Goal: Task Accomplishment & Management: Complete application form

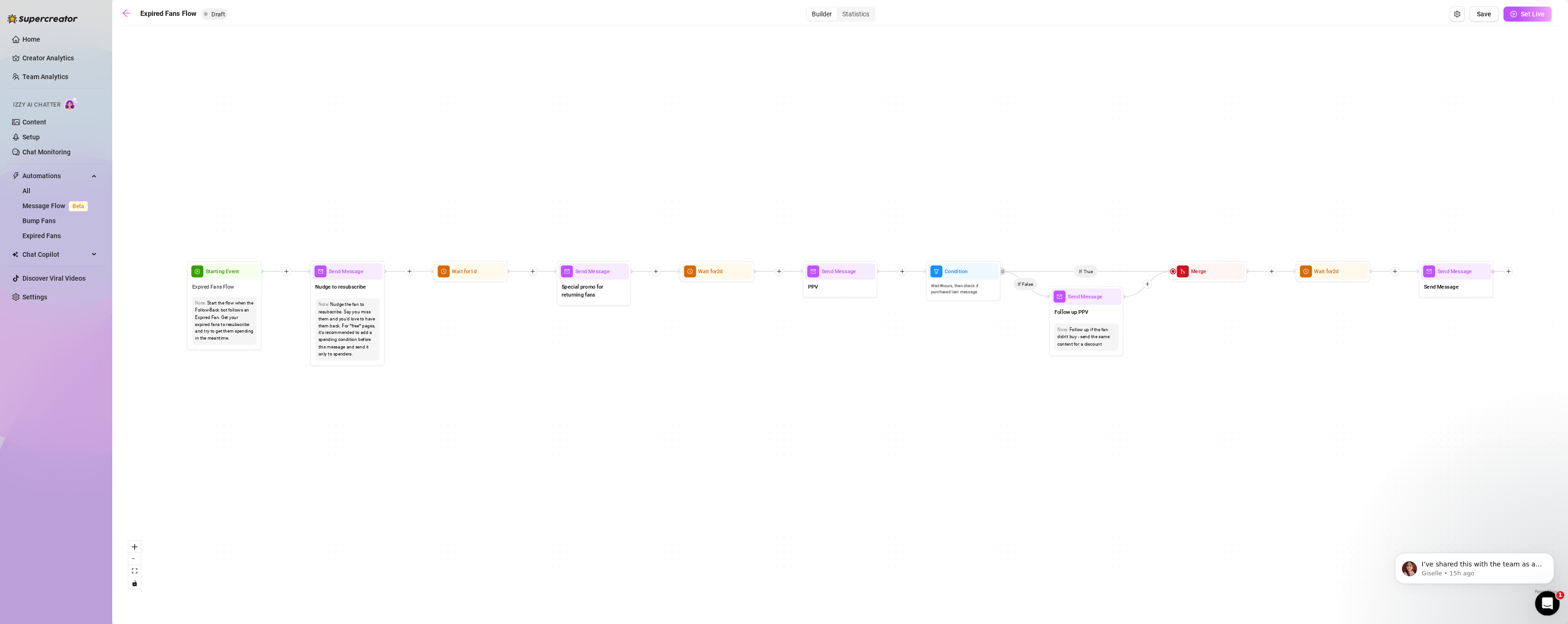
click at [1554, 596] on div "Open Intercom Messenger" at bounding box center [1546, 601] width 31 height 31
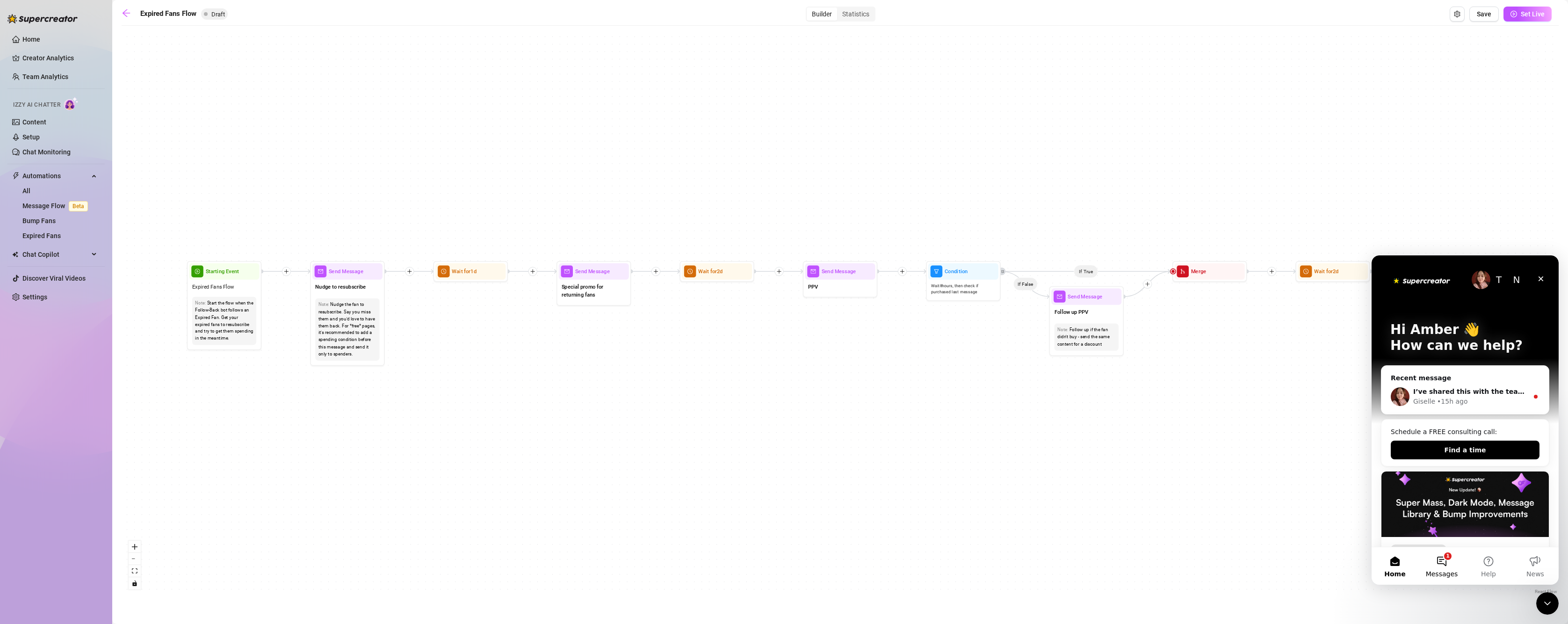
click at [1434, 564] on button "1 Messages" at bounding box center [1441, 566] width 47 height 37
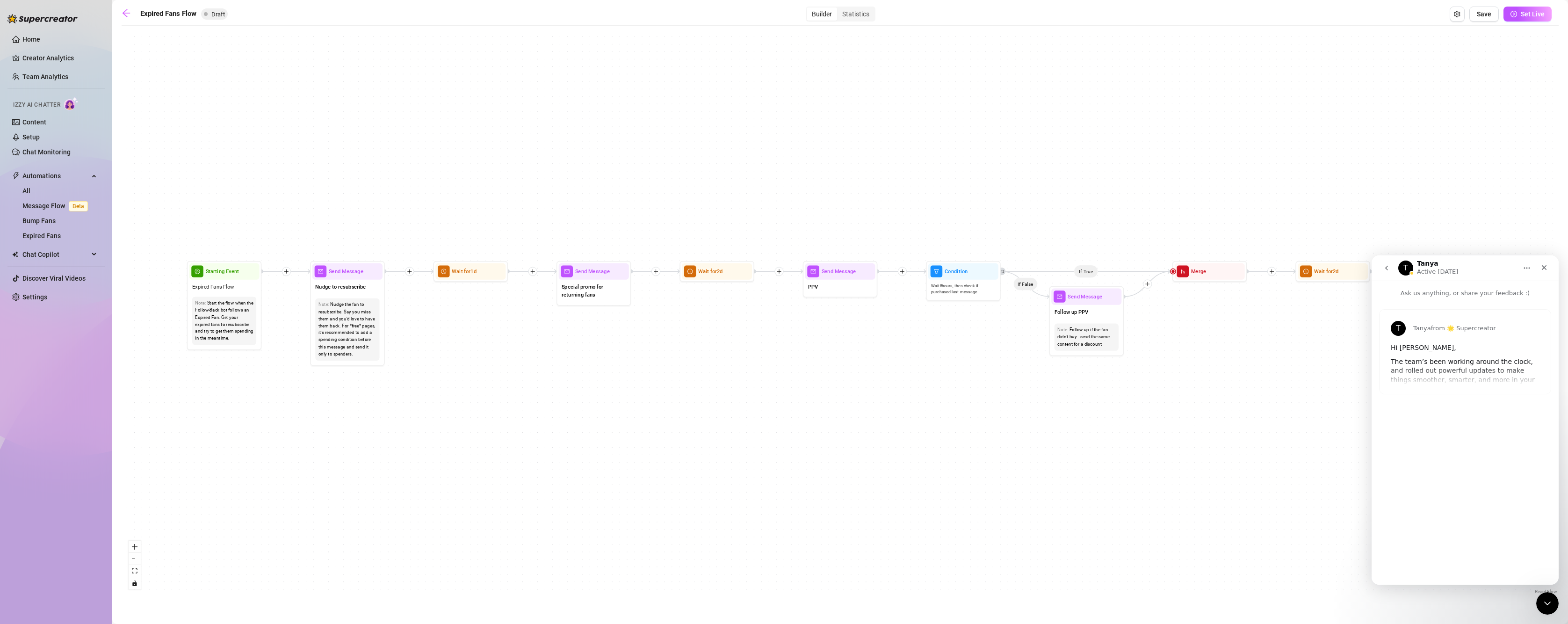
click at [1388, 270] on icon "go back" at bounding box center [1387, 268] width 7 height 7
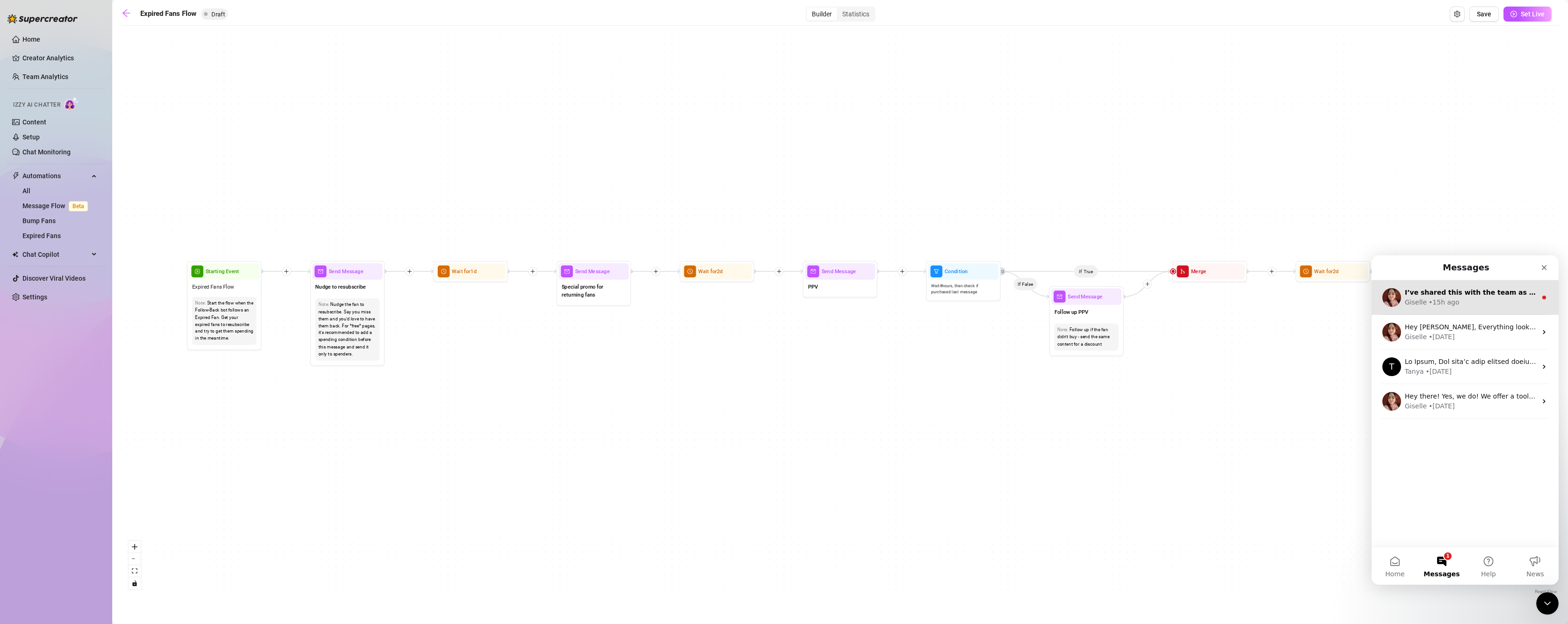
click at [1438, 304] on div "• 15h ago" at bounding box center [1444, 303] width 30 height 10
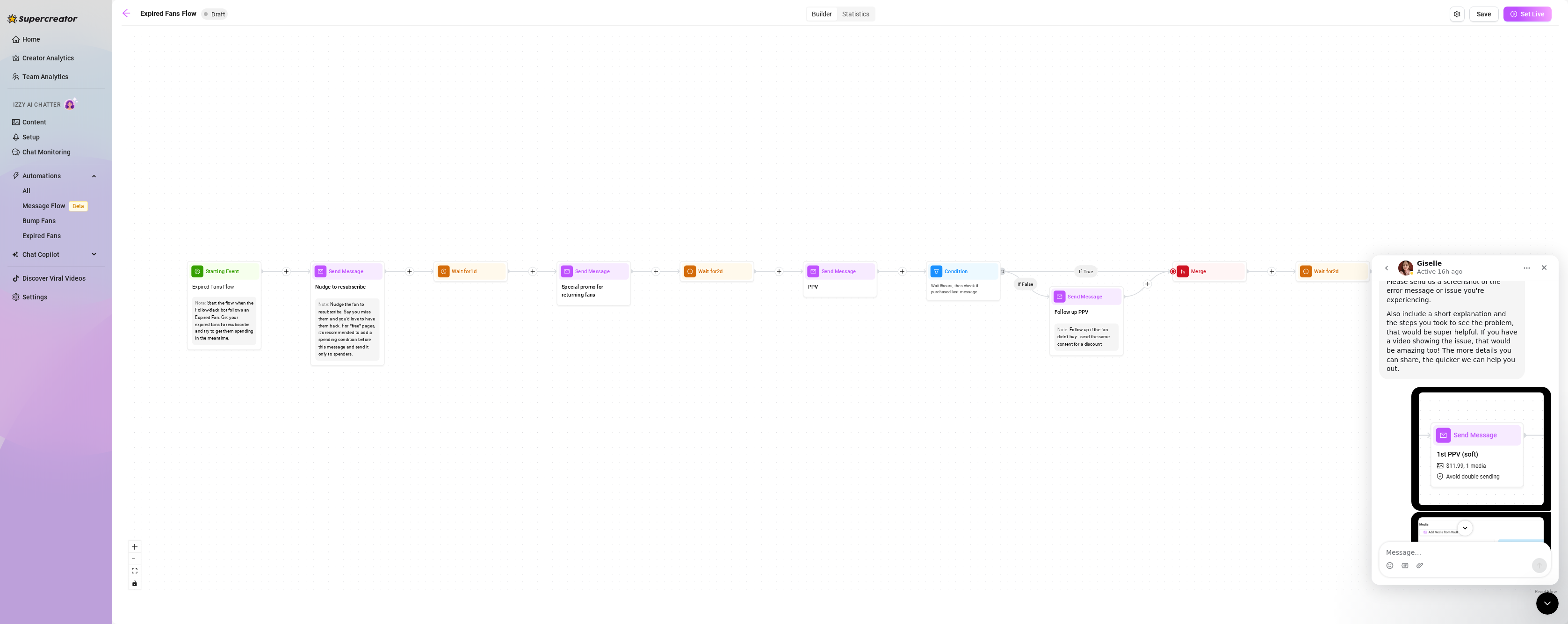
scroll to position [449, 0]
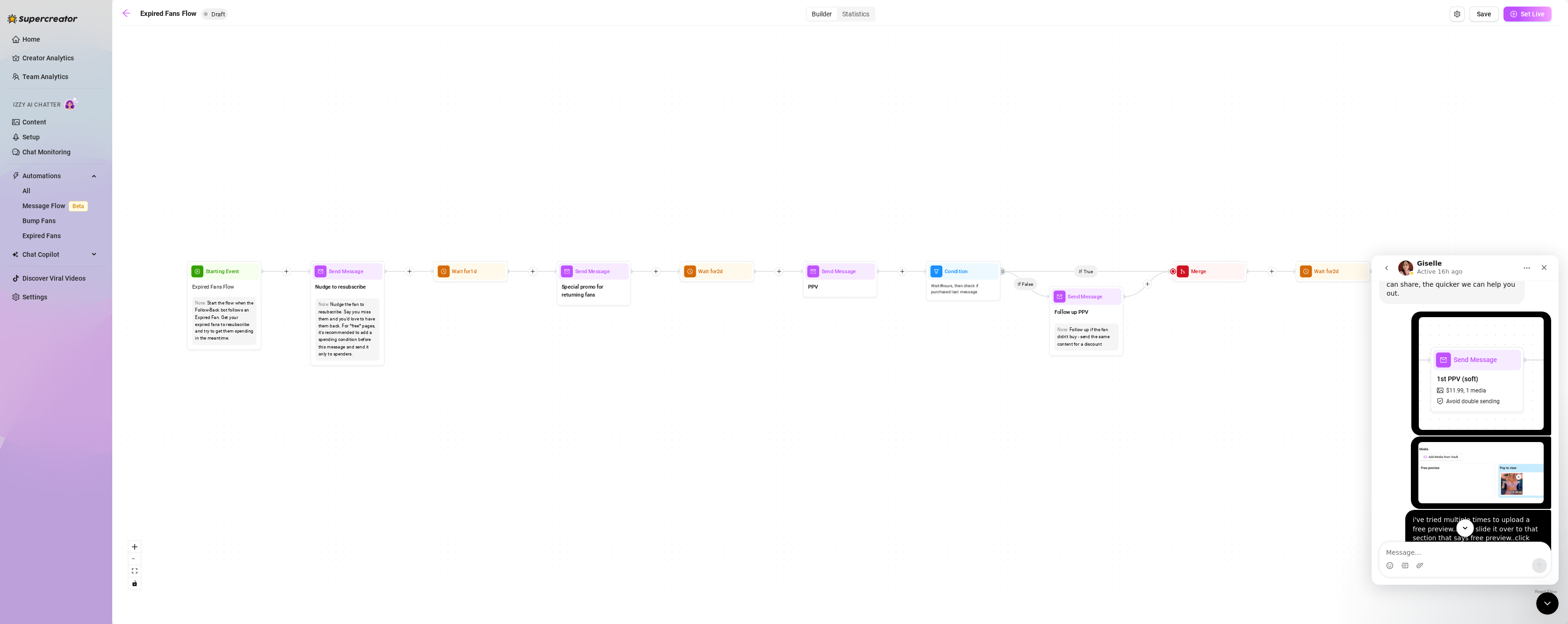
click at [1467, 527] on icon "Scroll to bottom" at bounding box center [1465, 528] width 9 height 9
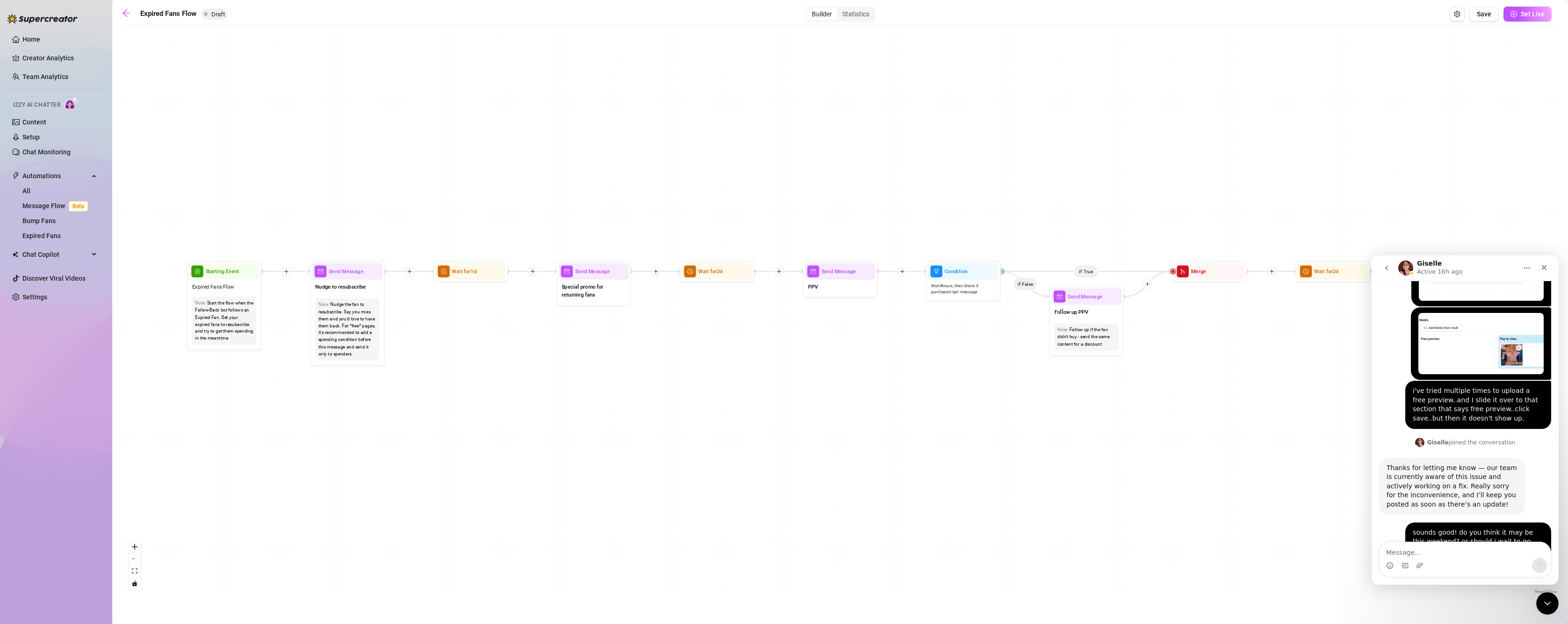
scroll to position [664, 0]
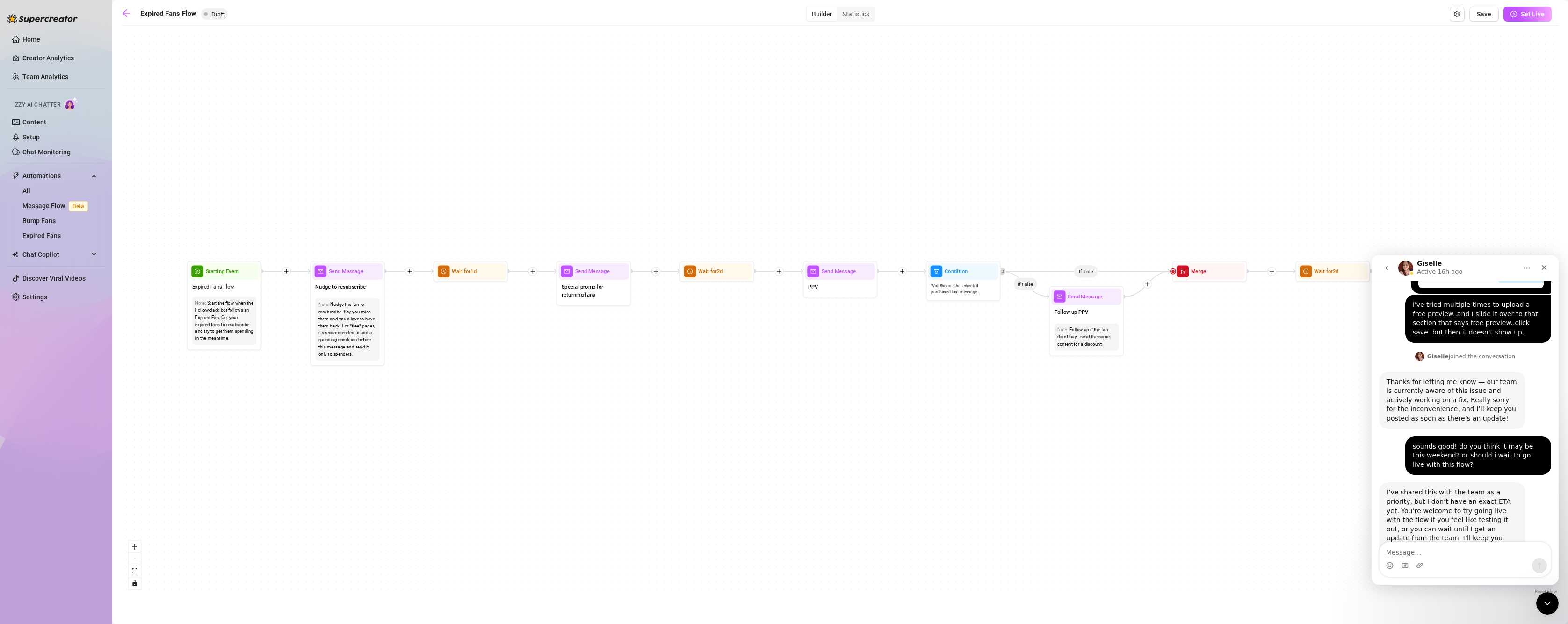
click at [1468, 562] on div "Intercom messenger" at bounding box center [1465, 566] width 171 height 15
click at [1460, 556] on textarea "Message…" at bounding box center [1465, 550] width 171 height 16
type textarea "k, thank you so much!"
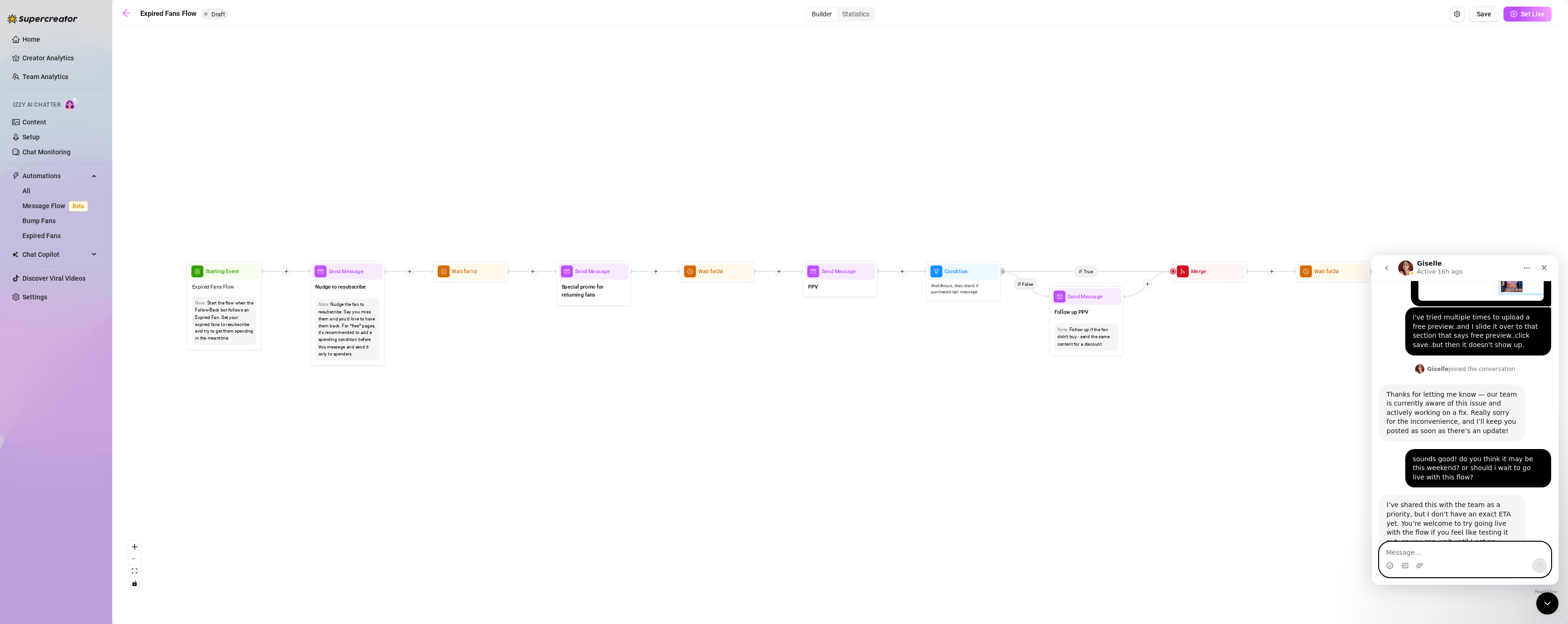
scroll to position [718, 0]
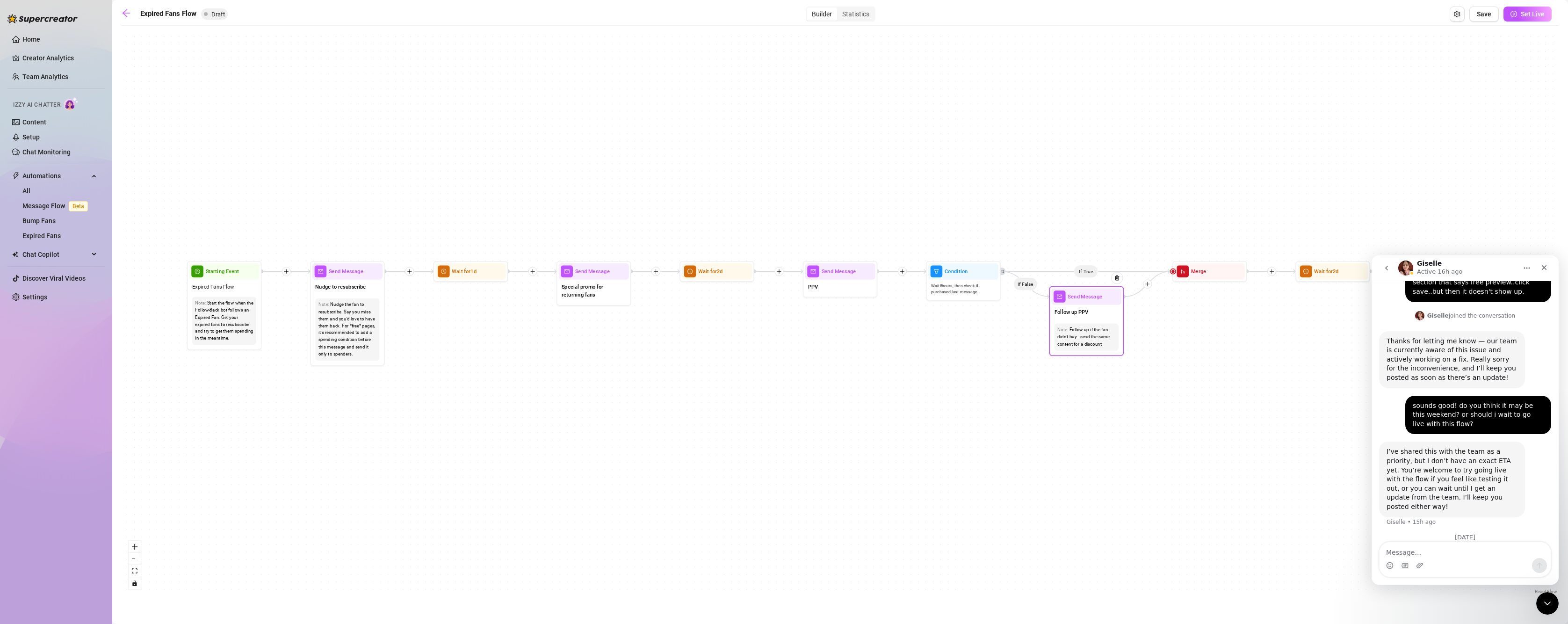
click at [1097, 298] on span "Send Message" at bounding box center [1085, 296] width 35 height 9
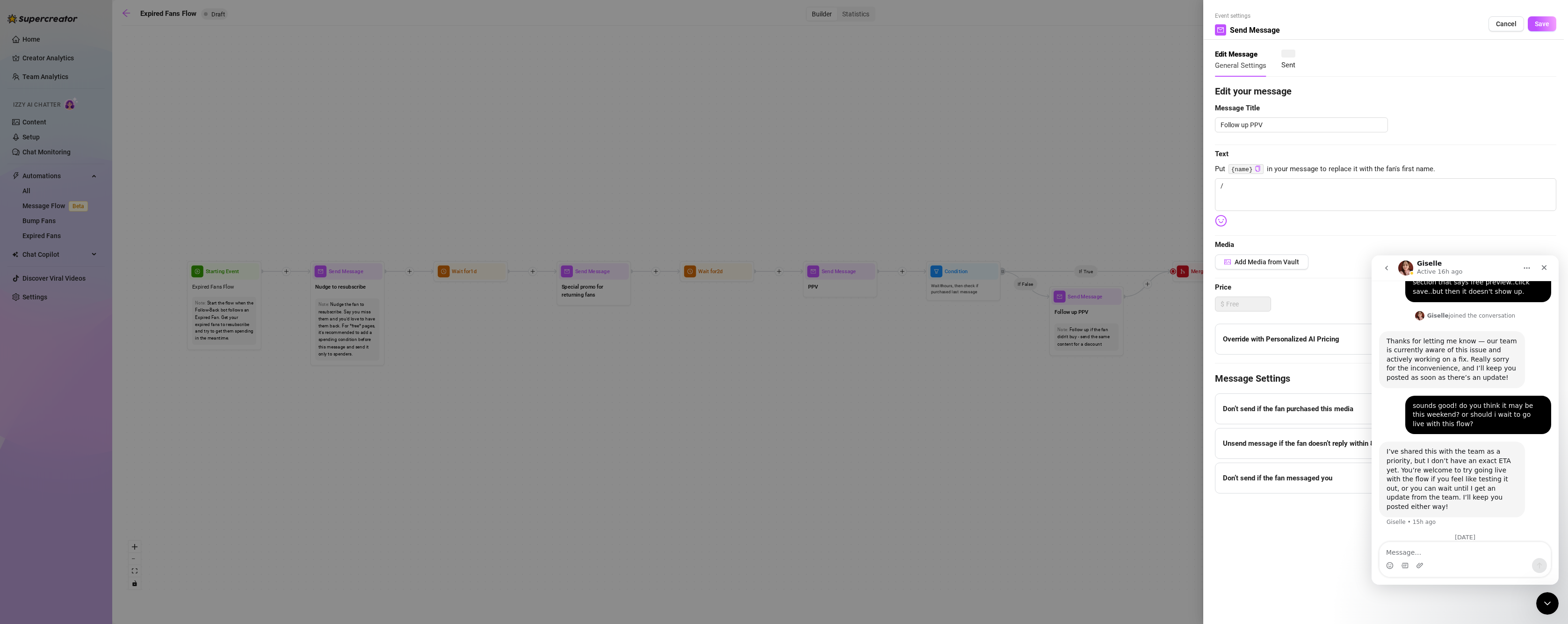
type textarea "/"
click at [1016, 197] on div at bounding box center [784, 312] width 1568 height 624
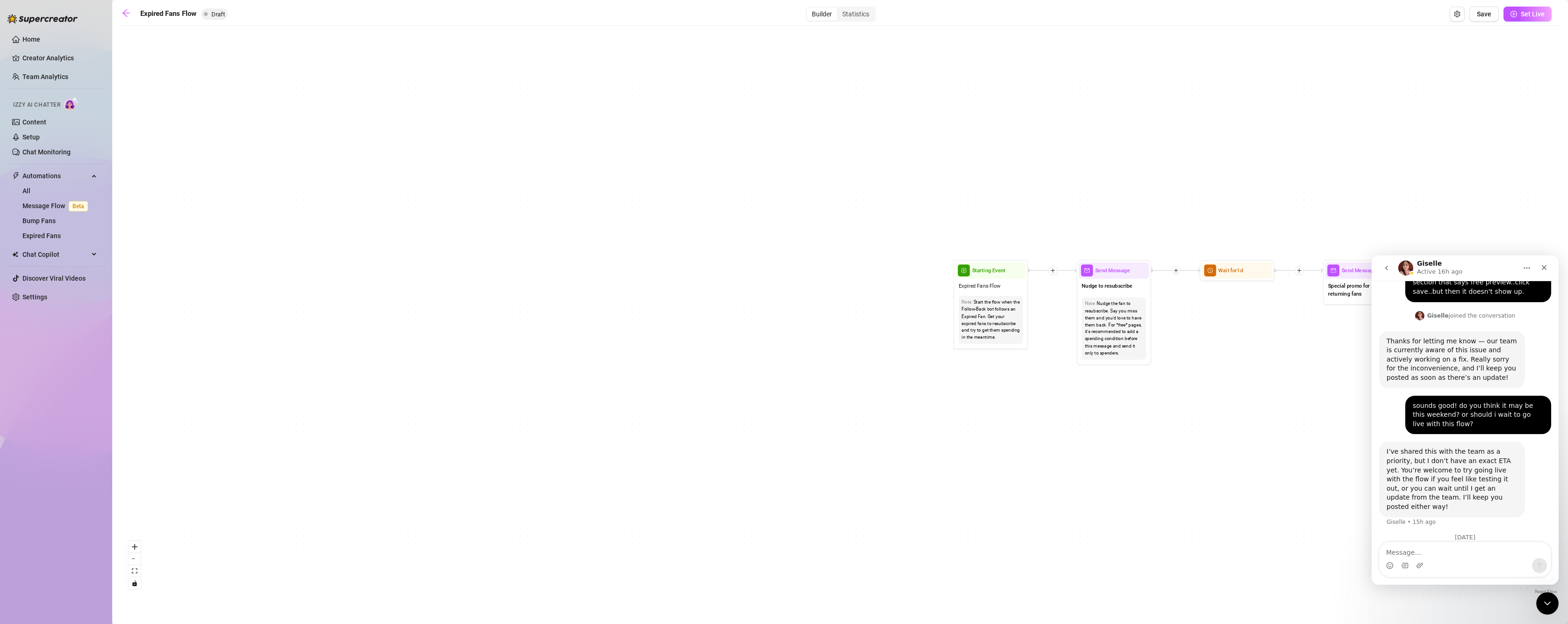
drag, startPoint x: 415, startPoint y: 322, endPoint x: 1201, endPoint y: 317, distance: 786.0
click at [1201, 317] on div "If True If False Send Message Send Message Wait for 2d Merge Send Message Follo…" at bounding box center [840, 314] width 1437 height 566
drag, startPoint x: 1201, startPoint y: 317, endPoint x: 1149, endPoint y: 317, distance: 52.0
click at [1160, 317] on div "If True If False Send Message Send Message Wait for 2d Merge Send Message Follo…" at bounding box center [840, 314] width 1437 height 566
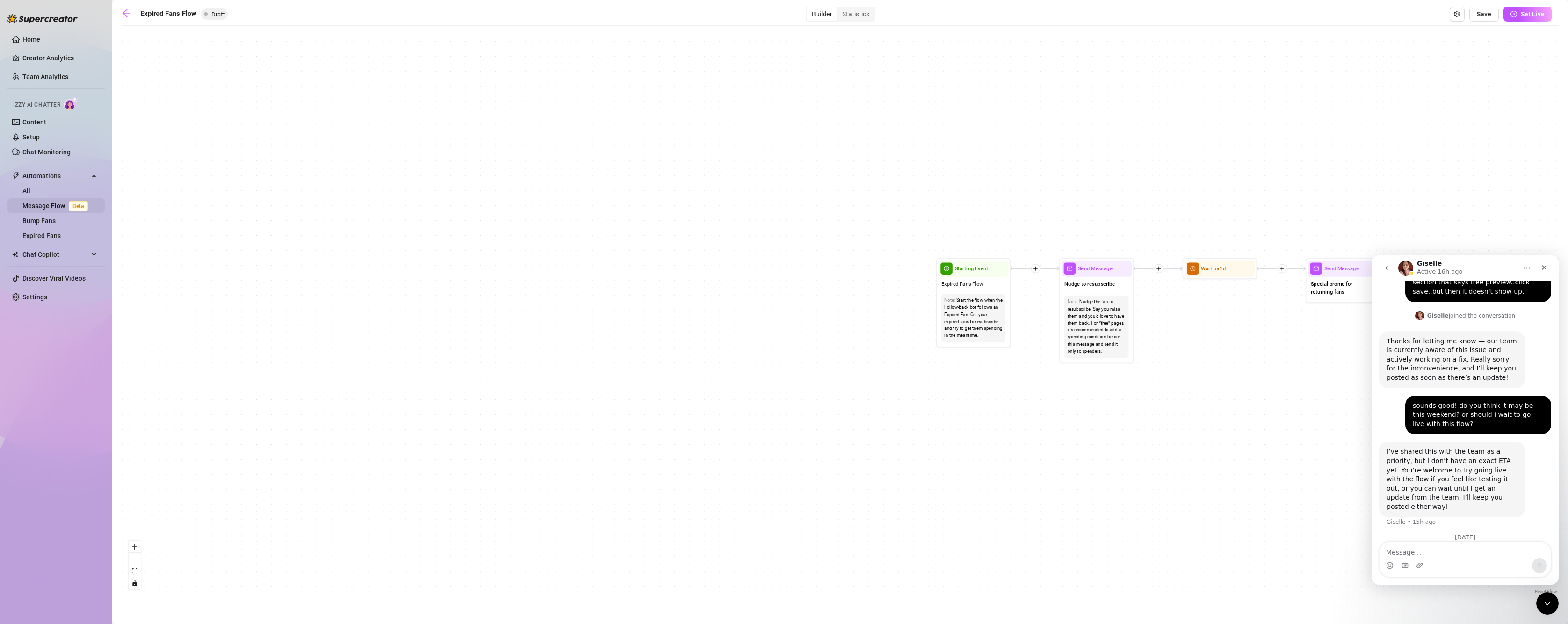
click at [55, 202] on link "Message Flow Beta" at bounding box center [57, 206] width 69 height 7
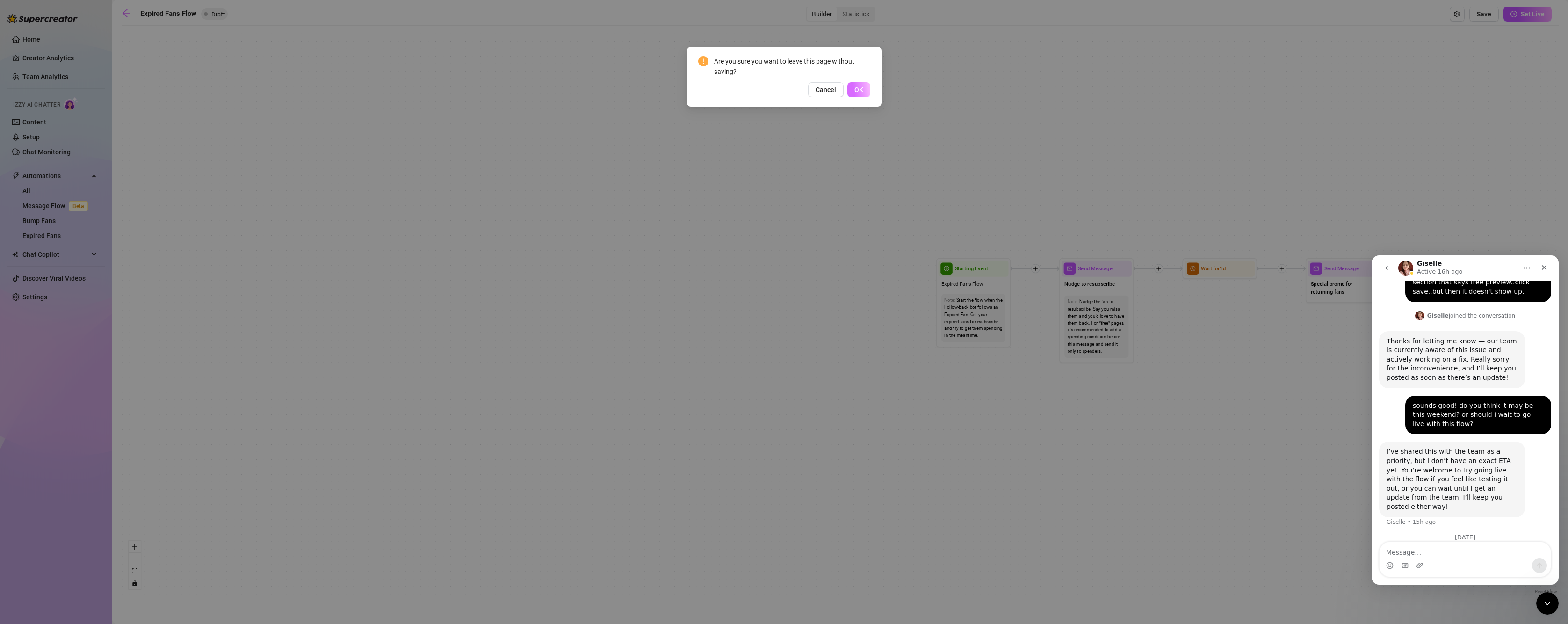
click at [865, 88] on button "OK" at bounding box center [859, 89] width 23 height 15
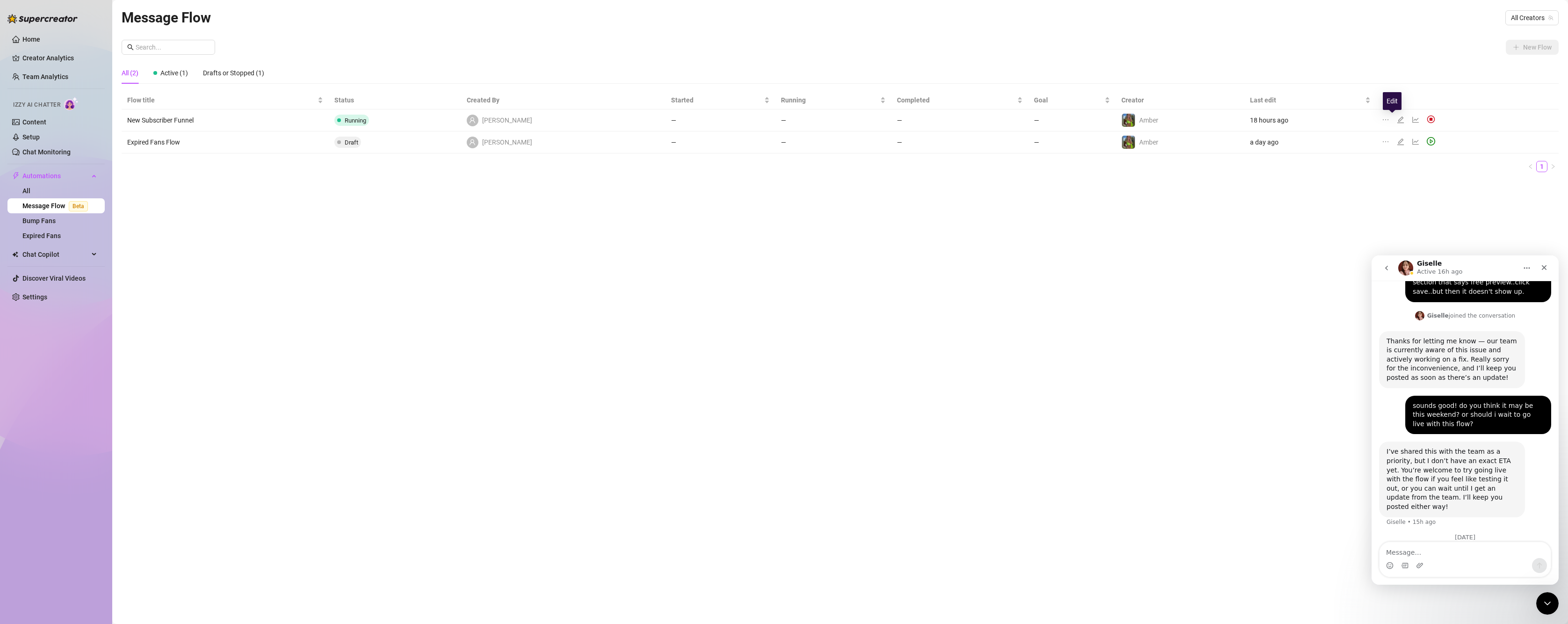
click at [1397, 120] on icon "edit" at bounding box center [1401, 120] width 7 height 7
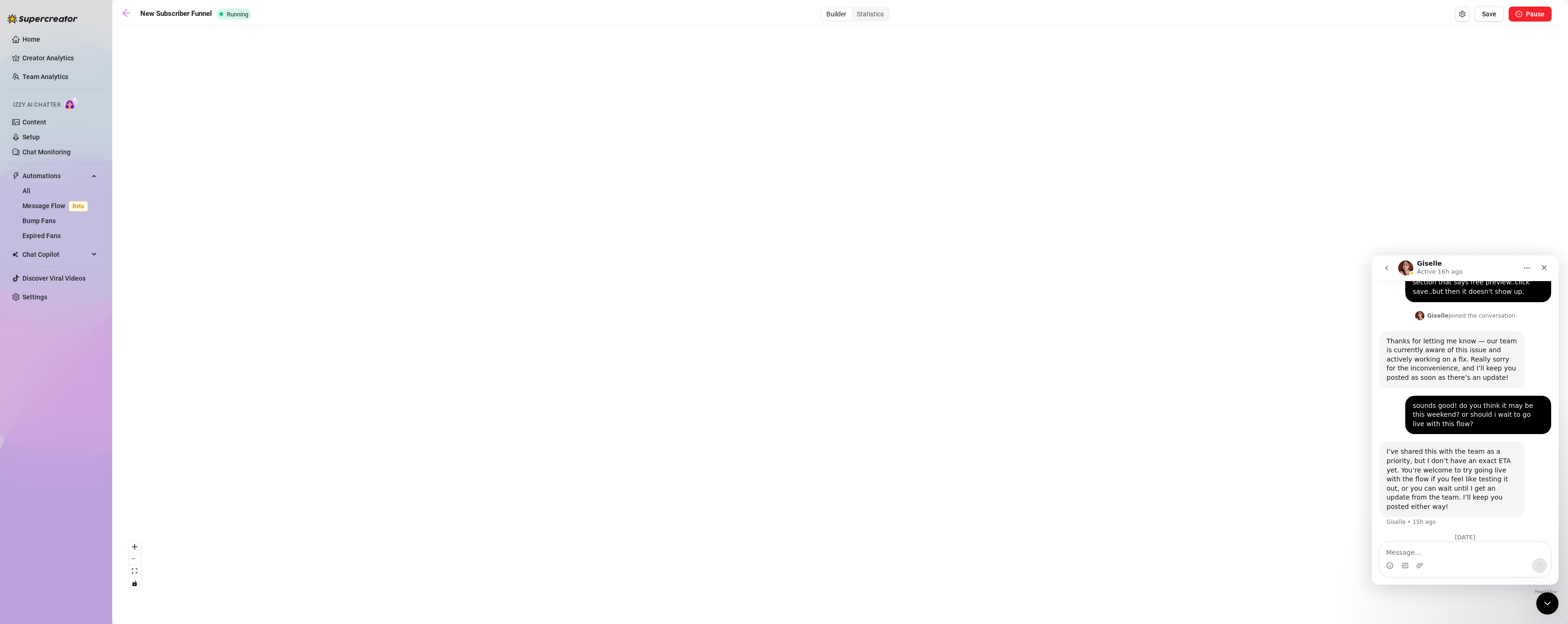
click at [331, 306] on div "If True If True If True If True If False If False If False If False If True If …" at bounding box center [840, 314] width 1437 height 566
drag, startPoint x: 385, startPoint y: 344, endPoint x: 807, endPoint y: 421, distance: 429.0
click at [807, 421] on div "If True If True If True If True If False If False If False If False If True If …" at bounding box center [840, 314] width 1437 height 566
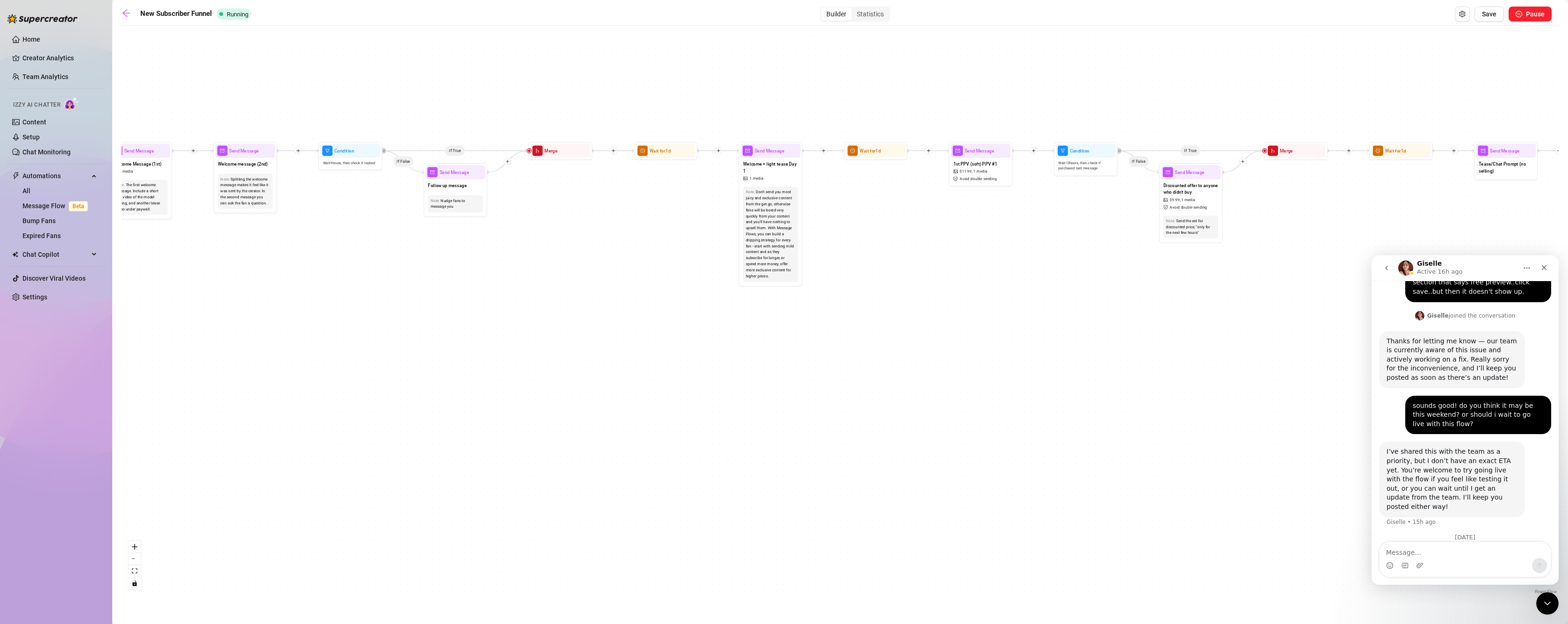
drag, startPoint x: 516, startPoint y: 373, endPoint x: 558, endPoint y: 536, distance: 168.3
click at [558, 536] on div "If True If True If True If True If False If False If False If False If True If …" at bounding box center [840, 314] width 1437 height 566
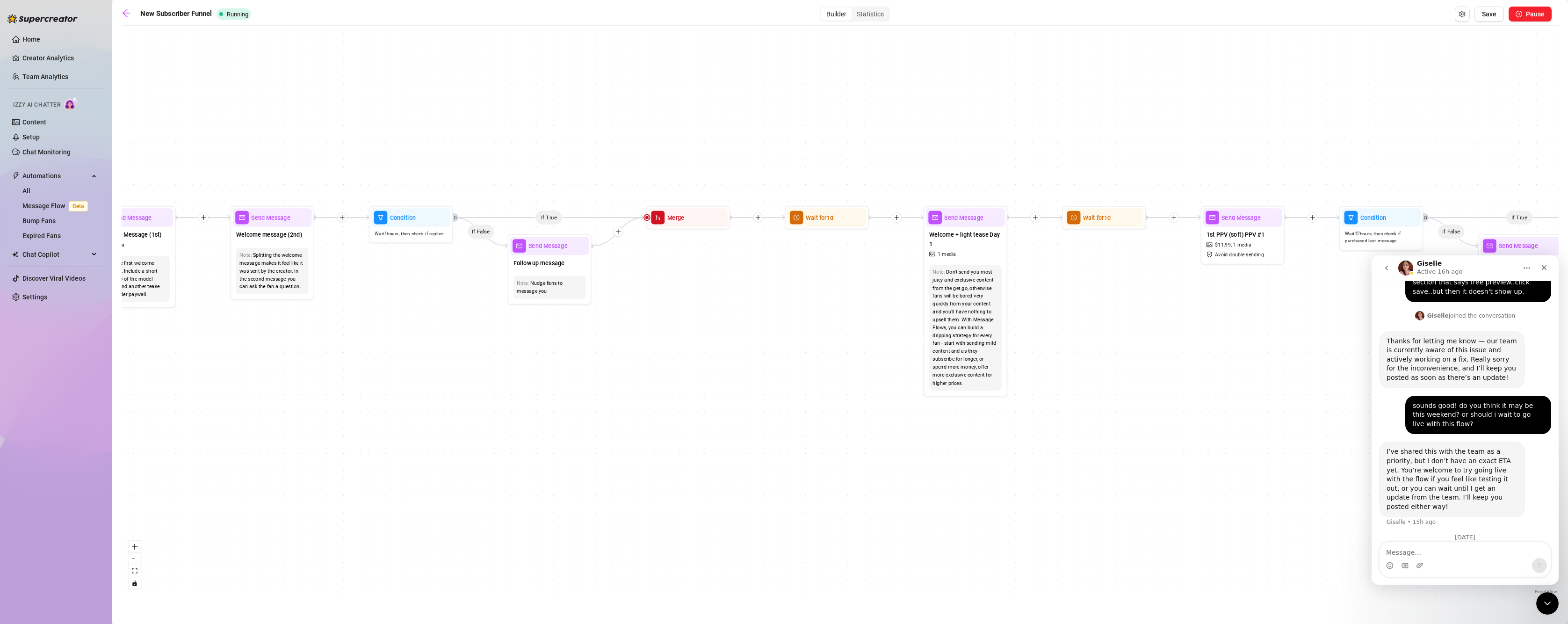
drag, startPoint x: 478, startPoint y: 334, endPoint x: 576, endPoint y: 488, distance: 182.5
click at [576, 488] on div "If True If True If True If True If False If False If False If False If True If …" at bounding box center [840, 314] width 1437 height 566
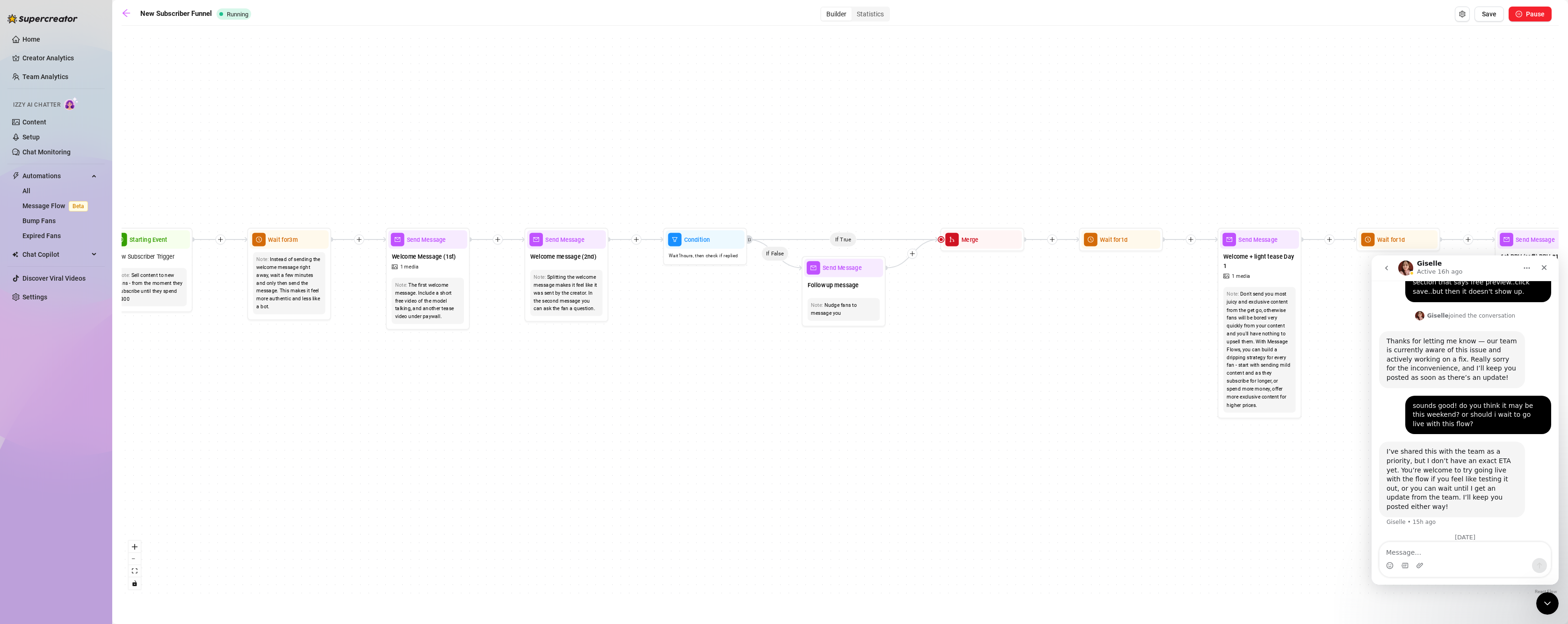
drag, startPoint x: 398, startPoint y: 376, endPoint x: 692, endPoint y: 398, distance: 294.8
click at [692, 398] on div "If True If True If True If True If False If False If False If False If True If …" at bounding box center [840, 314] width 1437 height 566
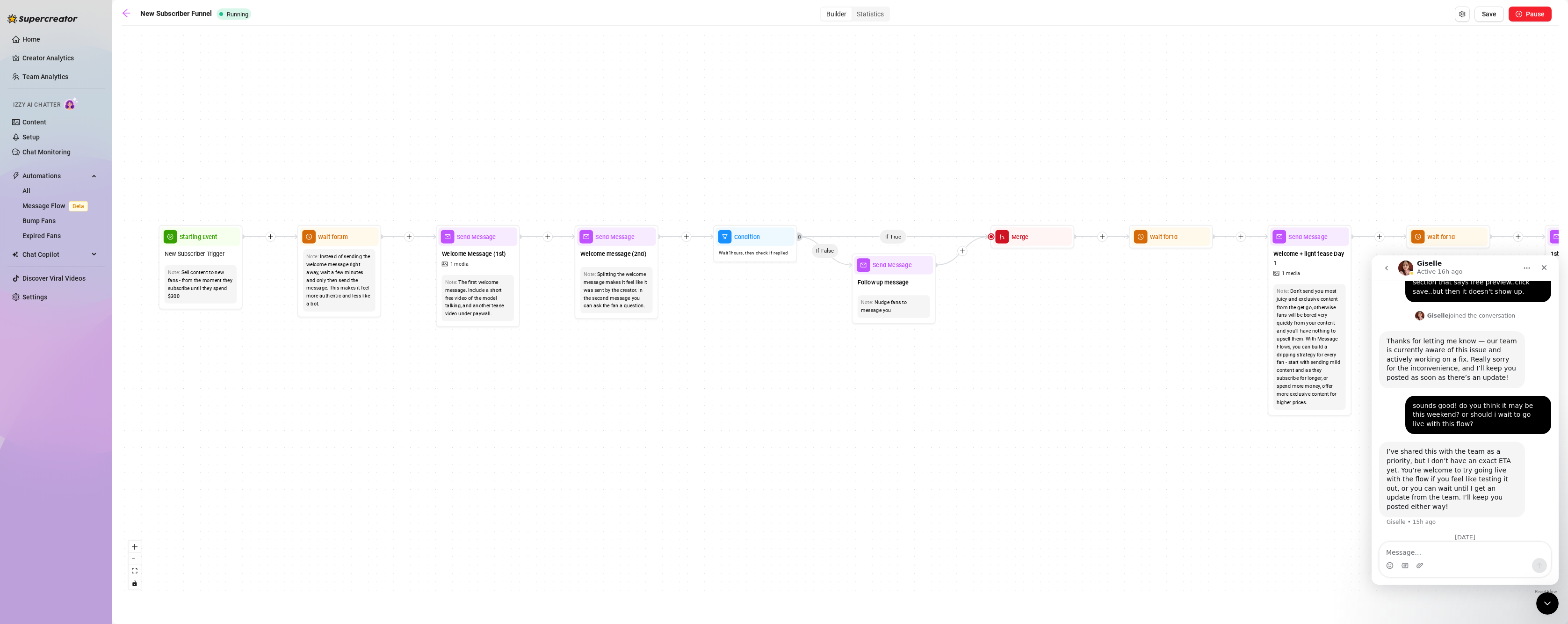
drag, startPoint x: 383, startPoint y: 407, endPoint x: 433, endPoint y: 404, distance: 50.1
click at [433, 404] on div "If True If True If True If True If False If False If False If False If True If …" at bounding box center [840, 314] width 1437 height 566
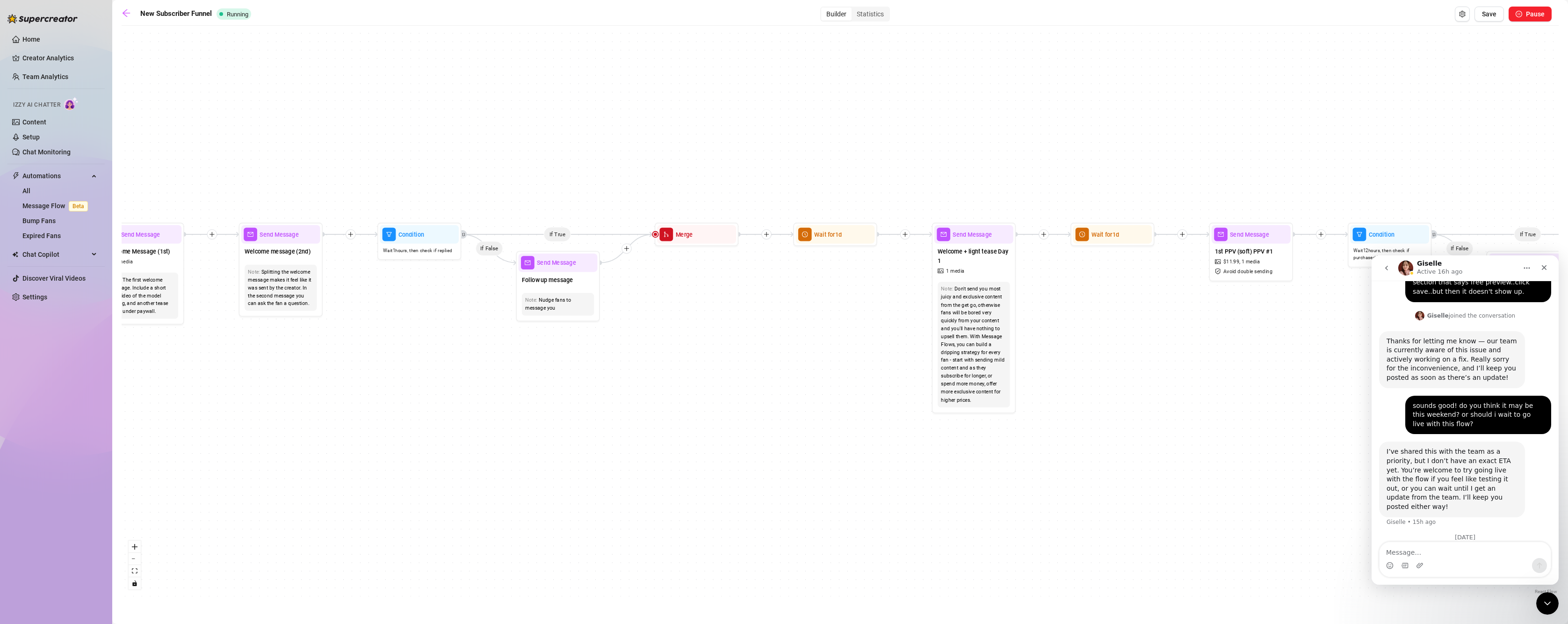
drag, startPoint x: 747, startPoint y: 363, endPoint x: 402, endPoint y: 363, distance: 345.0
click at [402, 363] on div "If True If True If True If True If False If False If False If False If True If …" at bounding box center [840, 314] width 1437 height 566
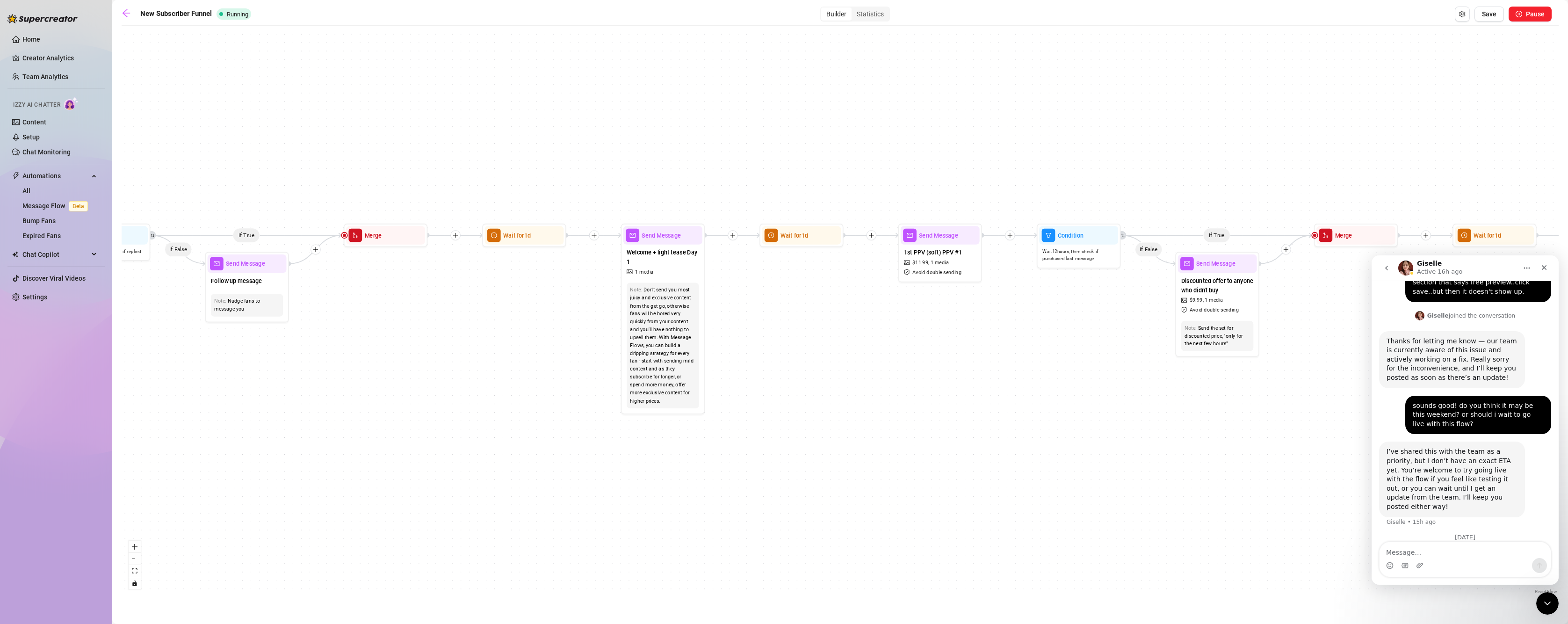
drag, startPoint x: 671, startPoint y: 345, endPoint x: 404, endPoint y: 343, distance: 267.0
click at [404, 343] on div "If True If True If True If True If False If False If False If False If True If …" at bounding box center [840, 314] width 1437 height 566
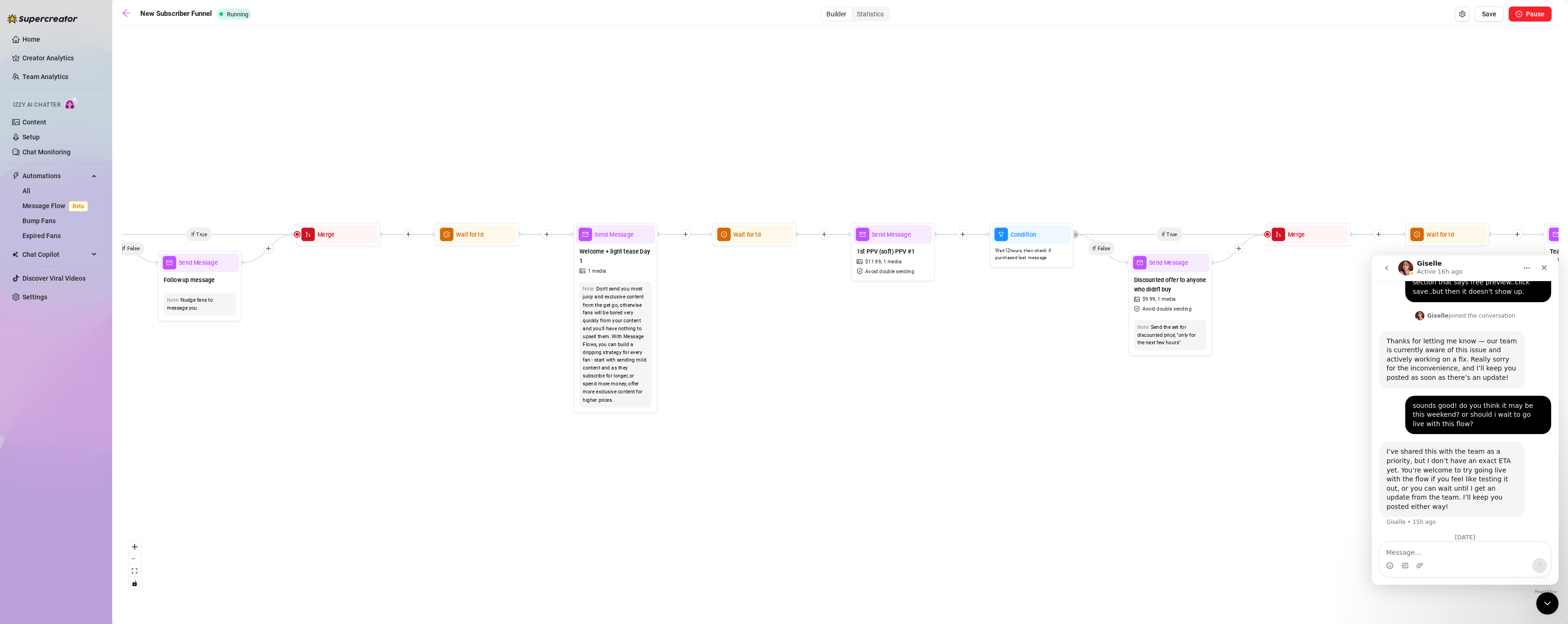
drag, startPoint x: 978, startPoint y: 360, endPoint x: 932, endPoint y: 359, distance: 46.0
click at [932, 359] on div "If True If True If True If True If False If False If False If False If True If …" at bounding box center [840, 314] width 1437 height 566
click at [908, 239] on div at bounding box center [915, 220] width 37 height 43
type textarea "I got greedy with my fingers [DATE] 😈… wanna see me dripping and begging for mo…"
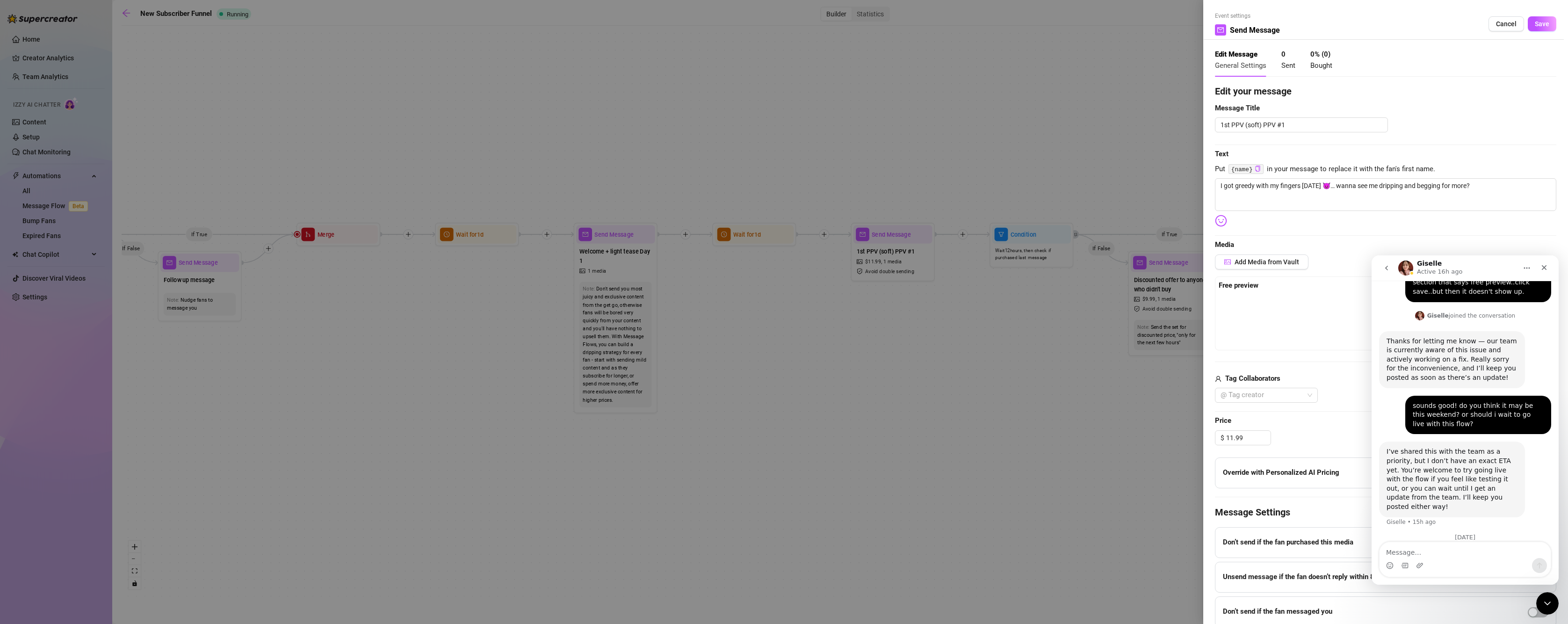
scroll to position [38, 0]
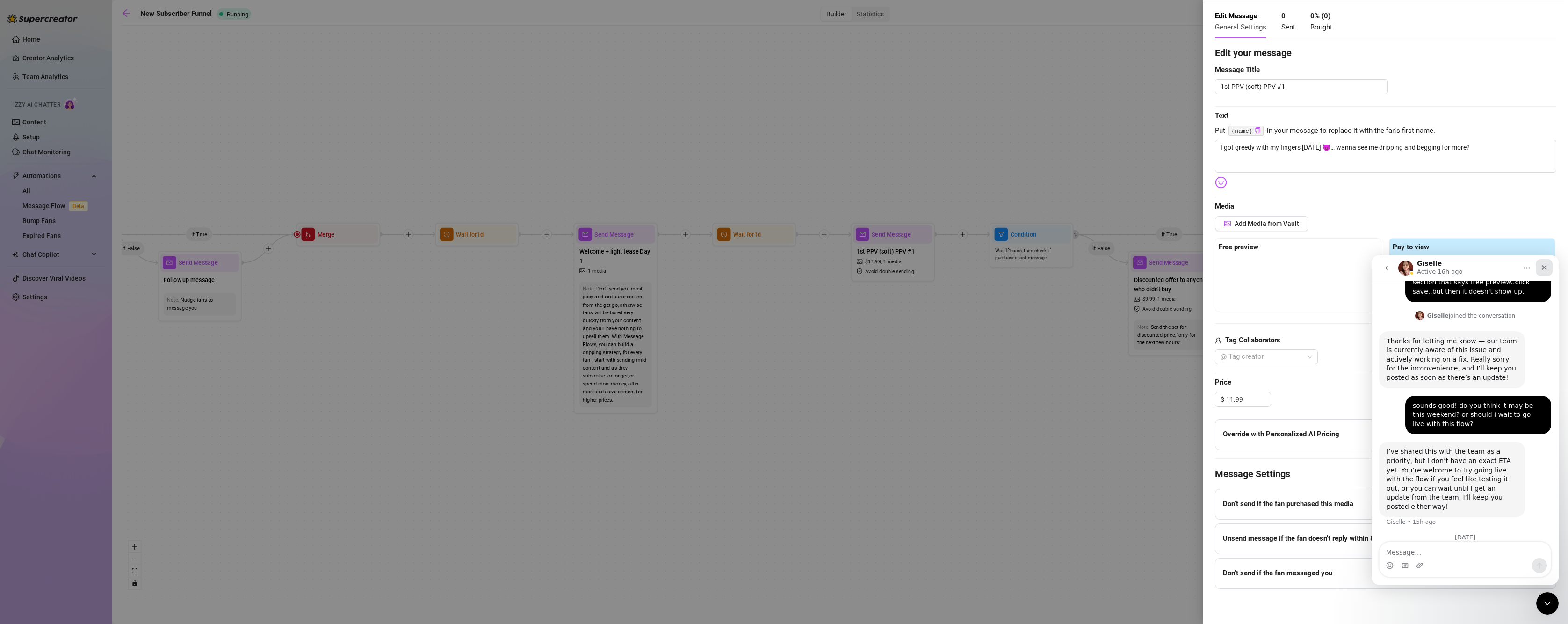
click at [1541, 270] on icon "Close" at bounding box center [1544, 267] width 7 height 7
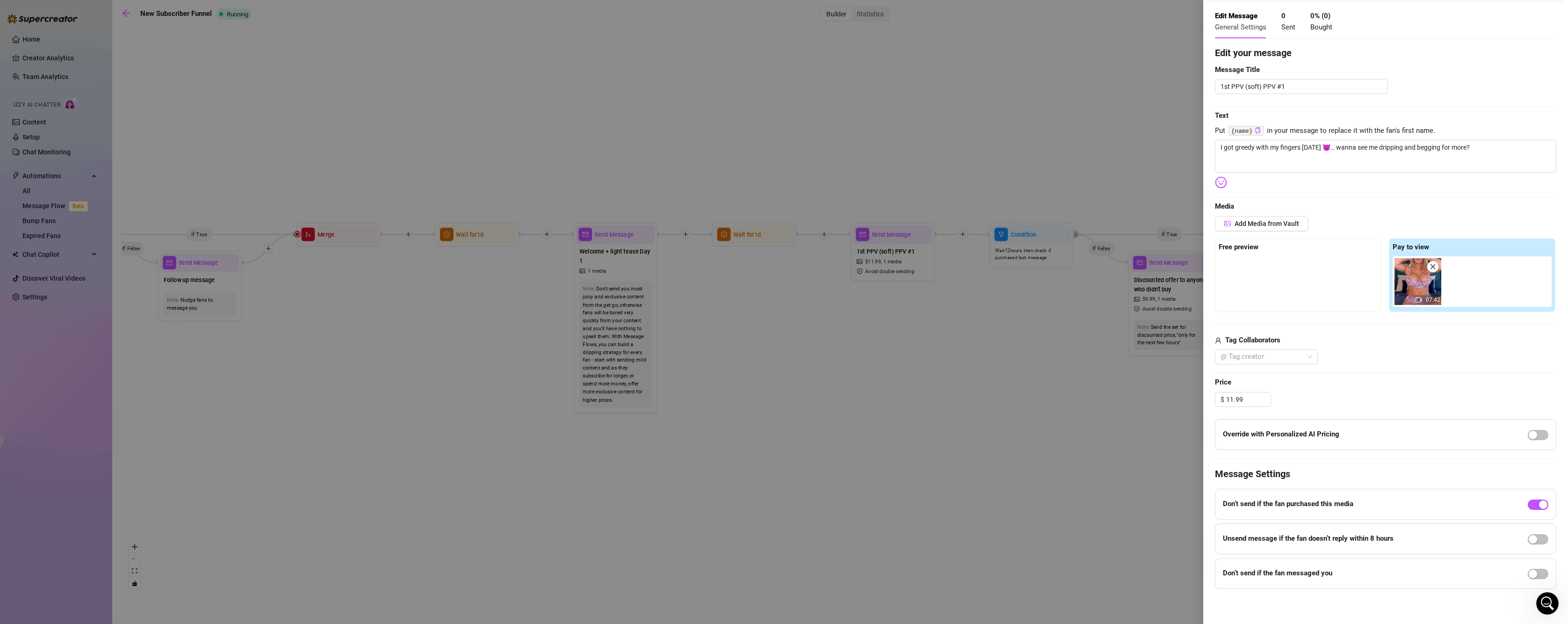
scroll to position [718, 0]
click at [1262, 222] on span "Add Media from Vault" at bounding box center [1267, 223] width 65 height 7
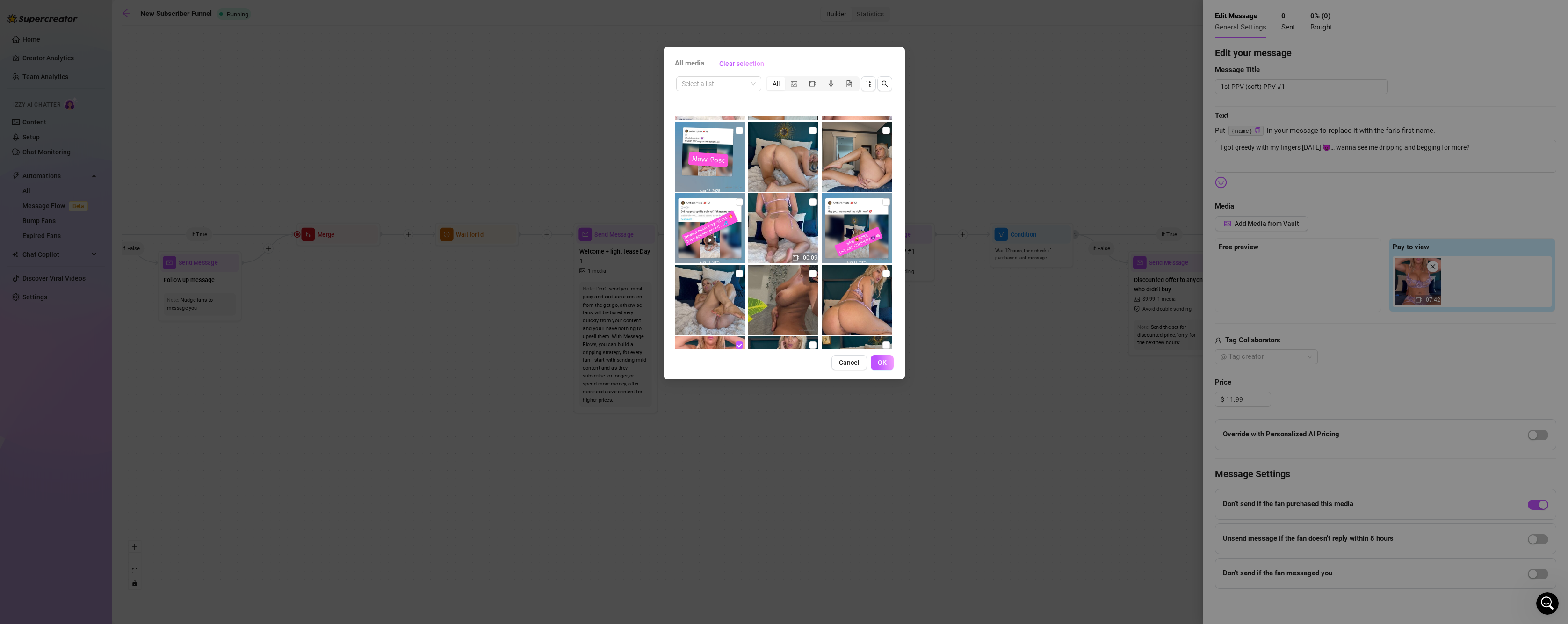
scroll to position [493, 0]
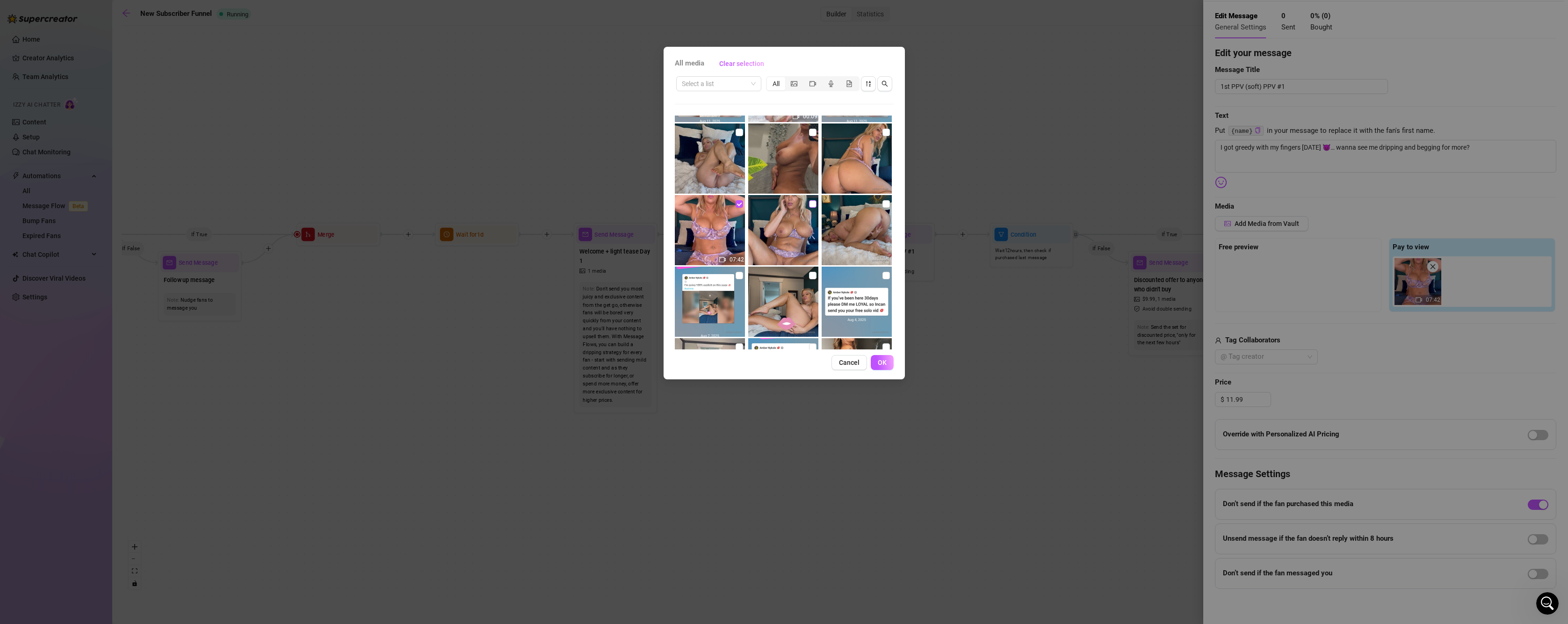
click at [809, 203] on input "checkbox" at bounding box center [813, 204] width 7 height 7
checkbox input "true"
click at [881, 359] on span "OK" at bounding box center [882, 362] width 9 height 7
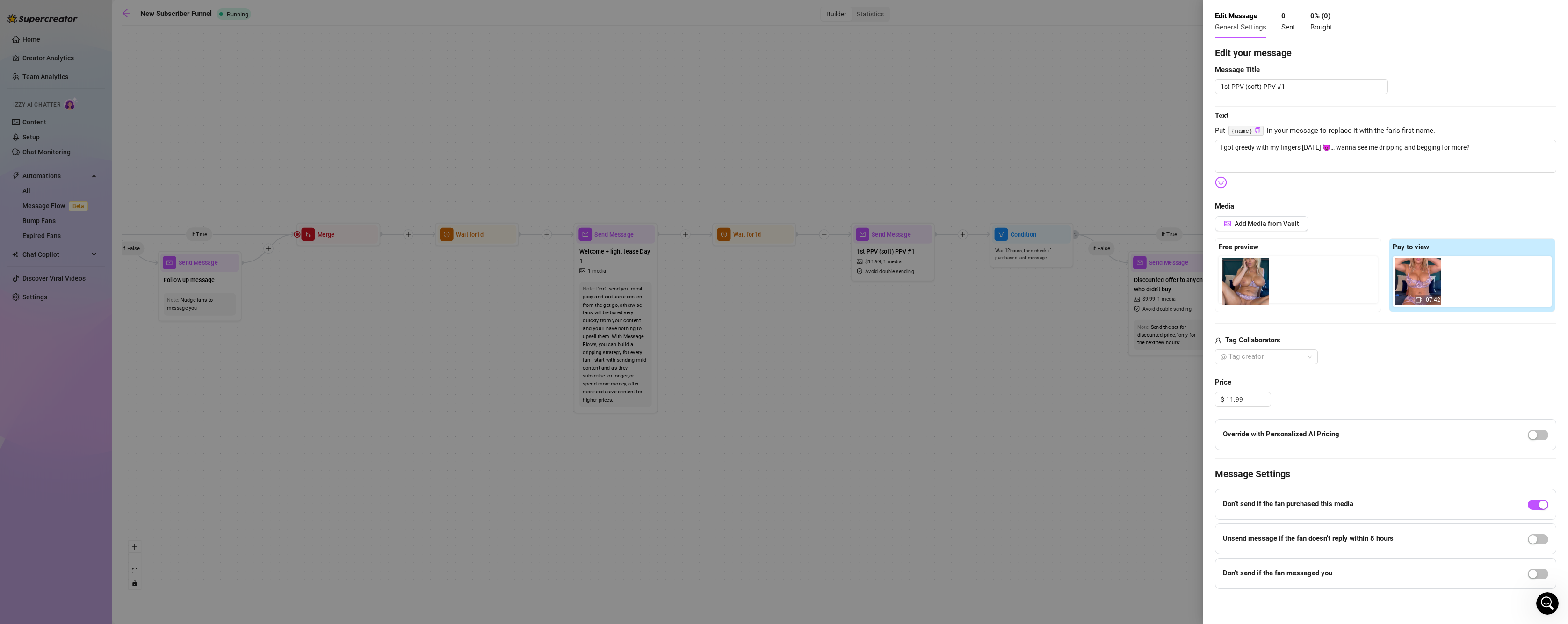
drag, startPoint x: 1419, startPoint y: 300, endPoint x: 1238, endPoint y: 296, distance: 181.0
click at [1238, 296] on div "Free preview Pay to view 07:42" at bounding box center [1385, 275] width 341 height 74
drag, startPoint x: 1333, startPoint y: 296, endPoint x: 1253, endPoint y: 298, distance: 80.0
click at [1253, 298] on div "Free preview Pay to view 07:42" at bounding box center [1385, 275] width 341 height 74
drag, startPoint x: 1461, startPoint y: 290, endPoint x: 1235, endPoint y: 290, distance: 226.0
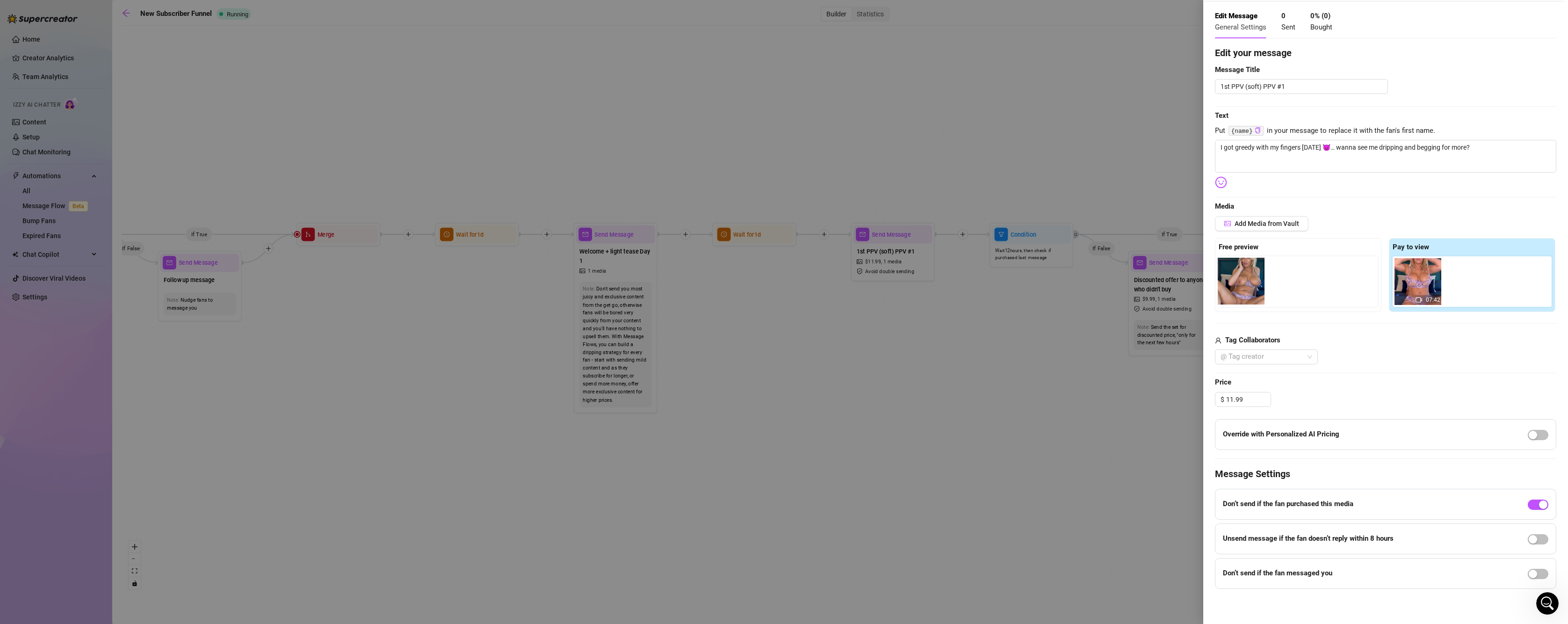
click at [1235, 290] on div "Free preview Pay to view 07:42" at bounding box center [1385, 275] width 341 height 74
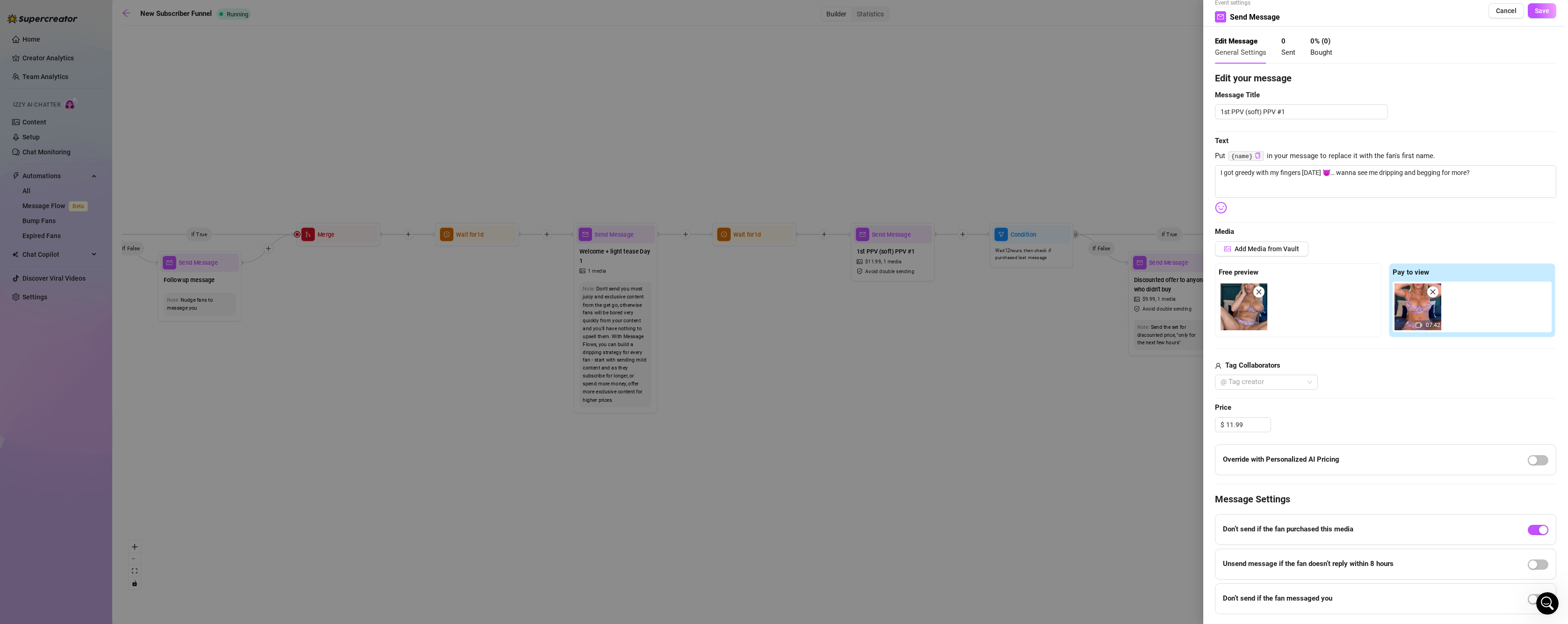
scroll to position [0, 0]
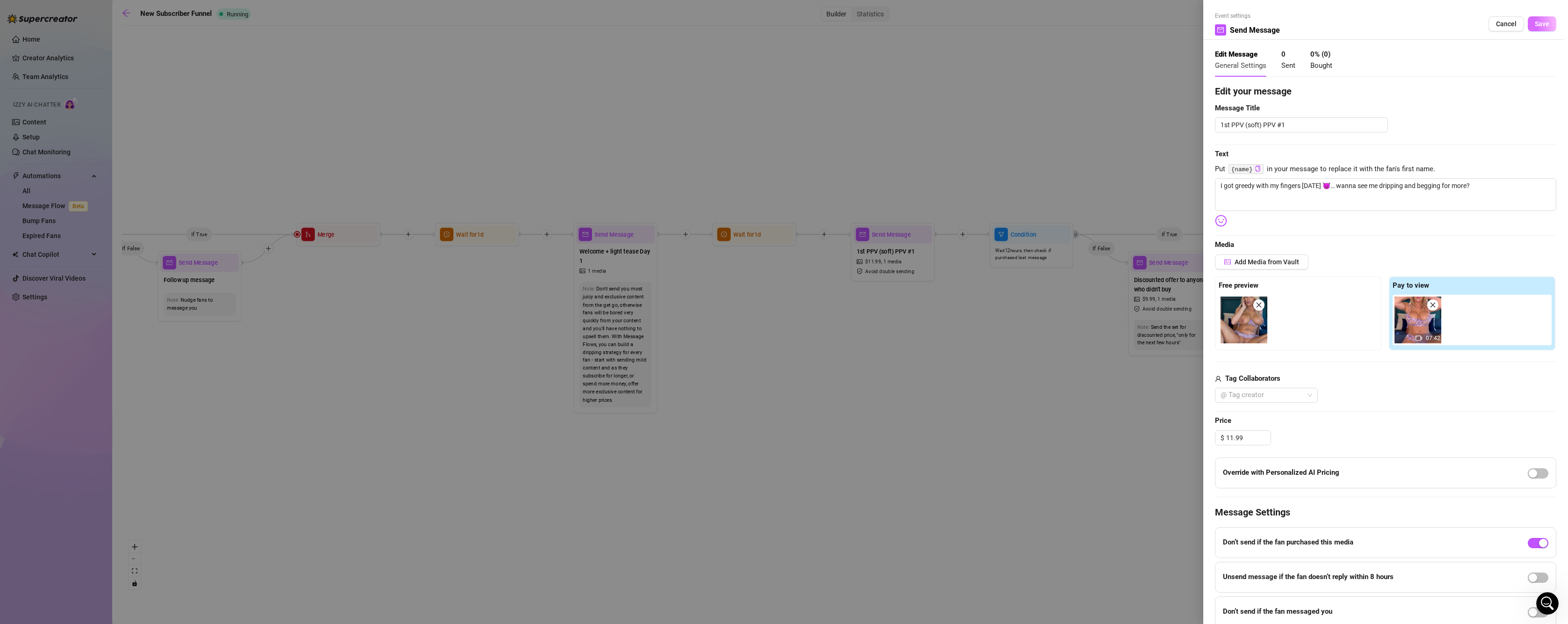
click at [1544, 24] on button "Save" at bounding box center [1542, 24] width 29 height 15
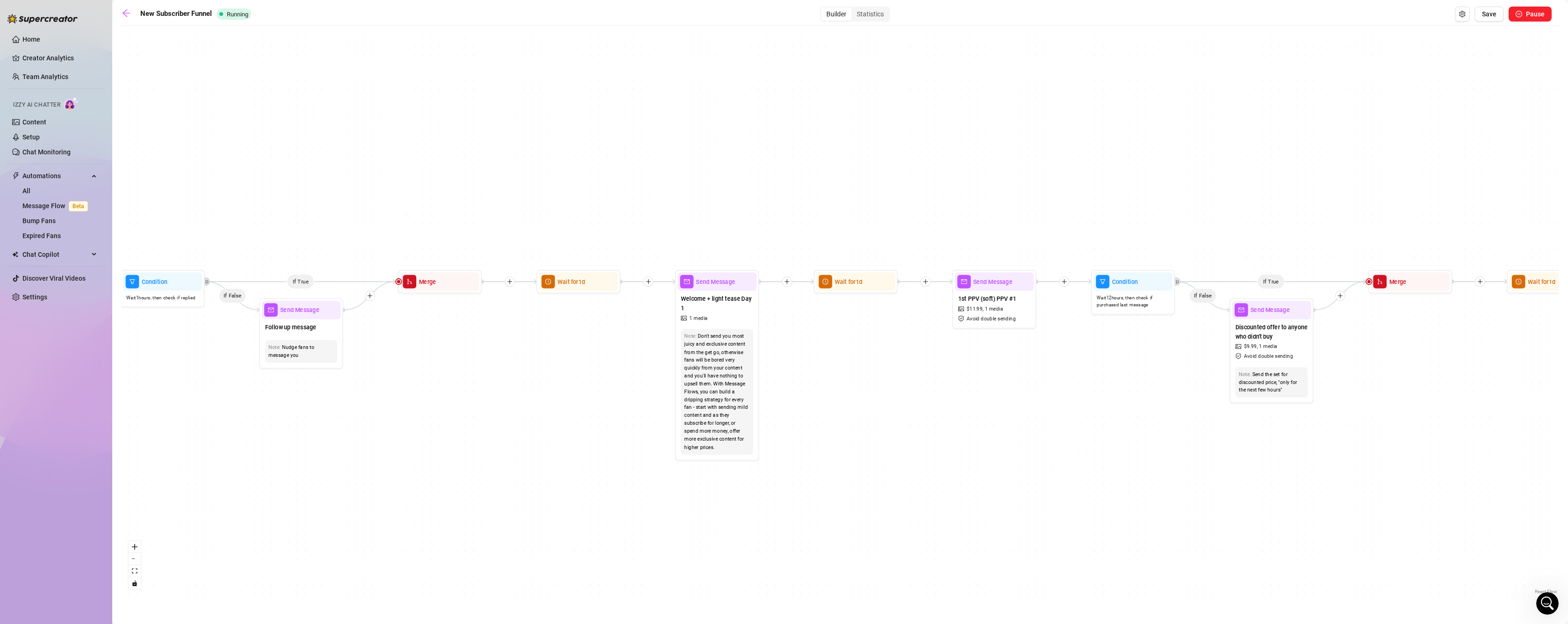
drag, startPoint x: 436, startPoint y: 408, endPoint x: 514, endPoint y: 461, distance: 94.3
click at [515, 461] on div "If True If True If True If True If False If False If False If False If True If …" at bounding box center [840, 314] width 1437 height 566
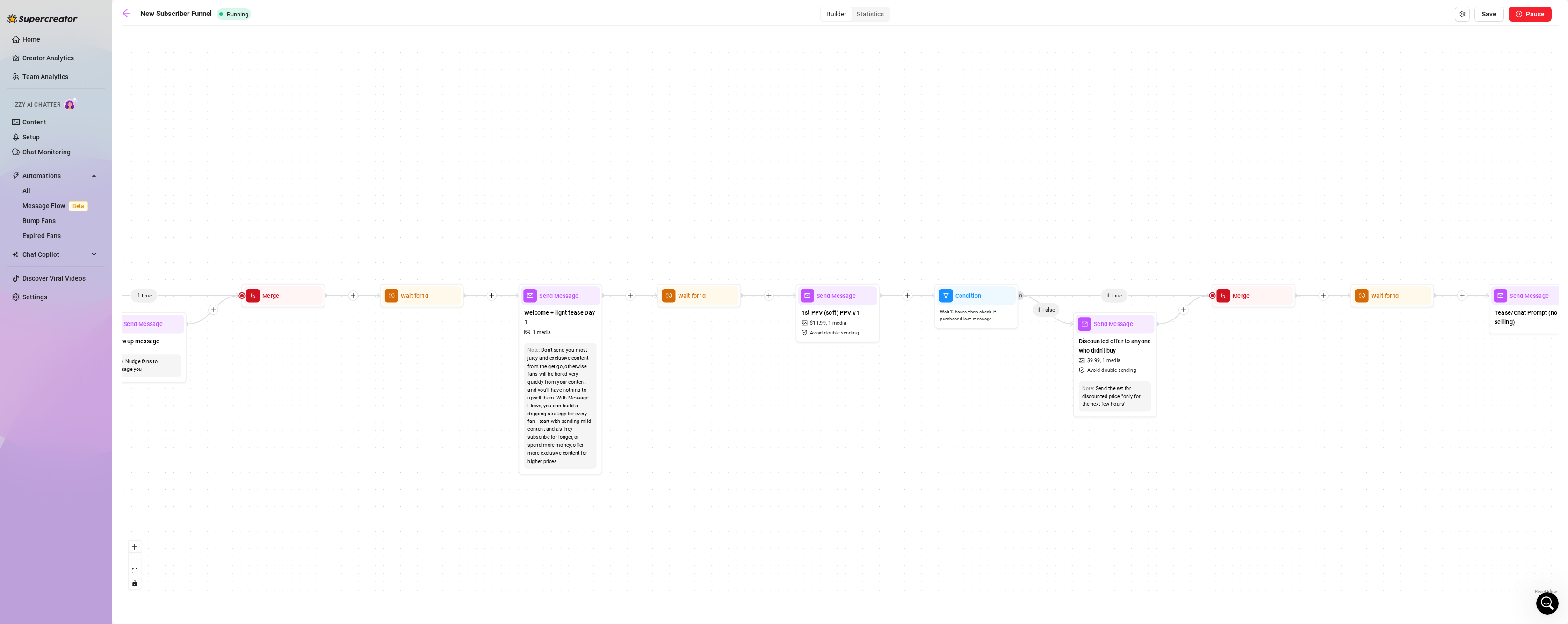
drag, startPoint x: 797, startPoint y: 448, endPoint x: 709, endPoint y: 453, distance: 88.1
click at [709, 453] on div "If True If True If True If True If False If False If False If False If True If …" at bounding box center [840, 314] width 1437 height 566
click at [767, 299] on div at bounding box center [769, 295] width 10 height 10
click at [805, 326] on div "Message" at bounding box center [810, 325] width 61 height 15
type textarea "Write your message here"
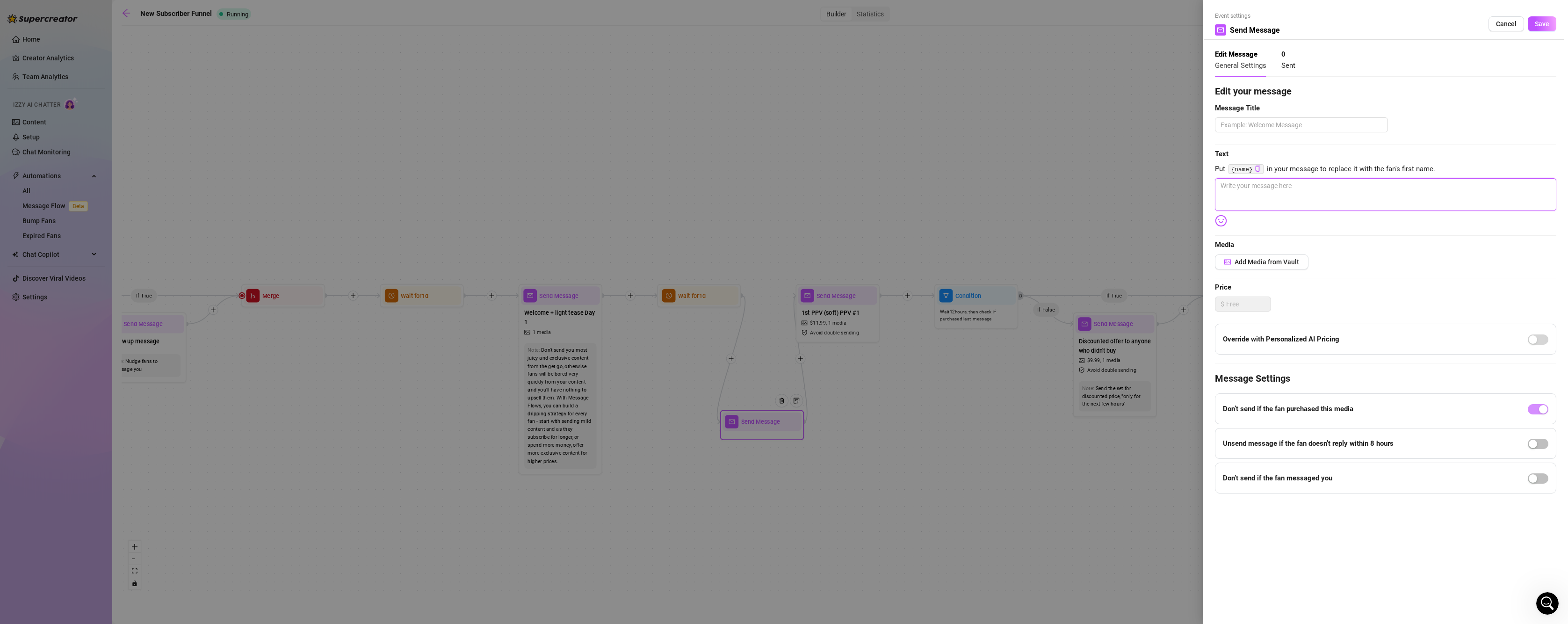
click at [1258, 208] on textarea at bounding box center [1385, 195] width 341 height 33
click at [1276, 121] on textarea at bounding box center [1301, 125] width 173 height 15
type textarea "P"
type textarea "PPV"
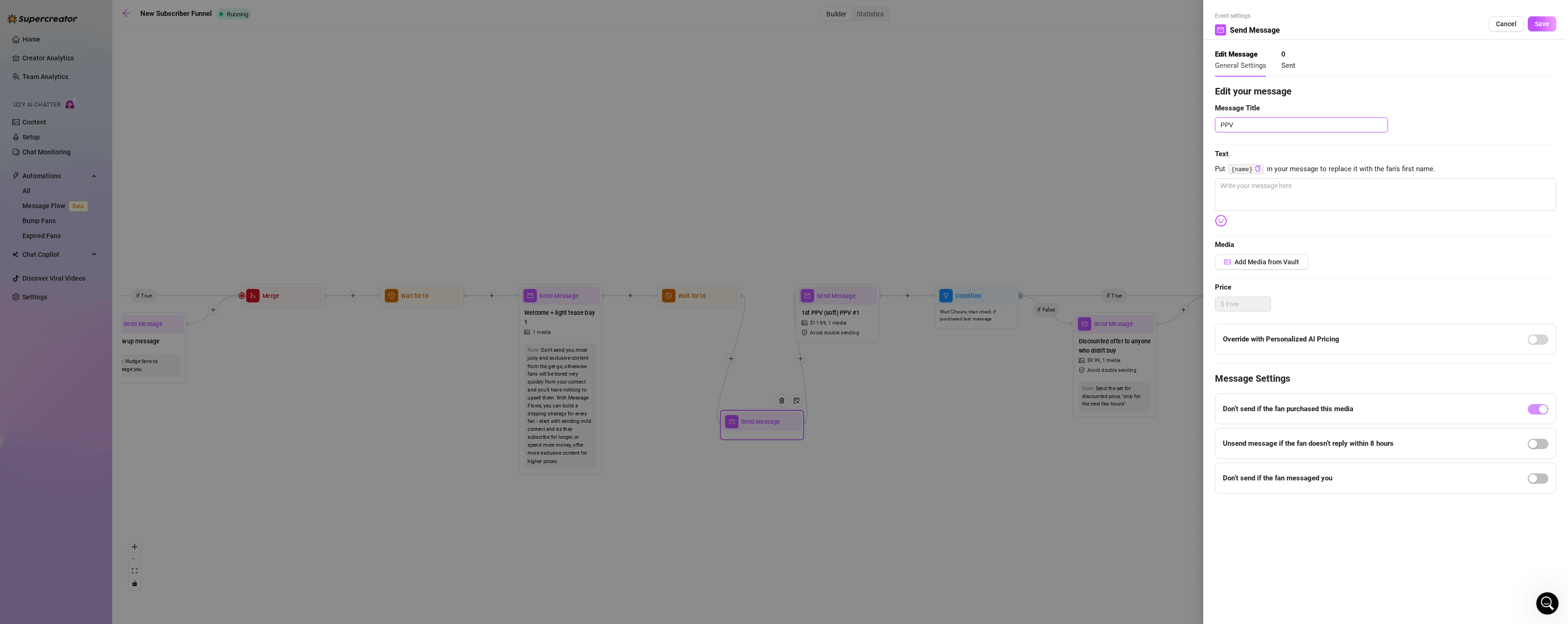
type textarea "PPV T"
type textarea "PPV Te"
type textarea "PPV Tea"
type textarea "PPV Teas"
type textarea "PPV Tease"
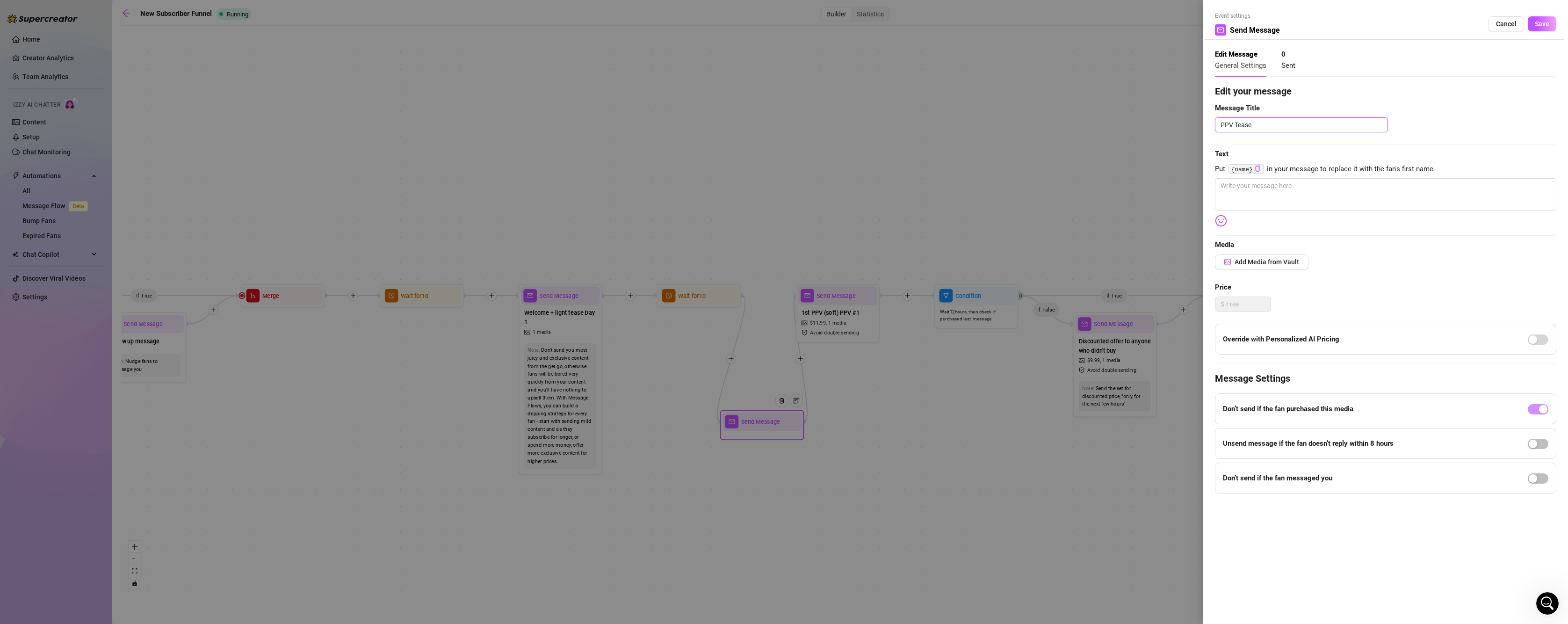
type textarea "PPV Teaser"
type textarea "PPV Teaser/P"
type textarea "PPV Teaser/[PERSON_NAME]"
type textarea "PPV Teaser/Prv"
type textarea "PPV Teaser/[PERSON_NAME]"
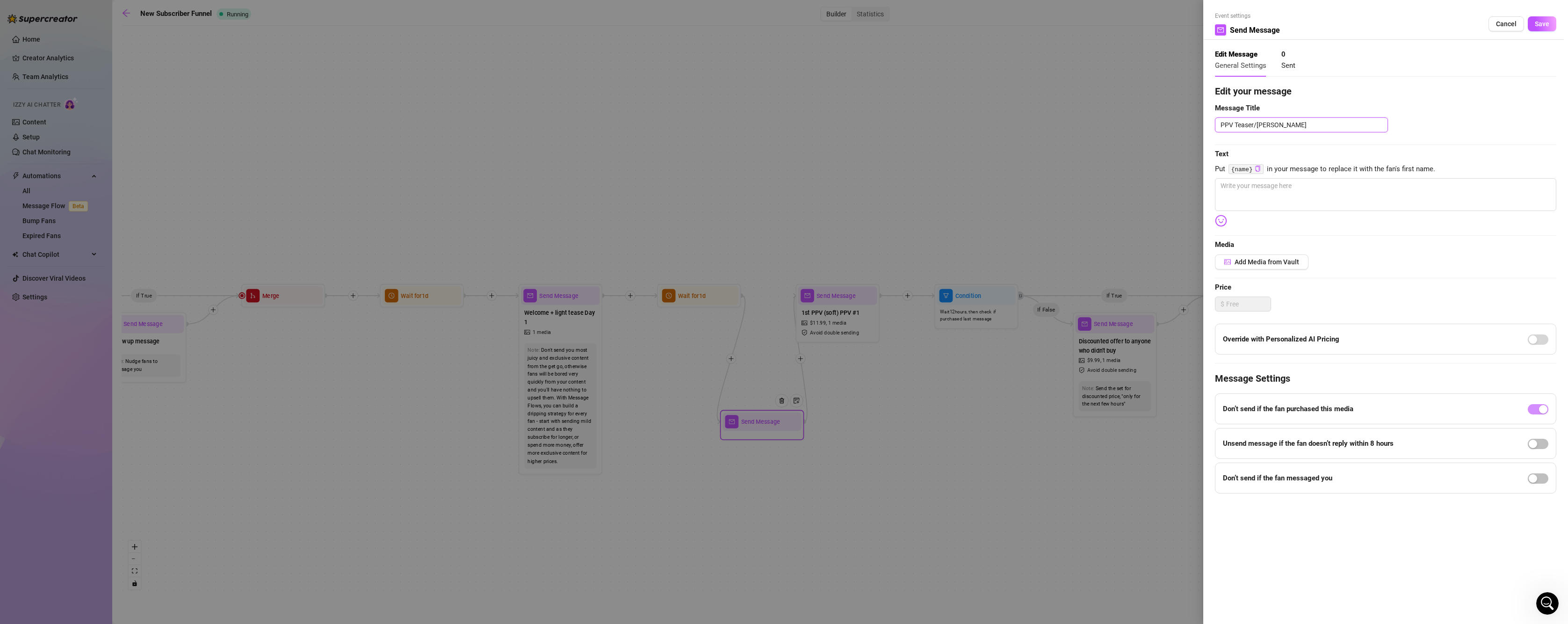
type textarea "PPV Teaser/Pre"
type textarea "PPV Teaser/Prev"
type textarea "PPV Teaser/[PERSON_NAME]"
type textarea "PPV Teaser/Preview"
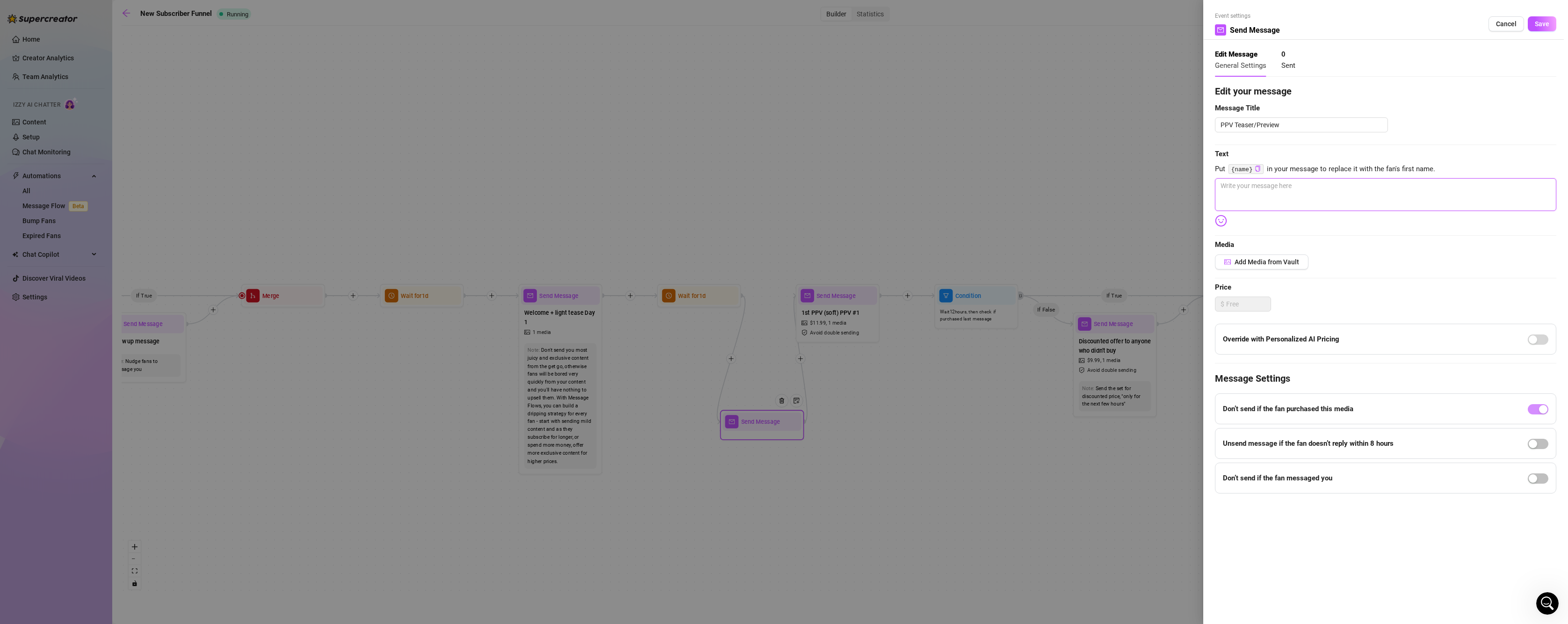
click at [1246, 189] on textarea at bounding box center [1385, 195] width 341 height 33
paste textarea "Slipped into my purple lingerie and got so wet I couldn’t keep my hands off mys…"
type textarea "Slipped into my purple lingerie and got so wet I couldn’t keep my hands off mys…"
click at [1220, 185] on textarea "Slipped into my purple lingerie and got so wet I couldn’t keep my hands off mys…" at bounding box center [1385, 195] width 341 height 33
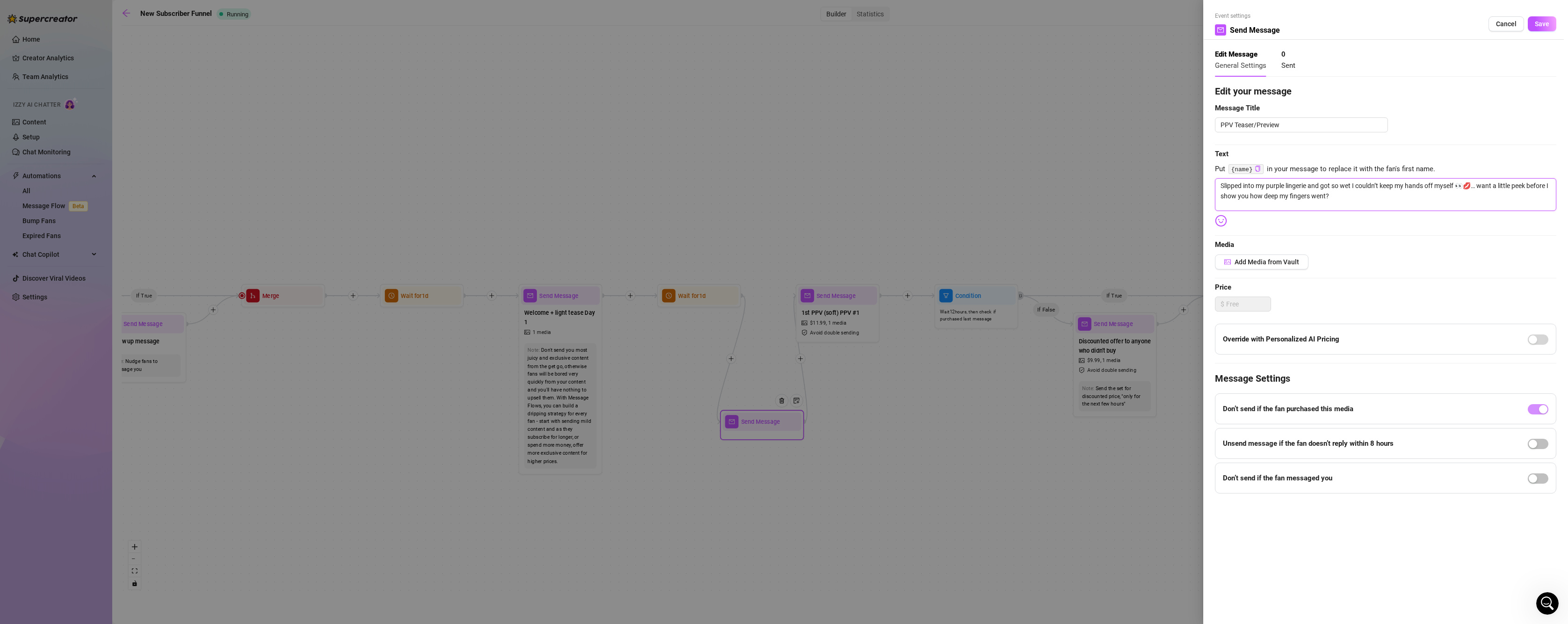
type textarea "hSlipped into my purple lingerie and got so wet I couldn’t keep my hands off my…"
type textarea "heSlipped into my purple lingerie and got so wet I couldn’t keep my hands off m…"
type textarea "heySlipped into my purple lingerie and got so wet I couldn’t keep my hands off …"
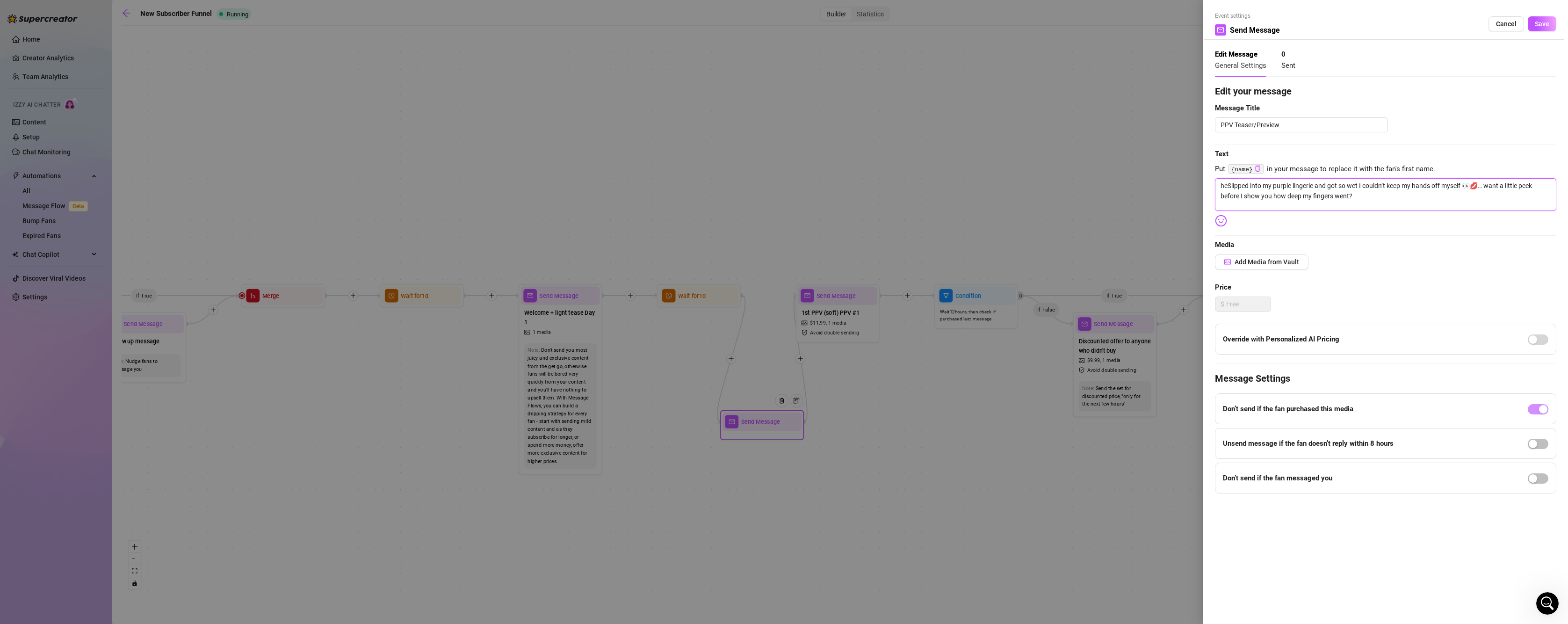
type textarea "heySlipped into my purple lingerie and got so wet I couldn’t keep my hands off …"
type textarea "hey Slipped into my purple lingerie and got so wet I couldn’t keep my hands off…"
type textarea "hey bSlipped into my purple lingerie and got so wet I couldn’t keep my hands of…"
type textarea "hey baSlipped into my purple lingerie and got so wet I couldn’t keep my hands o…"
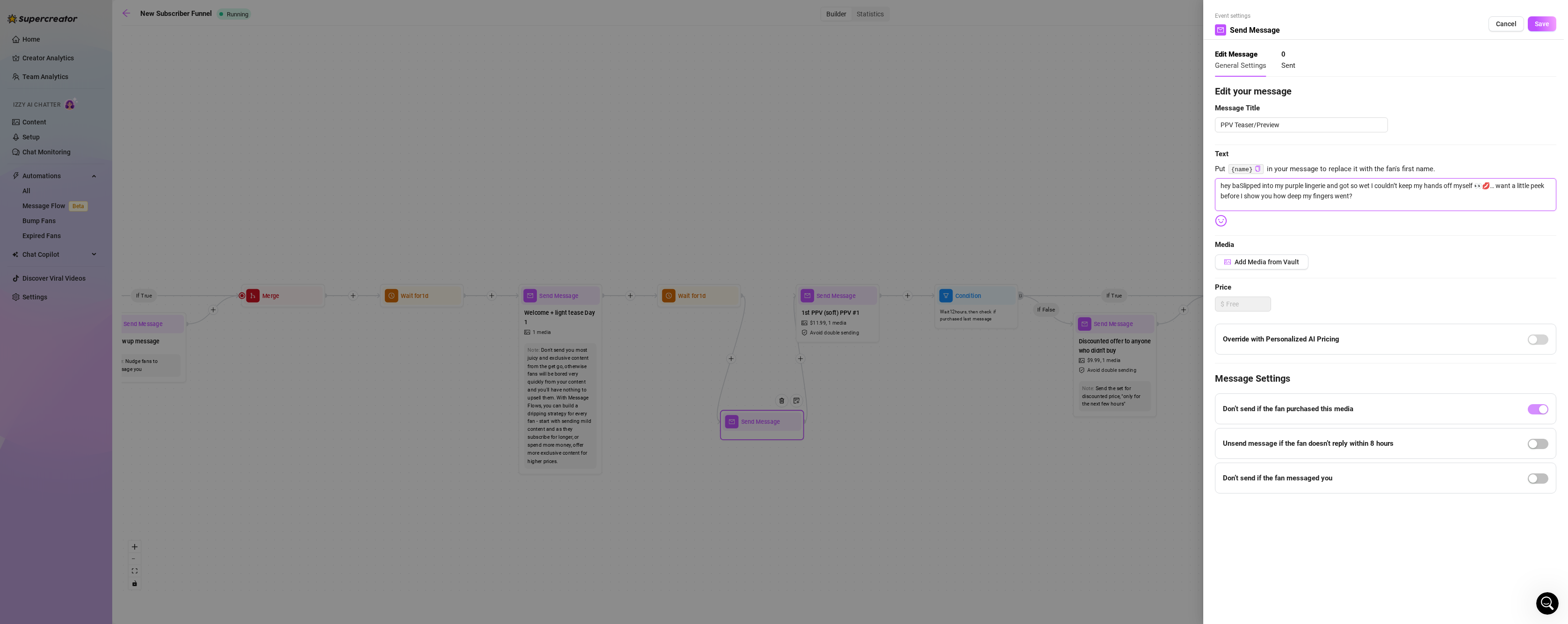
type textarea "hey babSlipped into my purple lingerie and got so wet I couldn’t keep my hands …"
type textarea "hey babeSlipped into my purple lingerie and got so wet I couldn’t keep my hands…"
type textarea "hey babe.Slipped into my purple lingerie and got so wet I couldn’t keep my hand…"
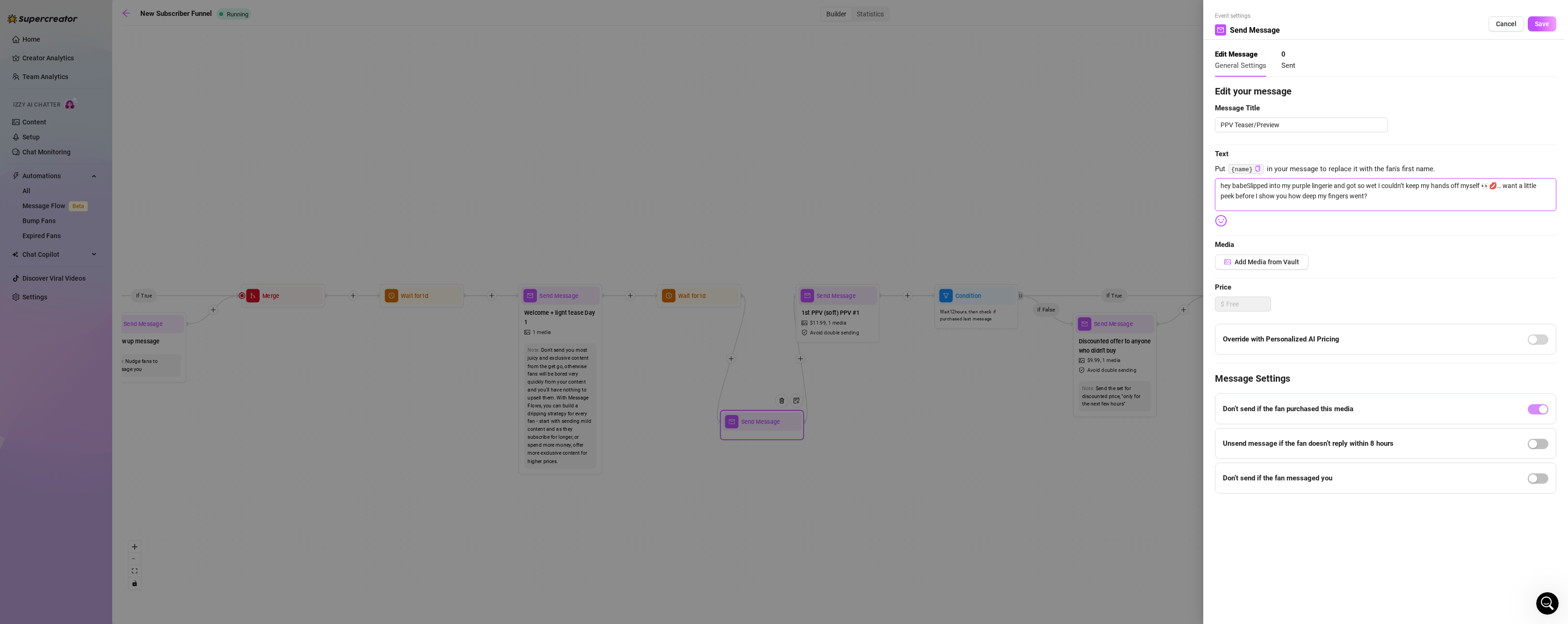
type textarea "hey babe.Slipped into my purple lingerie and got so wet I couldn’t keep my hand…"
type textarea "hey babe..Slipped into my purple lingerie and got so wet I couldn’t keep my han…"
type textarea "hey babe...Slipped into my purple lingerie and got so wet I couldn’t keep my ha…"
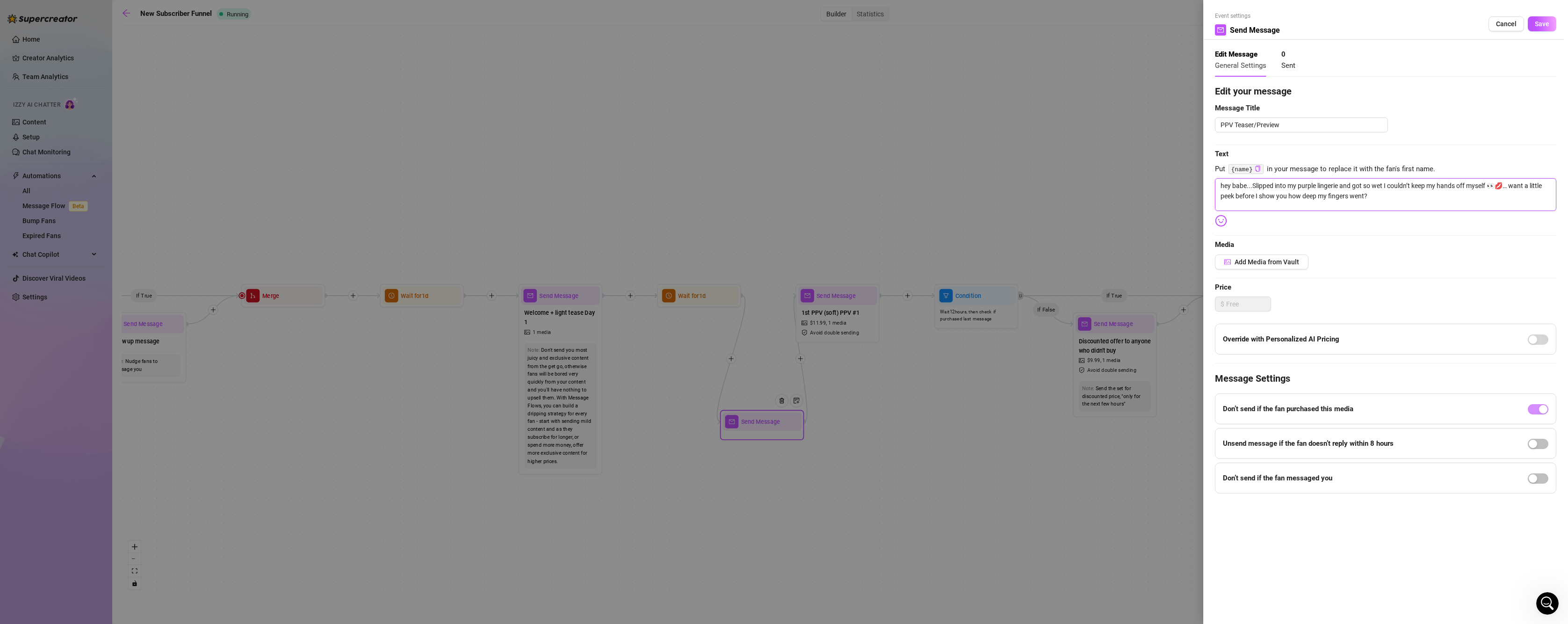
type textarea "hey babe...tSlipped into my purple lingerie and got so wet I couldn’t keep my h…"
type textarea "hey babe...thSlipped into my purple lingerie and got so wet I couldn’t keep my …"
type textarea "hey babe...thoSlipped into my purple lingerie and got so wet I couldn’t keep my…"
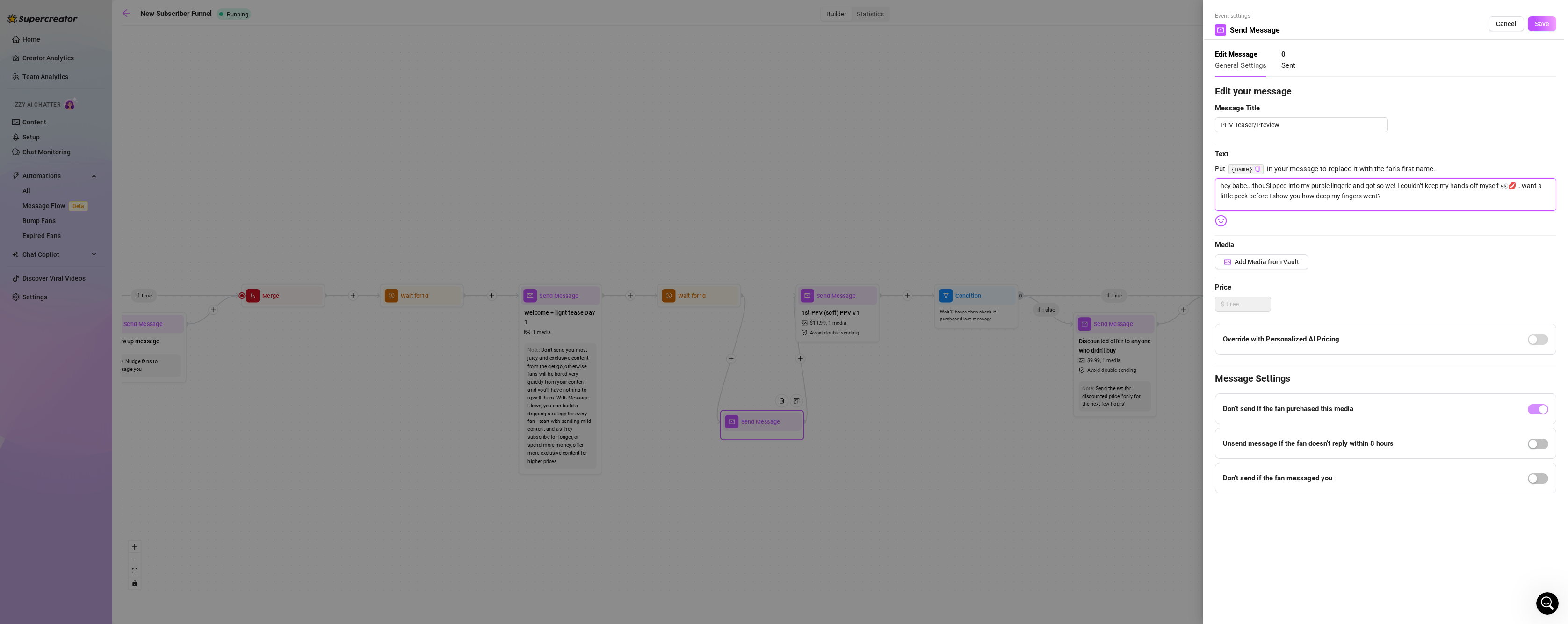
type textarea "hey babe...thougSlipped into my purple lingerie and got so wet I couldn’t keep …"
type textarea "hey babe...thoughSlipped into my purple lingerie and got so wet I couldn’t keep…"
type textarea "hey babe...thoughtSlipped into my purple lingerie and got so wet I couldn’t kee…"
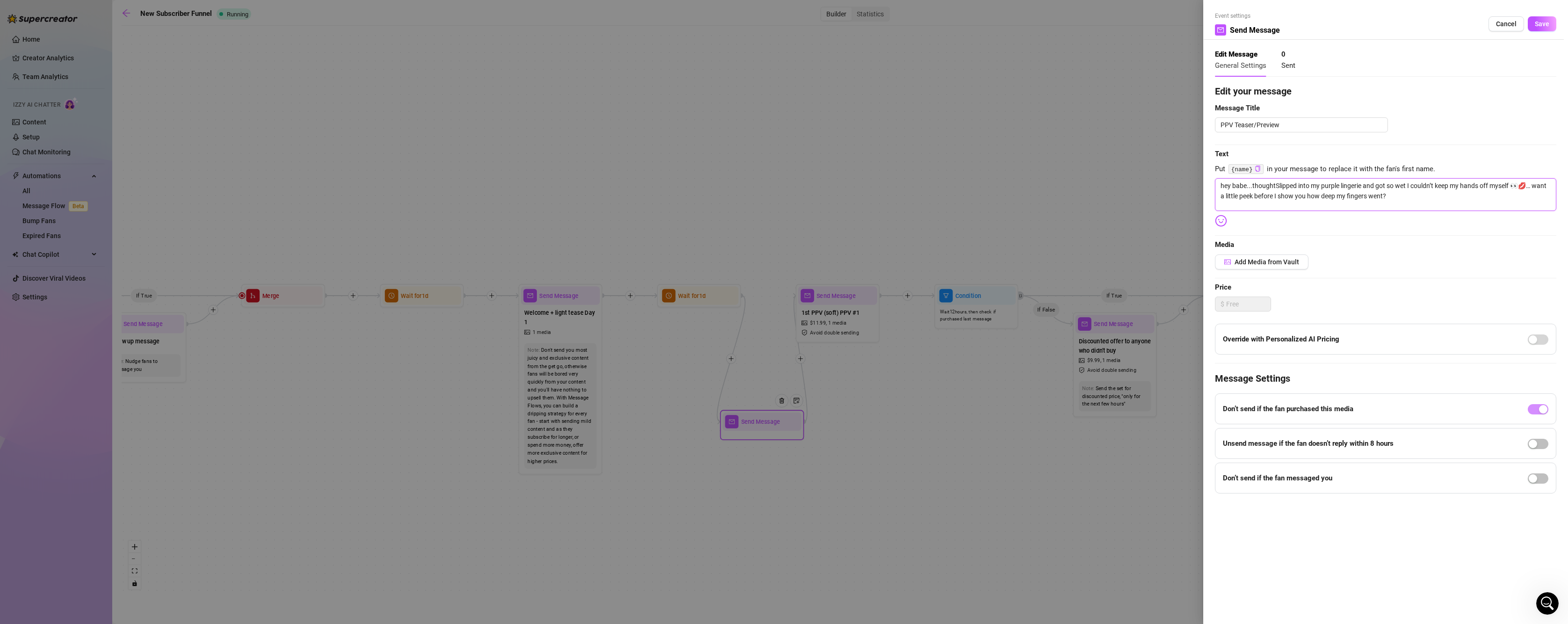
type textarea "hey babe...thought Slipped into my purple lingerie and got so wet I couldn’t ke…"
type textarea "hey babe...thought ySlipped into my purple lingerie and got so wet I couldn’t k…"
type textarea "hey babe...thought yoSlipped into my purple lingerie and got so wet I couldn’t …"
type textarea "hey babe...thought youSlipped into my purple lingerie and got so wet I couldn’t…"
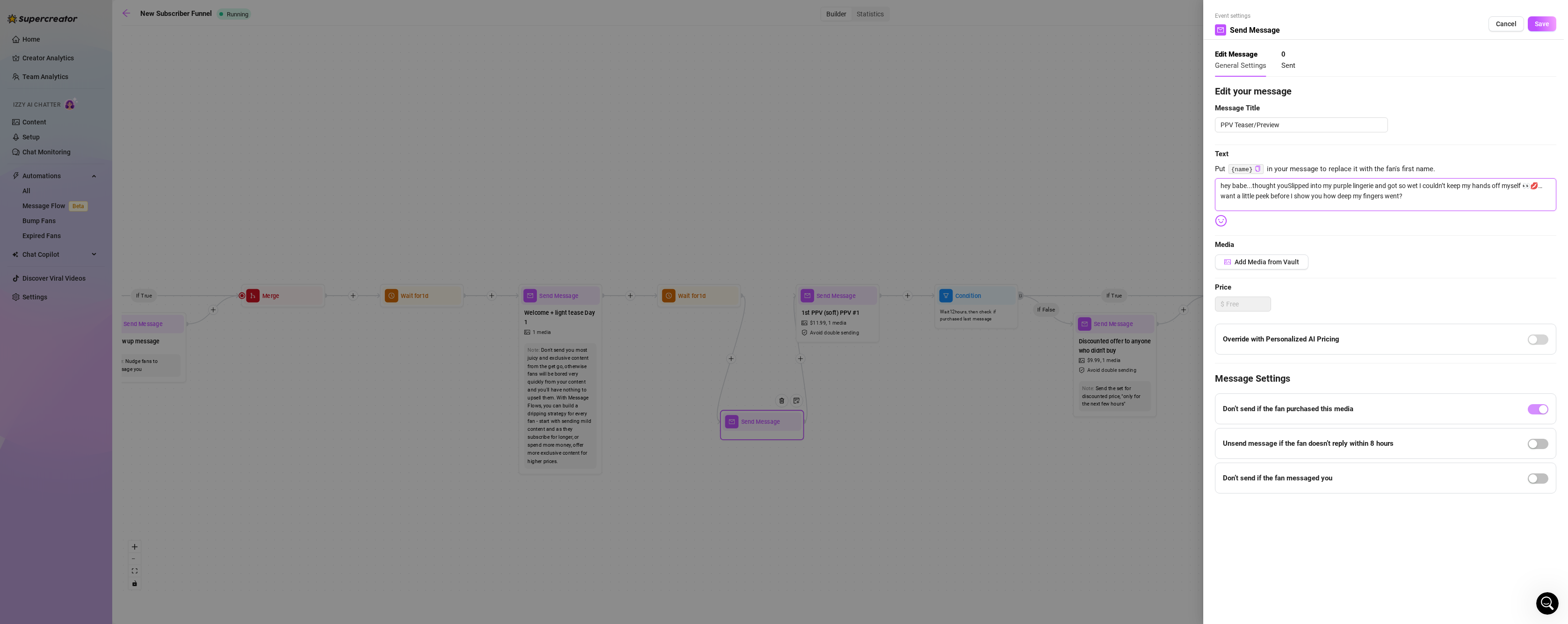
type textarea "hey babe...thought you Slipped into my purple lingerie and got so wet I couldn’…"
type textarea "hey babe...thought you mSlipped into my purple lingerie and got so wet I couldn…"
type textarea "hey babe...thought you maSlipped into my purple lingerie and got so wet I could…"
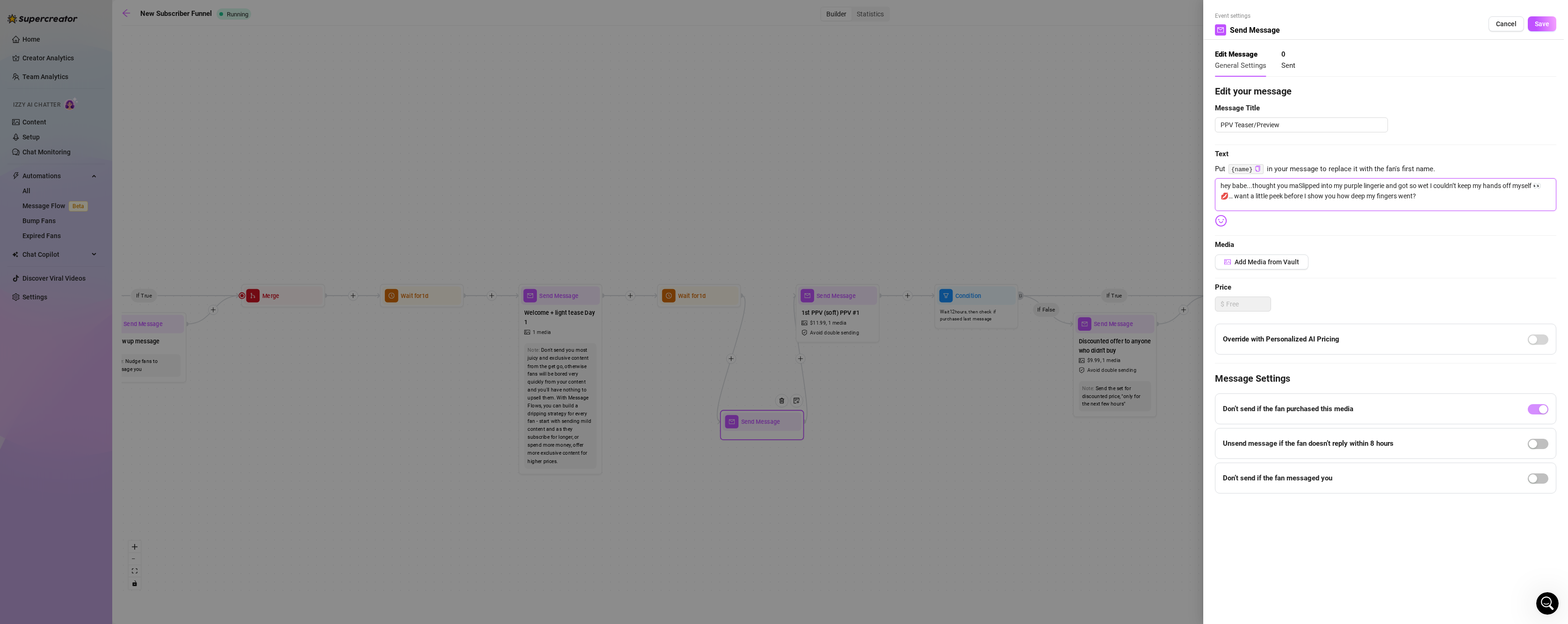
type textarea "hey babe...thought you maySlipped into my purple lingerie and got so wet I coul…"
type textarea "hey babe...thought you may Slipped into my purple lingerie and got so wet I cou…"
type textarea "hey babe...thought you may wSlipped into my purple lingerie and got so wet I co…"
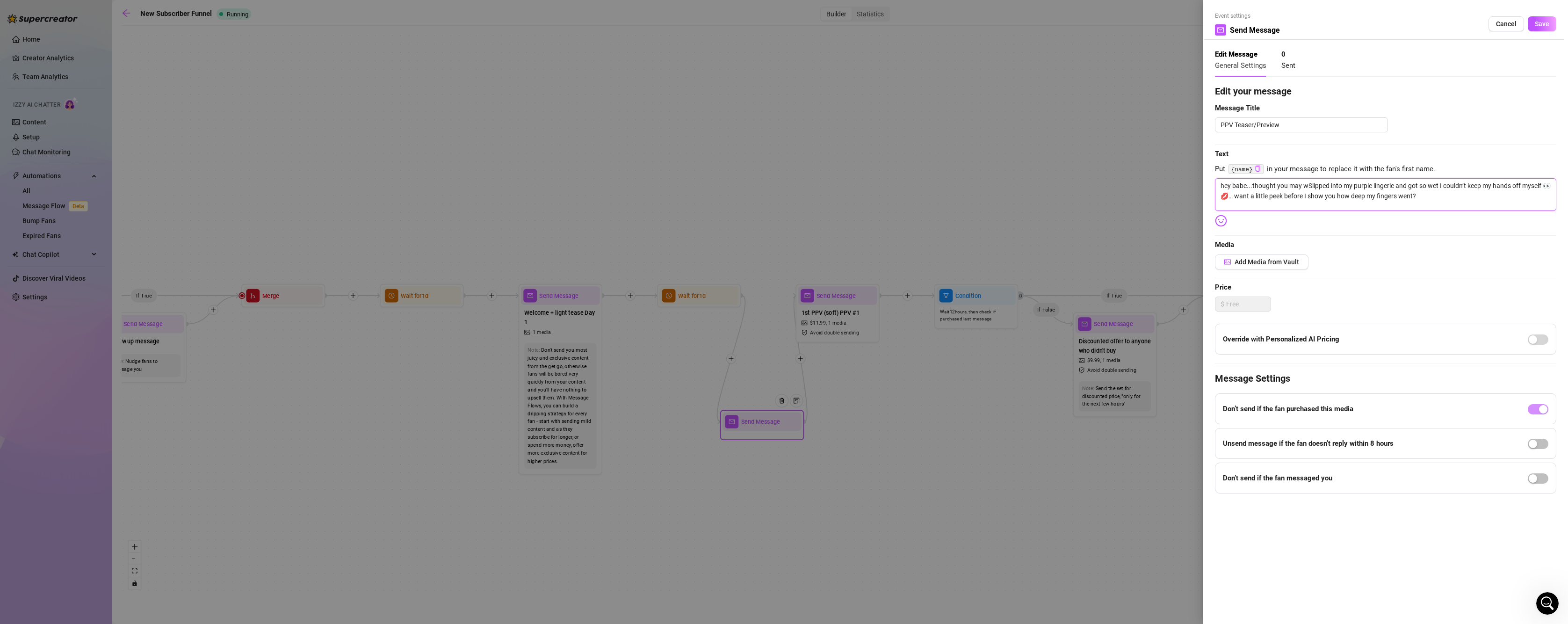
type textarea "hey babe...thought you may waSlipped into my purple lingerie and got so wet I c…"
type textarea "hey babe...thought you may wanSlipped into my purple lingerie and got so wet I …"
type textarea "hey babe...thought you may wannSlipped into my purple lingerie and got so wet I…"
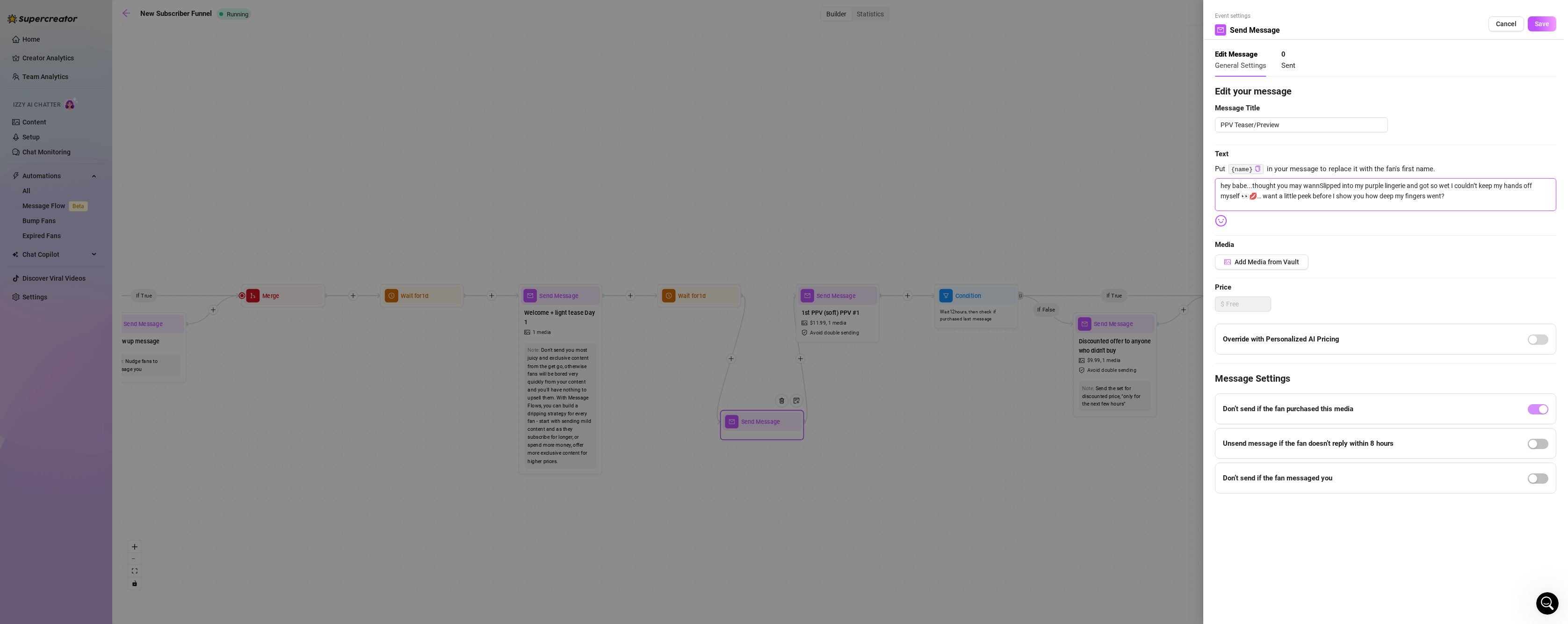
type textarea "hey babe...thought you may wanntSlipped into my purple lingerie and got so wet …"
type textarea "hey babe...thought you may wannt Slipped into my purple lingerie and got so wet…"
type textarea "hey babe...thought you may wanntSlipped into my purple lingerie and got so wet …"
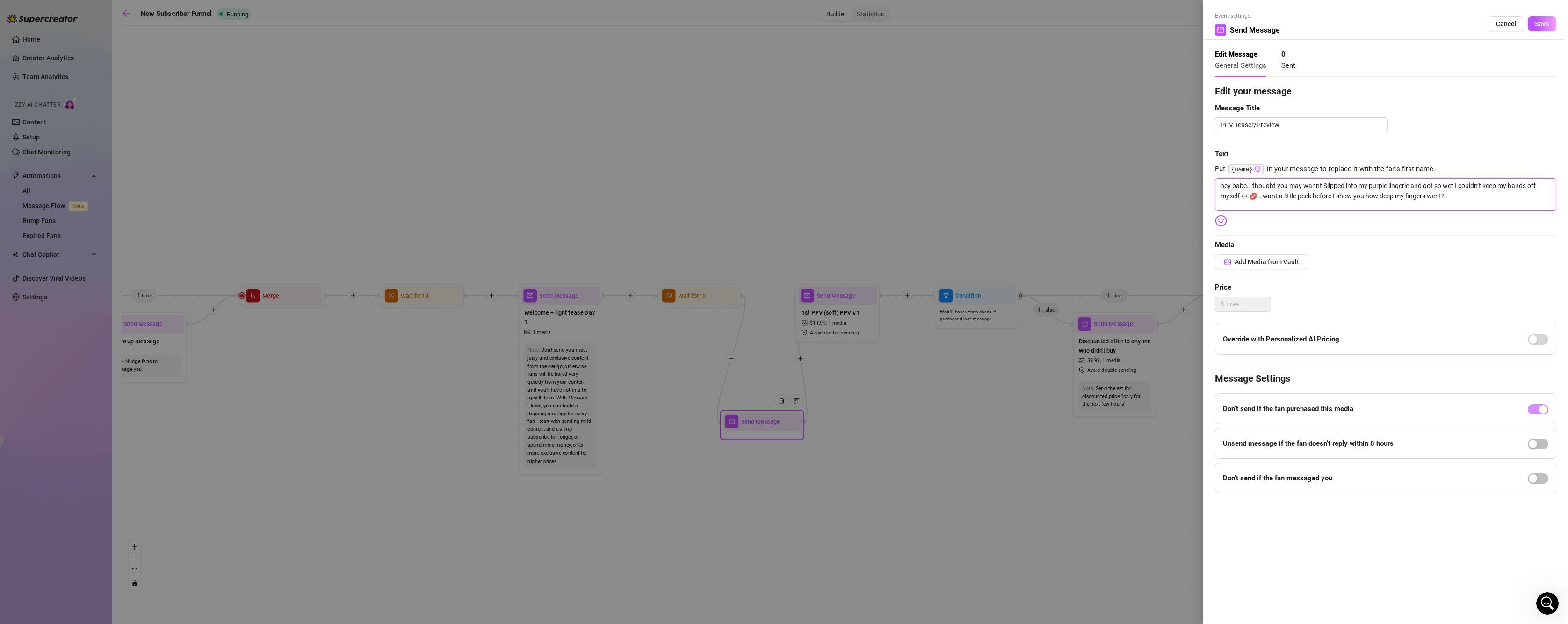
type textarea "hey babe...thought you may wanntSlipped into my purple lingerie and got so wet …"
type textarea "hey babe...thought you may wanntaSlipped into my purple lingerie and got so wet…"
type textarea "hey babe...thought you may wannta Slipped into my purple lingerie and got so we…"
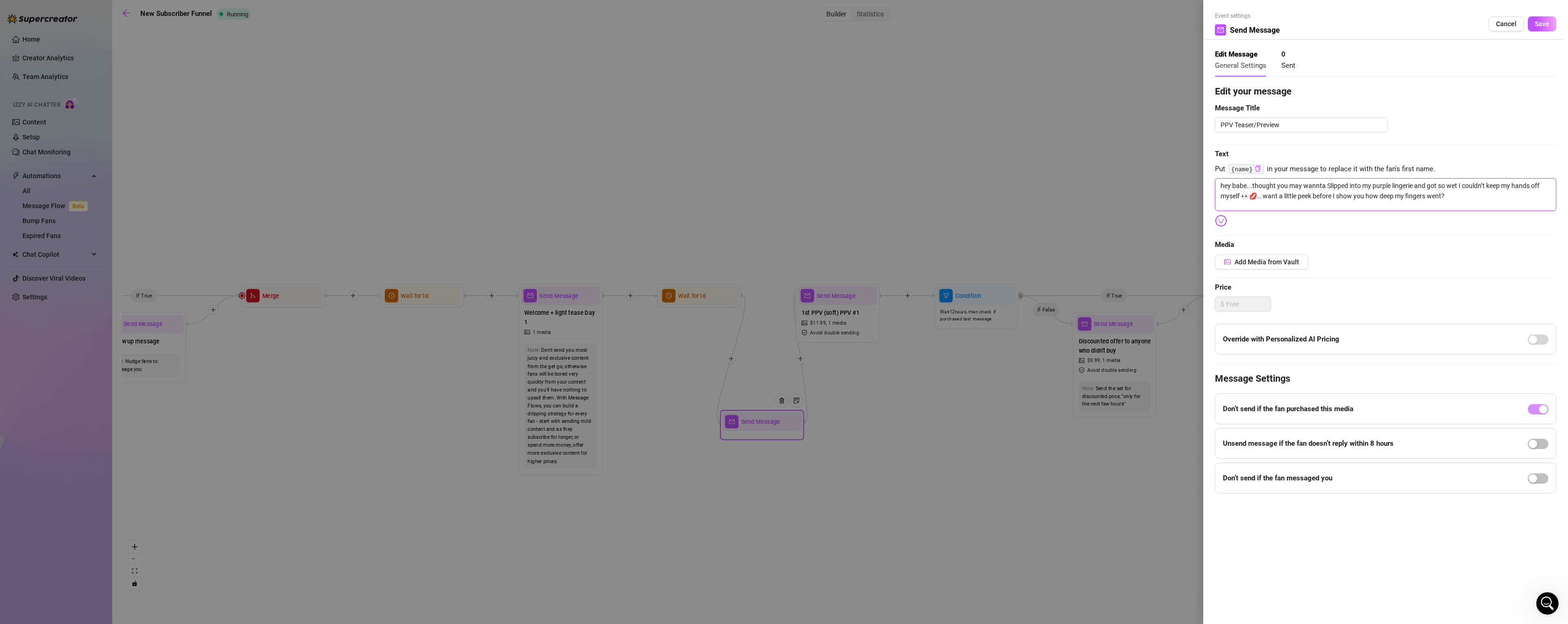
type textarea "hey babe...thought you may [PERSON_NAME] sSlipped into my purple lingerie and g…"
type textarea "hey babe...thought you may wannta seSlipped into my purple lingerie and got so …"
type textarea "hey babe...thought you may wannta seeSlipped into my purple lingerie and got so…"
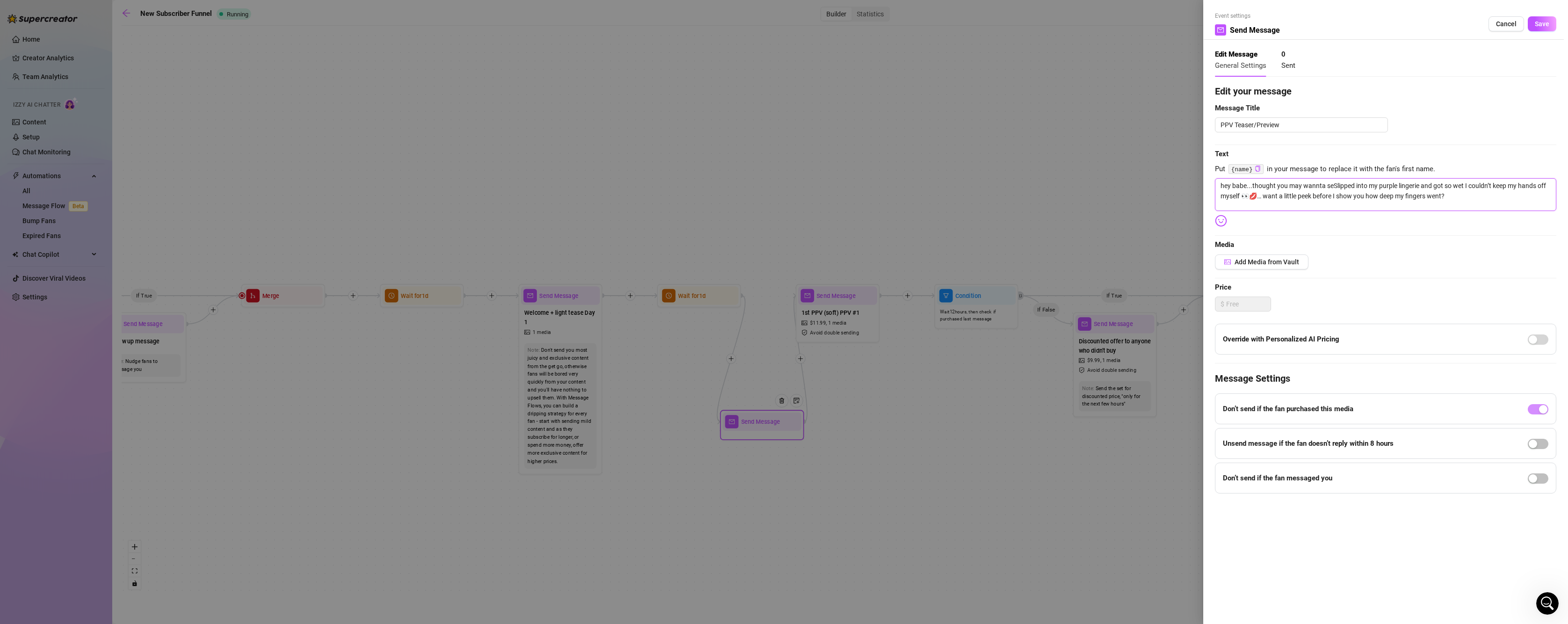
type textarea "hey babe...thought you may wannta seeSlipped into my purple lingerie and got so…"
type textarea "hey babe...thought you may wannta seSlipped into my purple lingerie and got so …"
type textarea "hey babe...thought you may [PERSON_NAME] sSlipped into my purple lingerie and g…"
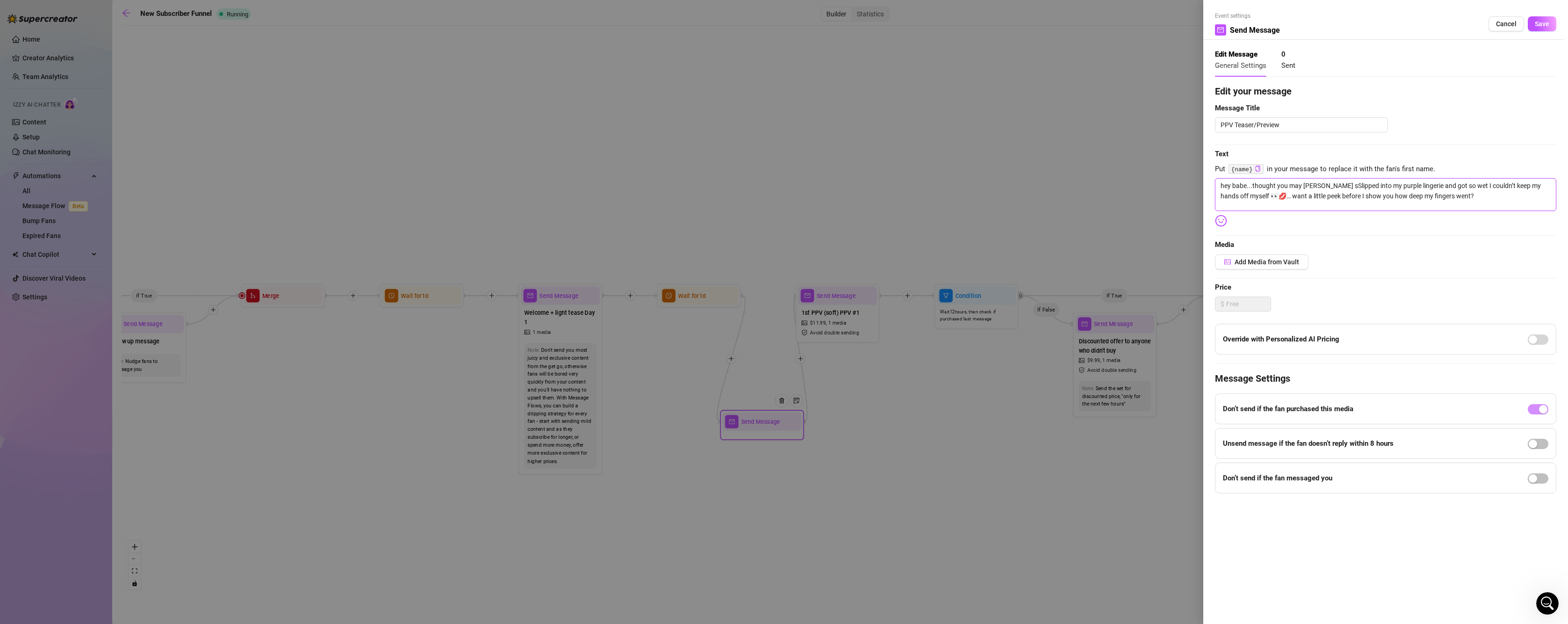
type textarea "hey babe...thought you may wannta Slipped into my purple lingerie and got so we…"
type textarea "hey babe...thought you may wanntaSlipped into my purple lingerie and got so wet…"
type textarea "hey babe...thought you may wanntSlipped into my purple lingerie and got so wet …"
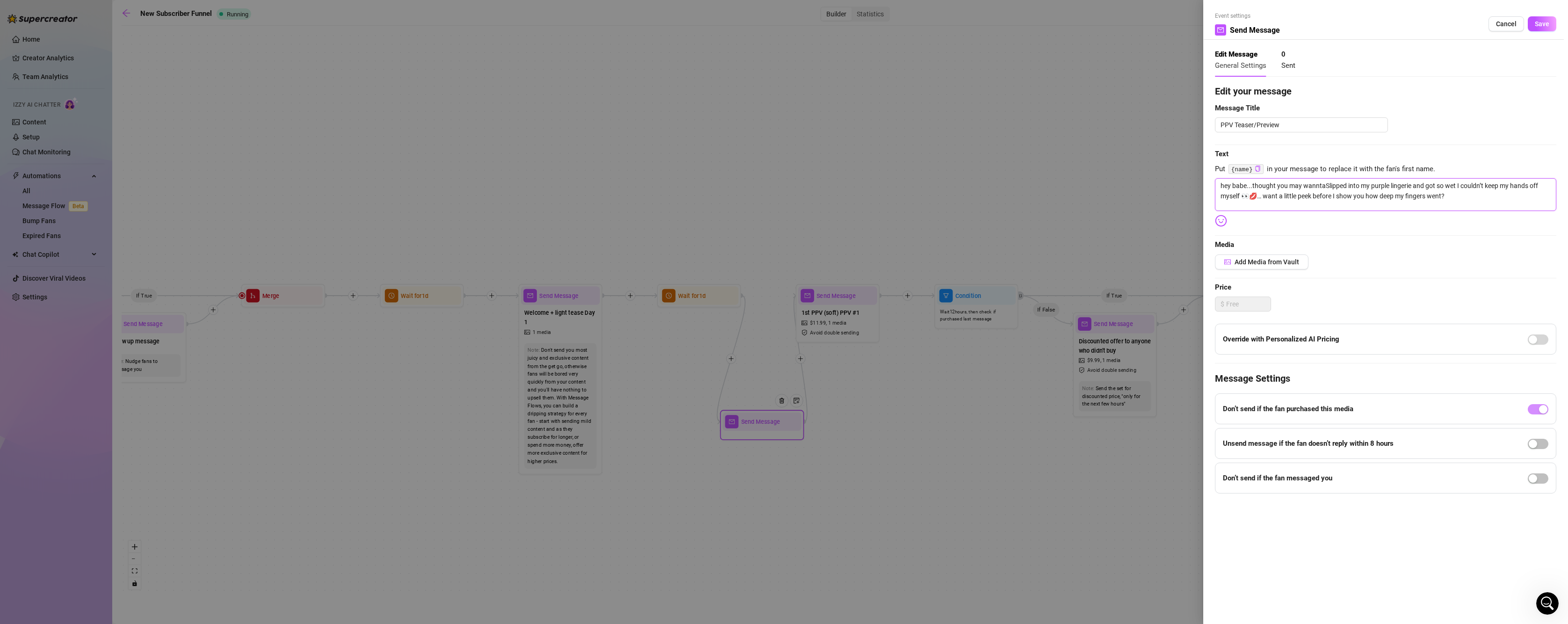
type textarea "hey babe...thought you may wanntSlipped into my purple lingerie and got so wet …"
type textarea "hey babe...thought you may wannSlipped into my purple lingerie and got so wet I…"
type textarea "hey babe...thought you may wannaSlipped into my purple lingerie and got so wet …"
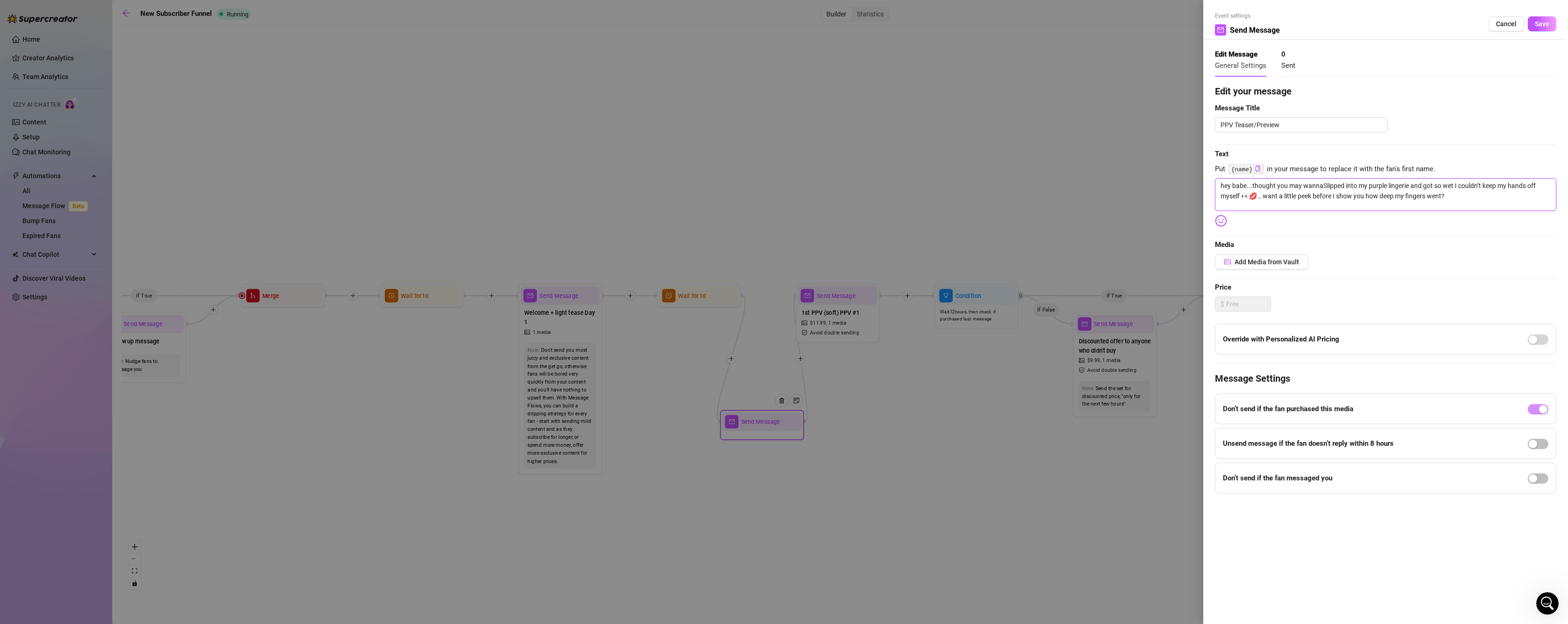
type textarea "hey babe...thought you may wanna Slipped into my purple lingerie and got so wet…"
type textarea "hey babe...thought you may wanna sSlipped into my purple lingerie and got so we…"
type textarea "hey babe...thought you may wanna seSlipped into my purple lingerie and got so w…"
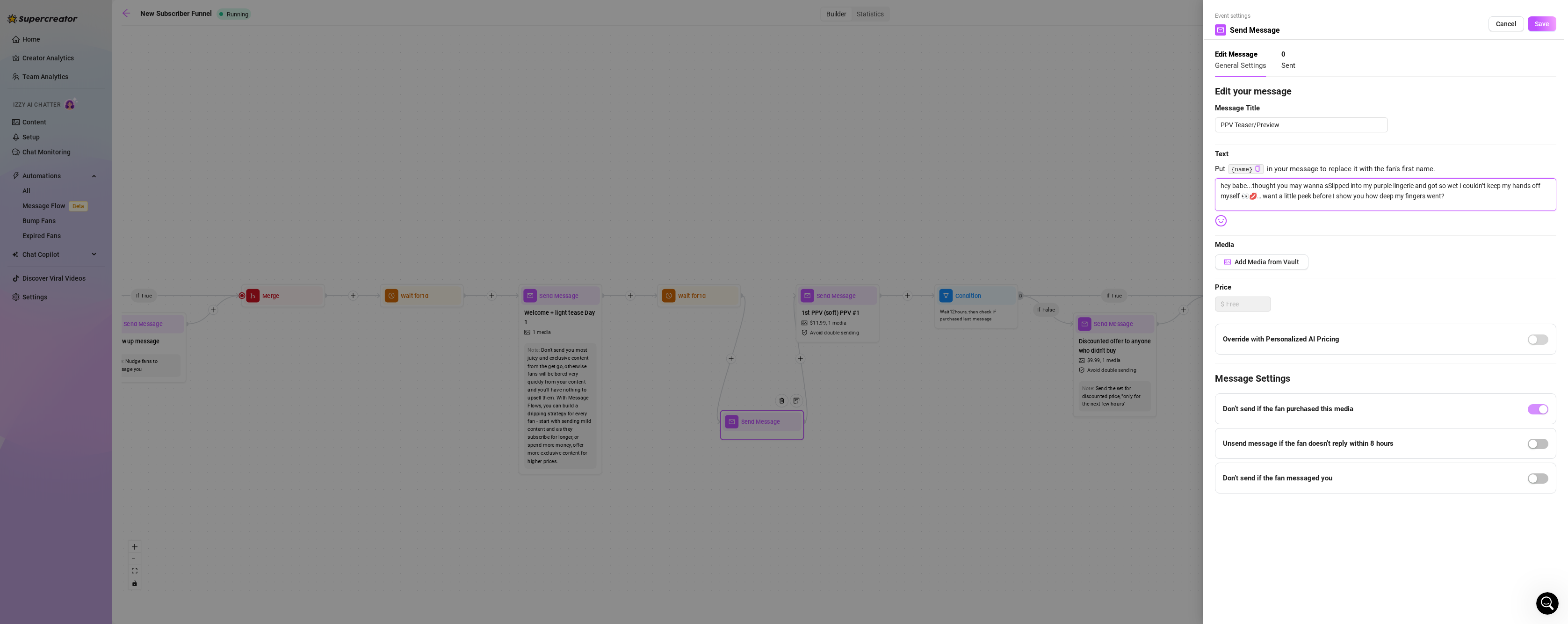
type textarea "hey babe...thought you may wanna seSlipped into my purple lingerie and got so w…"
type textarea "hey babe...thought you may wanna seeSlipped into my purple lingerie and got so …"
type textarea "hey babe...thought you may wanna see Slipped into my purple lingerie and got so…"
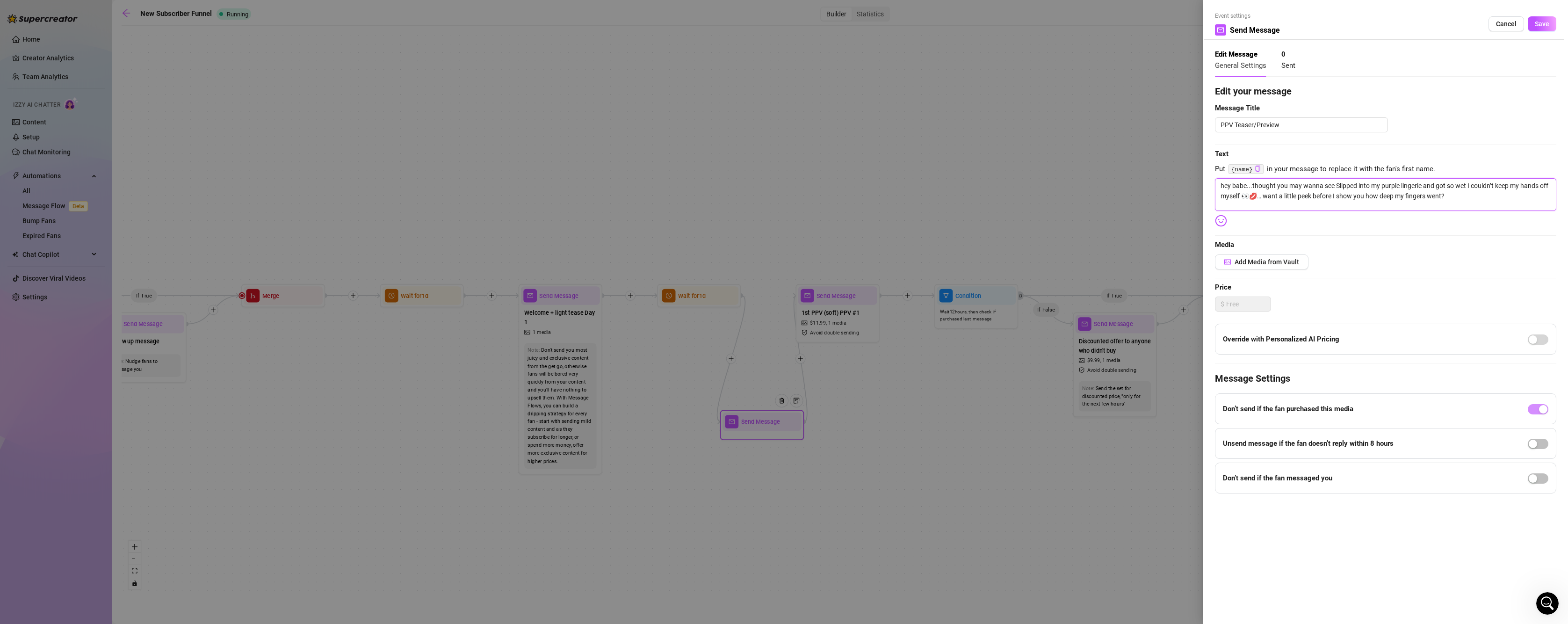
type textarea "hey babe...thought you may wanna see .Slipped into my purple lingerie and got s…"
type textarea "hey babe...thought you may wanna see ..Slipped into my purple lingerie and got …"
type textarea "hey babe...thought you may wanna see ...Slipped into my purple lingerie and got…"
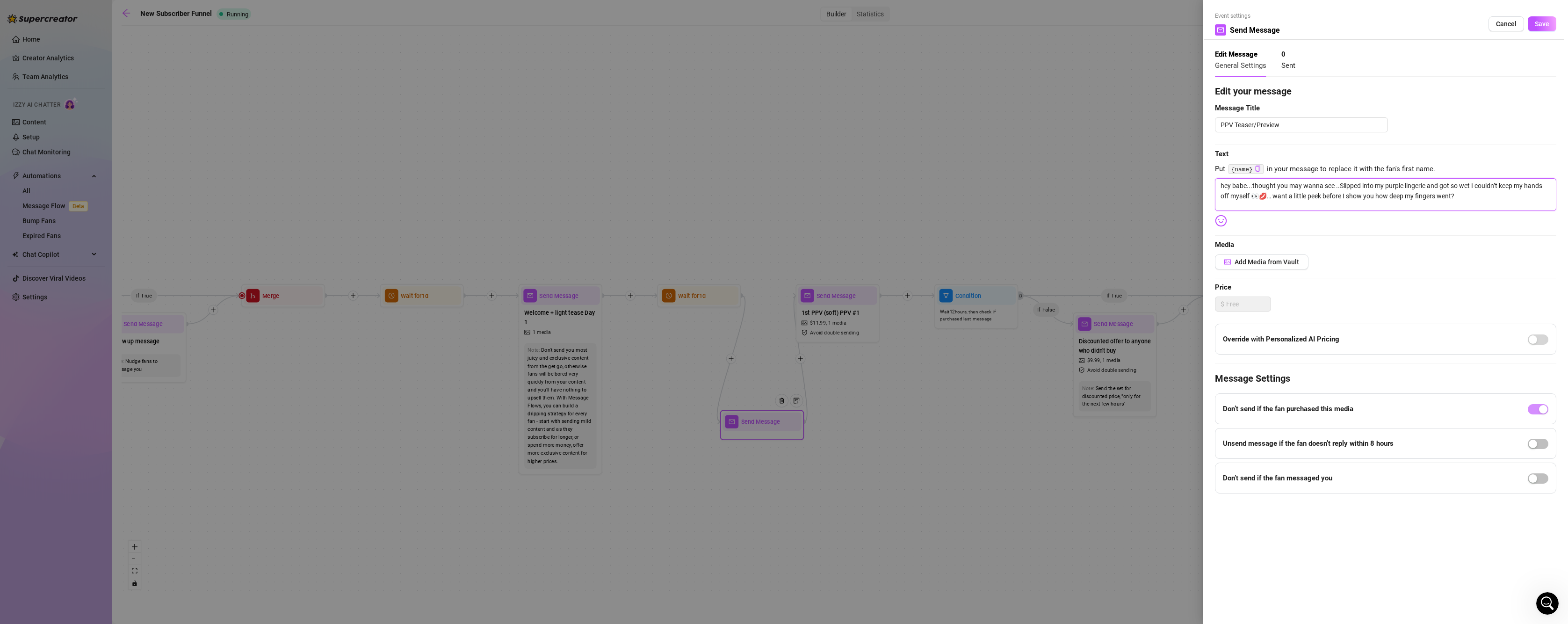
type textarea "hey babe...thought you may wanna see ...Slipped into my purple lingerie and got…"
type textarea "hey babe...thought you may wanna see ...ISlipped into my purple lingerie and go…"
type textarea "hey babe...thought you may wanna see ...I Slipped into my purple lingerie and g…"
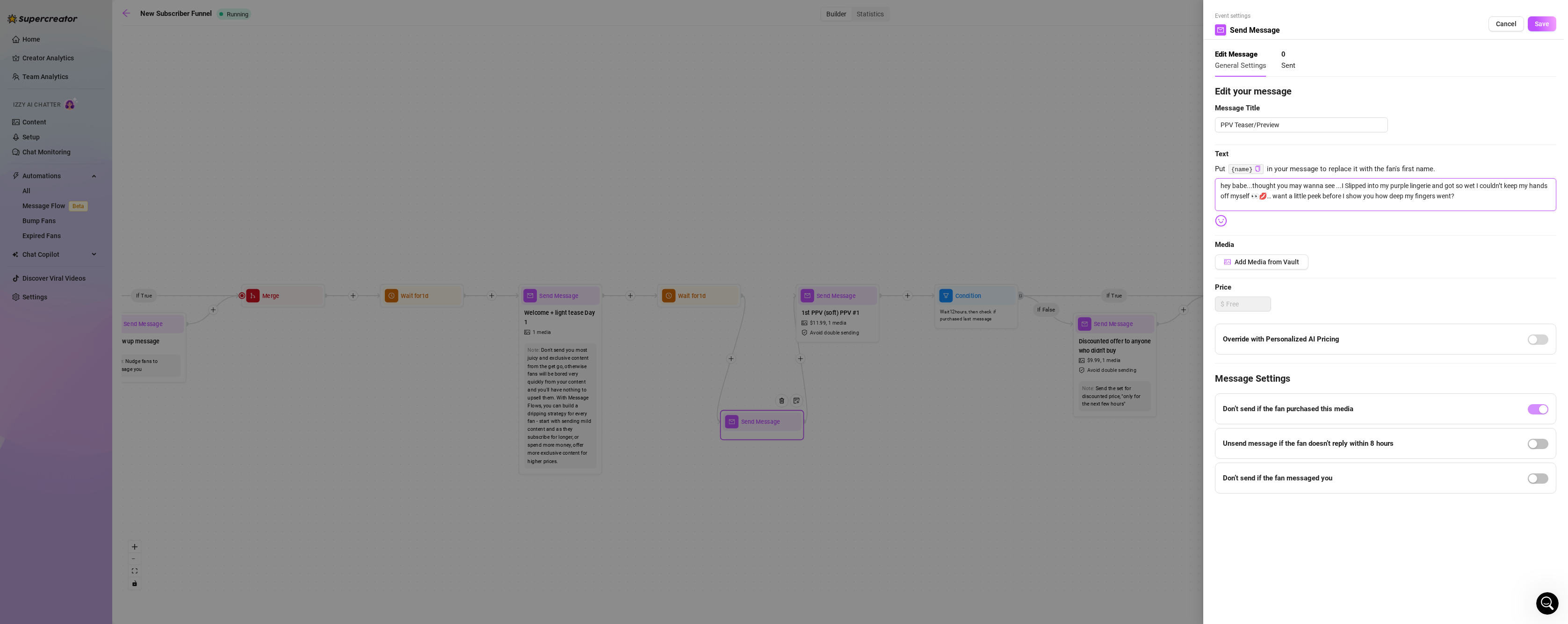
type textarea "hey babe...thought you may wanna see ...I lipped into my purple lingerie and go…"
type textarea "hey babe...thought you may wanna see ...I slipped into my purple lingerie and g…"
drag, startPoint x: 1276, startPoint y: 195, endPoint x: 1295, endPoint y: 196, distance: 19.0
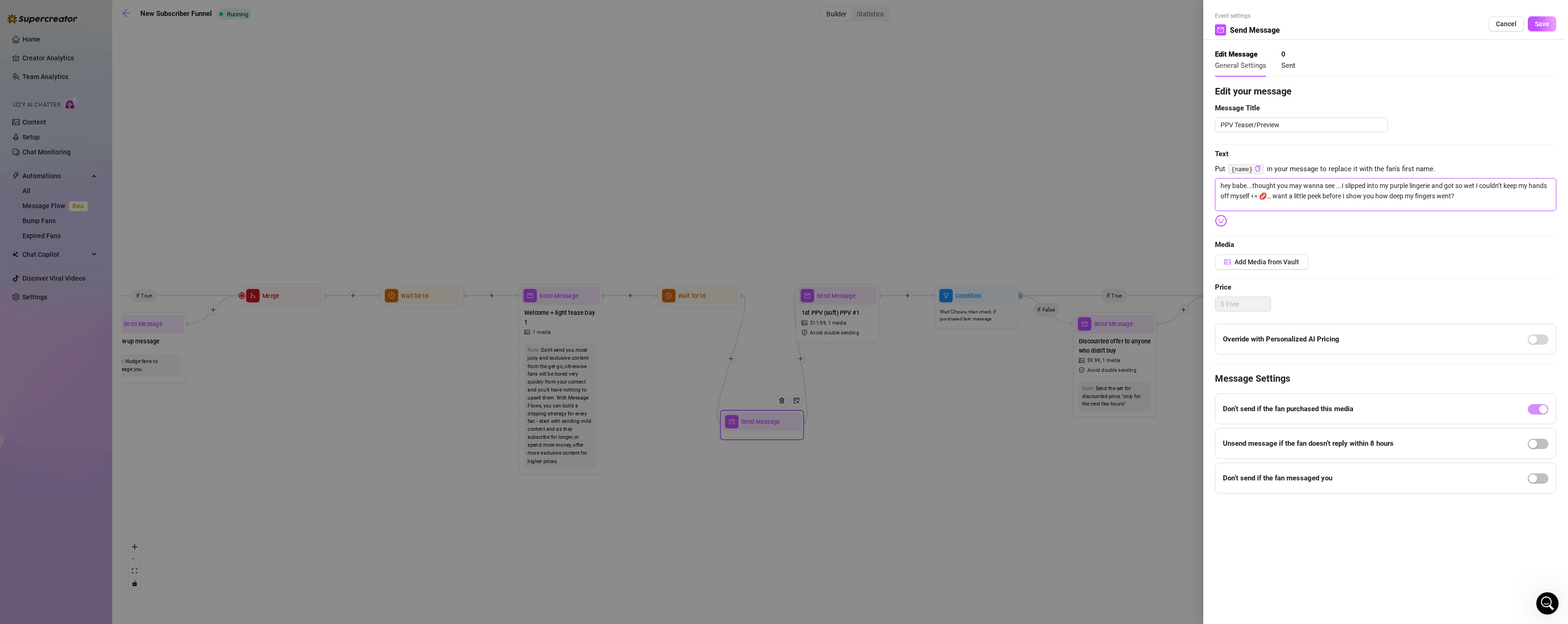
click at [1295, 196] on textarea "hey babe...thought you may wanna see ...I slipped into my purple lingerie and g…" at bounding box center [1385, 195] width 341 height 33
type textarea "hey babe...thought you may wanna see ...I slipped into my purple lingerie and g…"
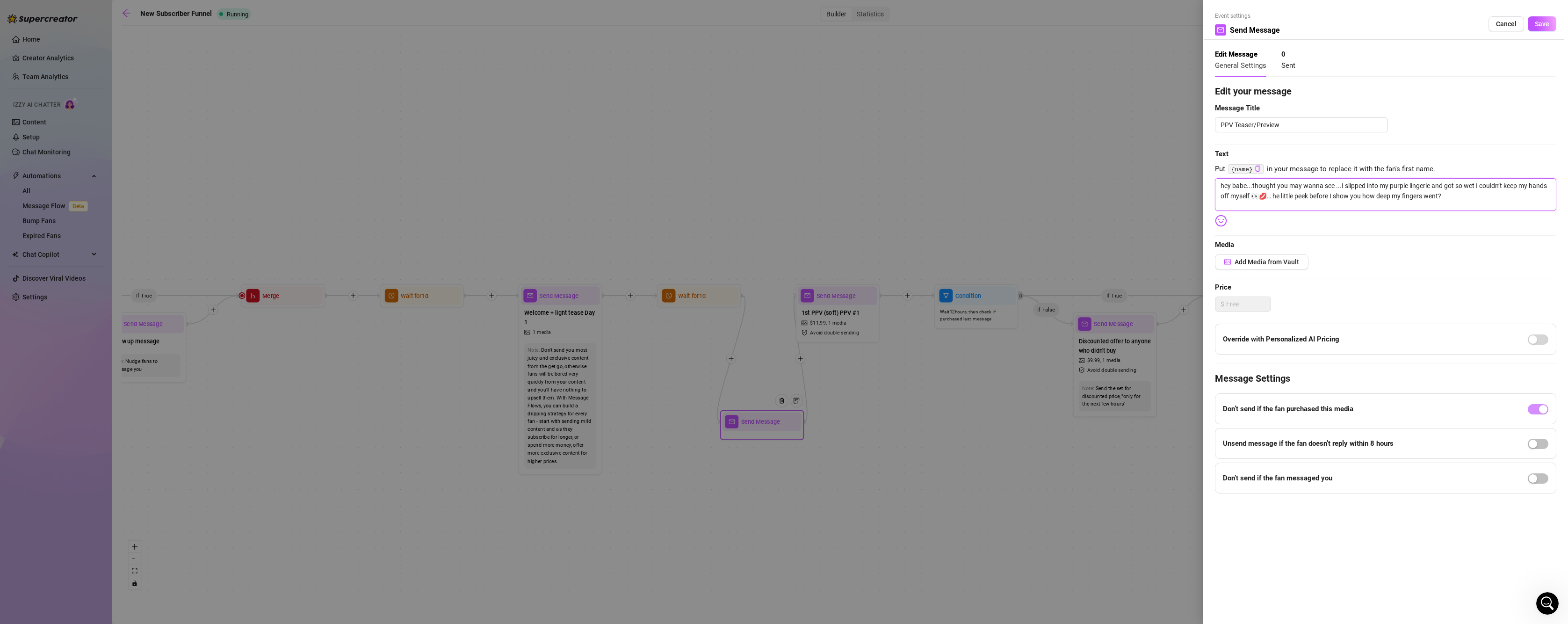
type textarea "hey babe...thought you may wanna see ...I slipped into my purple lingerie and g…"
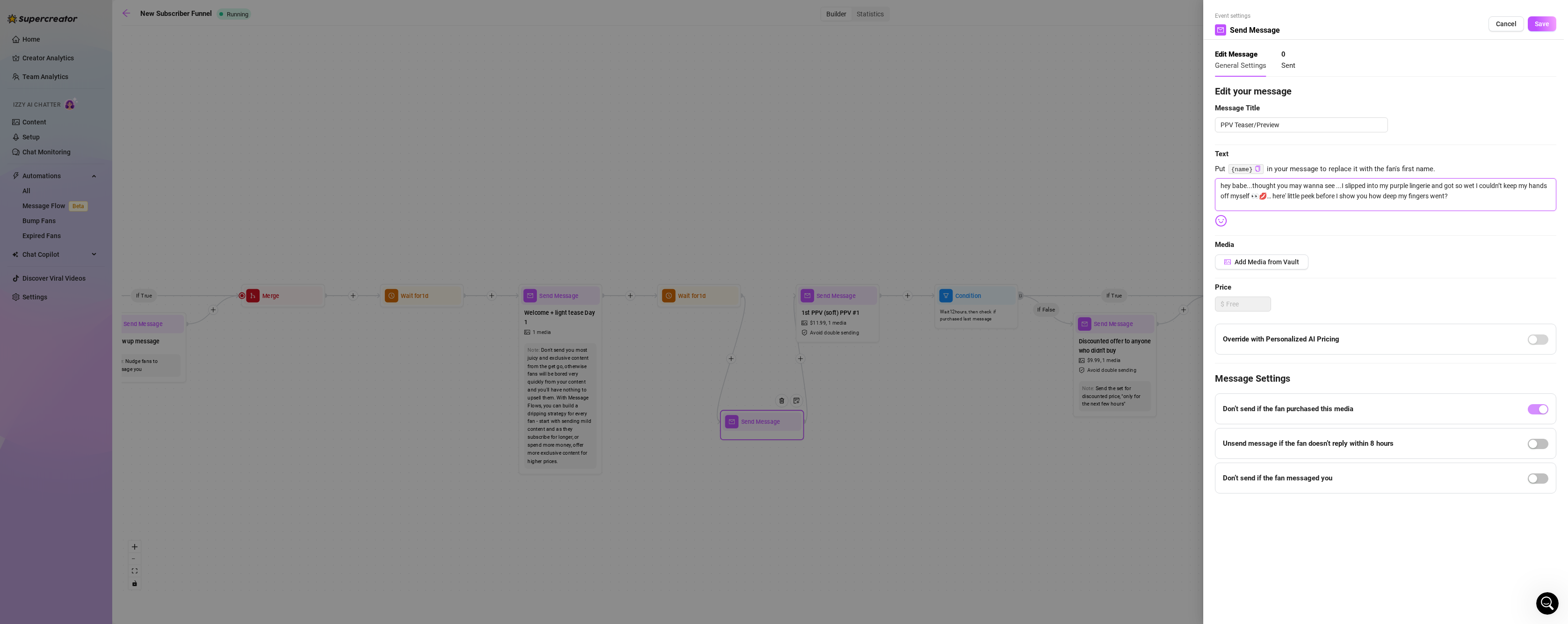
type textarea "hey babe...thought you may wanna see ...I slipped into my purple lingerie and g…"
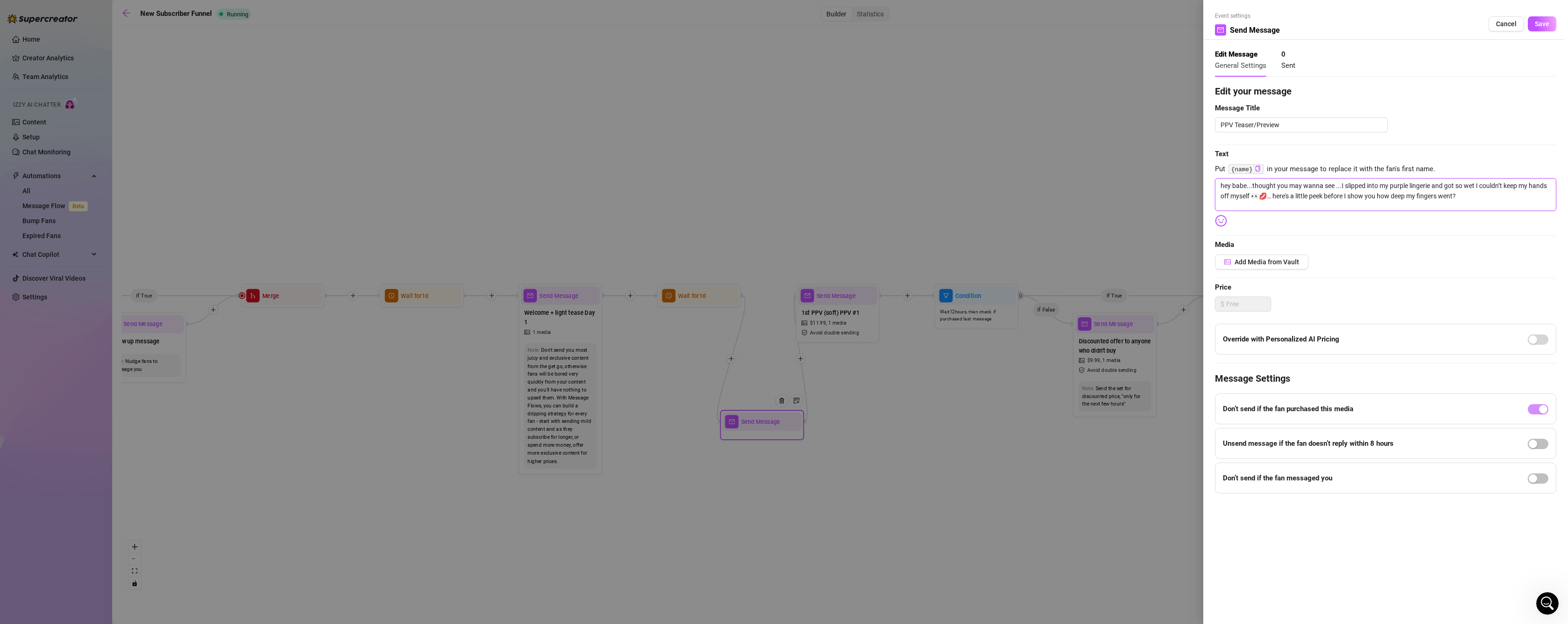
click at [1470, 196] on textarea "hey babe...thought you may wanna see ...I slipped into my purple lingerie and g…" at bounding box center [1385, 195] width 341 height 33
type textarea "hey babe...thought you may wanna see ...I slipped into my purple lingerie and g…"
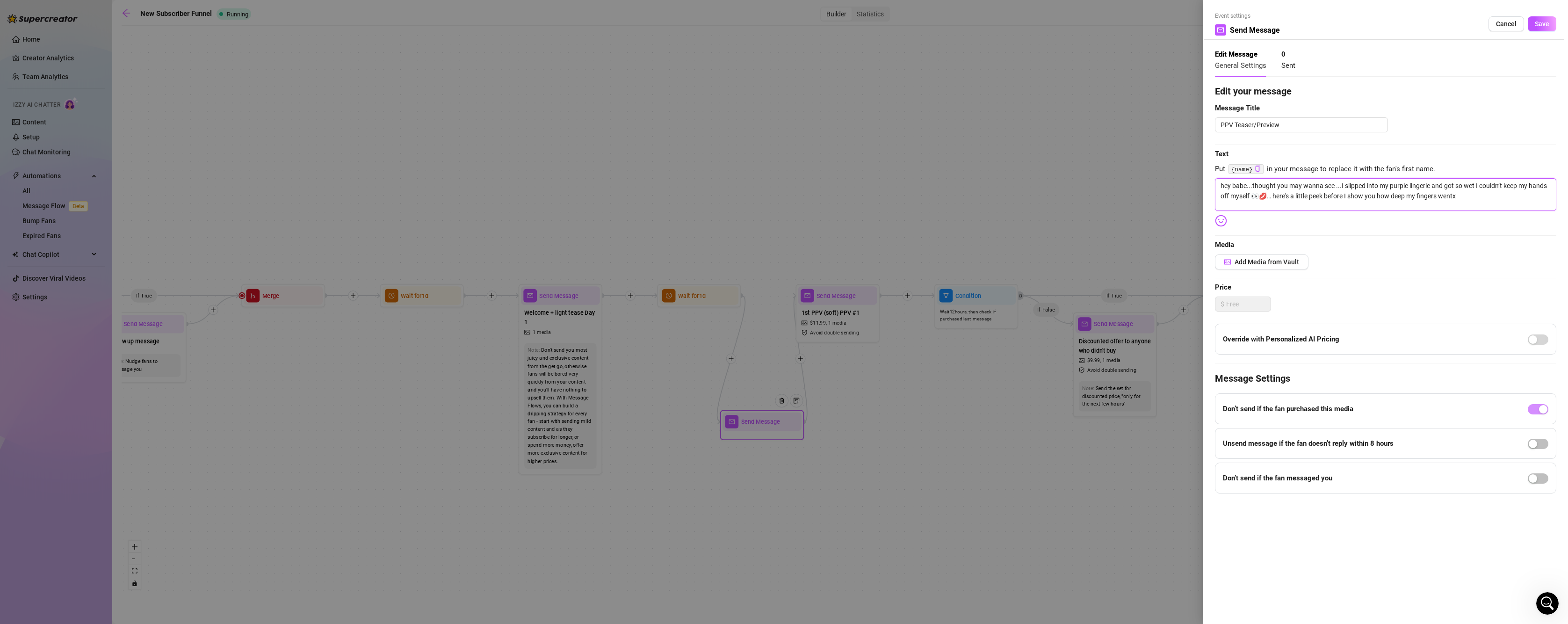
type textarea "hey babe...thought you may wanna see ...I slipped into my purple lingerie and g…"
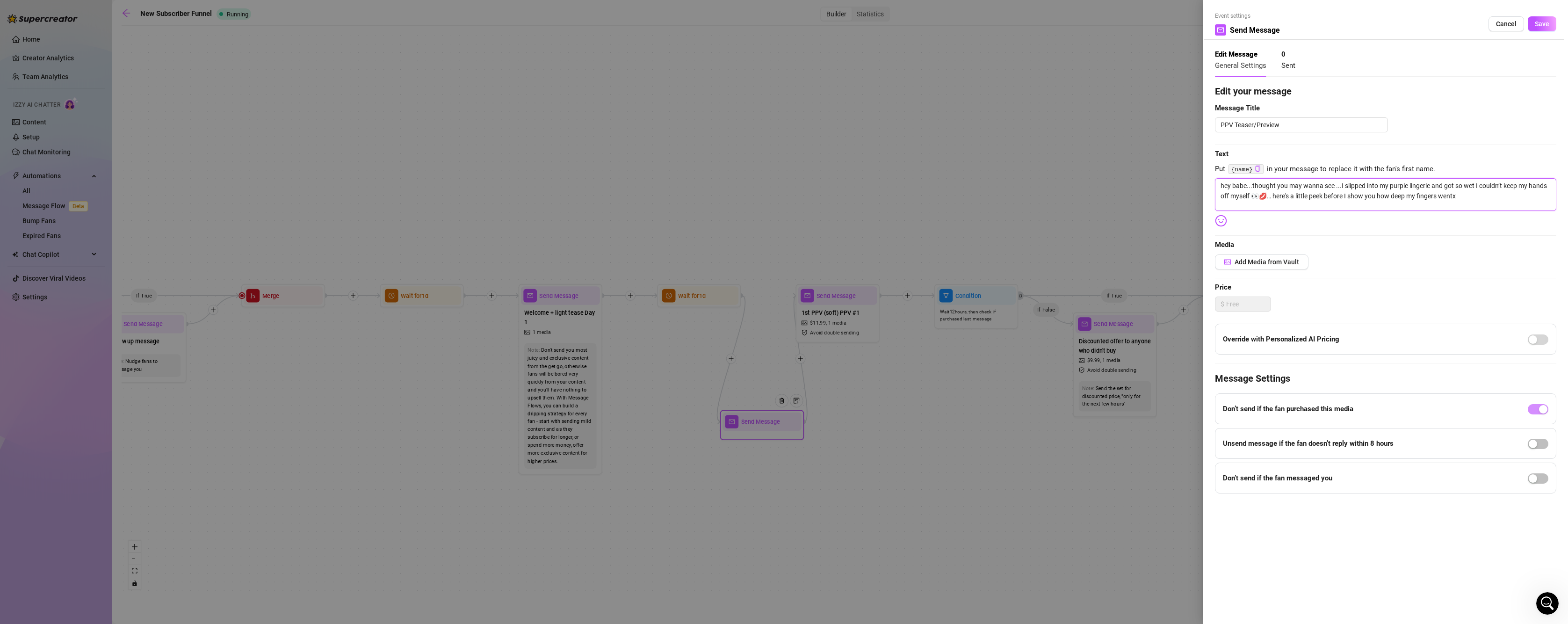
type textarea "hey babe...thought you may wanna see ...I slipped into my purple lingerie and g…"
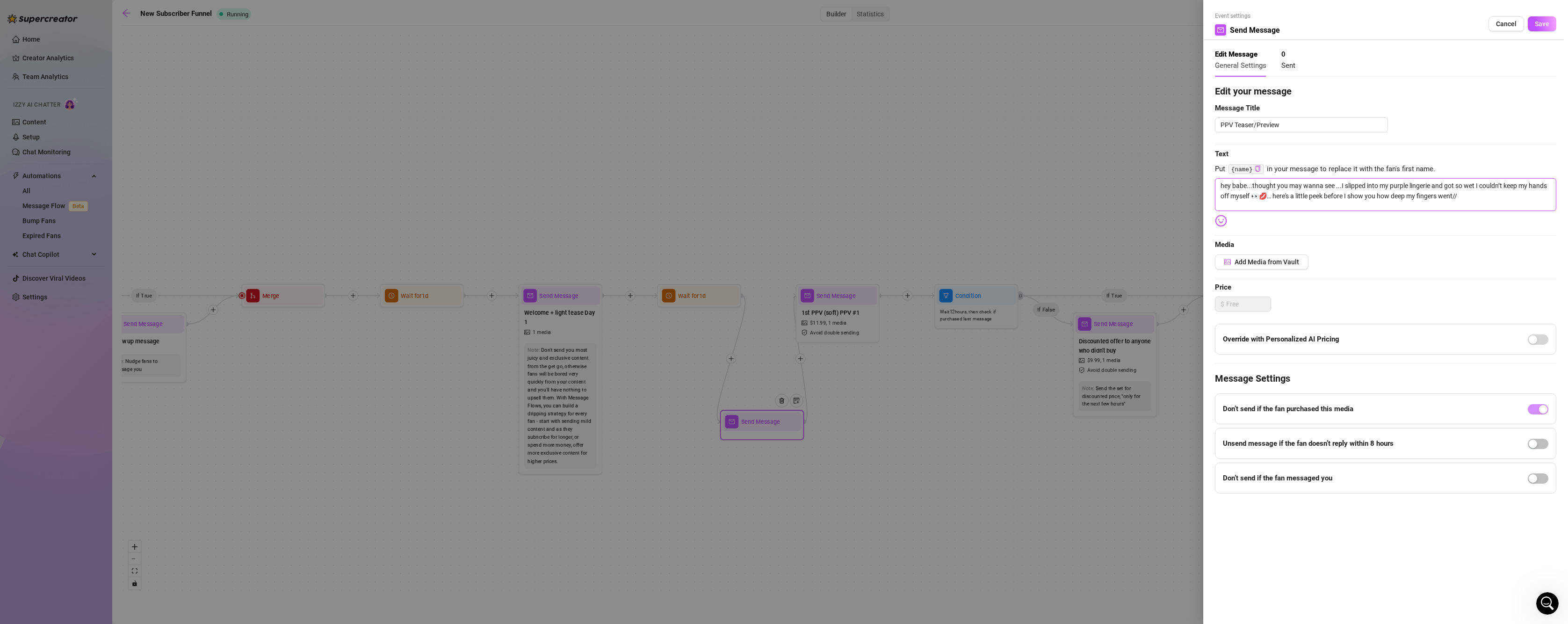
type textarea "hey babe...thought you may wanna see ...I slipped into my purple lingerie and g…"
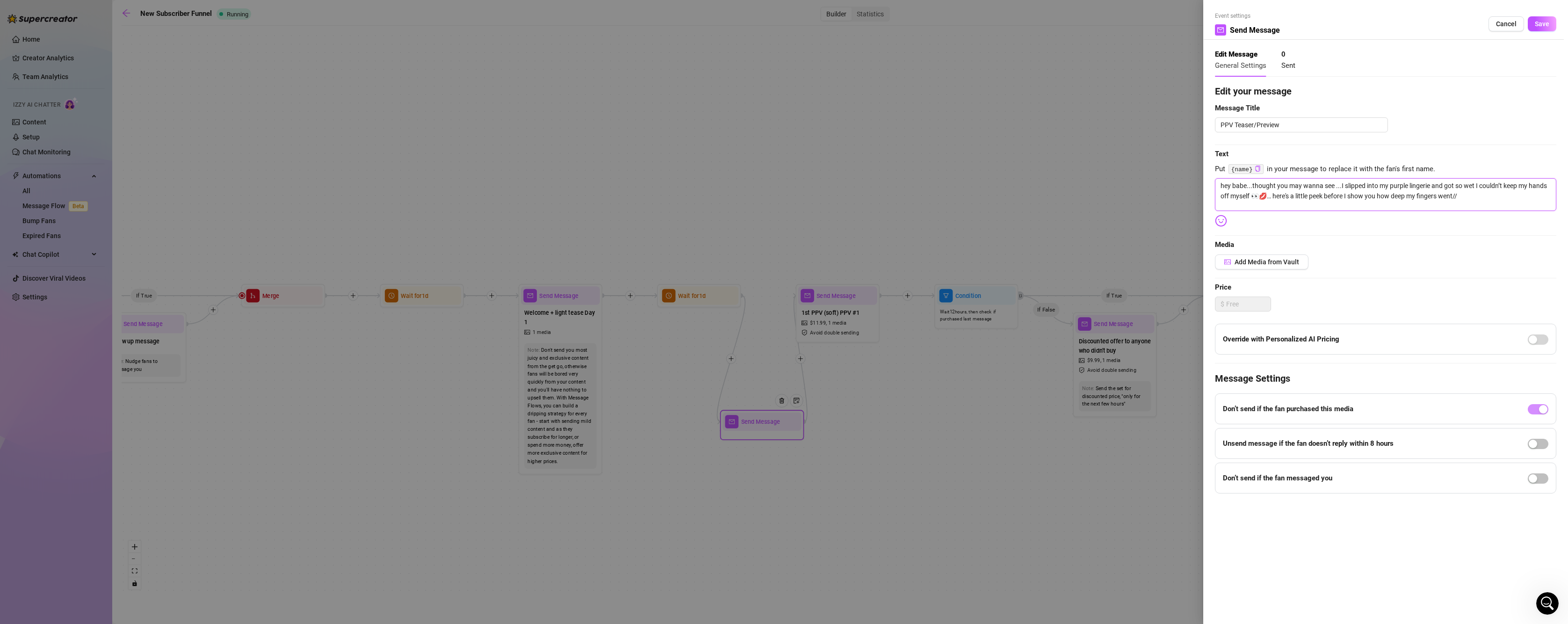
type textarea "hey babe...thought you may wanna see ...I slipped into my purple lingerie and g…"
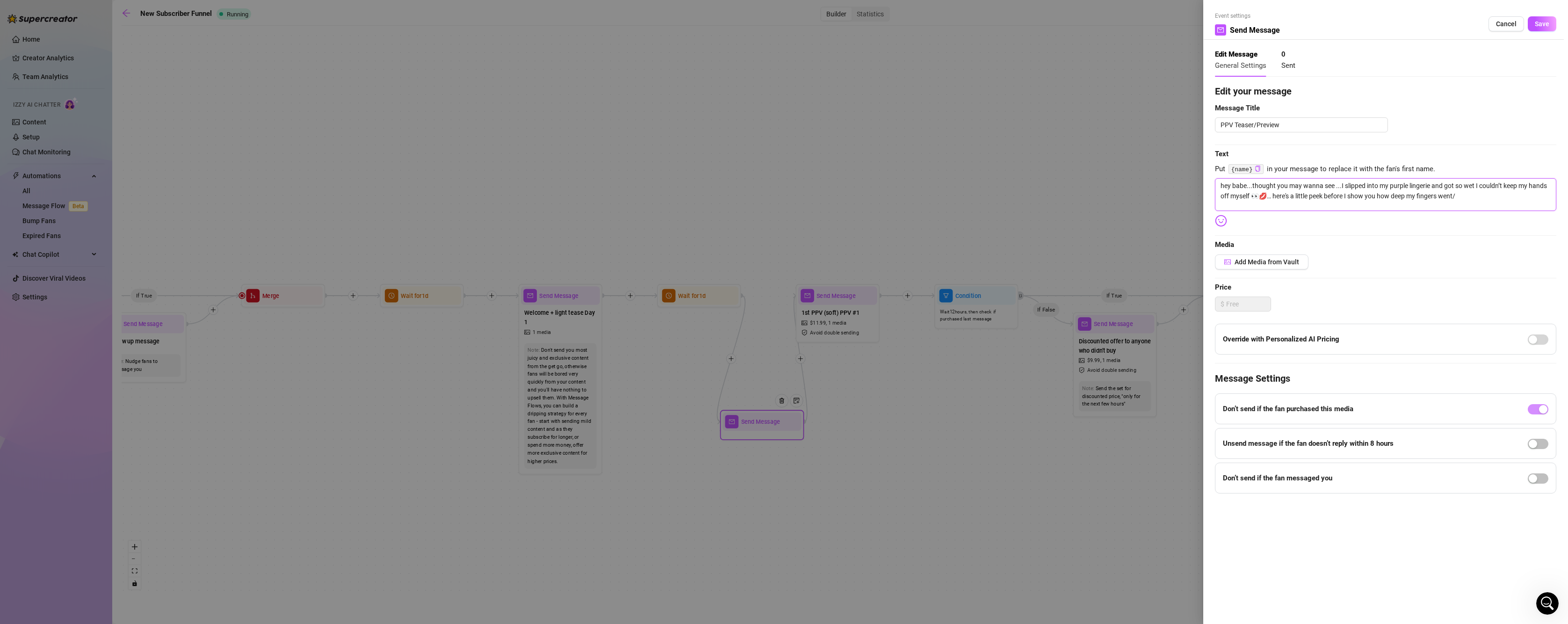
type textarea "hey babe...thought you may wanna see ...I slipped into my purple lingerie and g…"
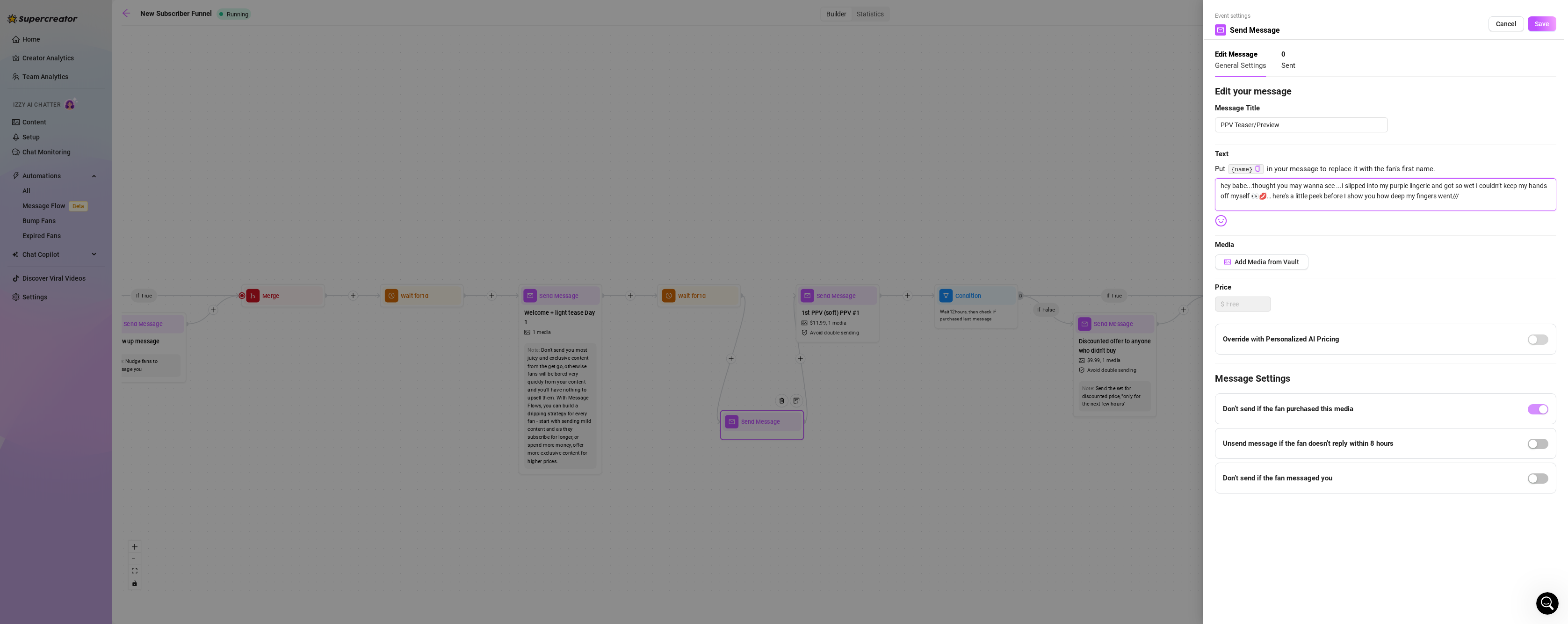
type textarea "hey babe...thought you may wanna see ...I slipped into my purple lingerie and g…"
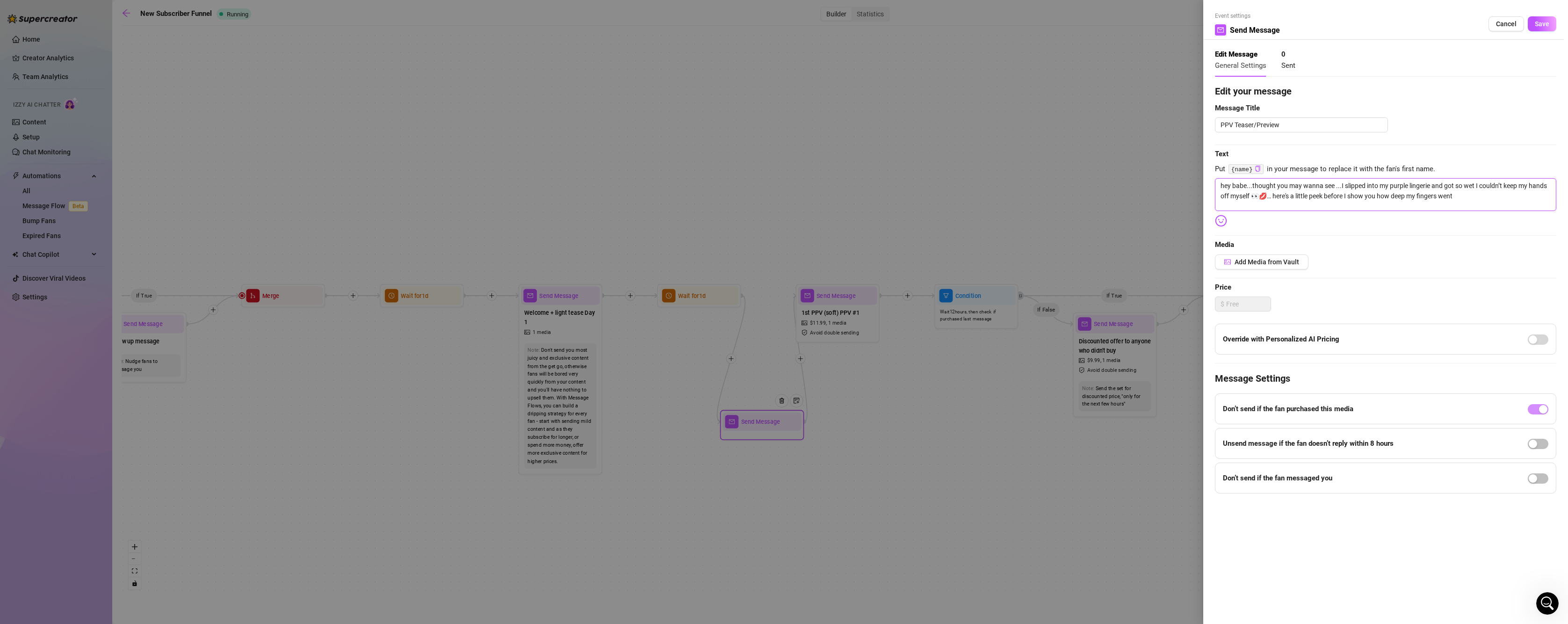
type textarea "hey babe...thought you may wanna see ...I slipped into my purple lingerie and g…"
click at [1271, 262] on span "Add Media from Vault" at bounding box center [1267, 262] width 65 height 7
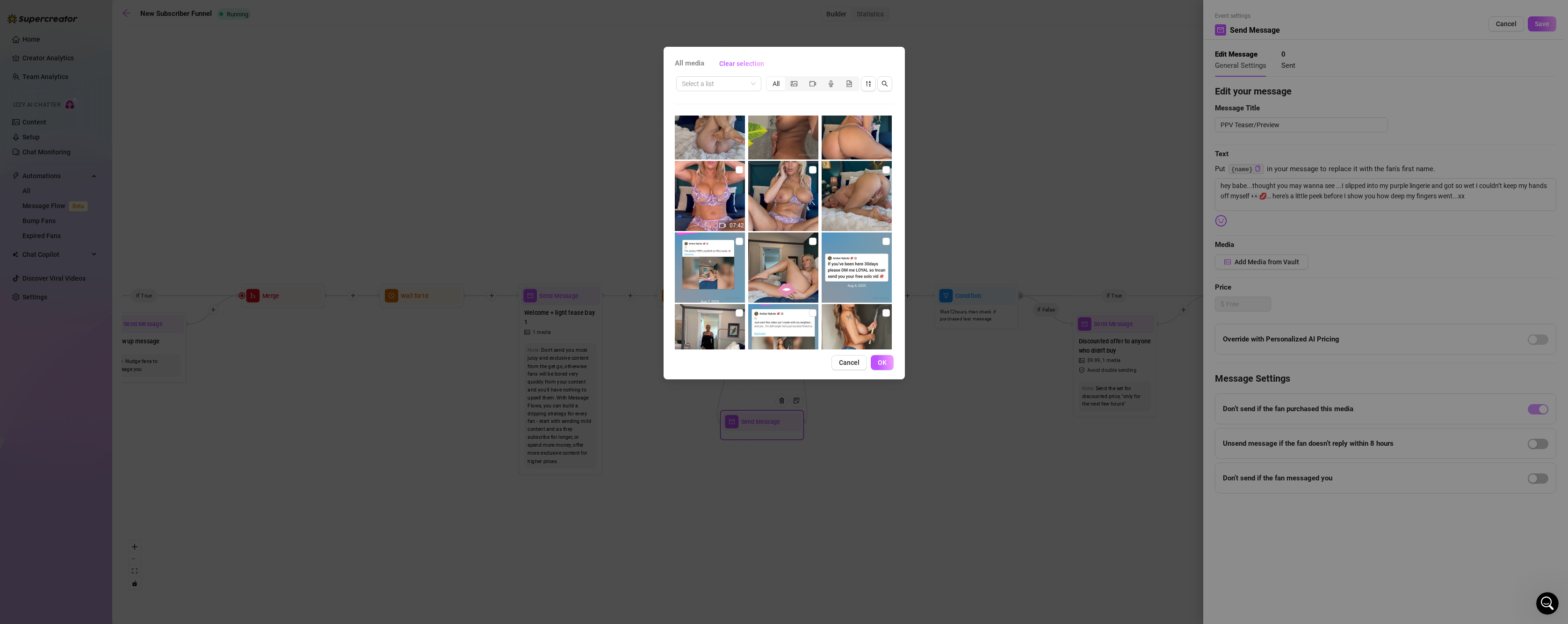
scroll to position [493, 0]
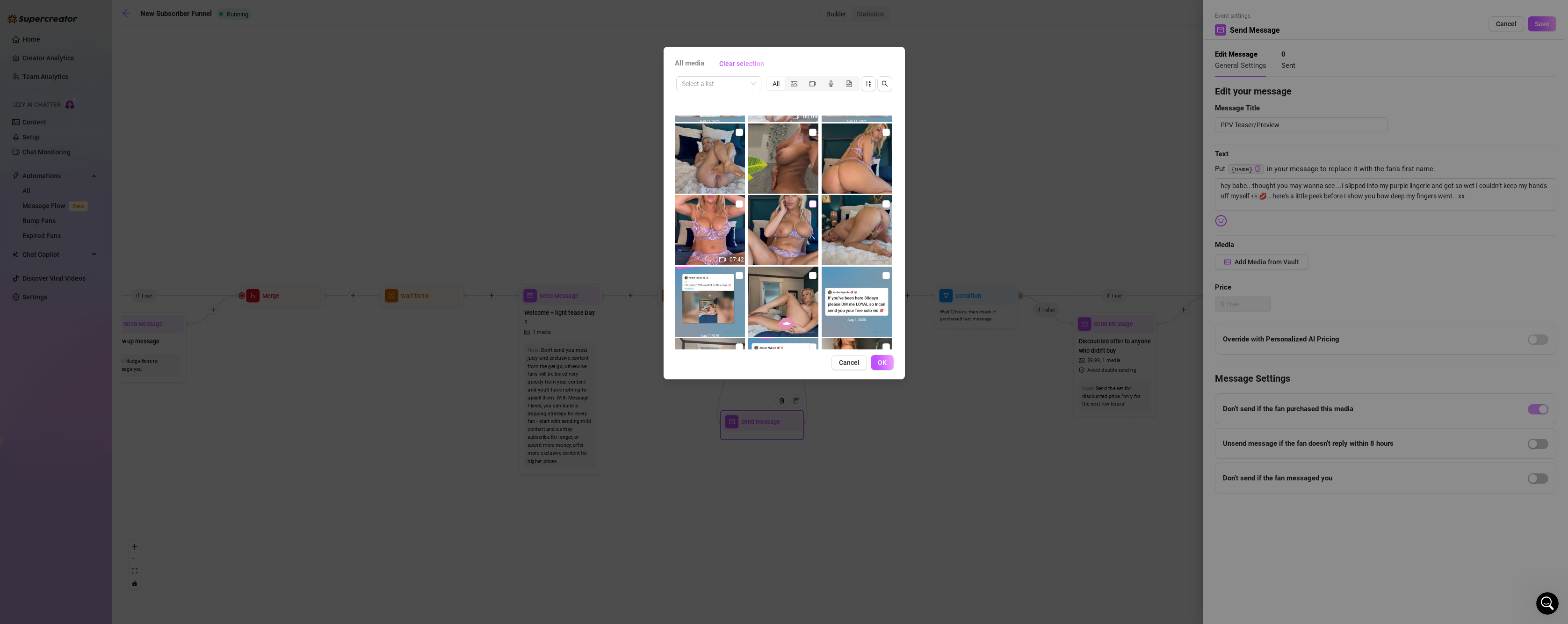
click at [809, 205] on input "checkbox" at bounding box center [813, 204] width 7 height 7
click at [892, 364] on button "OK" at bounding box center [883, 362] width 23 height 15
click at [889, 362] on div at bounding box center [784, 312] width 1568 height 624
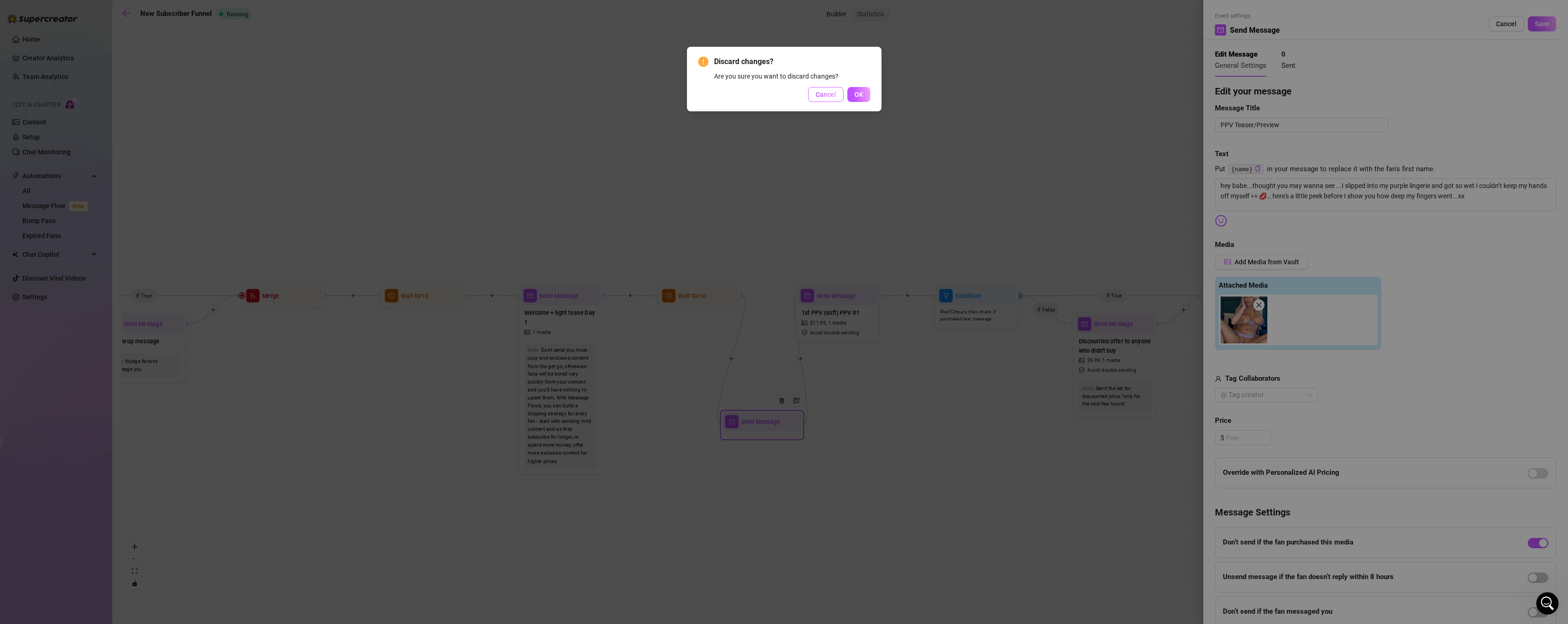
click at [835, 102] on button "Cancel" at bounding box center [826, 94] width 35 height 15
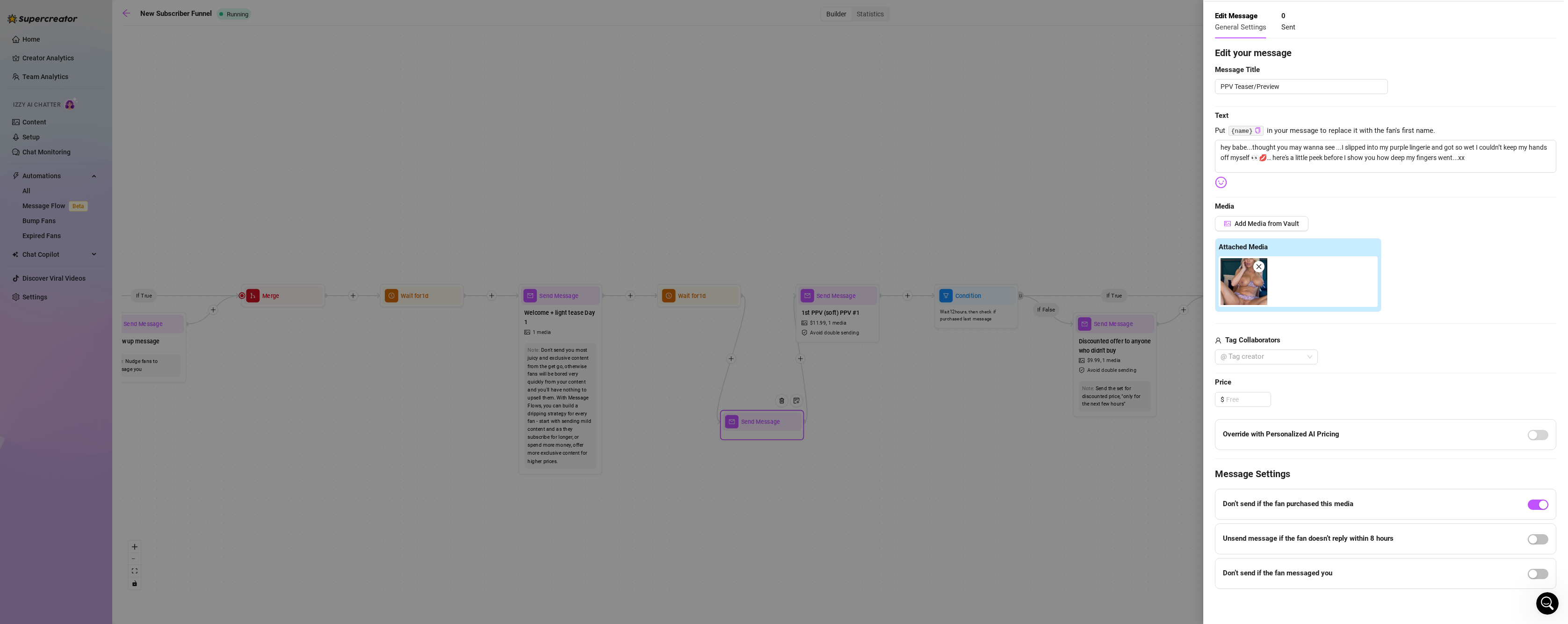
scroll to position [0, 0]
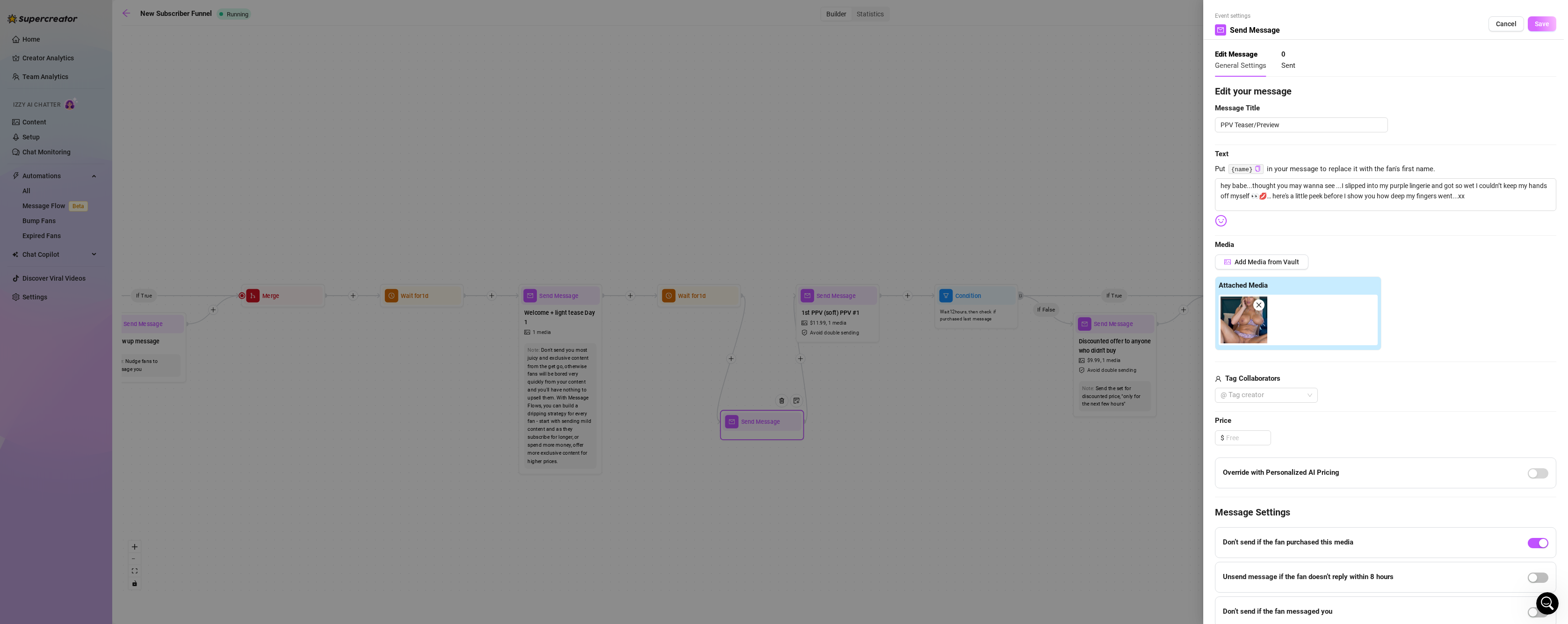
click at [1533, 30] on button "Save" at bounding box center [1542, 24] width 29 height 15
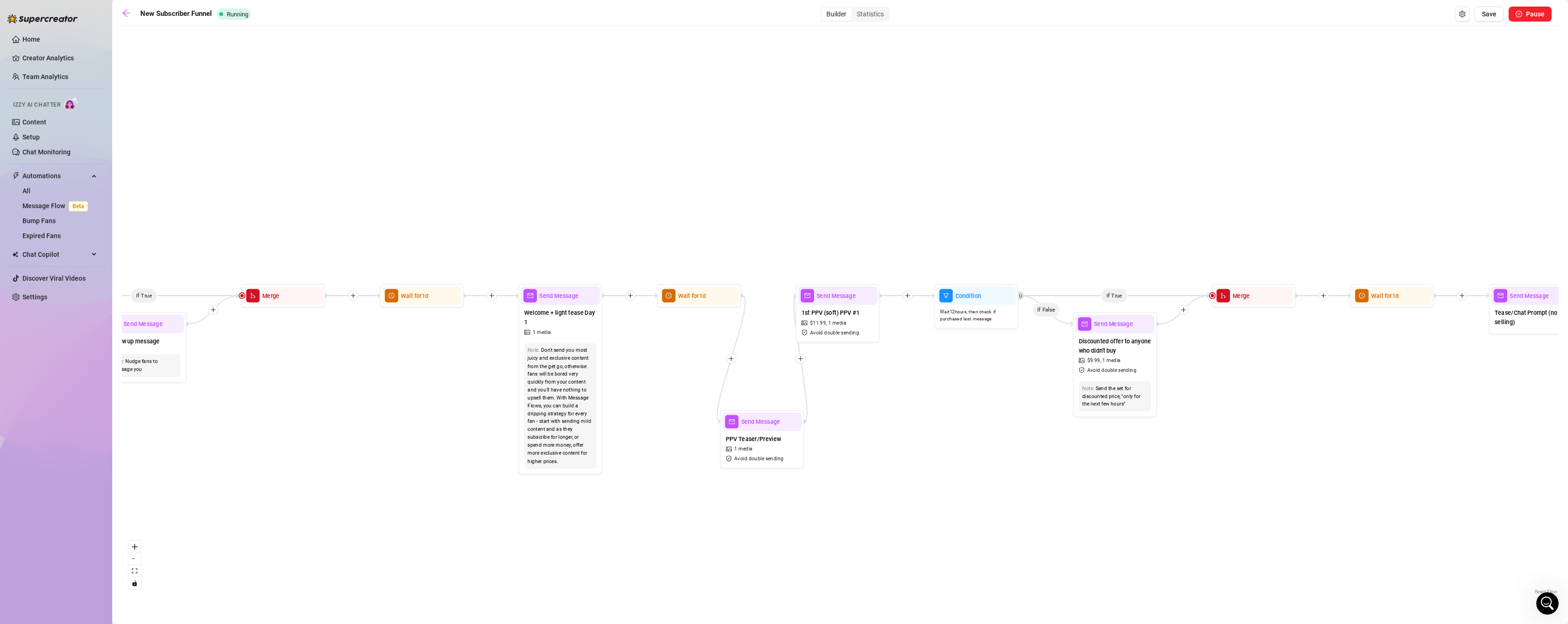
click at [800, 359] on icon "plus" at bounding box center [800, 359] width 6 height 6
click at [823, 358] on div "Time Delay" at bounding box center [841, 360] width 61 height 15
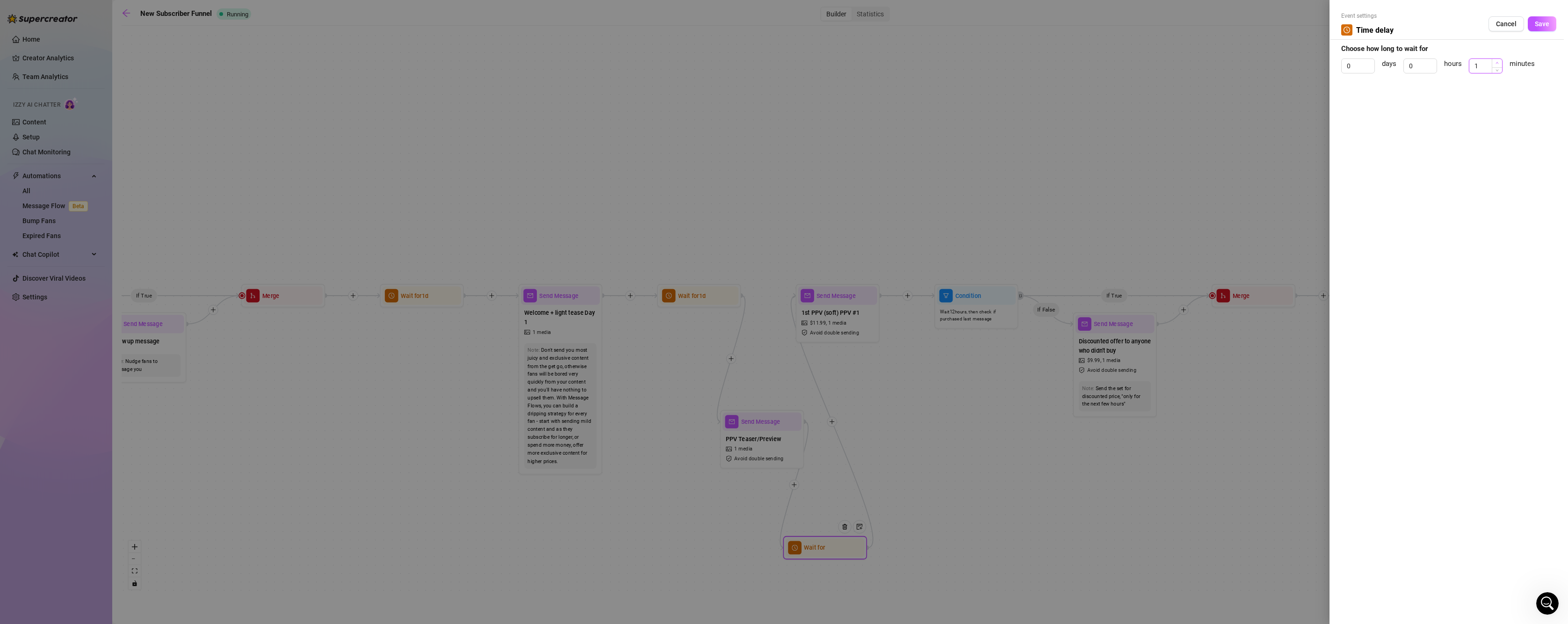
click at [1496, 61] on icon "up" at bounding box center [1497, 63] width 3 height 3
click at [1538, 27] on span "Save" at bounding box center [1542, 24] width 15 height 7
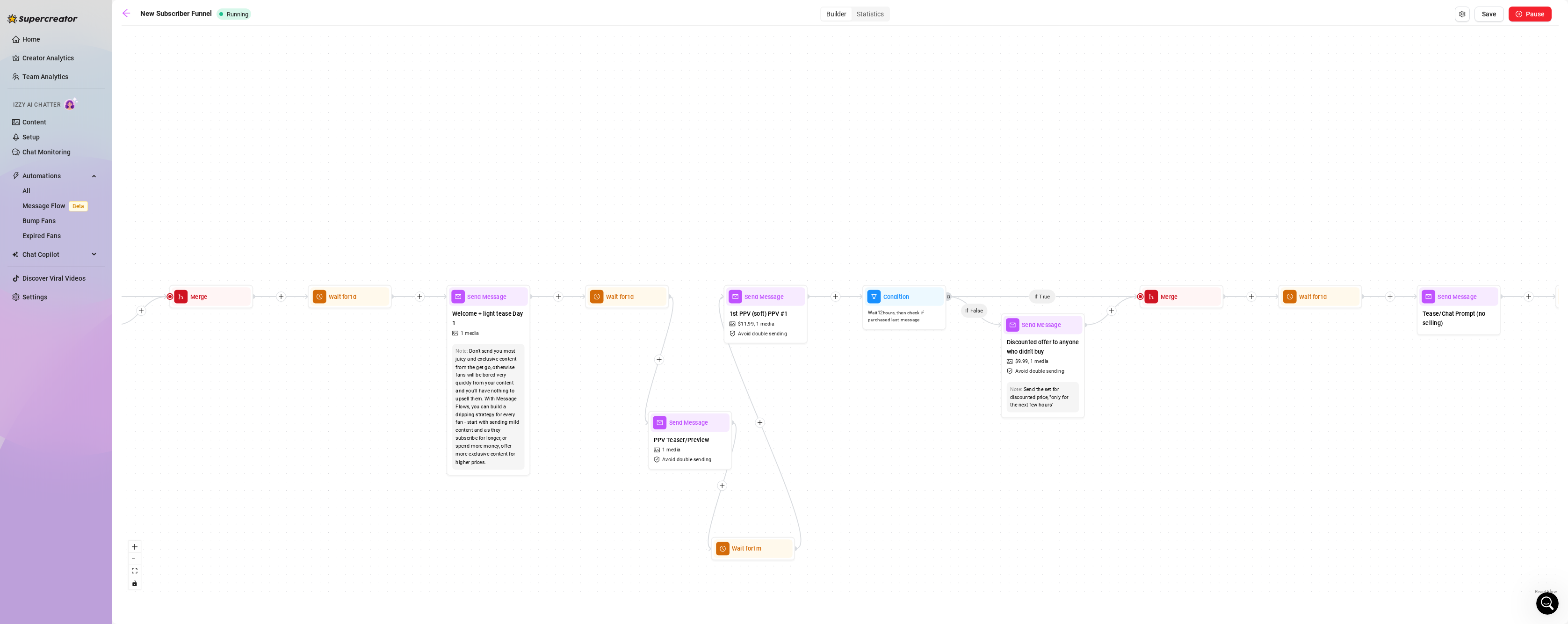
drag, startPoint x: 936, startPoint y: 416, endPoint x: 836, endPoint y: 420, distance: 100.1
click at [836, 420] on div "If True If True If True If True If False If False If False If False If True If …" at bounding box center [840, 314] width 1437 height 566
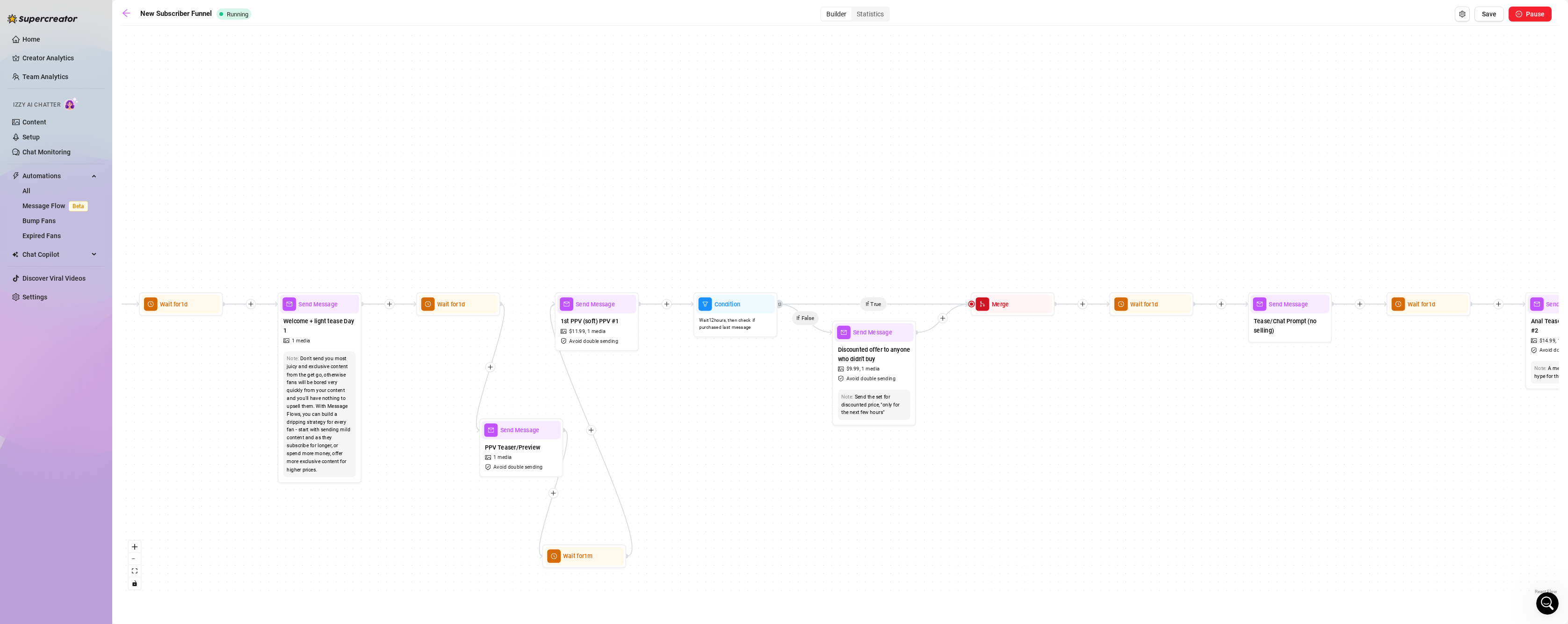
drag, startPoint x: 1032, startPoint y: 449, endPoint x: 889, endPoint y: 454, distance: 143.1
click at [889, 454] on div "If True If True If True If True If False If False If False If False If True If …" at bounding box center [840, 314] width 1437 height 566
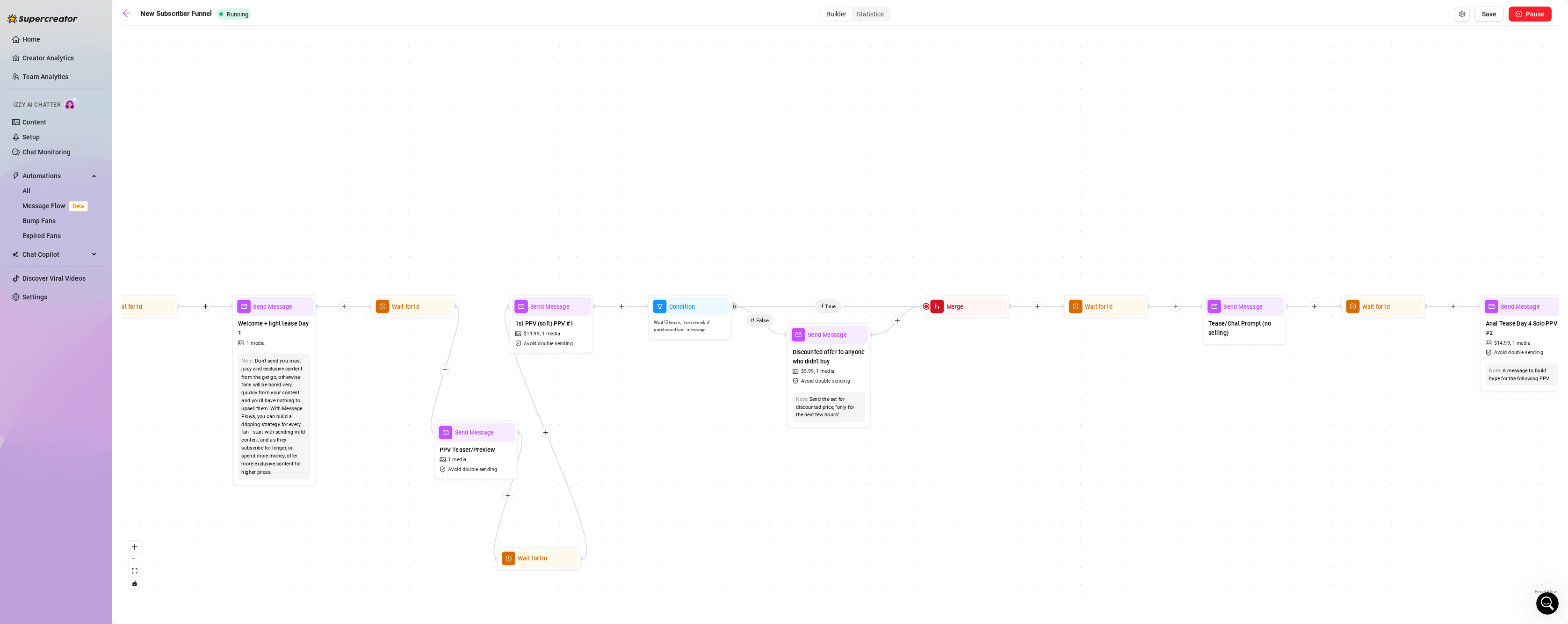
drag, startPoint x: 947, startPoint y: 466, endPoint x: 902, endPoint y: 468, distance: 45.0
click at [902, 468] on div "If True If True If True If True If False If False If False If False If True If …" at bounding box center [840, 314] width 1437 height 566
click at [897, 322] on icon "plus" at bounding box center [897, 320] width 1 height 5
click at [929, 348] on div "Message" at bounding box center [937, 350] width 61 height 15
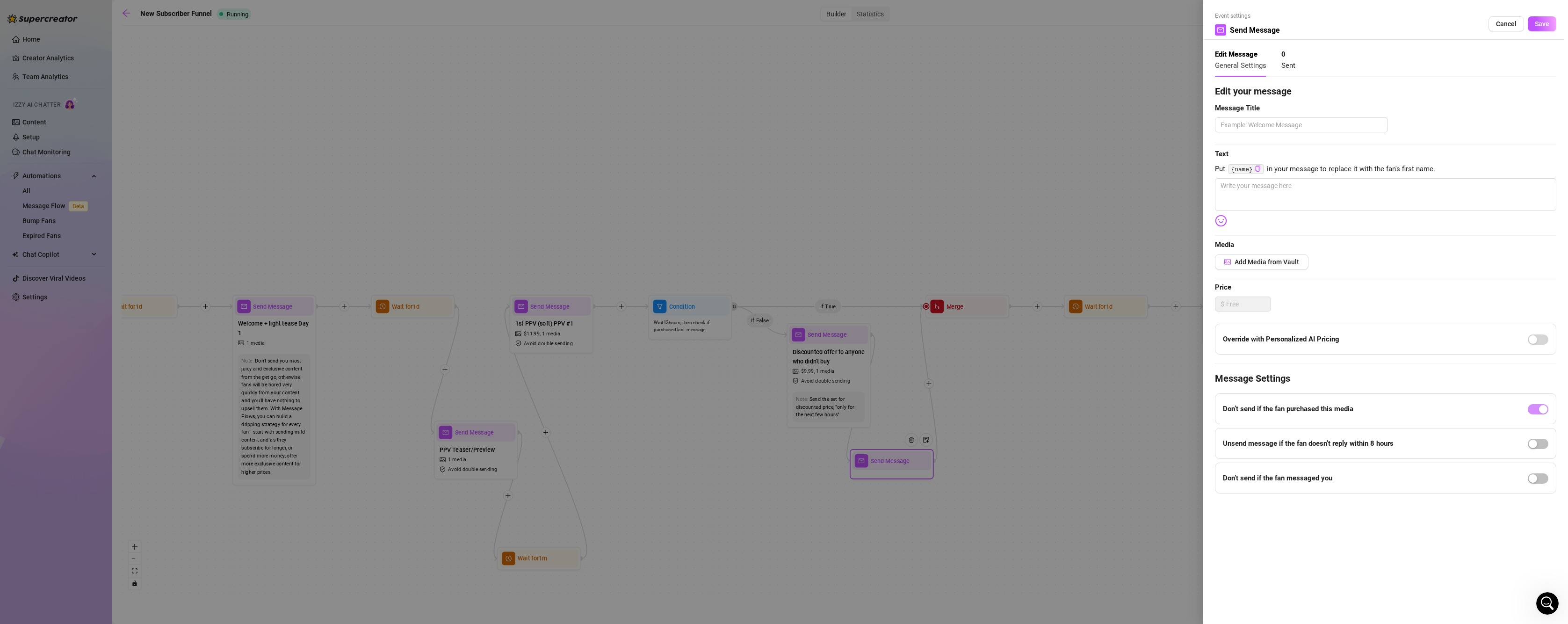
drag, startPoint x: 898, startPoint y: 459, endPoint x: 852, endPoint y: 447, distance: 47.5
click at [852, 447] on div at bounding box center [784, 312] width 1568 height 624
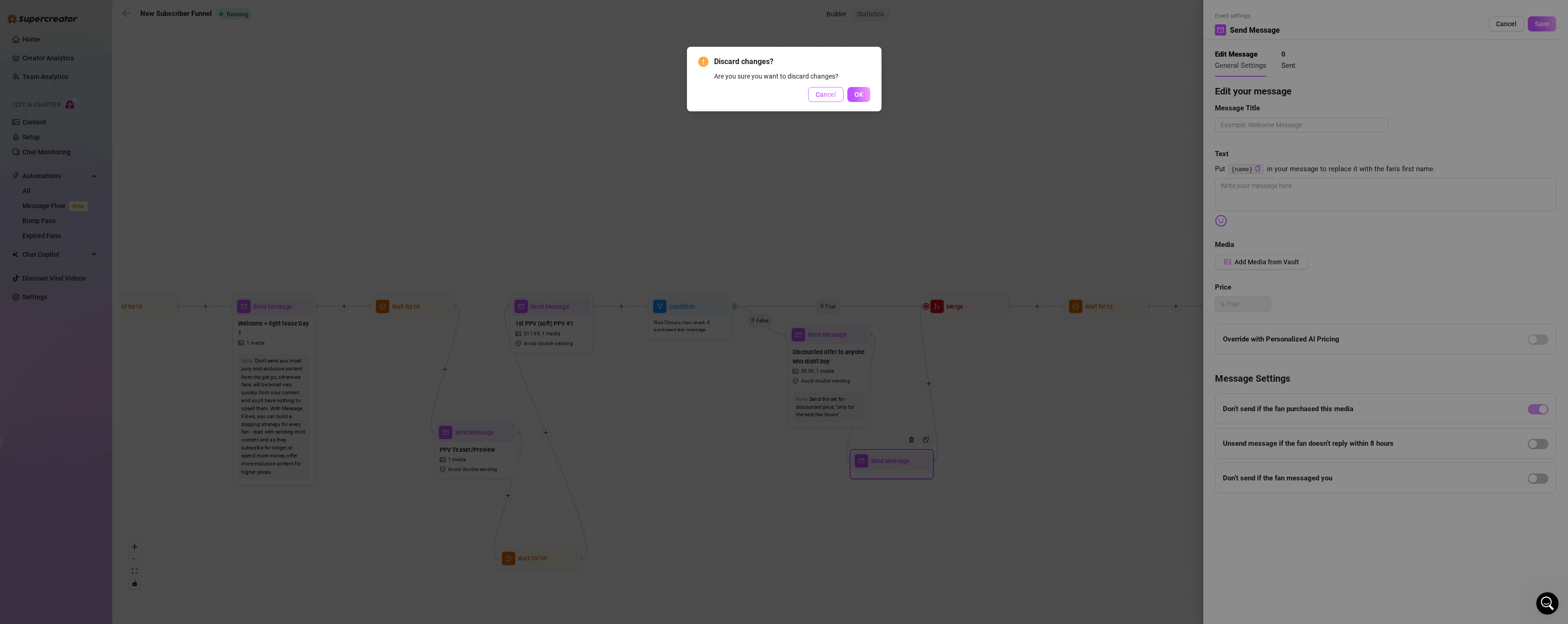
click at [835, 96] on span "Cancel" at bounding box center [826, 94] width 21 height 7
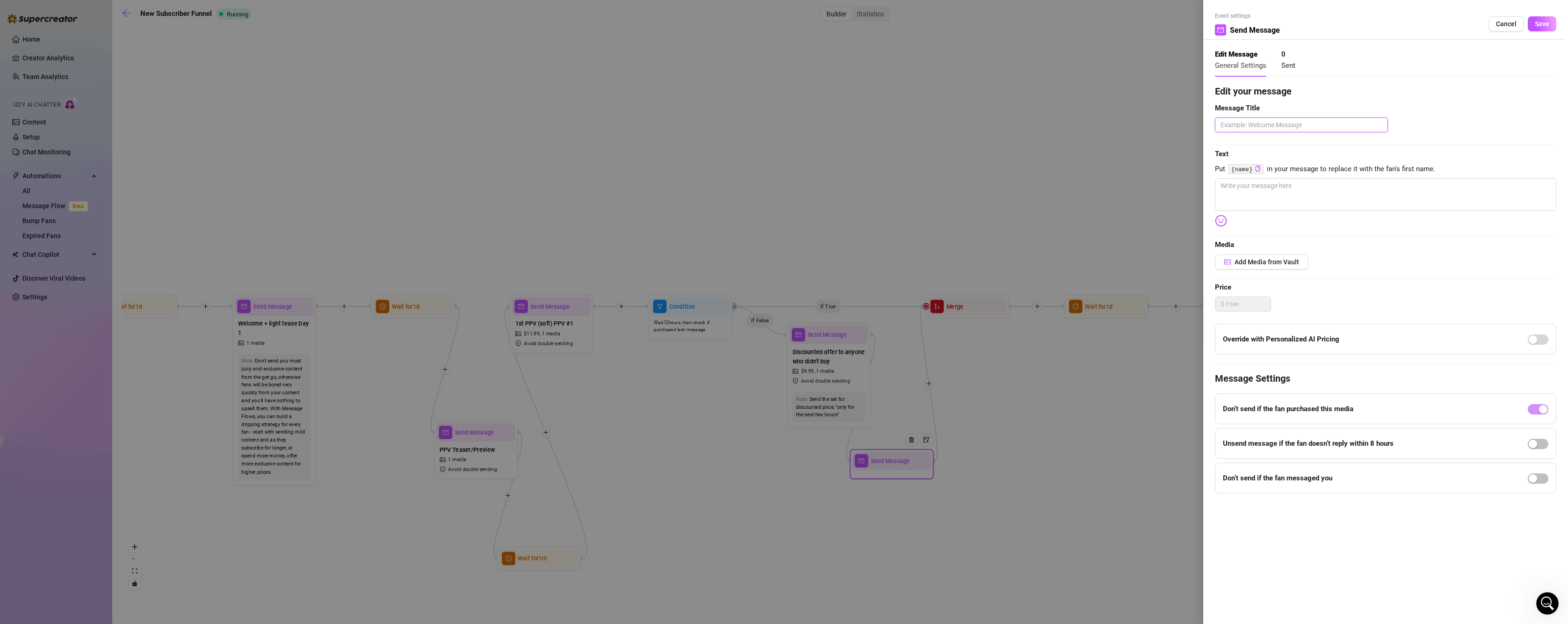
click at [1245, 127] on textarea at bounding box center [1301, 125] width 173 height 15
click at [1512, 25] on span "Cancel" at bounding box center [1507, 24] width 21 height 7
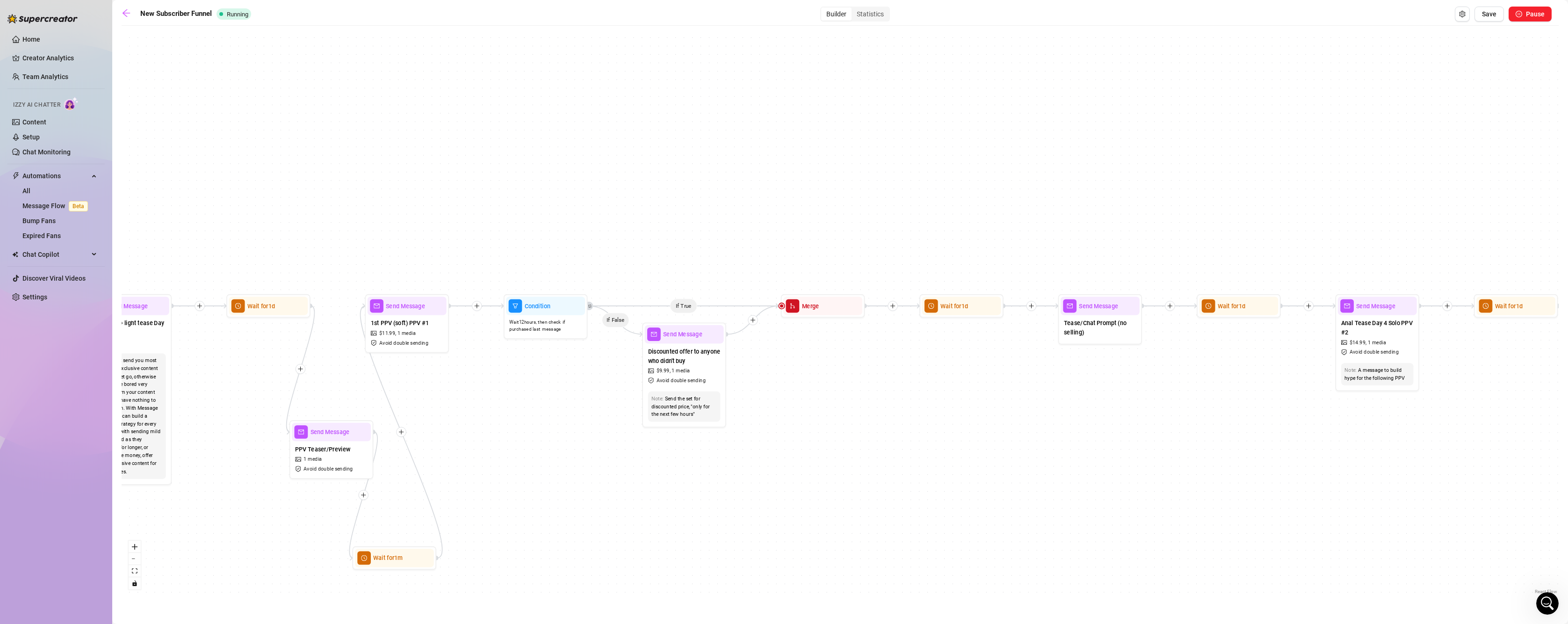
drag, startPoint x: 940, startPoint y: 460, endPoint x: 788, endPoint y: 460, distance: 152.0
click at [788, 460] on div "If True If True If True If True If False If False If False If False If True If …" at bounding box center [840, 314] width 1437 height 566
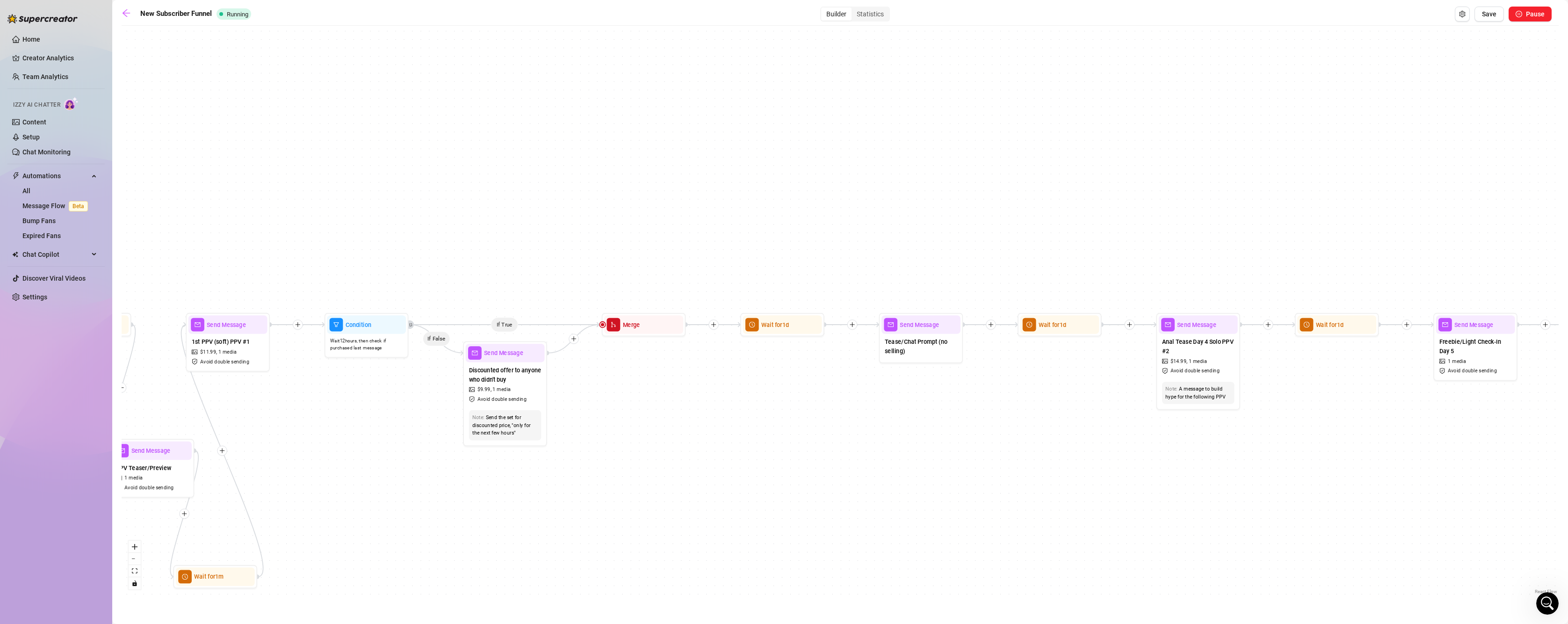
drag, startPoint x: 946, startPoint y: 416, endPoint x: 772, endPoint y: 435, distance: 175.0
click at [772, 435] on div "If True If True If True If True If False If False If False If False If True If …" at bounding box center [840, 314] width 1437 height 566
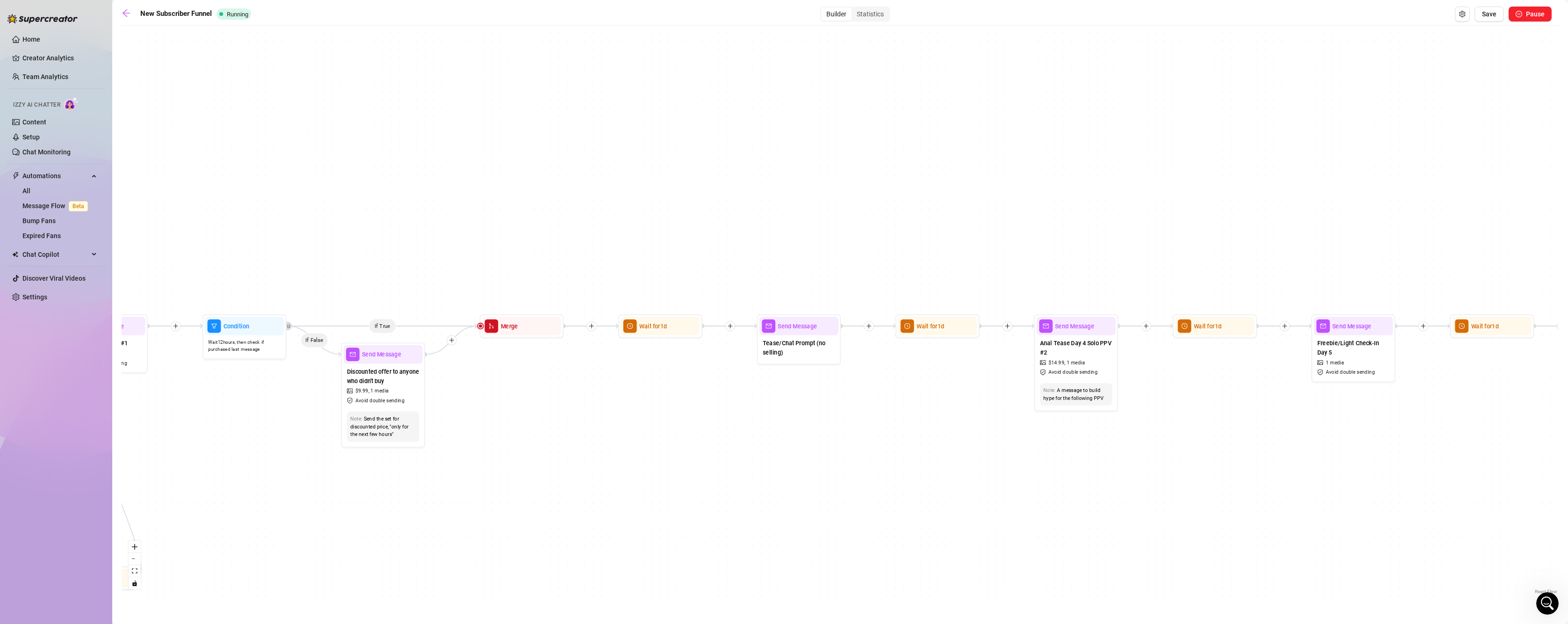
drag, startPoint x: 762, startPoint y: 427, endPoint x: 615, endPoint y: 435, distance: 147.2
click at [615, 435] on div "If True If True If True If True If False If False If False If False If True If …" at bounding box center [840, 314] width 1437 height 566
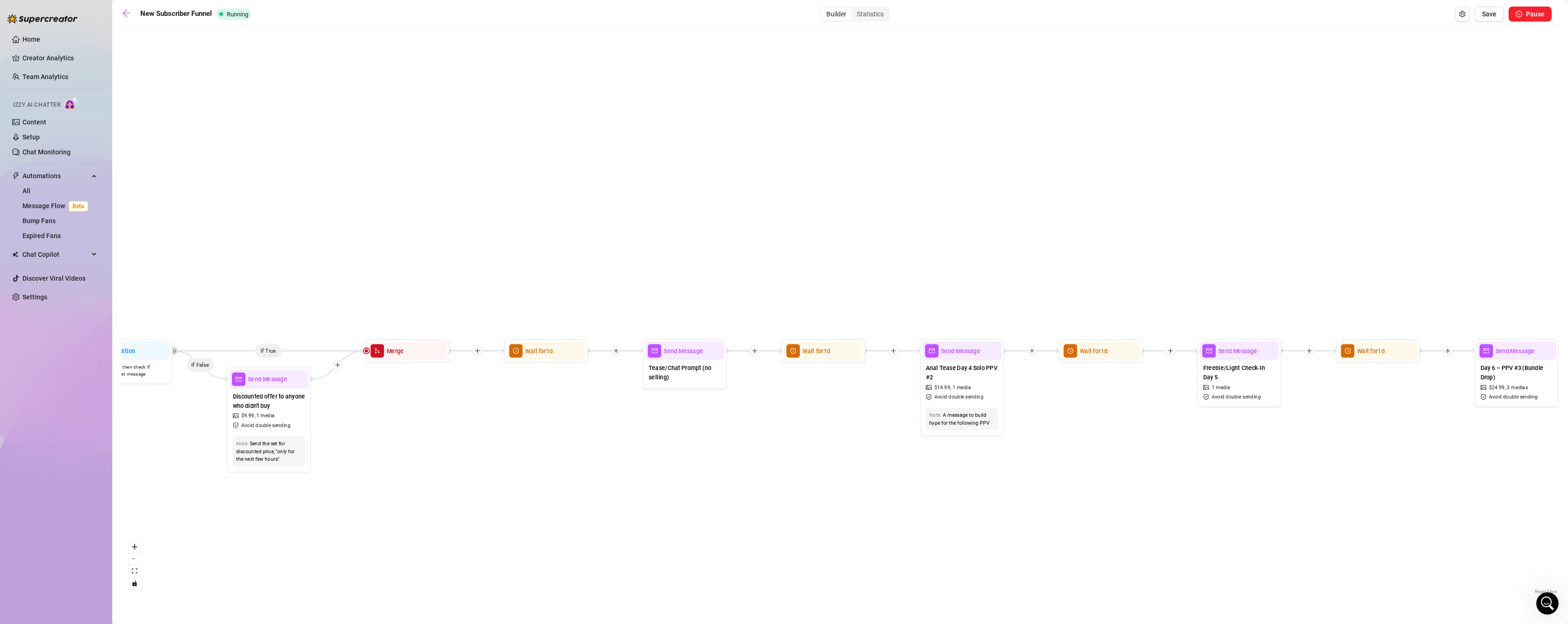
drag, startPoint x: 743, startPoint y: 418, endPoint x: 683, endPoint y: 433, distance: 61.8
click at [683, 433] on div "If True If True If True If True If False If False If False If False If True If …" at bounding box center [840, 314] width 1437 height 566
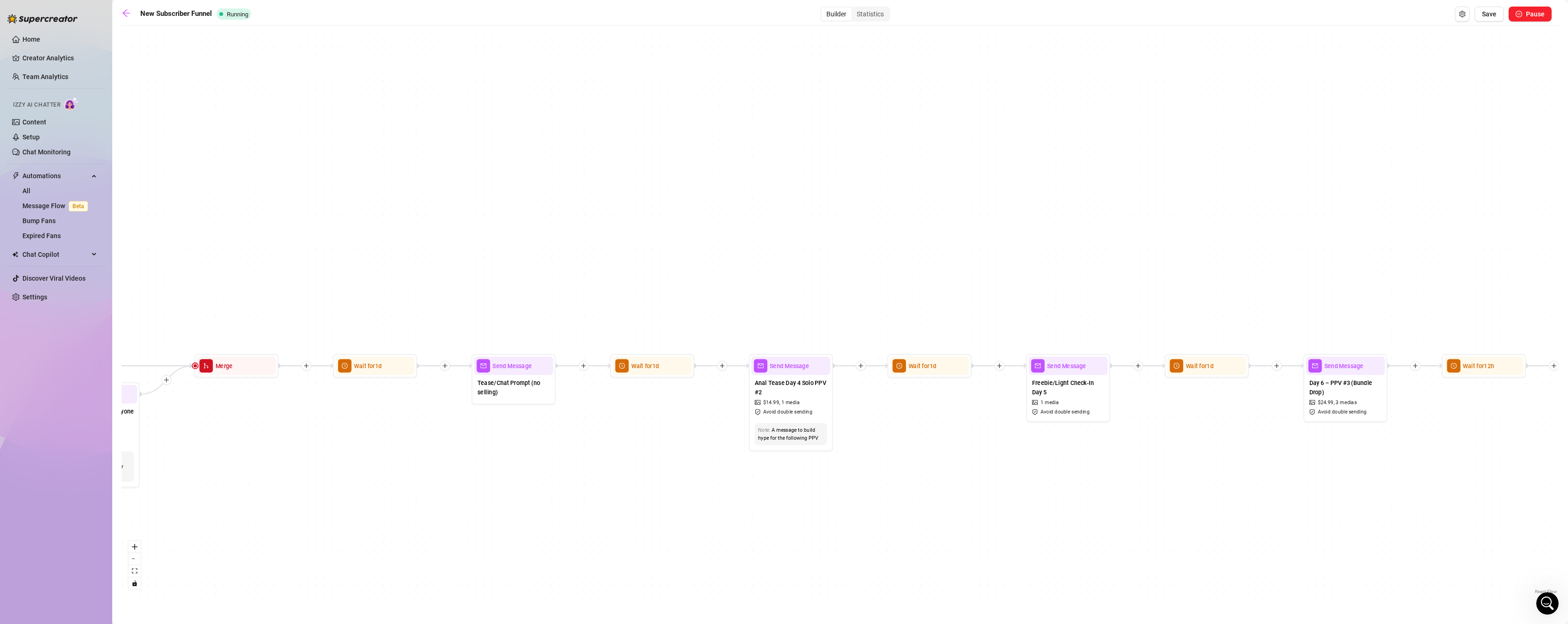
drag, startPoint x: 768, startPoint y: 437, endPoint x: 587, endPoint y: 454, distance: 181.8
click at [587, 454] on div "If True If True If True If True If False If False If False If False If True If …" at bounding box center [840, 314] width 1437 height 566
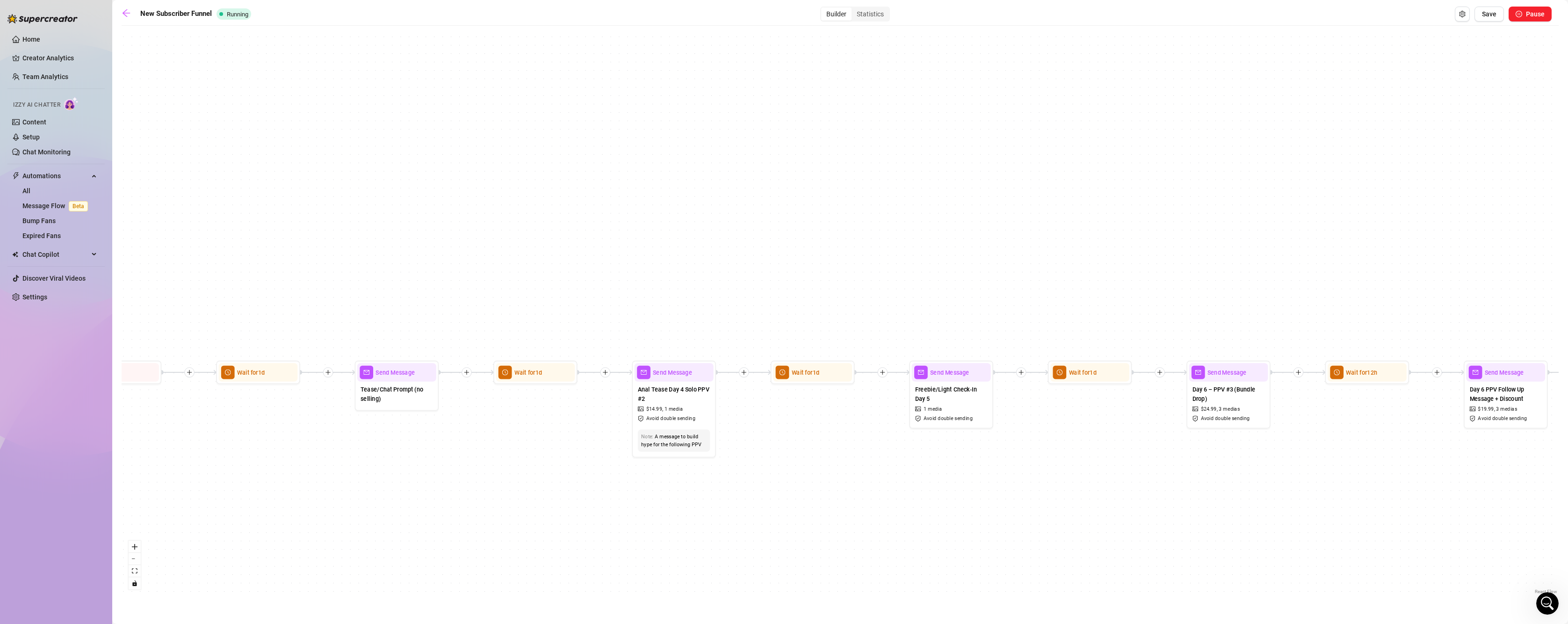
click at [772, 454] on div "If True If True If True If True If False If False If False If False If True If …" at bounding box center [840, 314] width 1437 height 566
click at [691, 417] on span "Avoid double sending" at bounding box center [671, 418] width 49 height 8
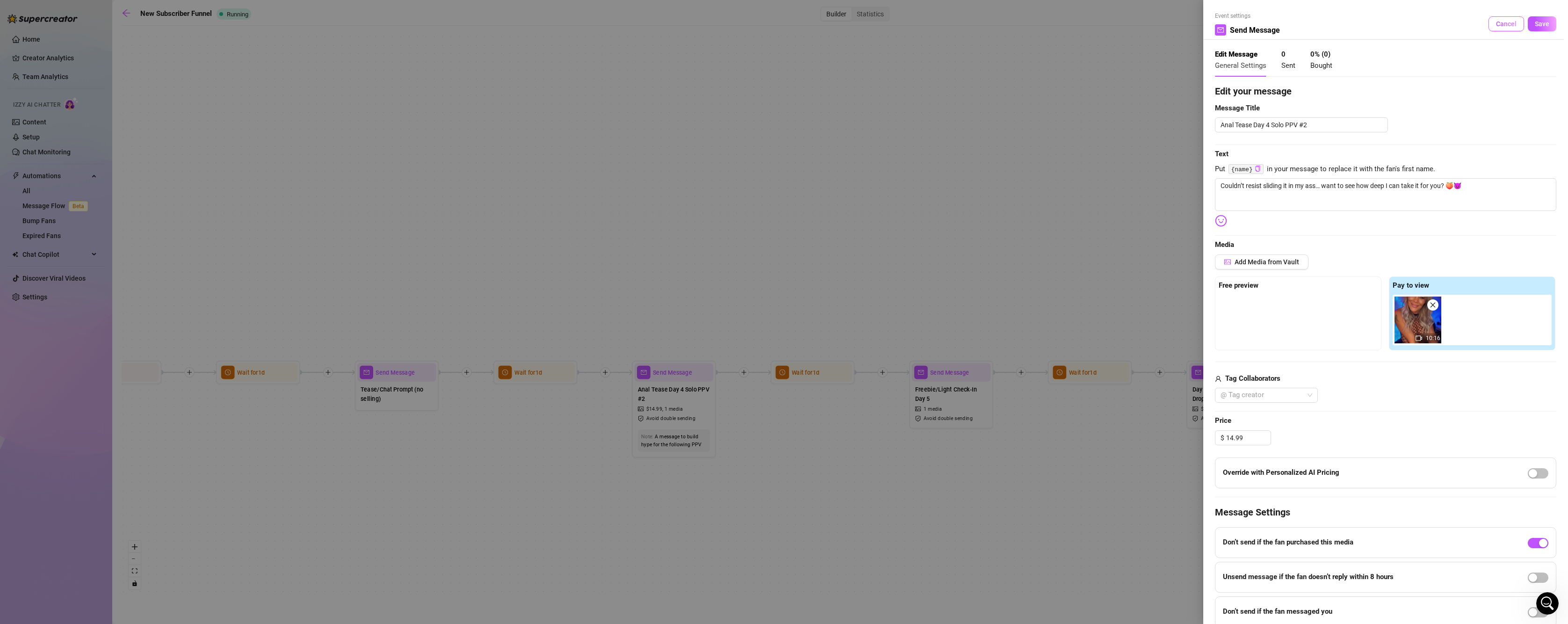
click at [1496, 24] on span "Cancel" at bounding box center [1507, 24] width 21 height 7
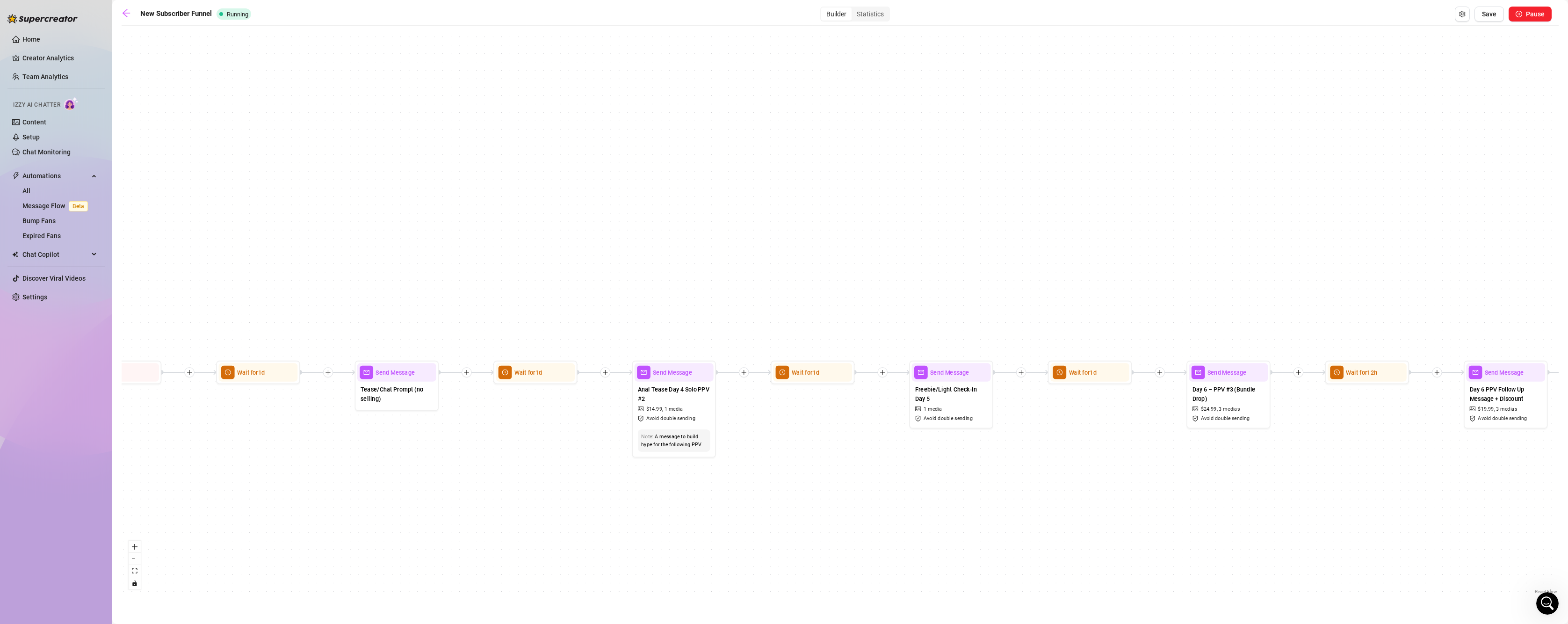
click at [604, 376] on div at bounding box center [605, 372] width 10 height 10
click at [627, 405] on div "Message" at bounding box center [646, 402] width 61 height 15
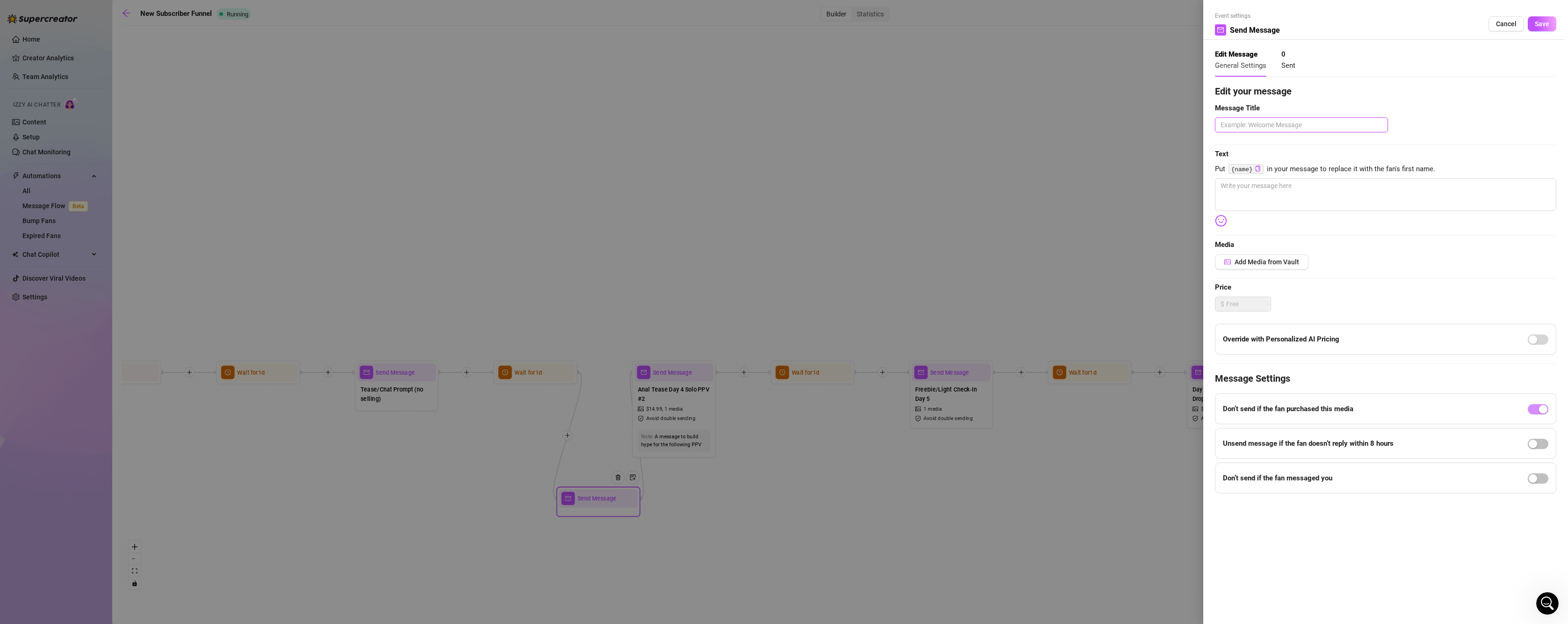
click at [1260, 126] on textarea at bounding box center [1301, 125] width 173 height 15
click at [1262, 207] on textarea at bounding box center [1385, 195] width 341 height 33
click at [881, 287] on div at bounding box center [784, 312] width 1568 height 624
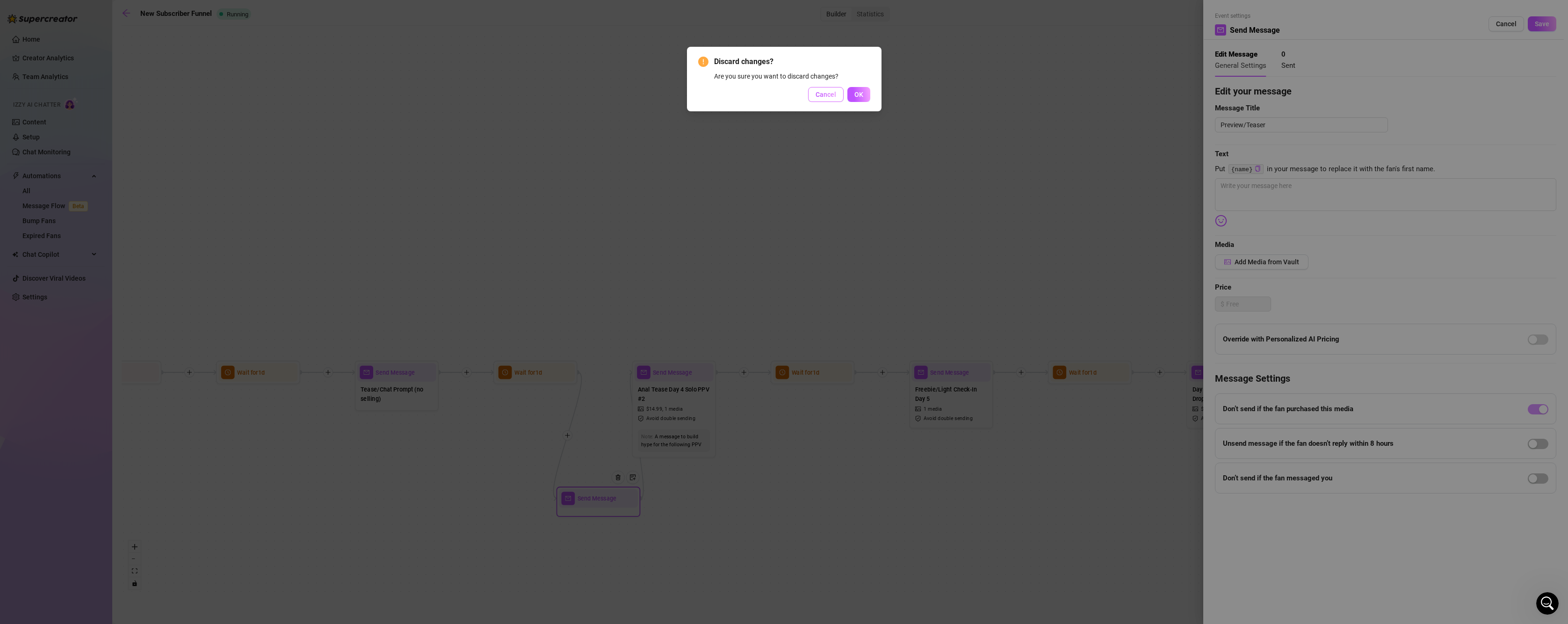
click at [832, 99] on button "Cancel" at bounding box center [826, 94] width 35 height 15
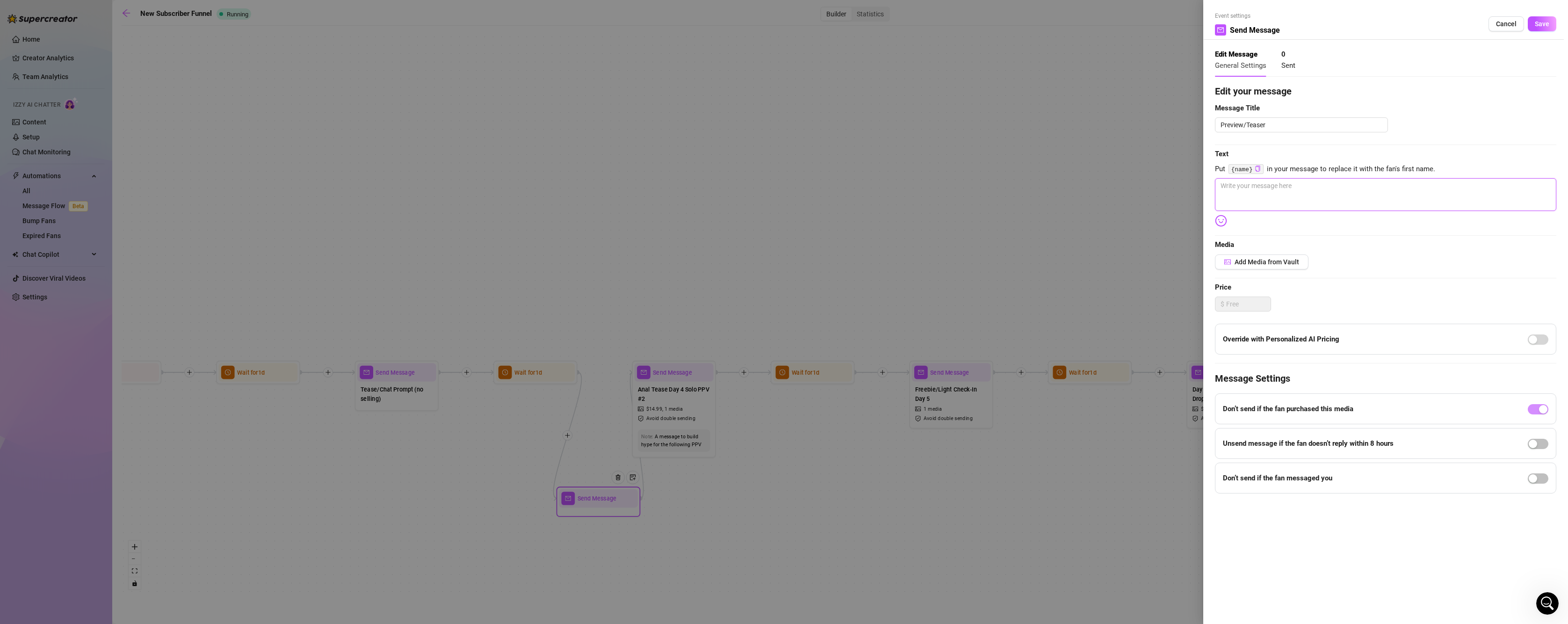
click at [1309, 203] on textarea at bounding box center [1385, 195] width 341 height 33
paste textarea "Been craving something a little dirtier… I couldn’t resist bending over with my…"
click at [1240, 267] on button "Add Media from Vault" at bounding box center [1262, 262] width 94 height 15
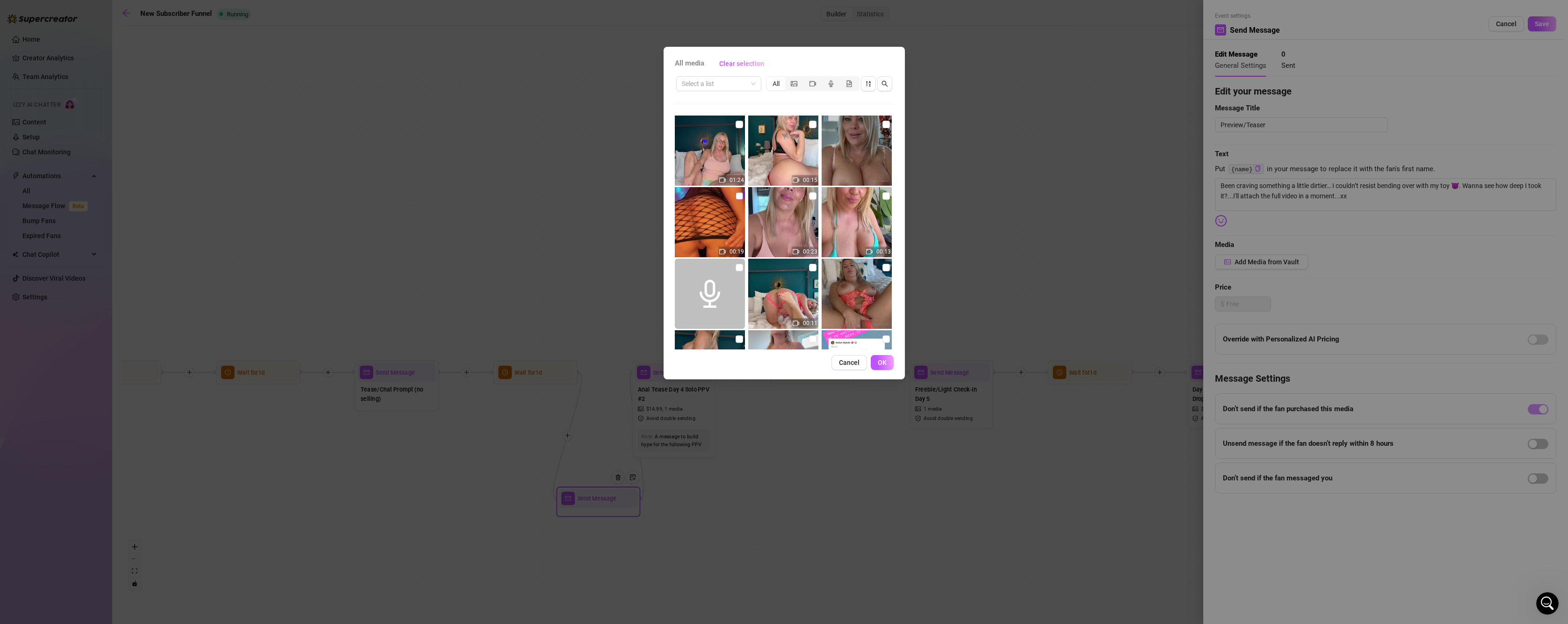
click at [738, 197] on input "checkbox" at bounding box center [739, 196] width 7 height 7
click at [890, 358] on button "OK" at bounding box center [883, 362] width 23 height 15
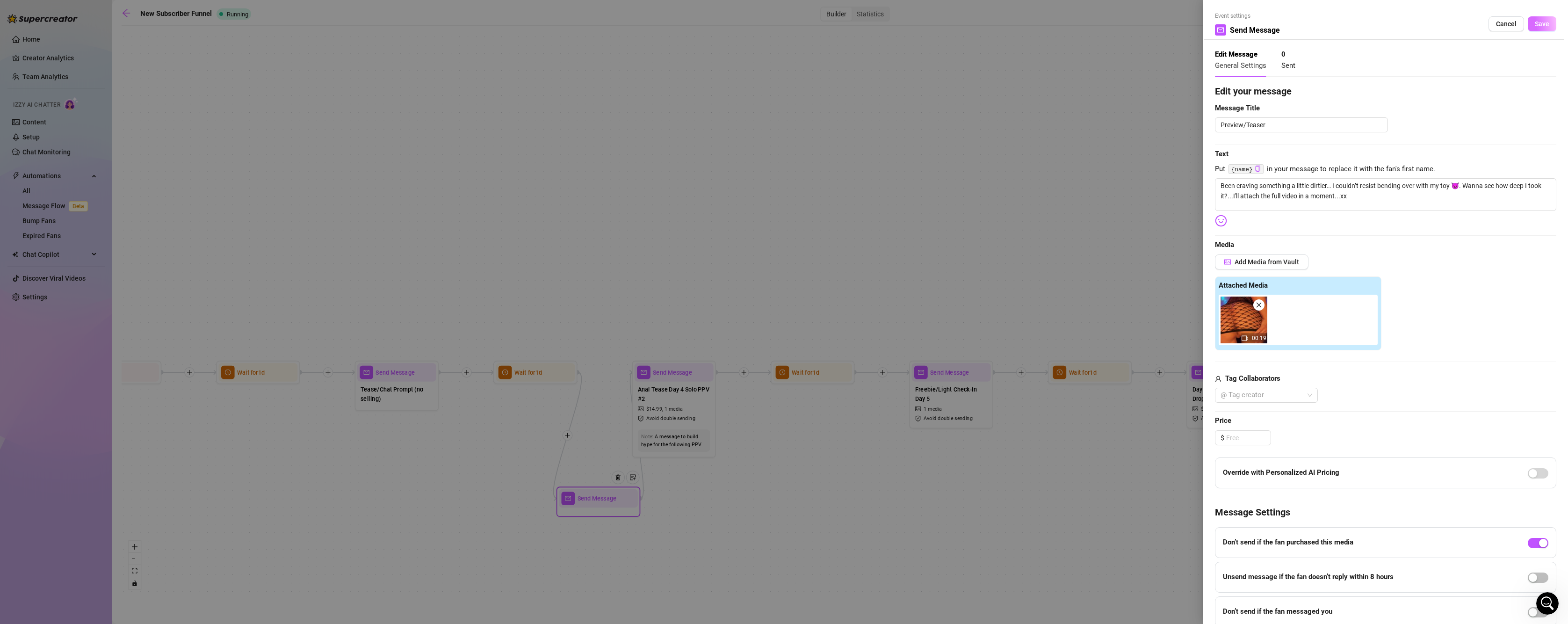
click at [1535, 27] on span "Save" at bounding box center [1542, 24] width 15 height 7
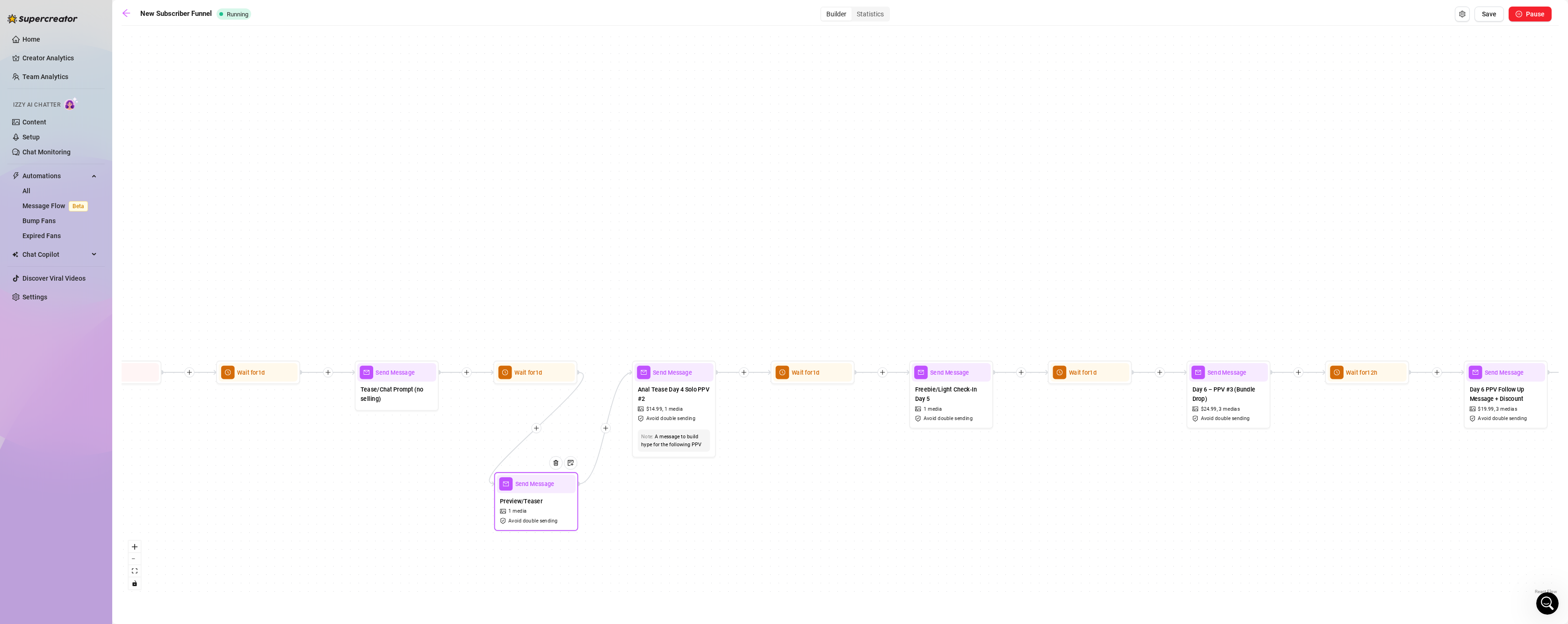
drag, startPoint x: 615, startPoint y: 504, endPoint x: 552, endPoint y: 489, distance: 64.8
click at [552, 489] on div at bounding box center [559, 469] width 37 height 43
click at [605, 427] on icon "plus" at bounding box center [606, 428] width 6 height 6
click at [621, 433] on div "Time Delay" at bounding box center [646, 429] width 61 height 15
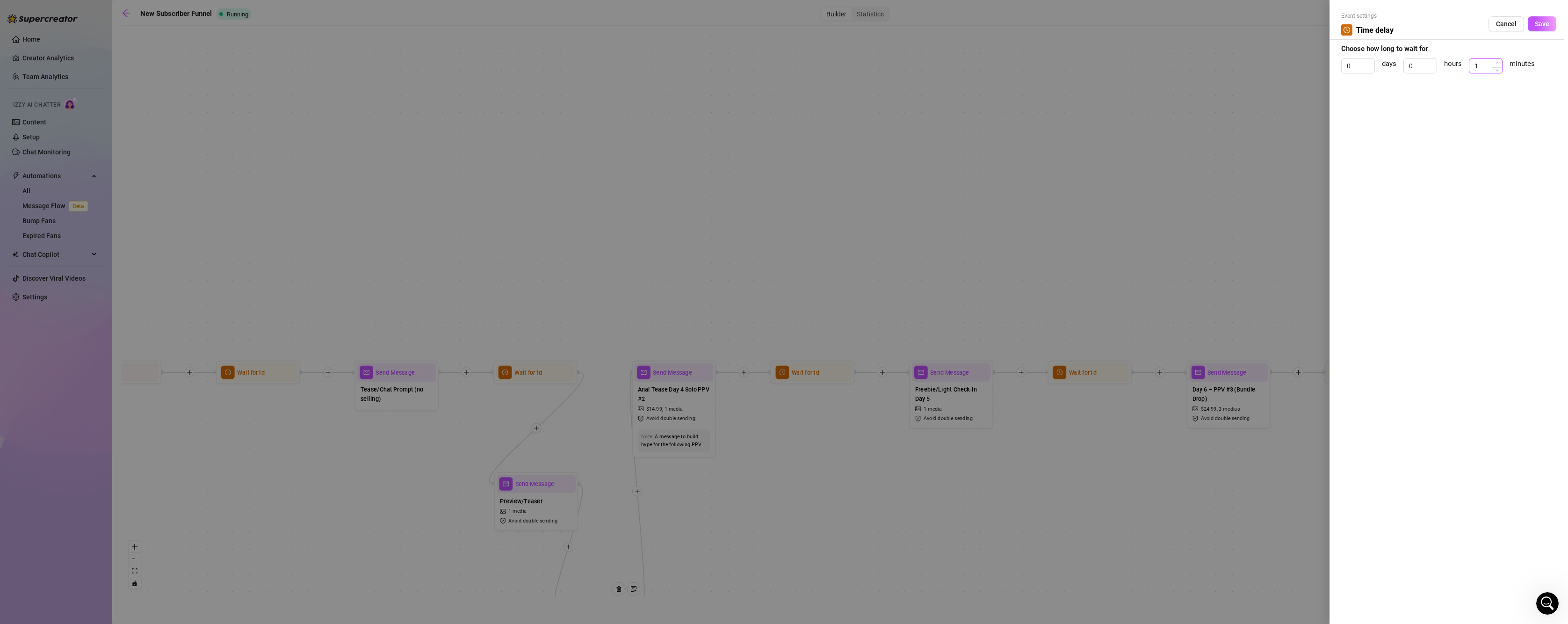
click at [1496, 61] on icon "up" at bounding box center [1497, 63] width 3 height 3
click at [1540, 26] on span "Save" at bounding box center [1542, 24] width 15 height 7
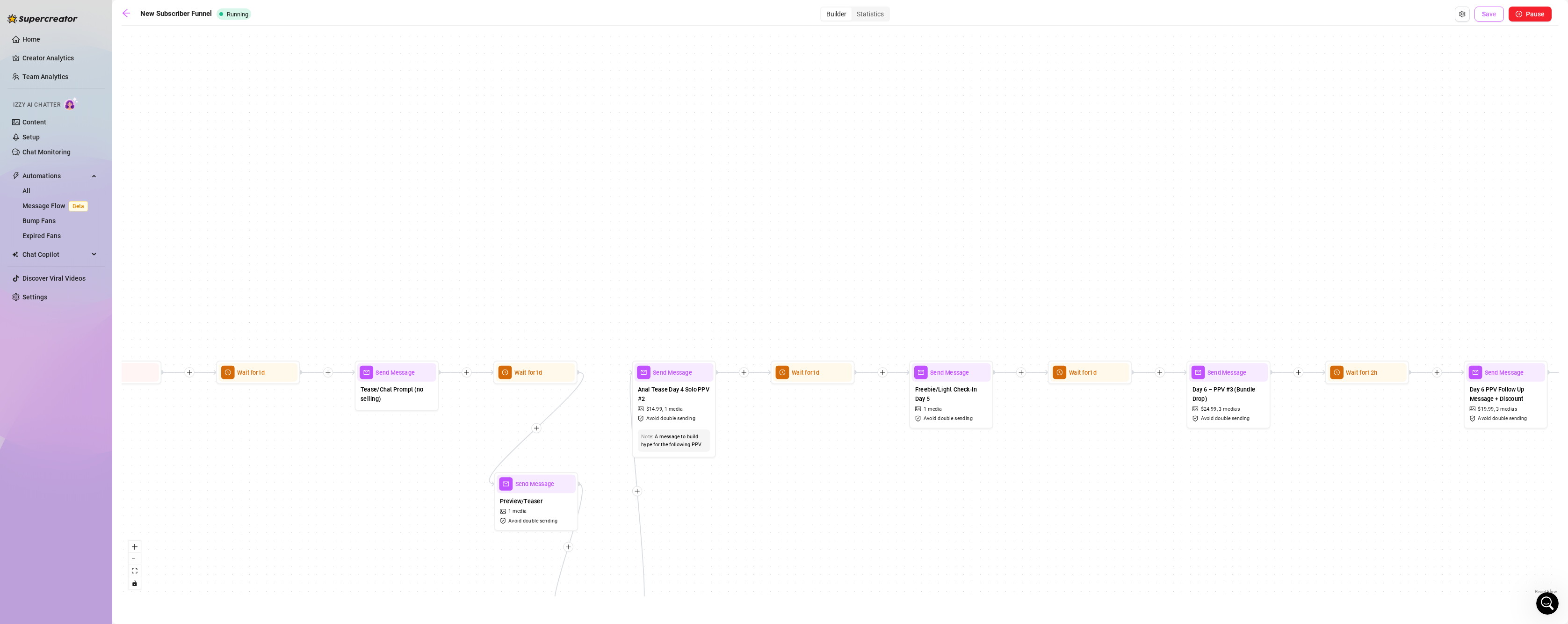
click at [1485, 16] on span "Save" at bounding box center [1489, 14] width 15 height 7
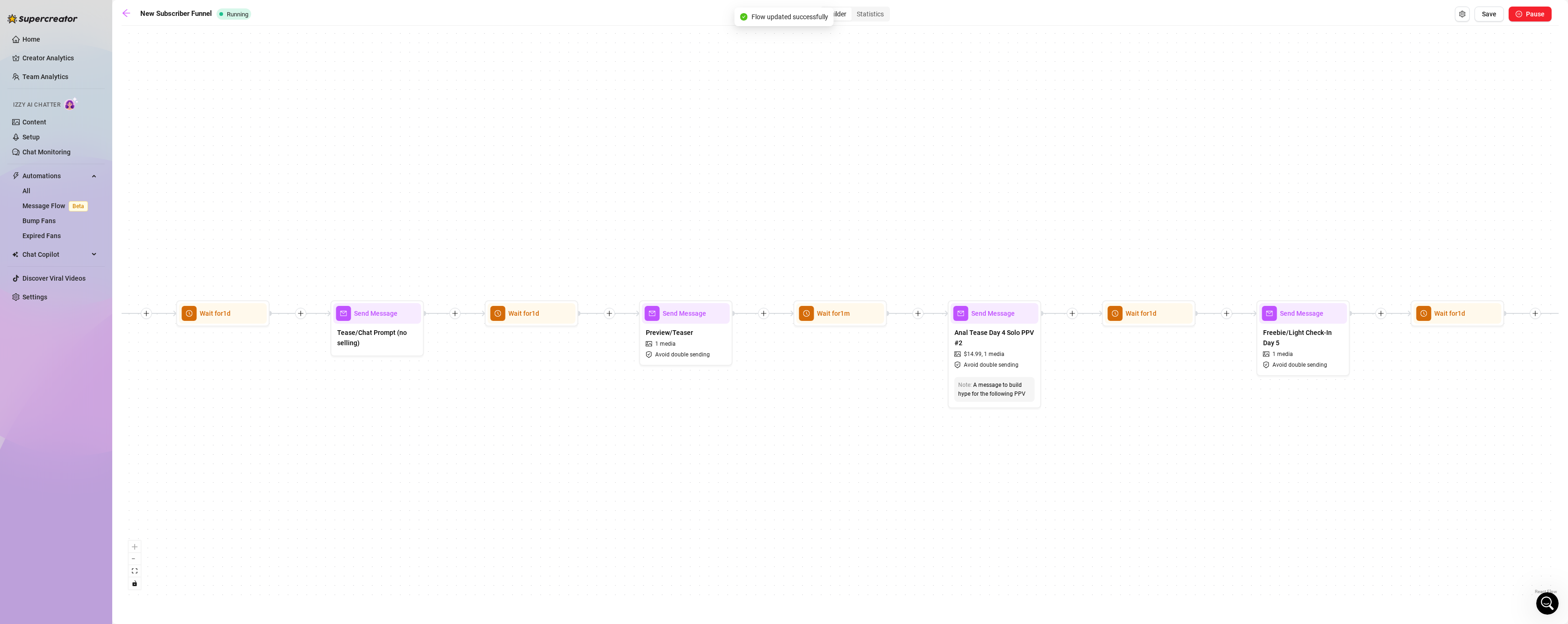
click at [775, 484] on div "If True If False If True If False If True If False If True If False If True If …" at bounding box center [840, 314] width 1437 height 566
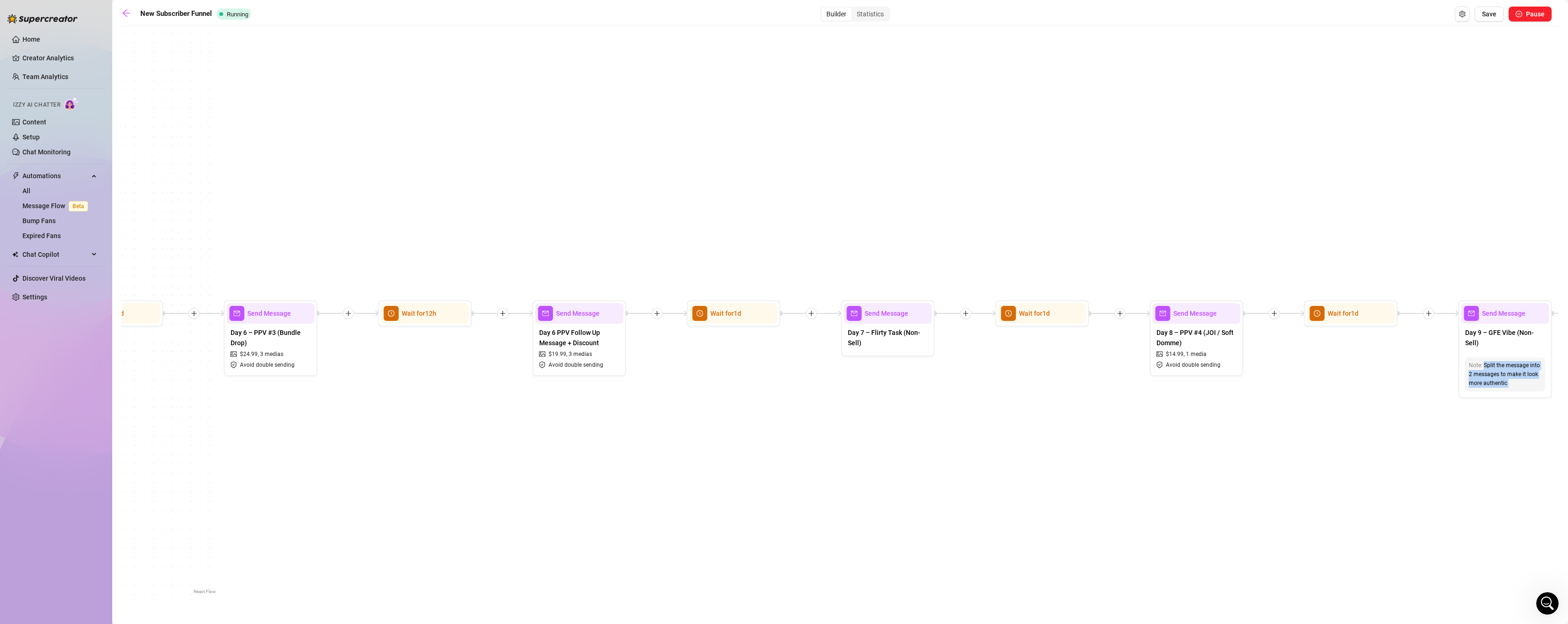
click at [787, 387] on div "If True If False If True If False If True If False If True If False If True If …" at bounding box center [840, 314] width 1437 height 566
click at [1494, 16] on span "Save" at bounding box center [1489, 14] width 15 height 7
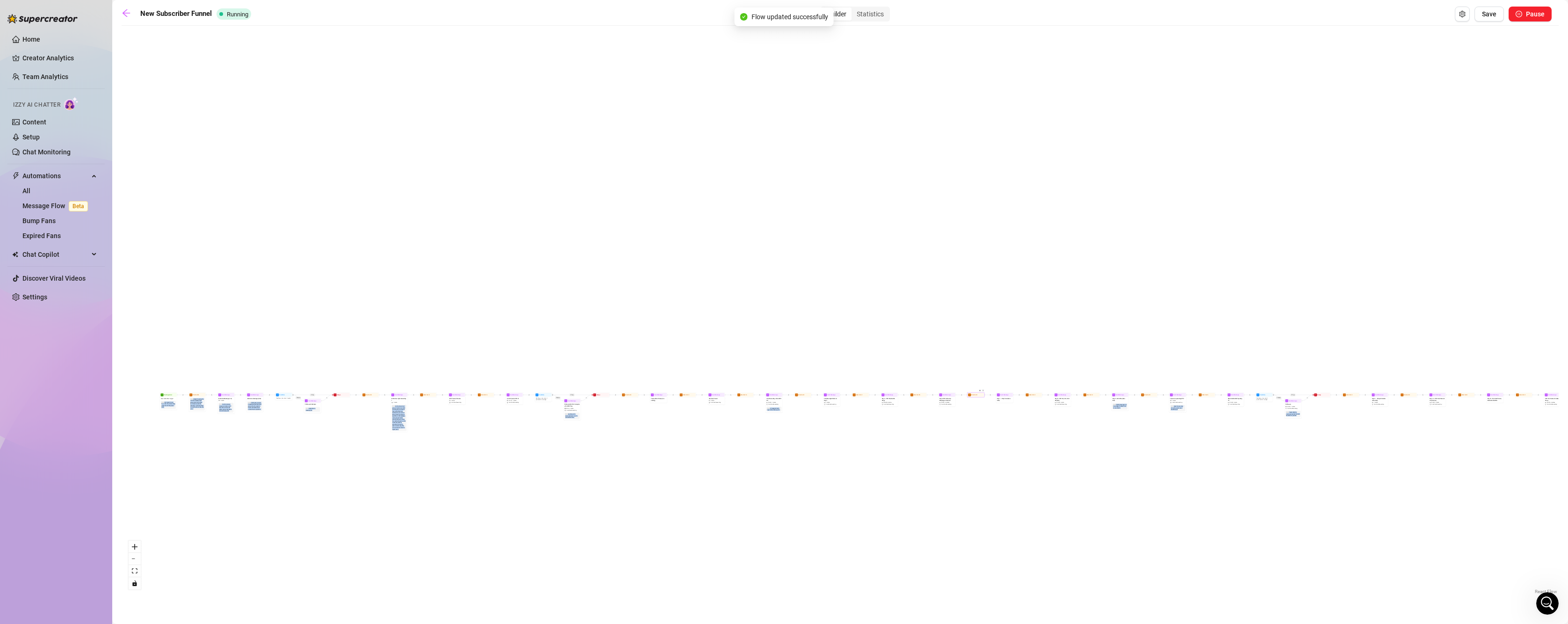
drag, startPoint x: 325, startPoint y: 328, endPoint x: 437, endPoint y: 525, distance: 226.6
click at [467, 597] on main "New Subscriber Funnel Running Builder Statistics Save Pause If True If False If…" at bounding box center [840, 312] width 1456 height 624
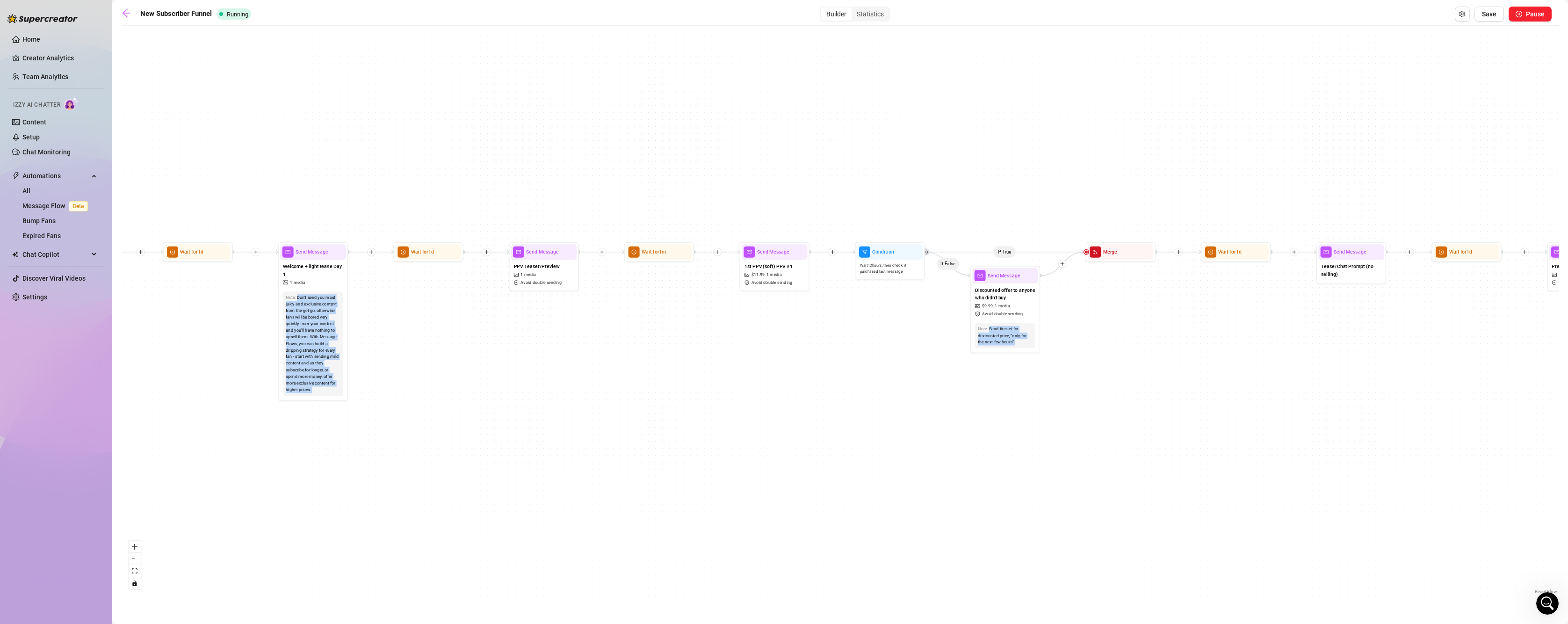
drag, startPoint x: 560, startPoint y: 298, endPoint x: 485, endPoint y: 519, distance: 233.4
click at [484, 519] on div "If True If False If True If False If True If False If True If False If True If …" at bounding box center [840, 314] width 1437 height 566
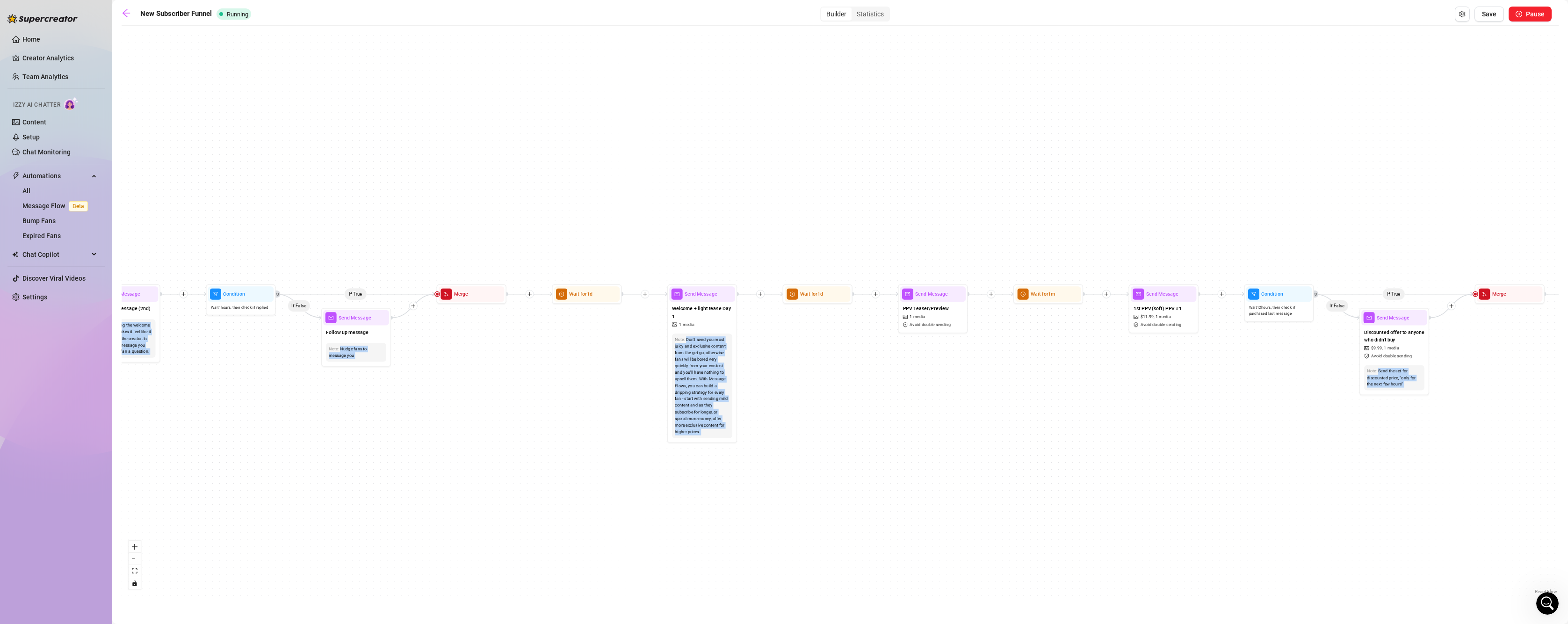
drag, startPoint x: 492, startPoint y: 413, endPoint x: 866, endPoint y: 459, distance: 376.8
click at [895, 454] on div "If True If False If True If False If True If False If True If False If True If …" at bounding box center [840, 314] width 1437 height 566
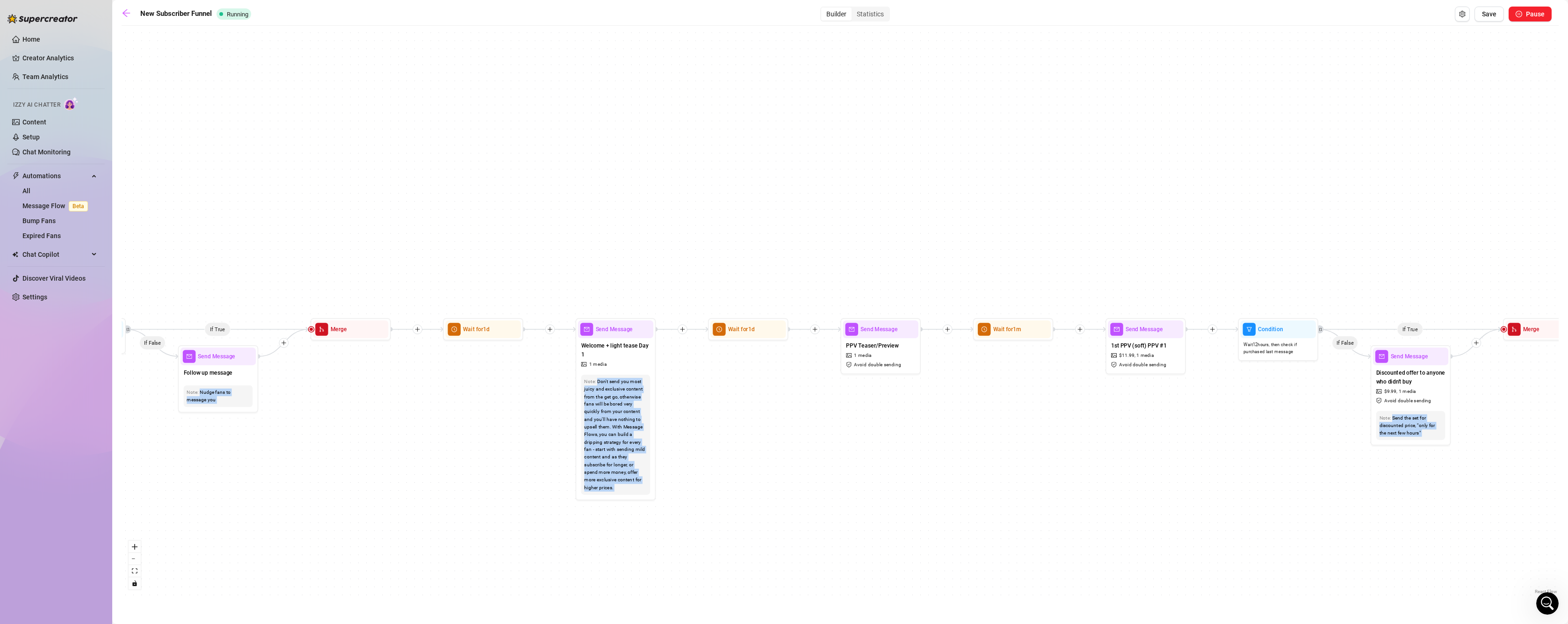
drag, startPoint x: 510, startPoint y: 451, endPoint x: 402, endPoint y: 501, distance: 119.0
click at [402, 501] on div "If True If False If True If False If True If False If True If False If True If …" at bounding box center [840, 314] width 1437 height 566
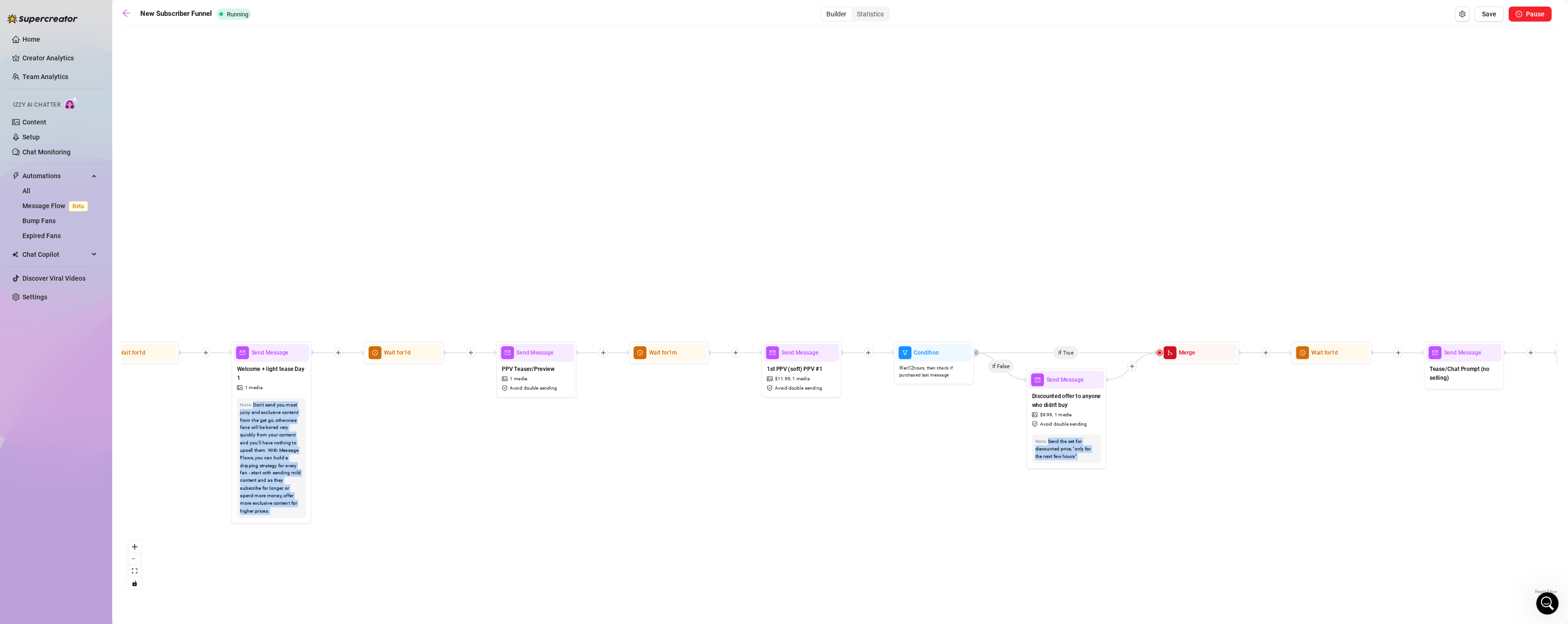
drag, startPoint x: 757, startPoint y: 471, endPoint x: 368, endPoint y: 499, distance: 390.0
click at [368, 499] on div "If True If False If True If False If True If False If True If False If True If …" at bounding box center [840, 314] width 1437 height 566
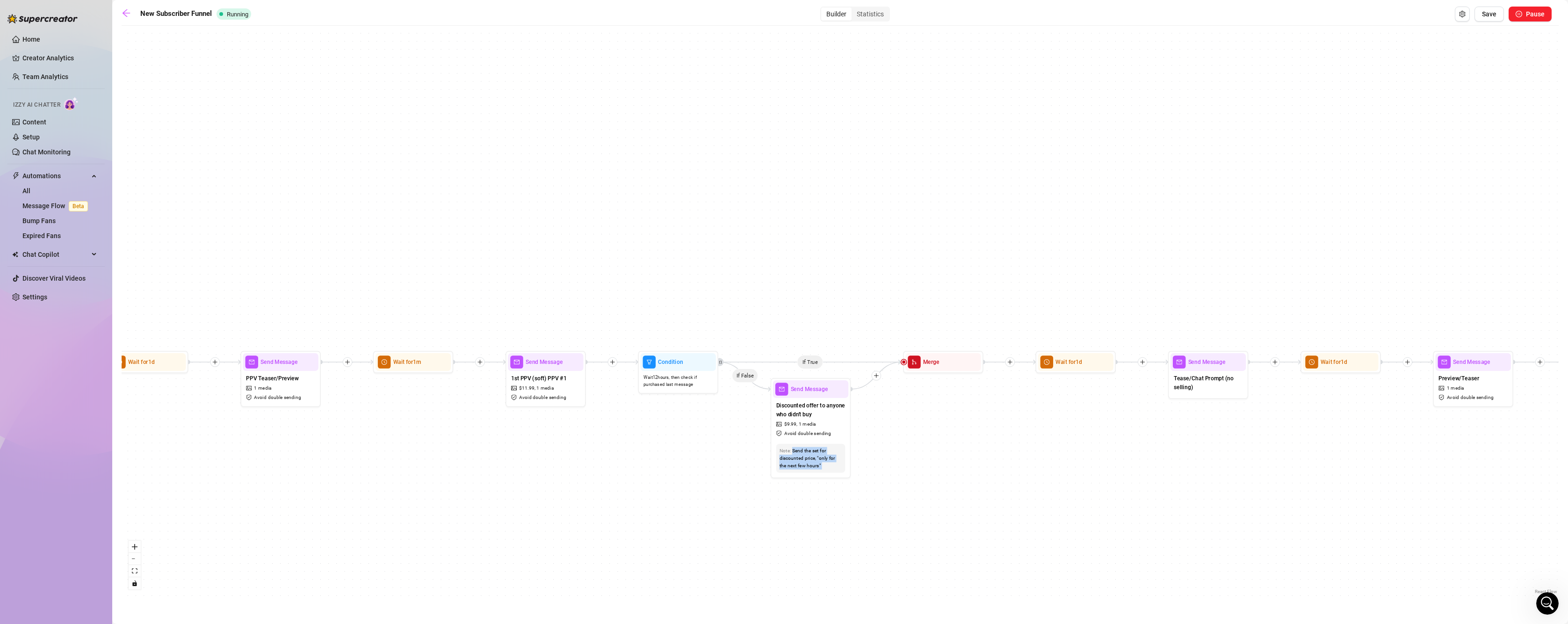
drag, startPoint x: 603, startPoint y: 476, endPoint x: 470, endPoint y: 482, distance: 133.1
click at [470, 482] on div "If True If False If True If False If True If False If True If False If True If …" at bounding box center [840, 314] width 1437 height 566
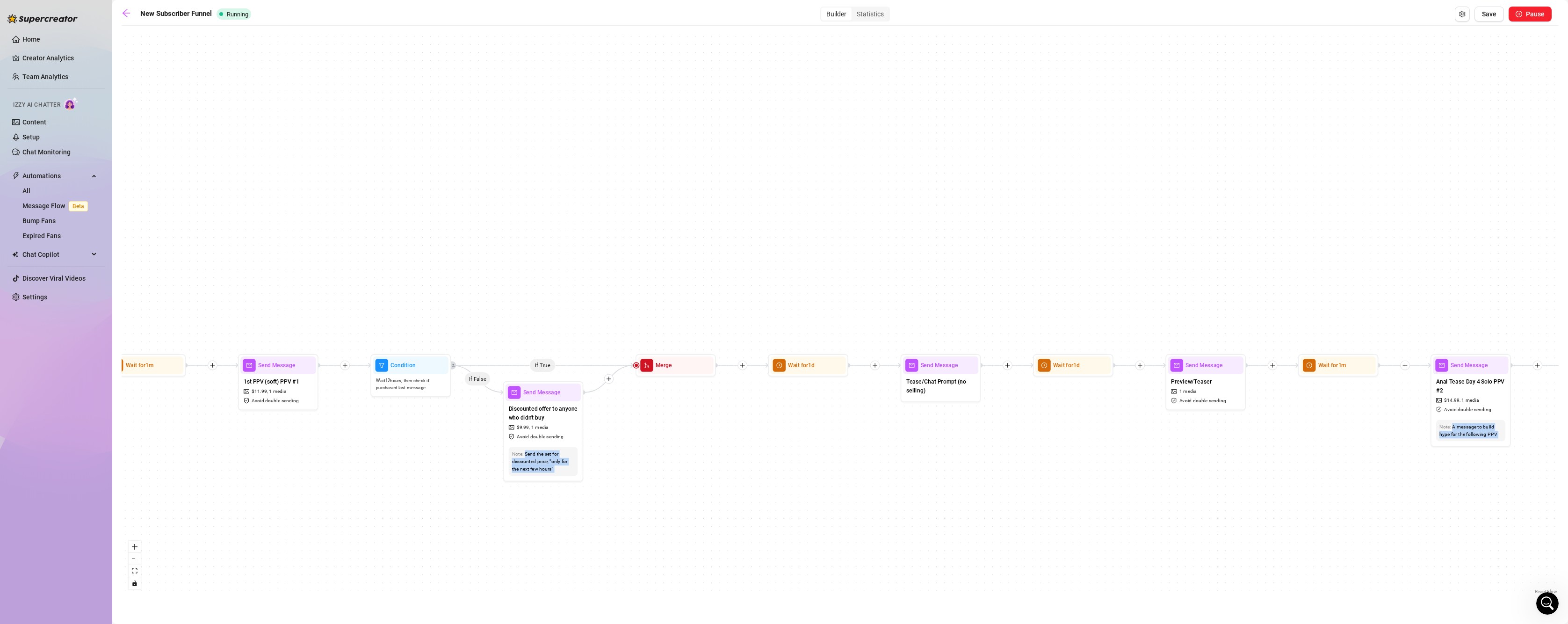
drag, startPoint x: 948, startPoint y: 496, endPoint x: 681, endPoint y: 499, distance: 267.0
click at [681, 499] on div "If True If False If True If False If True If False If True If False If True If …" at bounding box center [840, 314] width 1437 height 566
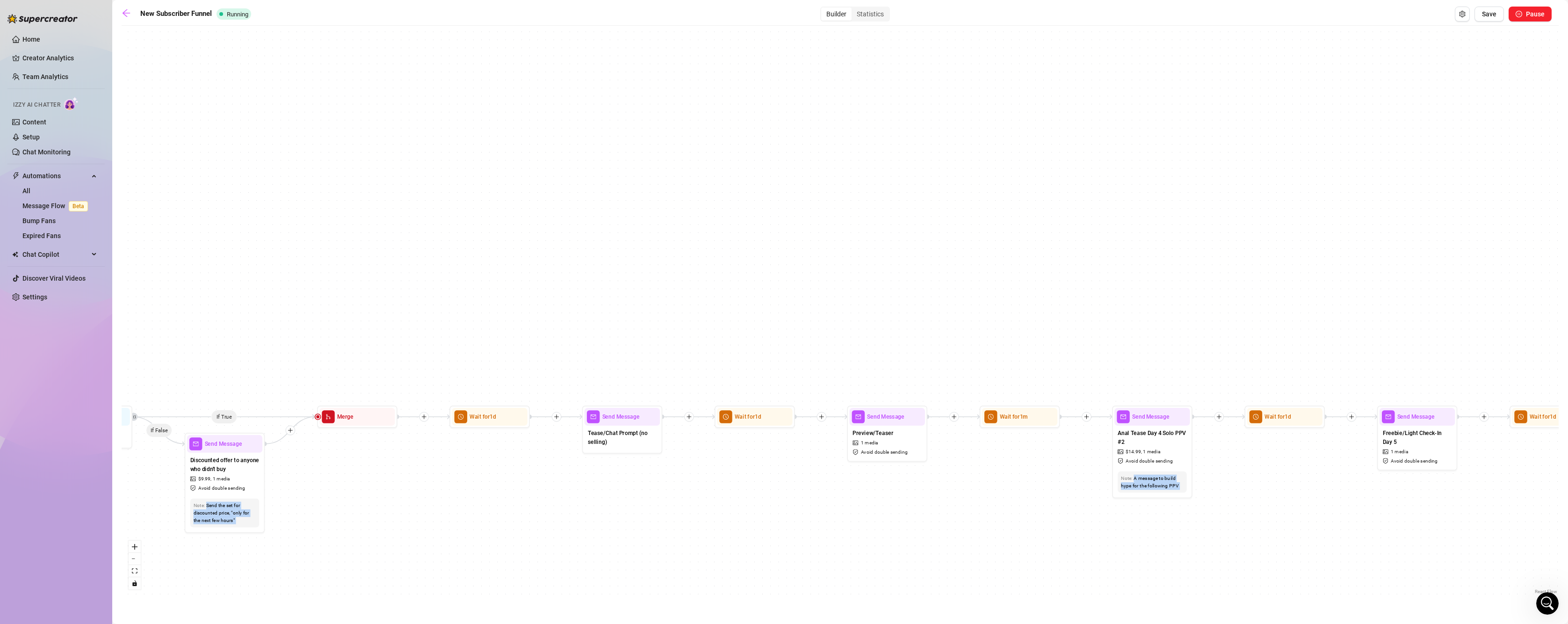
drag, startPoint x: 677, startPoint y: 522, endPoint x: 525, endPoint y: 542, distance: 153.3
click at [517, 544] on div "If True If False If True If False If True If False If True If False If True If …" at bounding box center [840, 314] width 1437 height 566
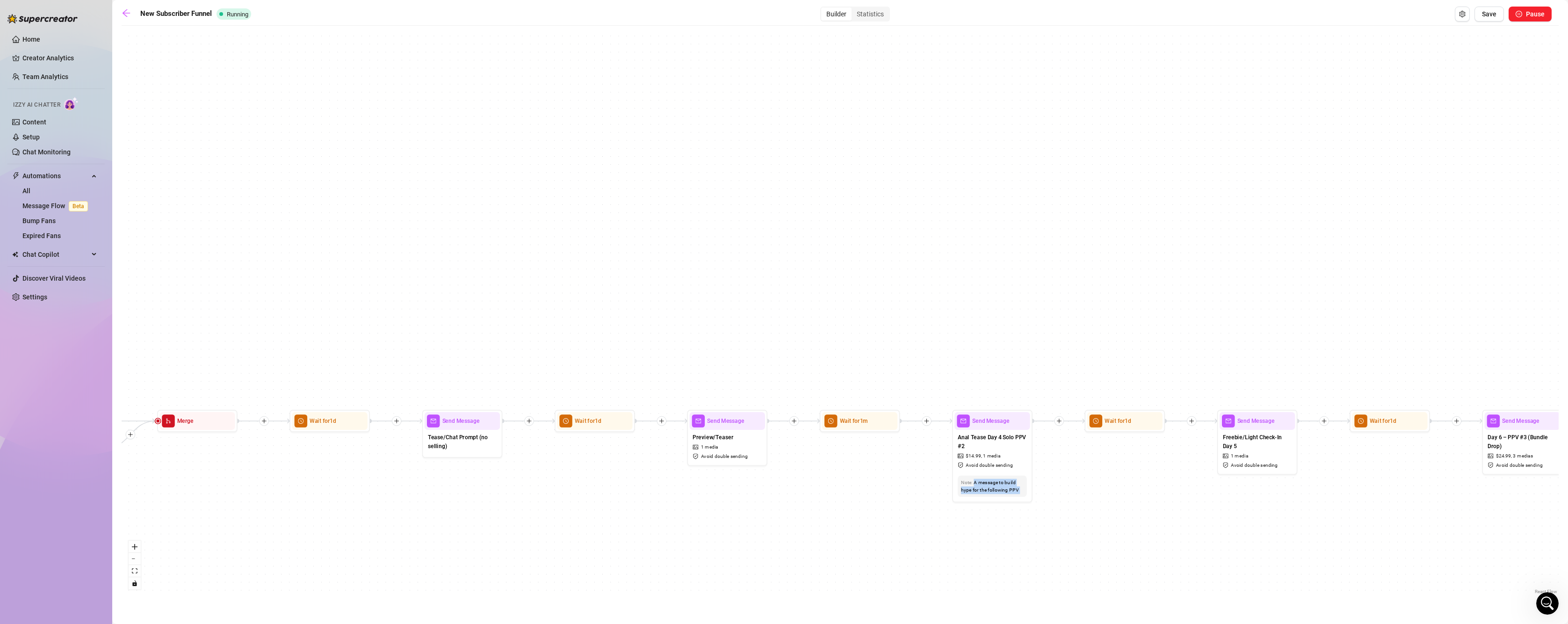
click at [704, 536] on div "If True If False If True If False If True If False If True If False If True If …" at bounding box center [840, 314] width 1437 height 566
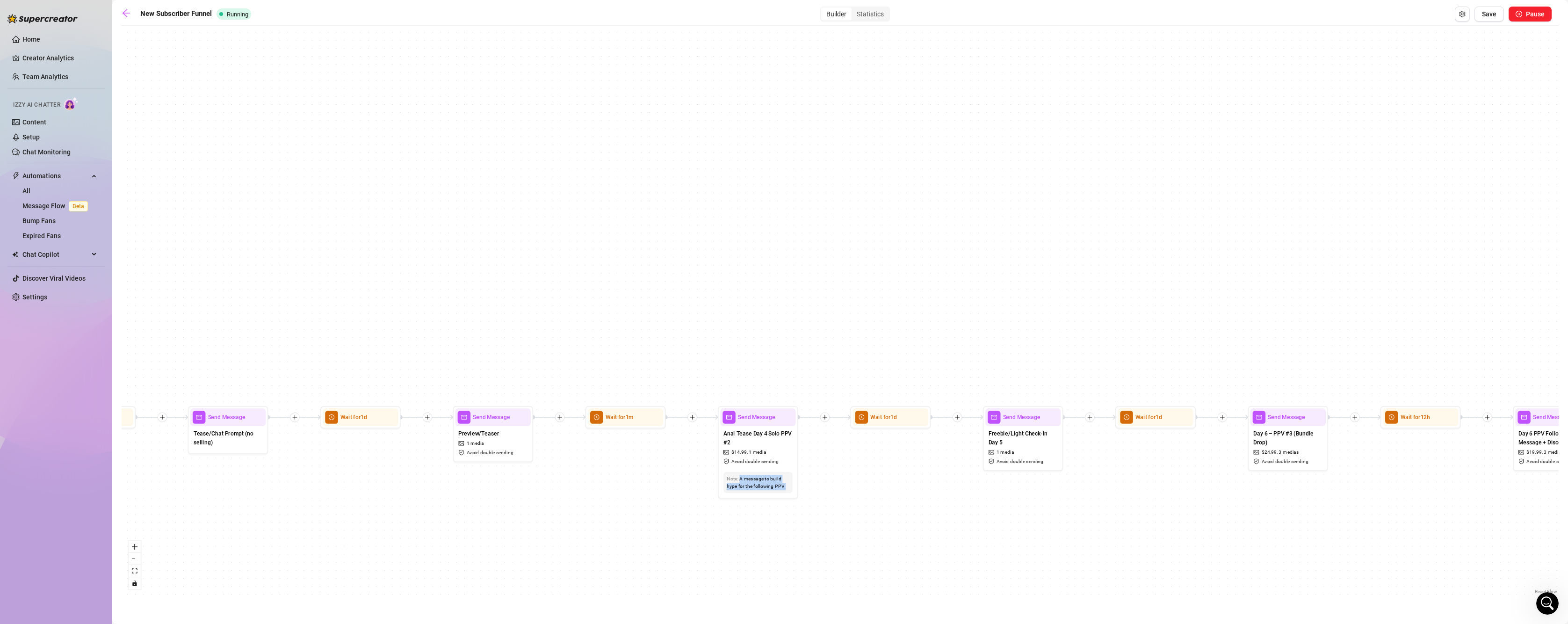
drag, startPoint x: 840, startPoint y: 507, endPoint x: 606, endPoint y: 503, distance: 234.0
click at [606, 503] on div "If True If False If True If False If True If False If True If False If True If …" at bounding box center [840, 314] width 1437 height 566
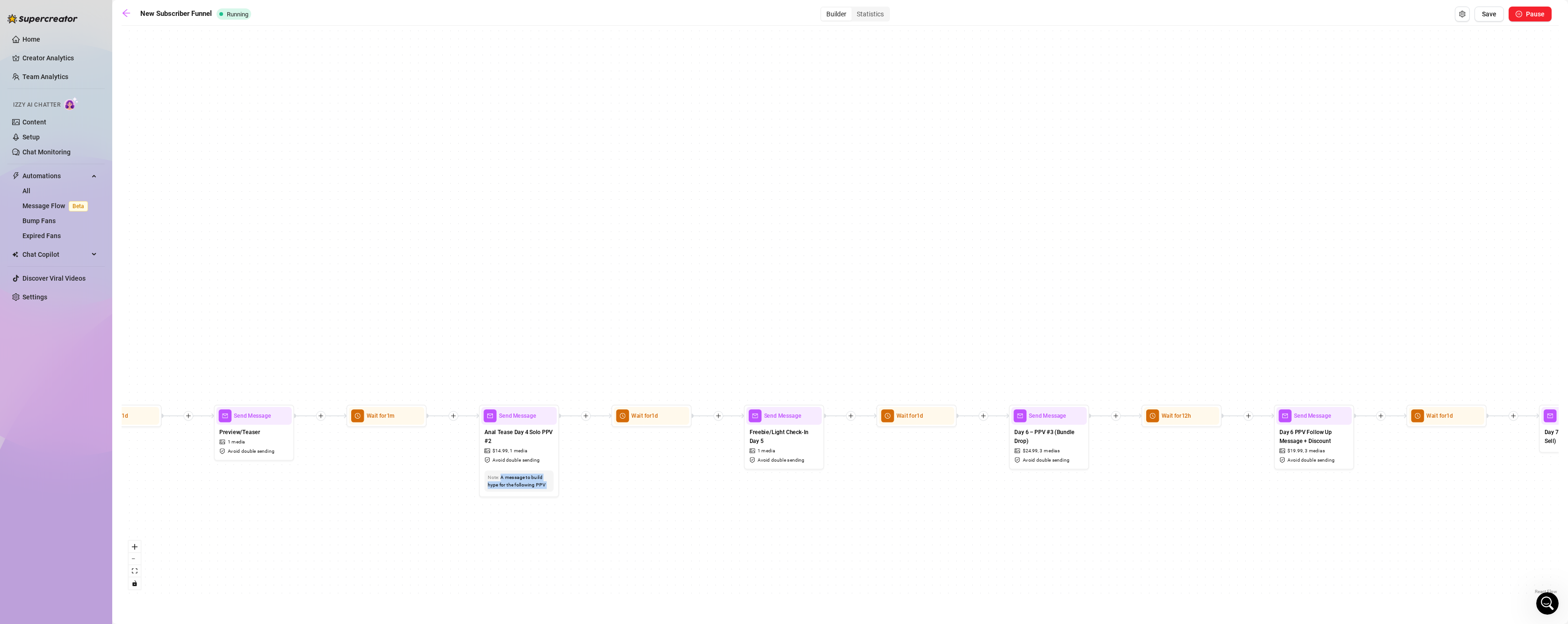
drag, startPoint x: 891, startPoint y: 522, endPoint x: 640, endPoint y: 520, distance: 251.0
click at [640, 520] on div "If True If False If True If False If True If False If True If False If True If …" at bounding box center [840, 314] width 1437 height 566
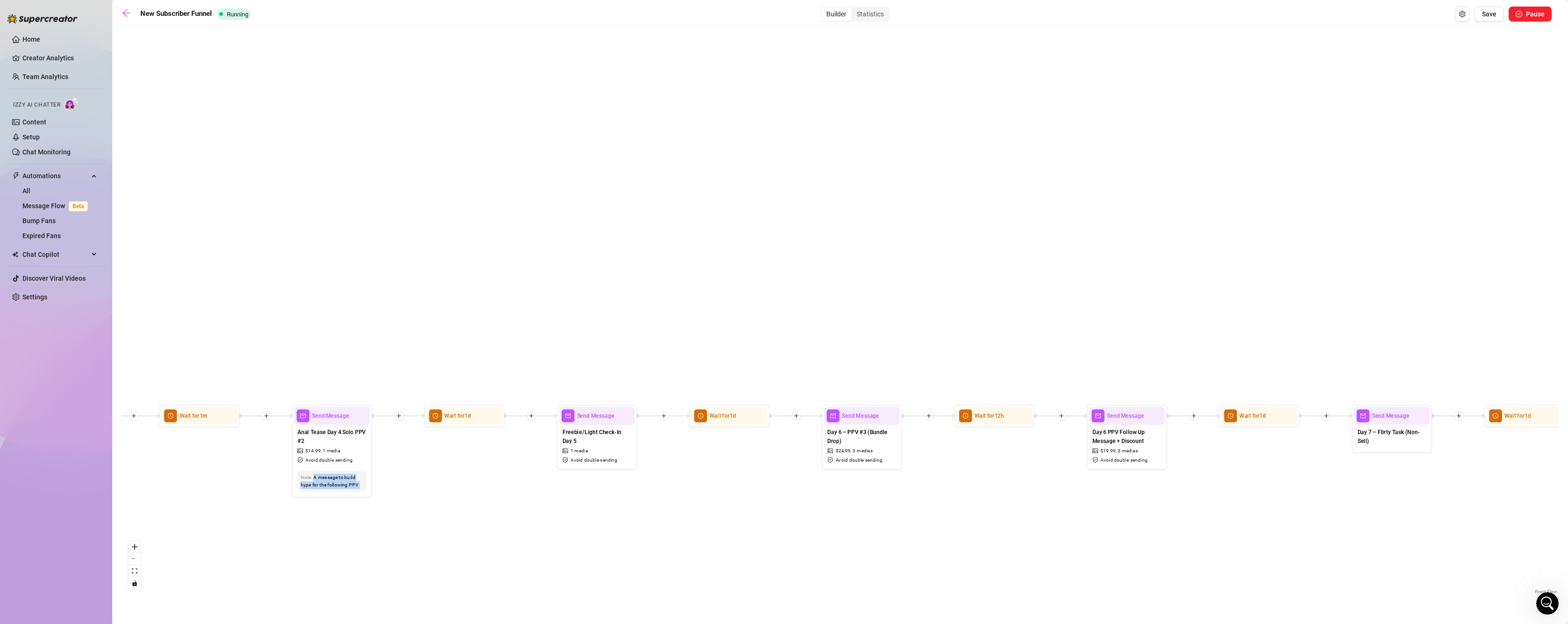
drag, startPoint x: 774, startPoint y: 530, endPoint x: 553, endPoint y: 530, distance: 221.0
click at [553, 530] on div "If True If False If True If False If True If False If True If False If True If …" at bounding box center [840, 314] width 1437 height 566
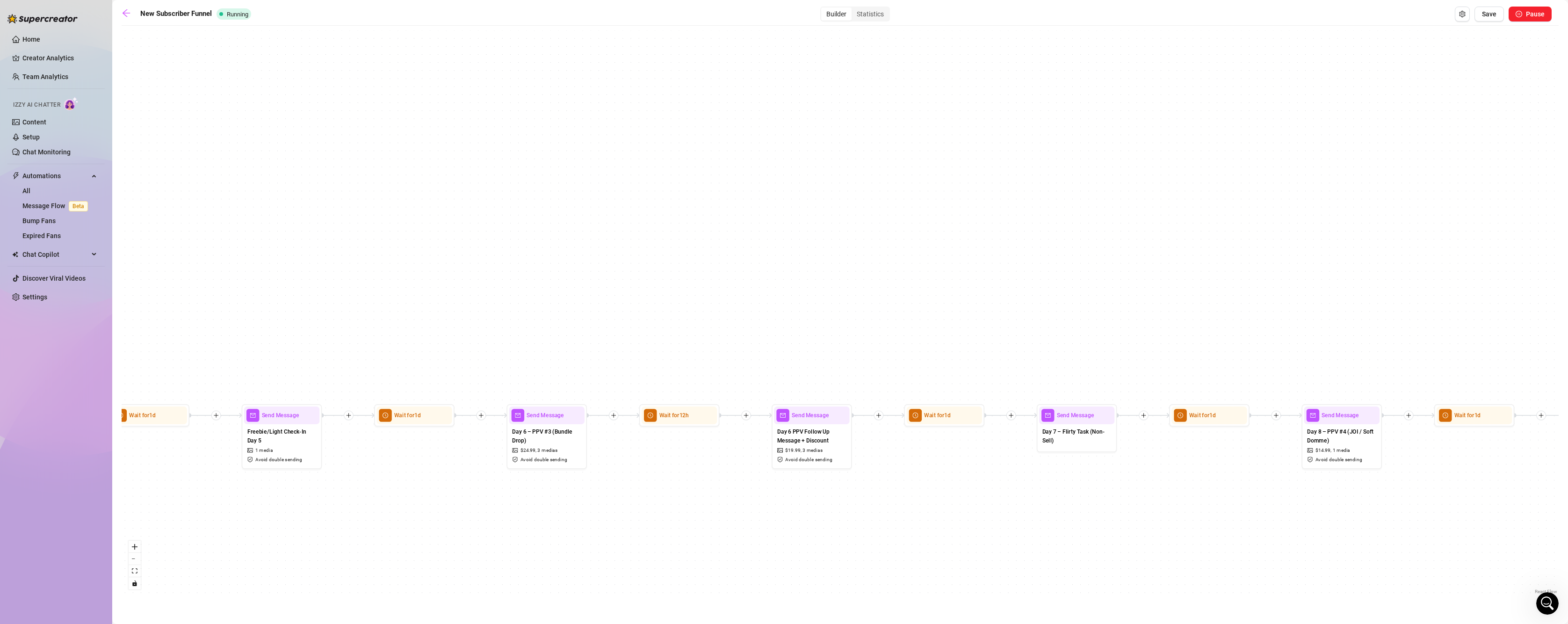
drag, startPoint x: 769, startPoint y: 530, endPoint x: 500, endPoint y: 529, distance: 269.0
click at [500, 529] on div "If True If False If True If False If True If False If True If False If True If …" at bounding box center [840, 314] width 1437 height 566
click at [481, 418] on icon "plus" at bounding box center [481, 415] width 5 height 5
click at [501, 442] on div "Message" at bounding box center [520, 444] width 58 height 13
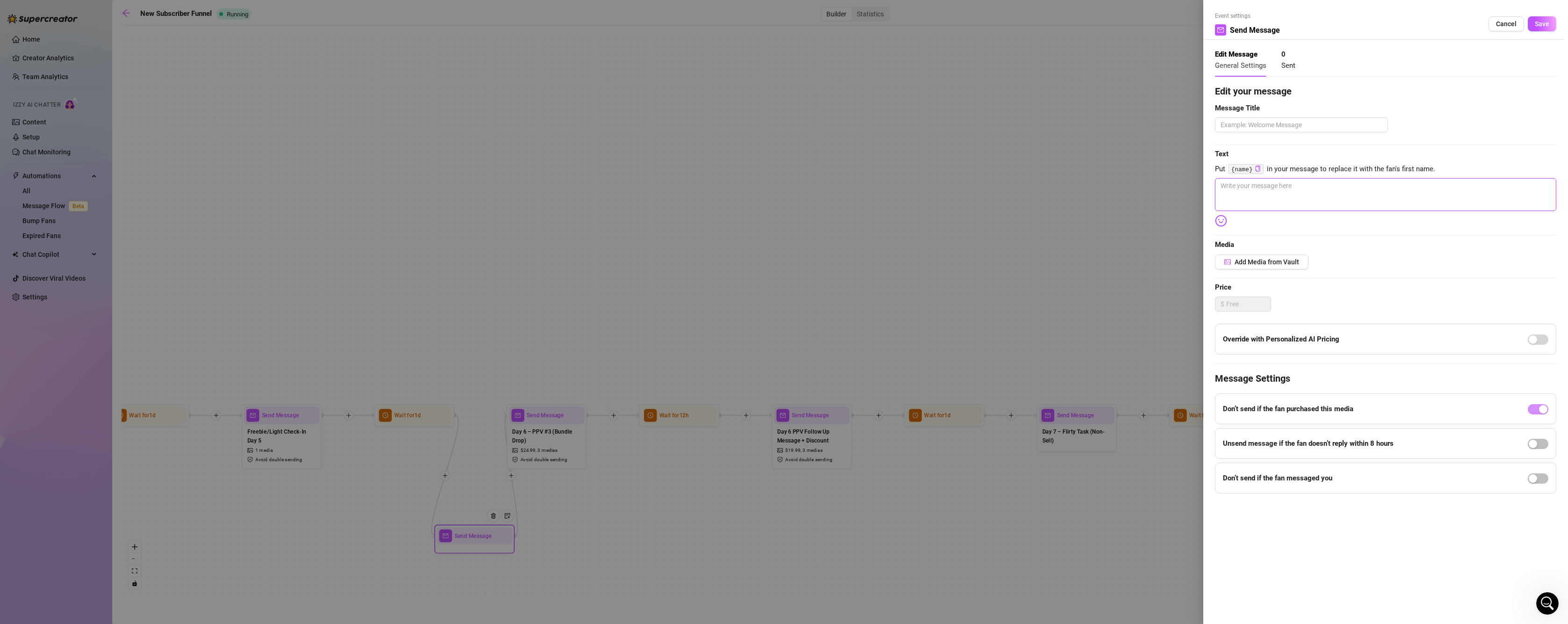
click at [1314, 189] on textarea at bounding box center [1385, 195] width 341 height 33
paste textarea "“You’ve been good to me all week 💋… so I’m spoiling you tonight. I pulled toget…"
click at [1226, 183] on textarea "“You’ve been good to me all week 💋… so I’m spoiling you tonight. I pulled toget…" at bounding box center [1385, 195] width 341 height 33
drag, startPoint x: 1348, startPoint y: 201, endPoint x: 1354, endPoint y: 201, distance: 6.0
click at [1349, 201] on textarea "babe..you’ve been good to me all week 💋… so I’m spoiling you tonight. I pulled …" at bounding box center [1385, 195] width 341 height 33
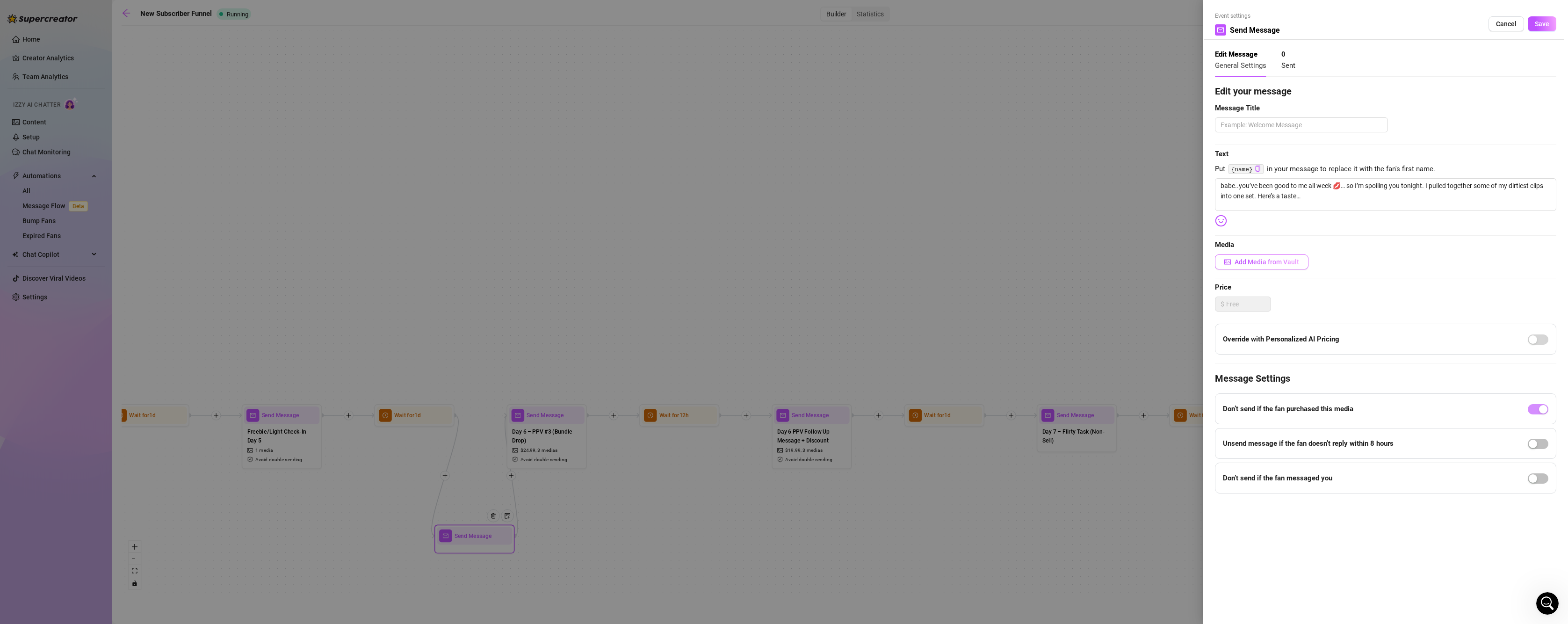
click at [1287, 259] on span "Add Media from Vault" at bounding box center [1267, 262] width 65 height 7
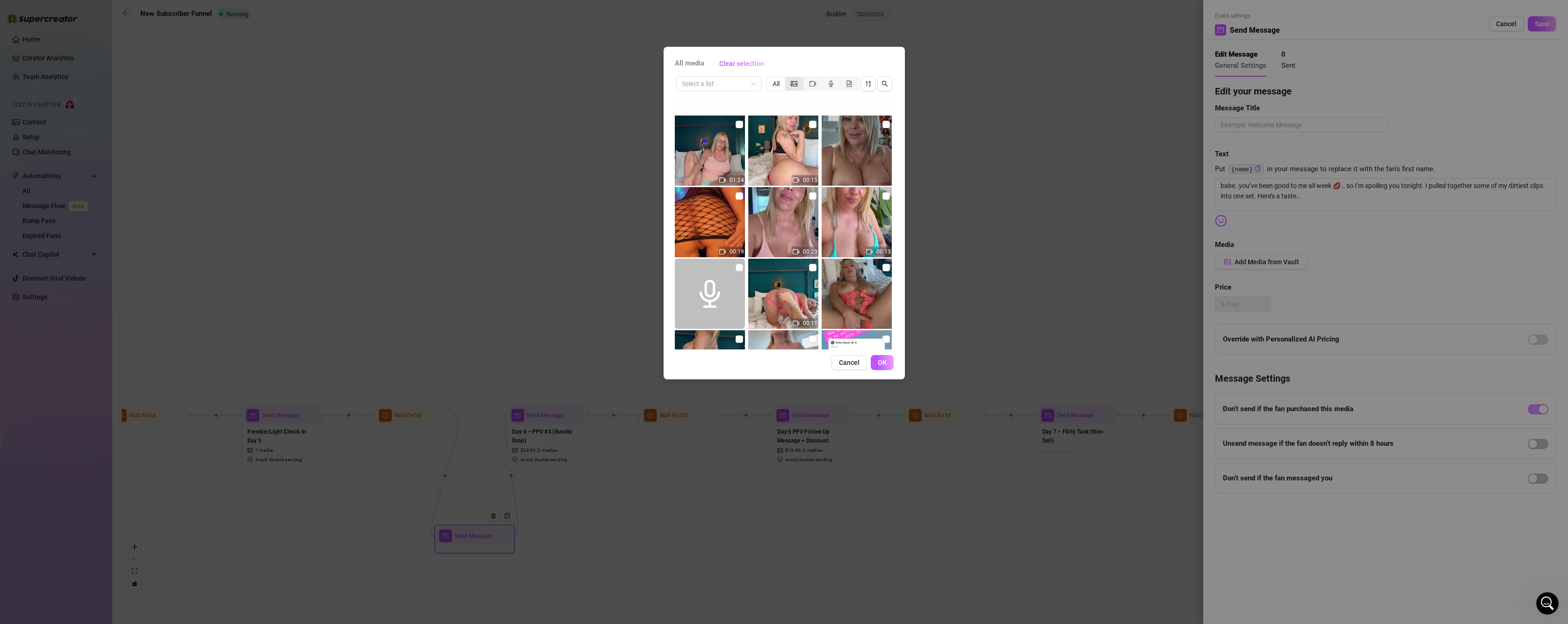
click at [791, 81] on icon "picture" at bounding box center [794, 83] width 7 height 7
click at [788, 79] on input "segmented control" at bounding box center [788, 79] width 0 height 0
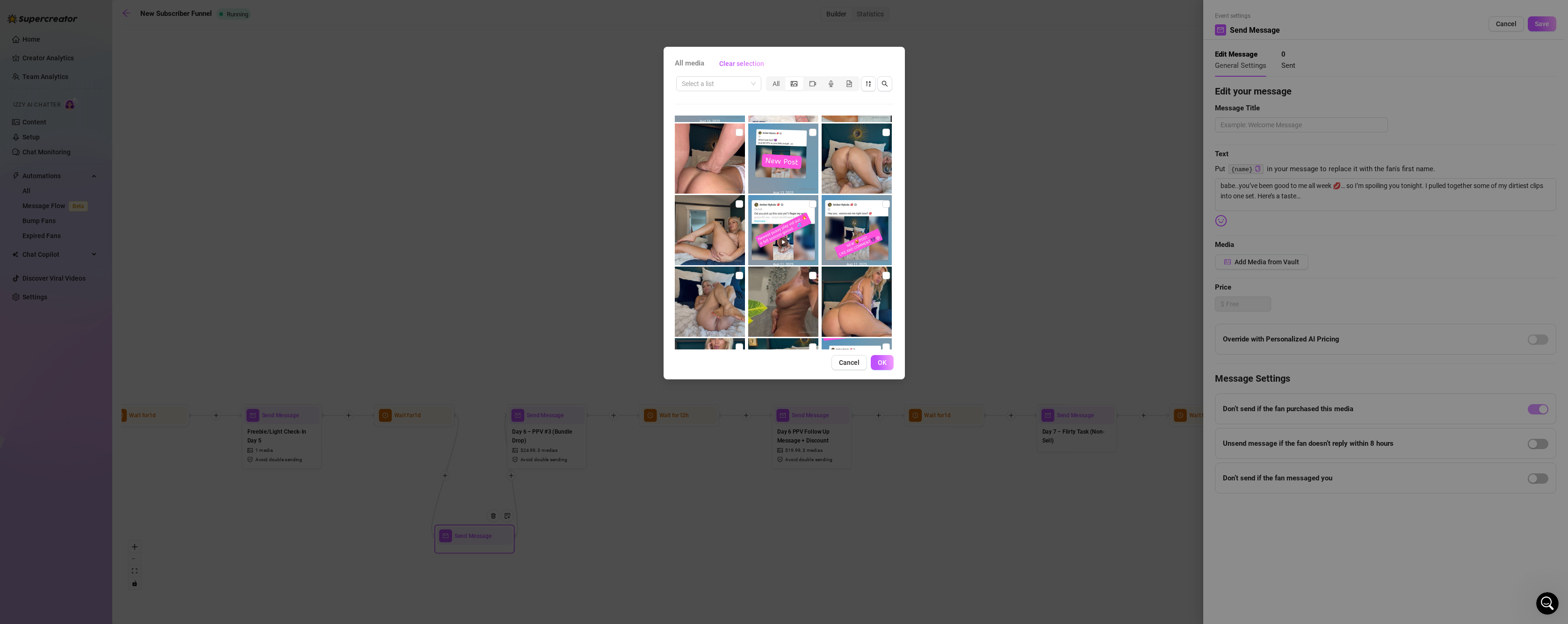
scroll to position [142, 0]
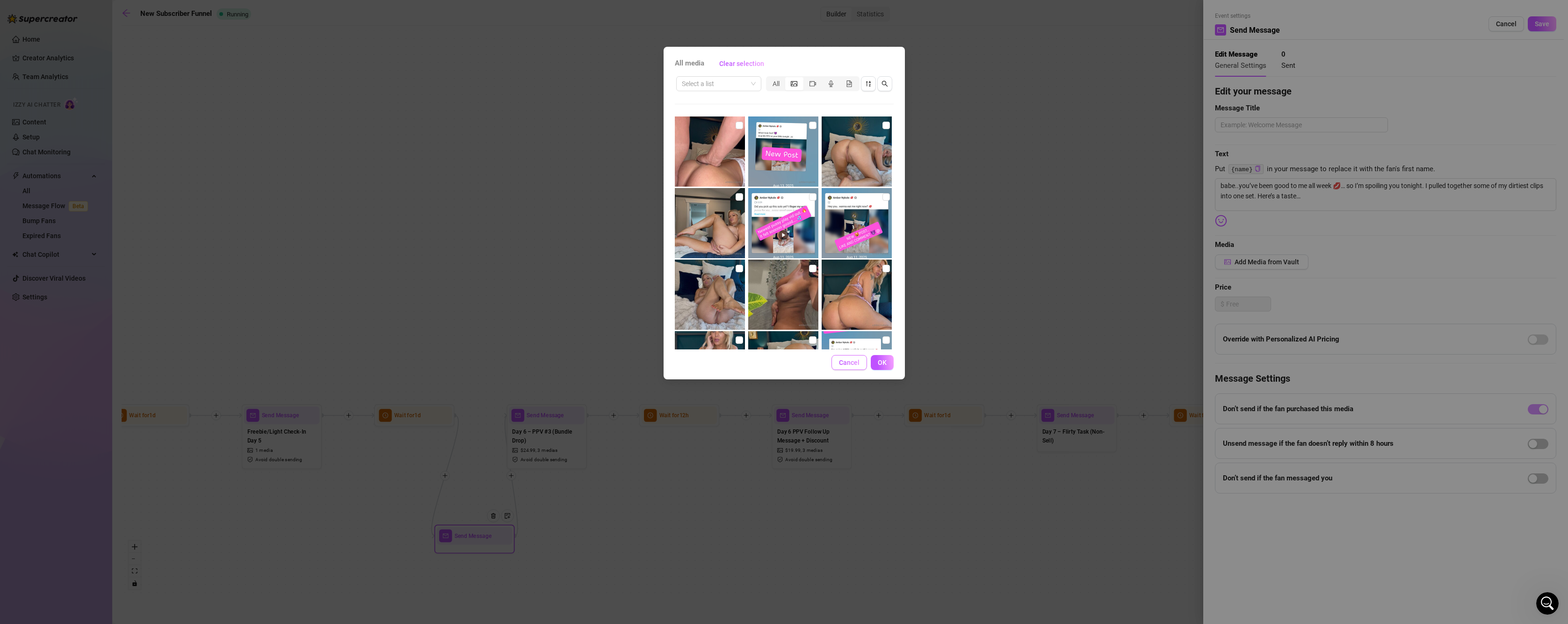
click at [859, 365] on span "Cancel" at bounding box center [849, 362] width 21 height 7
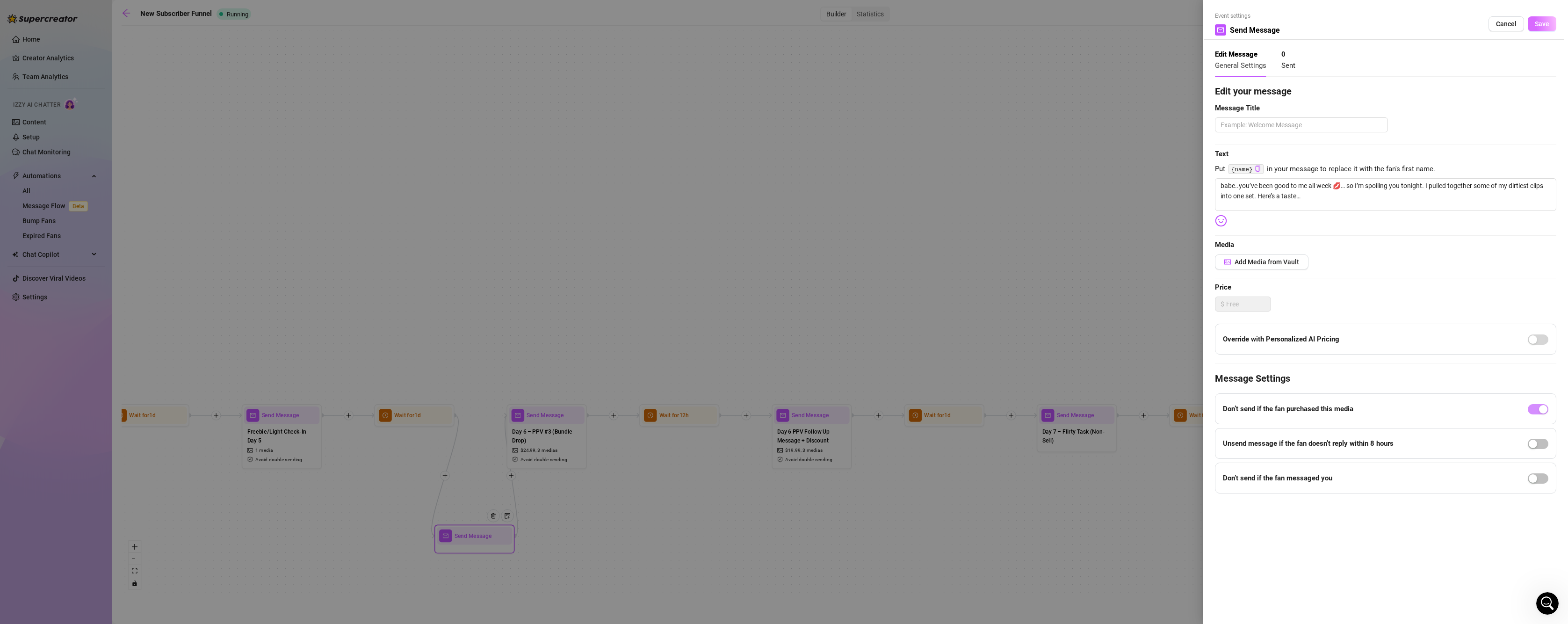
click at [1533, 29] on button "Save" at bounding box center [1542, 24] width 29 height 15
click at [1262, 123] on textarea at bounding box center [1301, 125] width 173 height 15
click at [1550, 18] on button "Save" at bounding box center [1542, 24] width 29 height 15
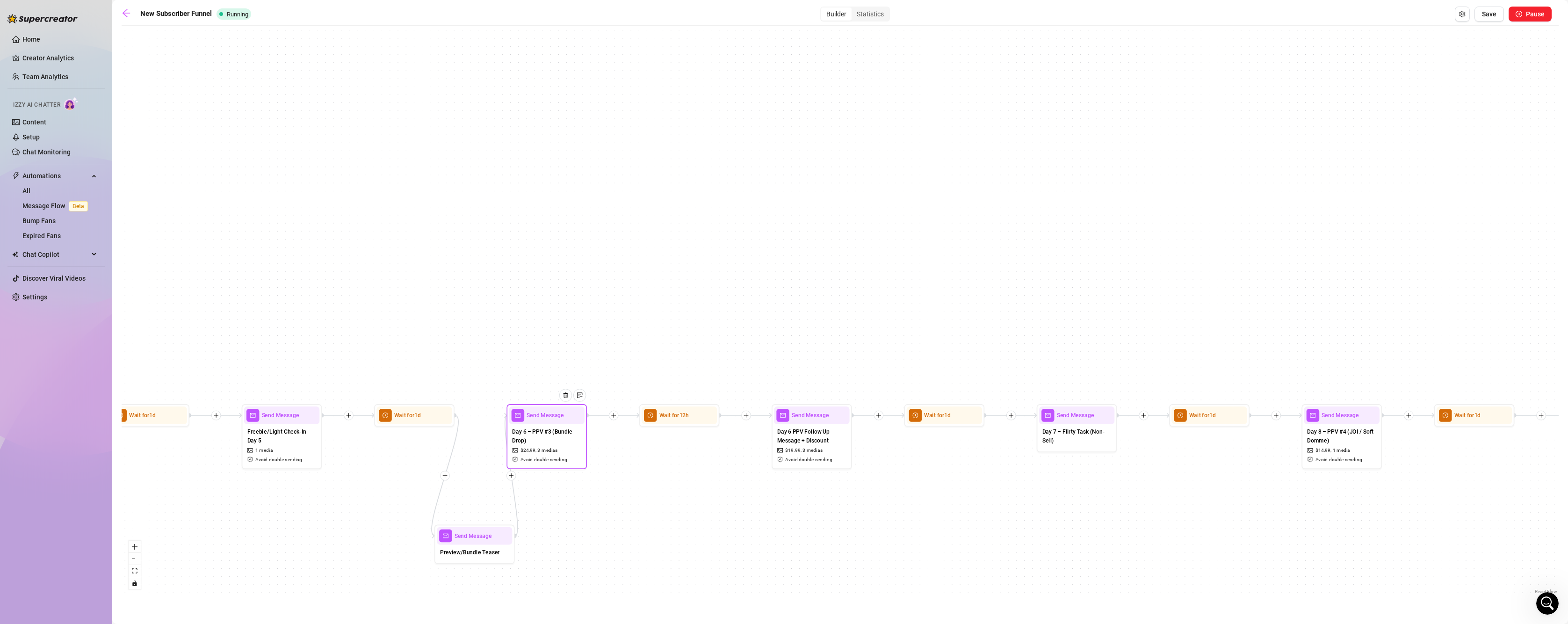
click at [550, 424] on div "Day 6 – PPV #3 (Bundle Drop) $ 24.99 , 3 medias Avoid double sending" at bounding box center [547, 446] width 75 height 43
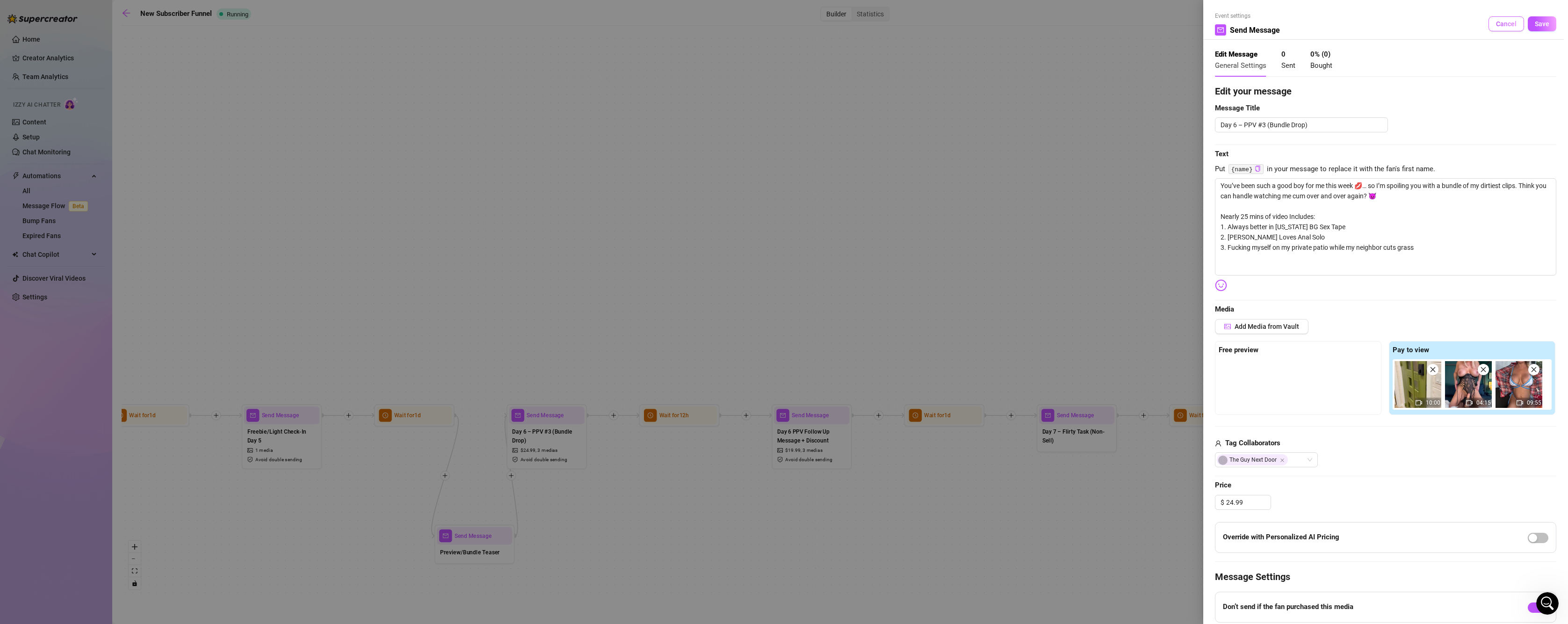
click at [1502, 25] on span "Cancel" at bounding box center [1507, 24] width 21 height 7
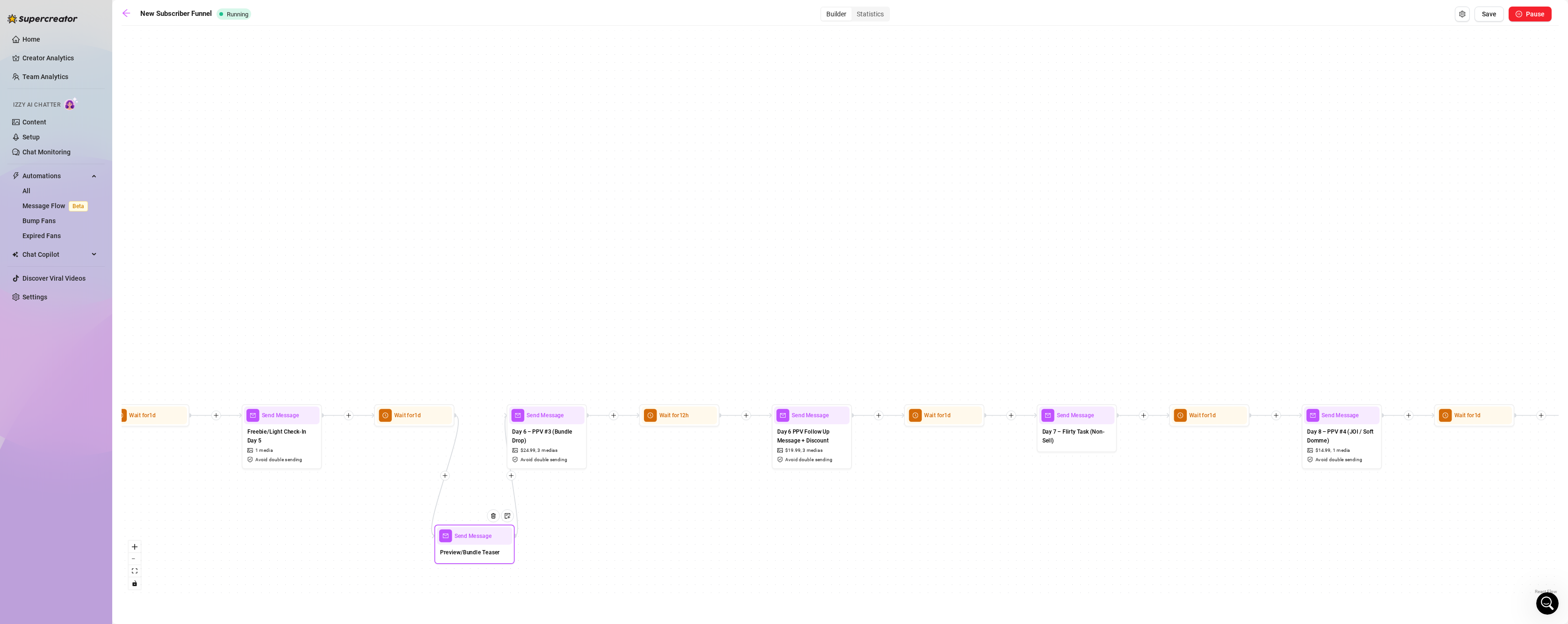
click at [482, 544] on div "Preview/Bundle Teaser" at bounding box center [475, 553] width 75 height 17
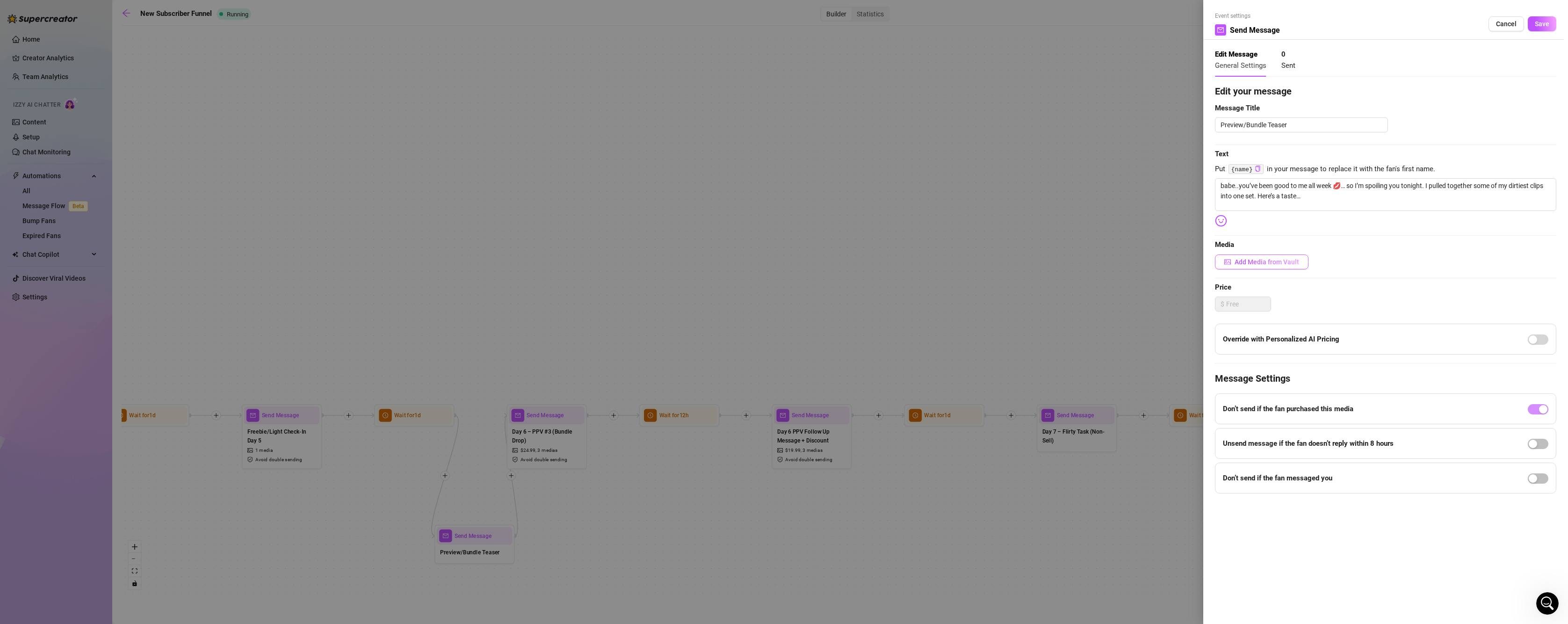
click at [1263, 261] on span "Add Media from Vault" at bounding box center [1267, 262] width 65 height 7
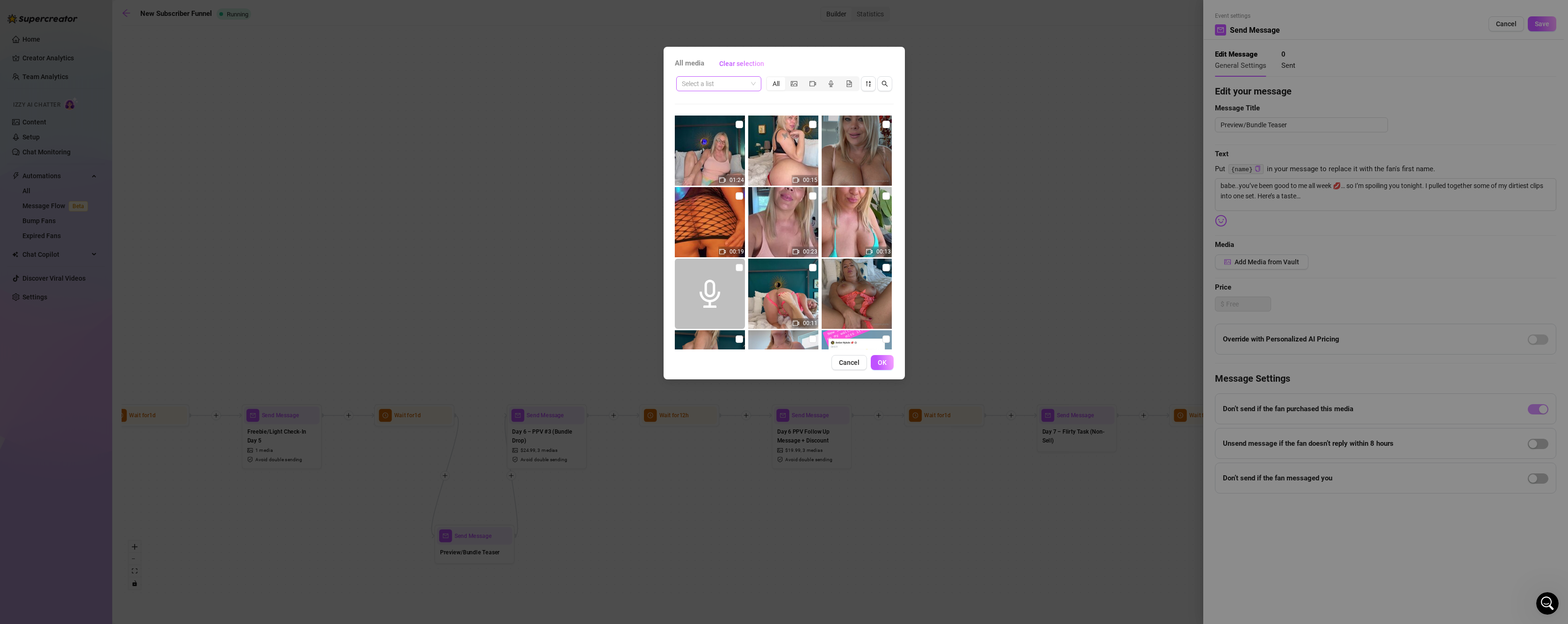
click at [752, 86] on span at bounding box center [718, 83] width 74 height 14
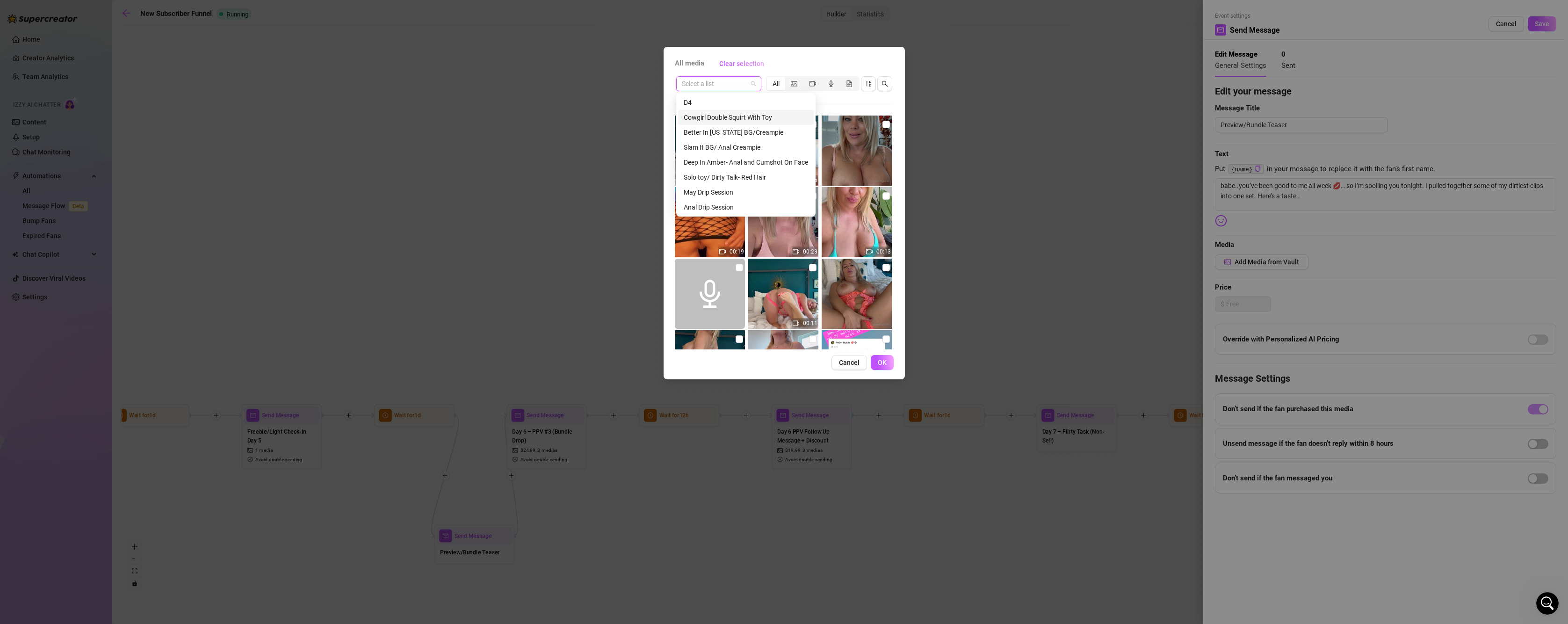
click at [715, 117] on div "Cowgirl Double Squirt With Toy" at bounding box center [746, 117] width 124 height 10
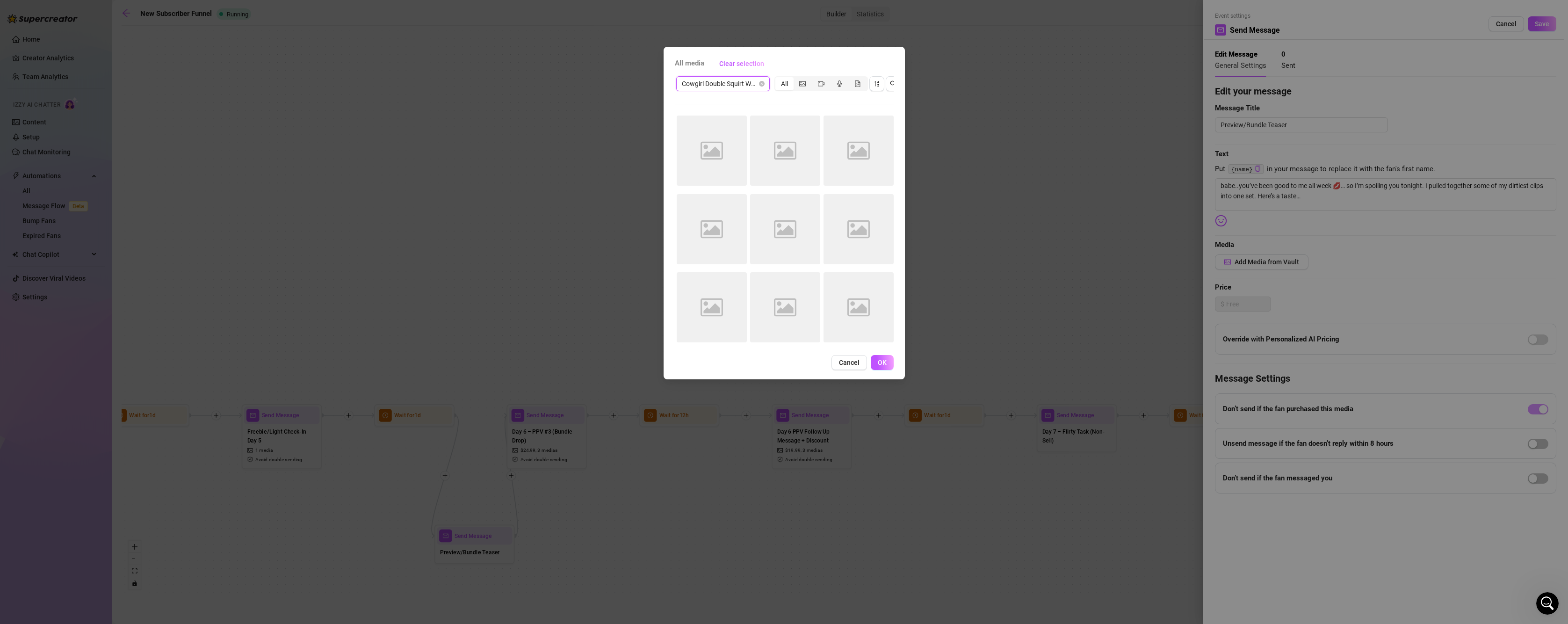
click at [760, 87] on span "Cowgirl Double Squirt With Toy" at bounding box center [723, 83] width 82 height 14
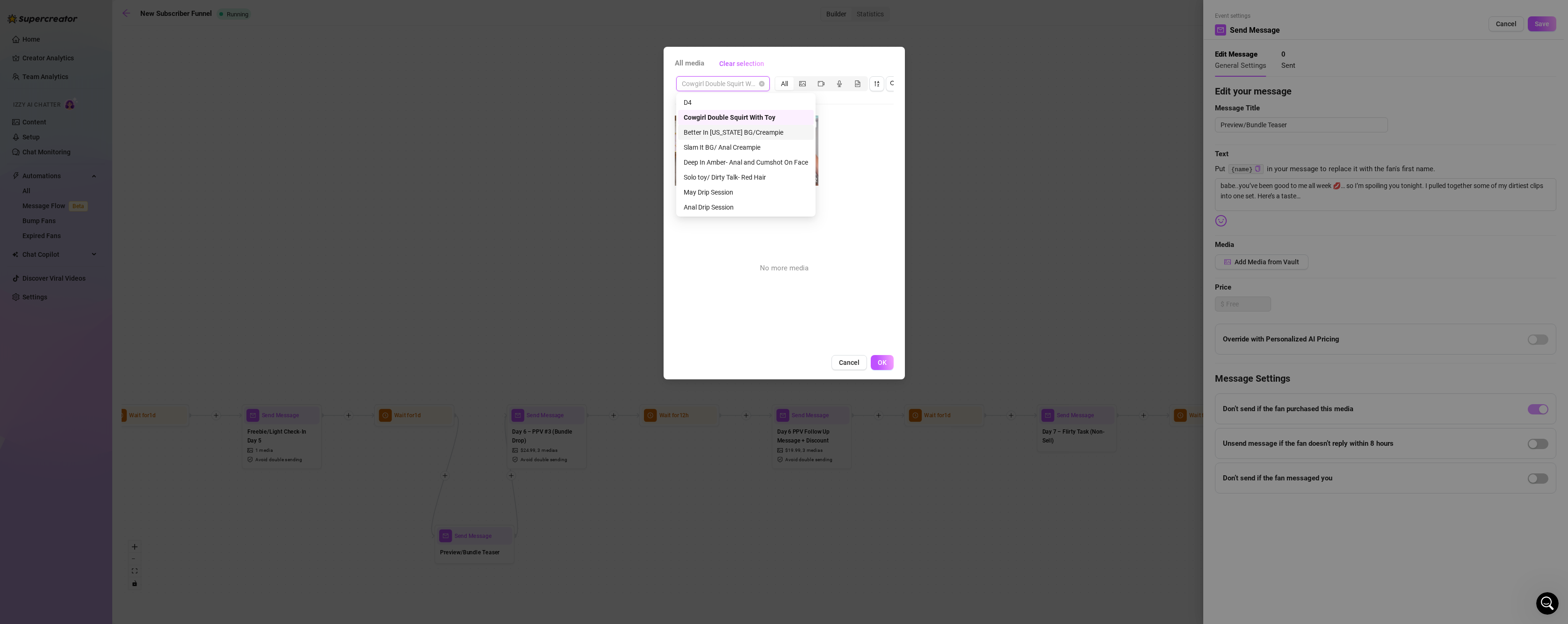
click at [719, 127] on div "Better In [US_STATE] BG/Creampie" at bounding box center [746, 132] width 136 height 15
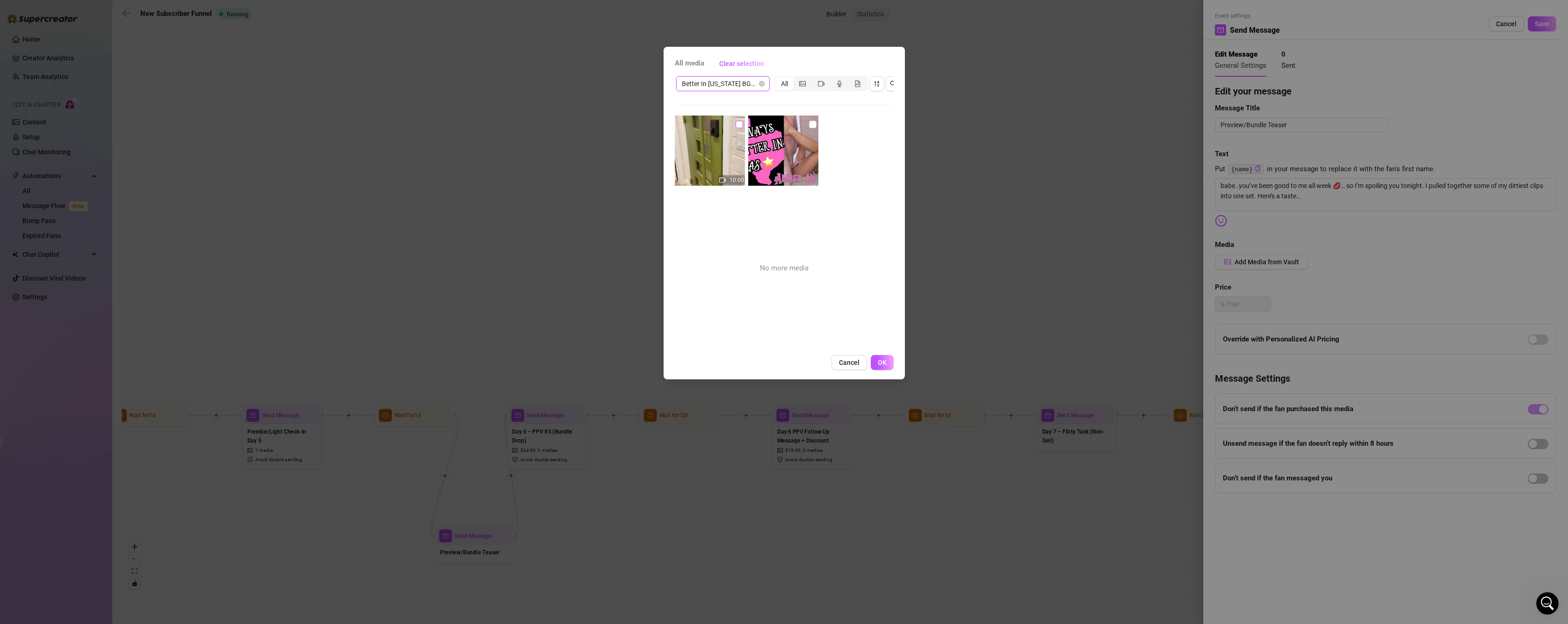
click at [735, 124] on input "checkbox" at bounding box center [739, 124] width 7 height 7
click at [810, 122] on input "checkbox" at bounding box center [813, 124] width 7 height 7
click at [882, 366] on span "OK" at bounding box center [882, 362] width 9 height 7
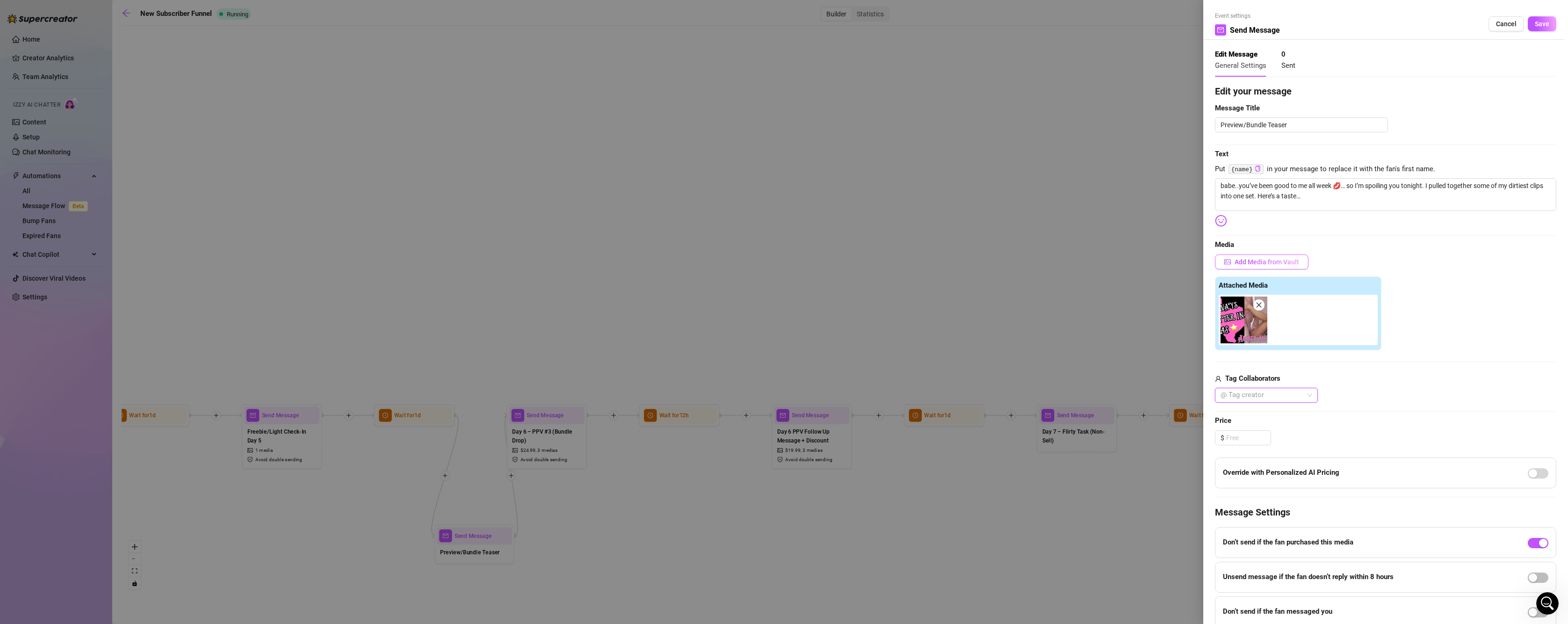
click at [1295, 265] on span "Add Media from Vault" at bounding box center [1267, 262] width 65 height 7
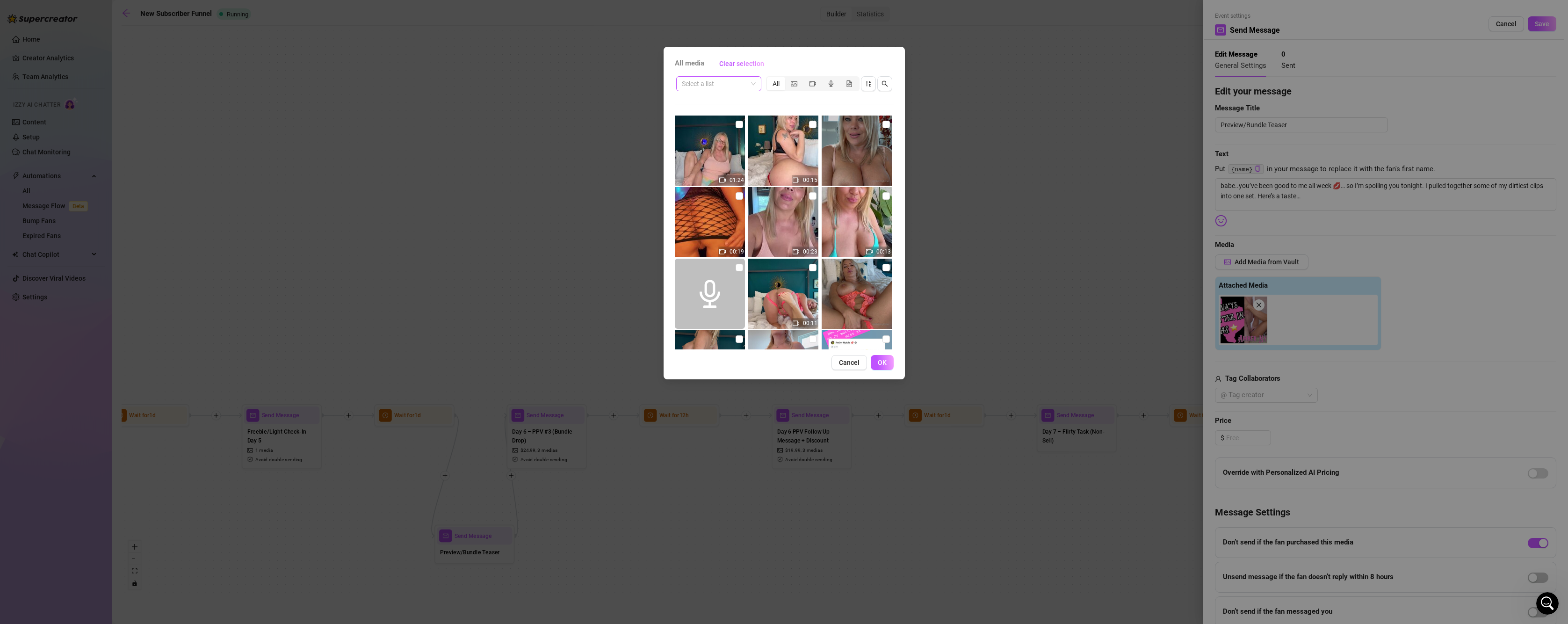
click at [754, 85] on span at bounding box center [718, 83] width 74 height 14
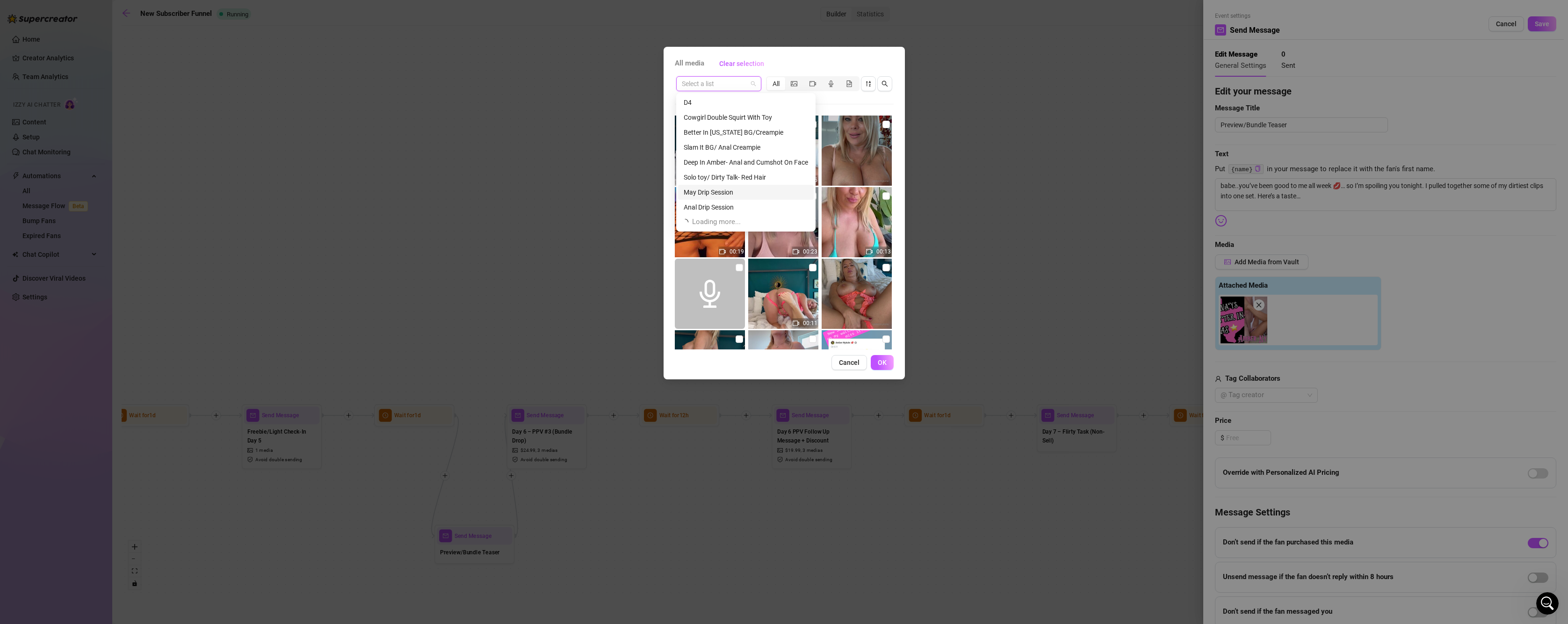
scroll to position [30, 0]
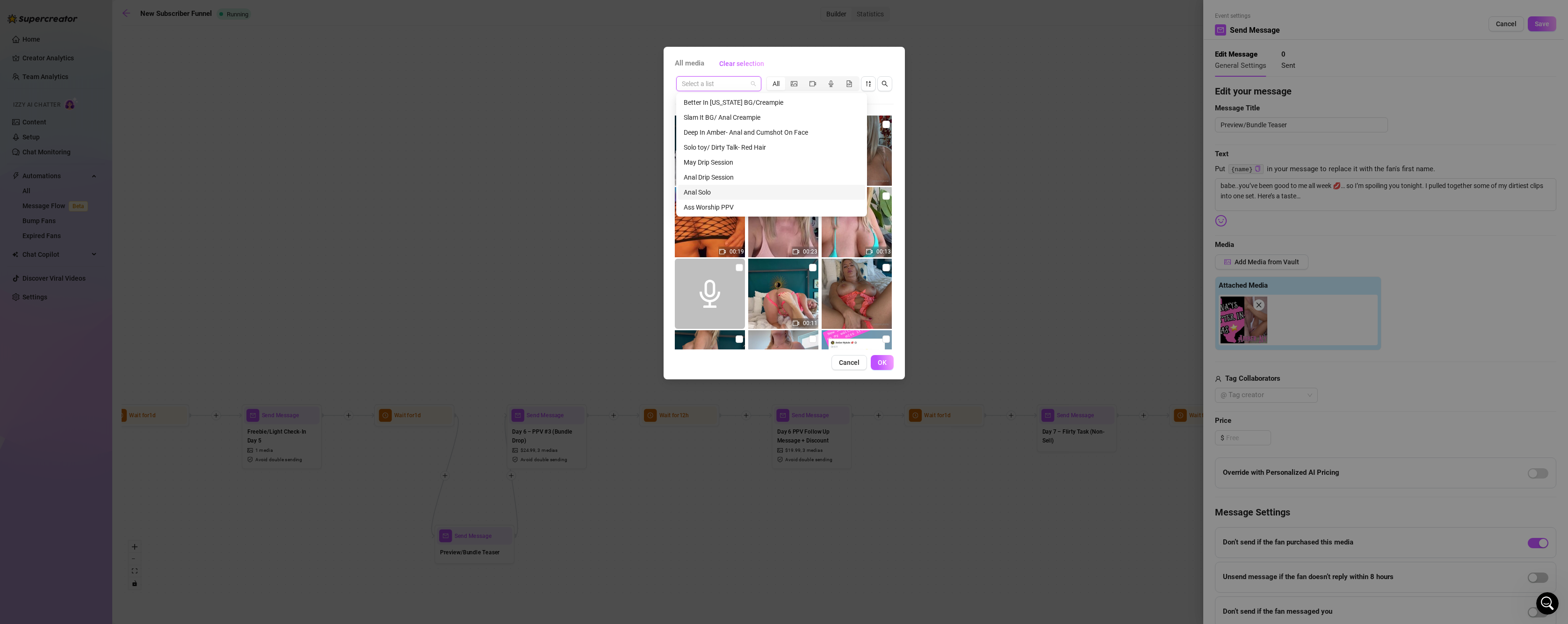
click at [754, 186] on div "Anal Solo" at bounding box center [771, 192] width 187 height 15
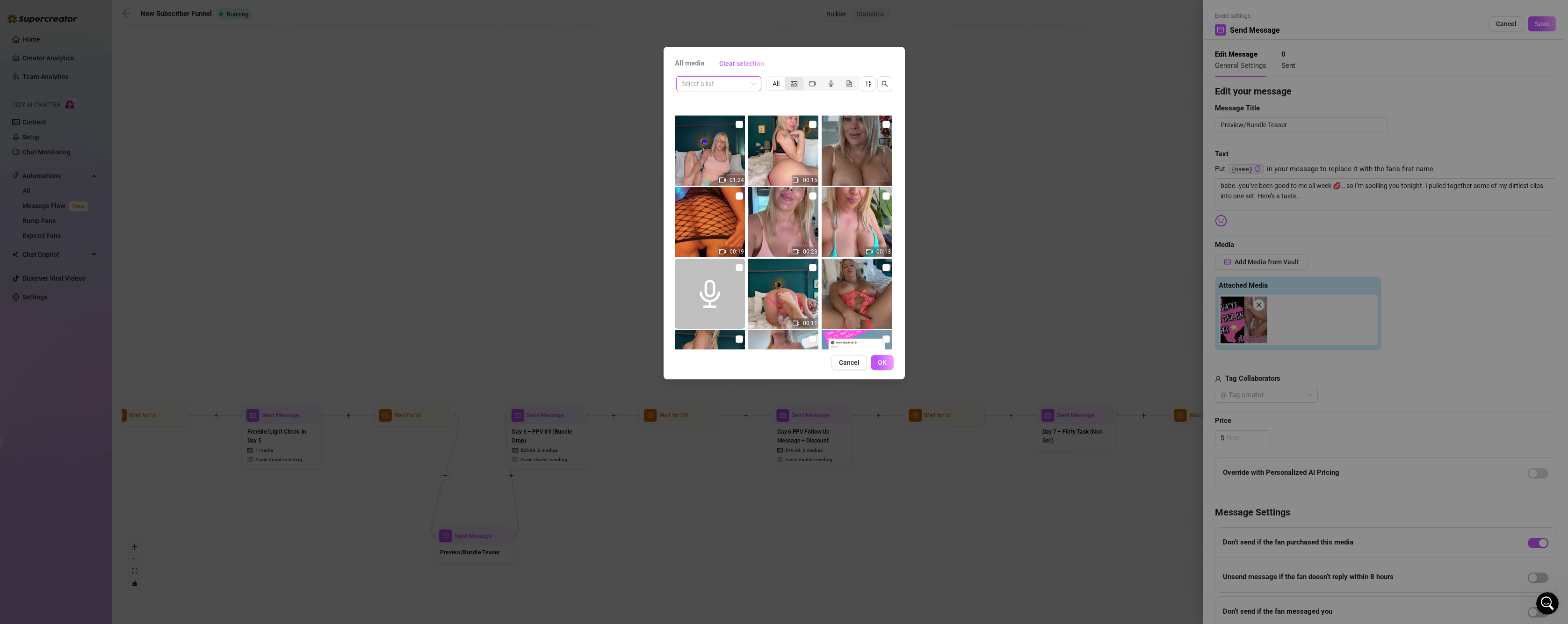
click at [796, 88] on div "segmented control" at bounding box center [794, 84] width 18 height 13
click at [788, 79] on input "segmented control" at bounding box center [788, 79] width 0 height 0
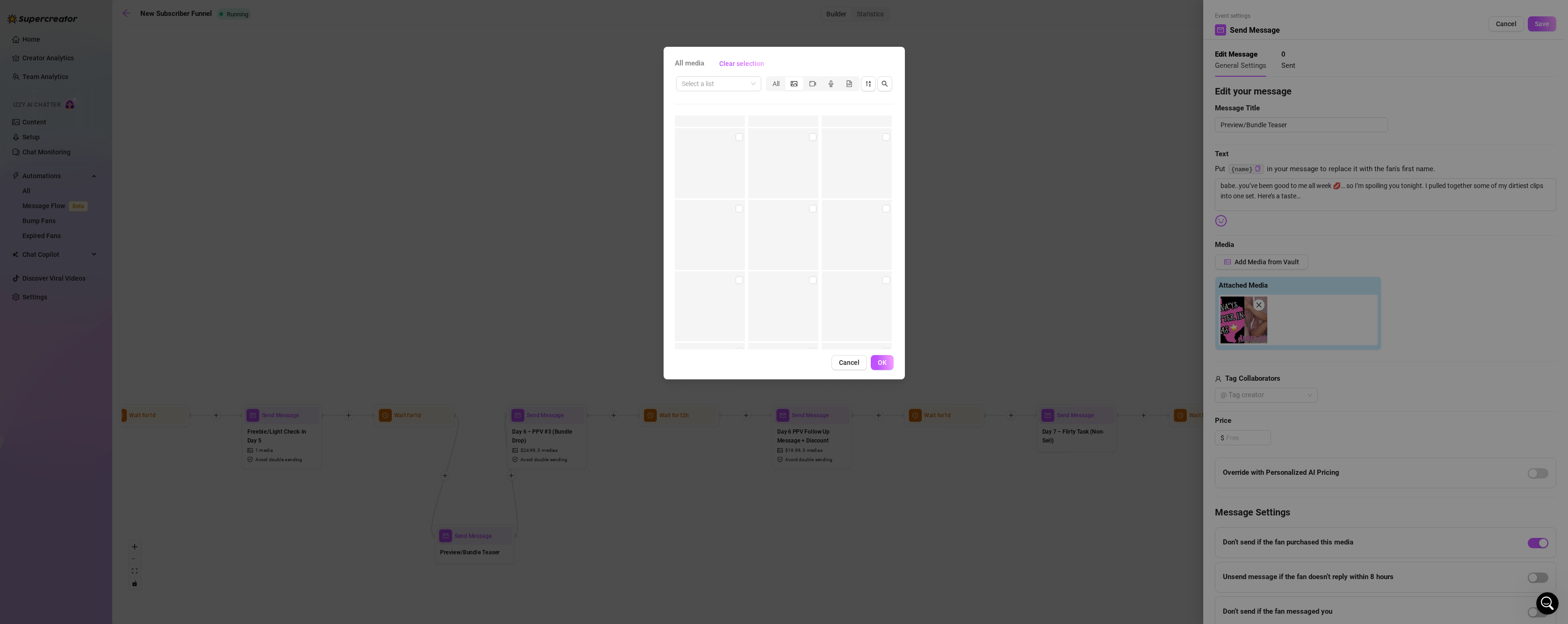
scroll to position [5415, 0]
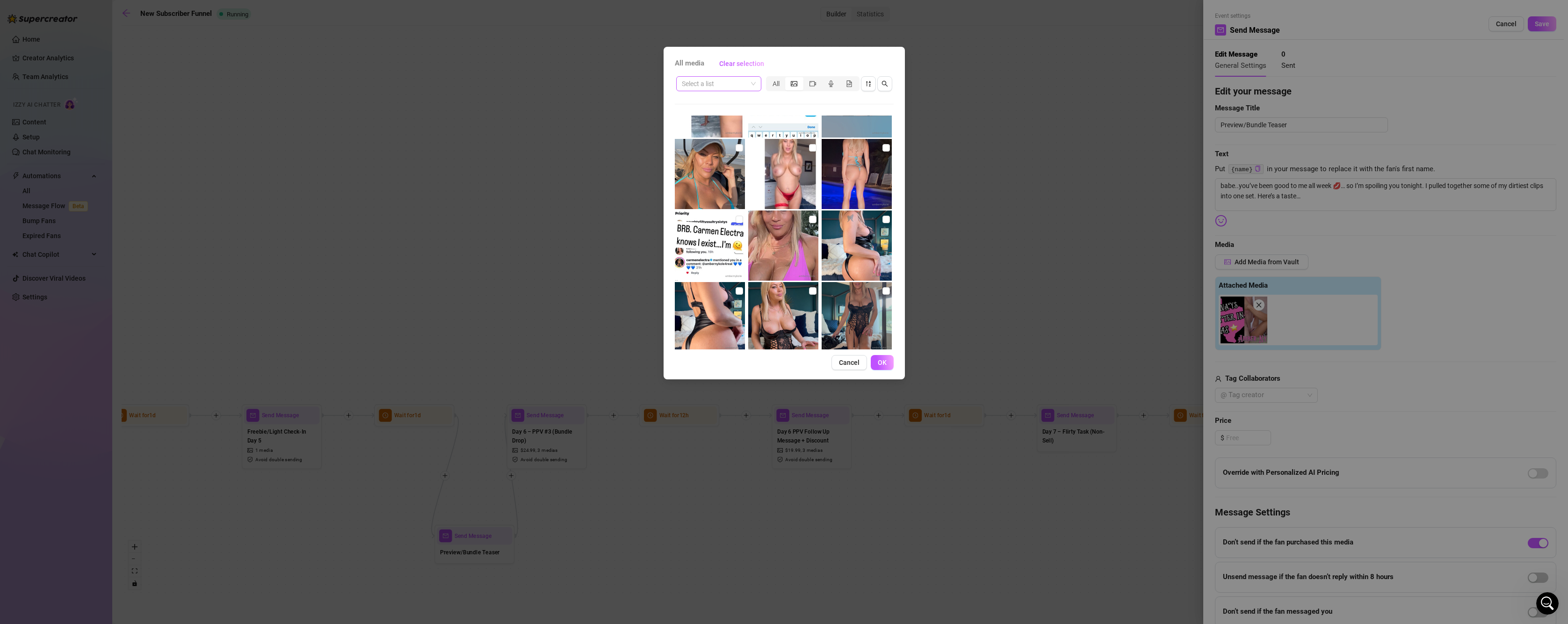
click at [754, 84] on span at bounding box center [718, 83] width 74 height 14
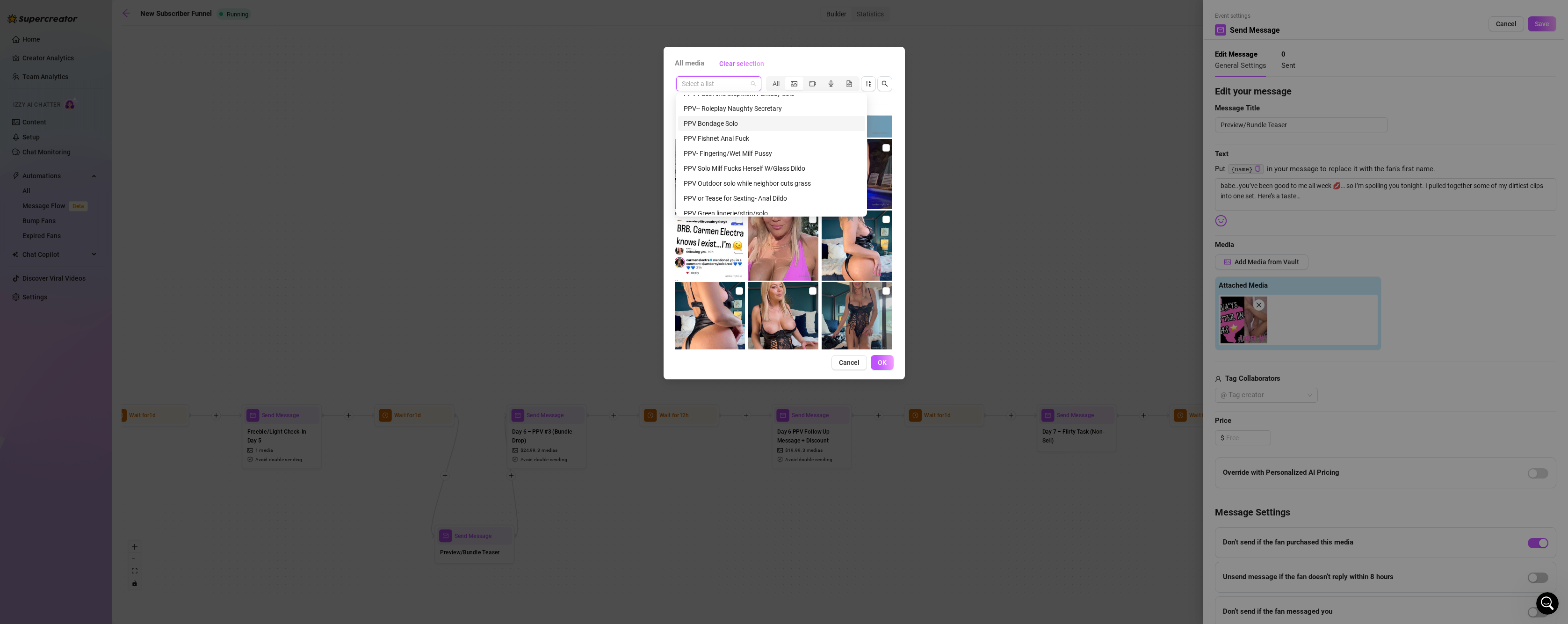
scroll to position [366, 0]
click at [811, 174] on div "PPV Outdoor solo while neighbor cuts grass" at bounding box center [771, 169] width 176 height 10
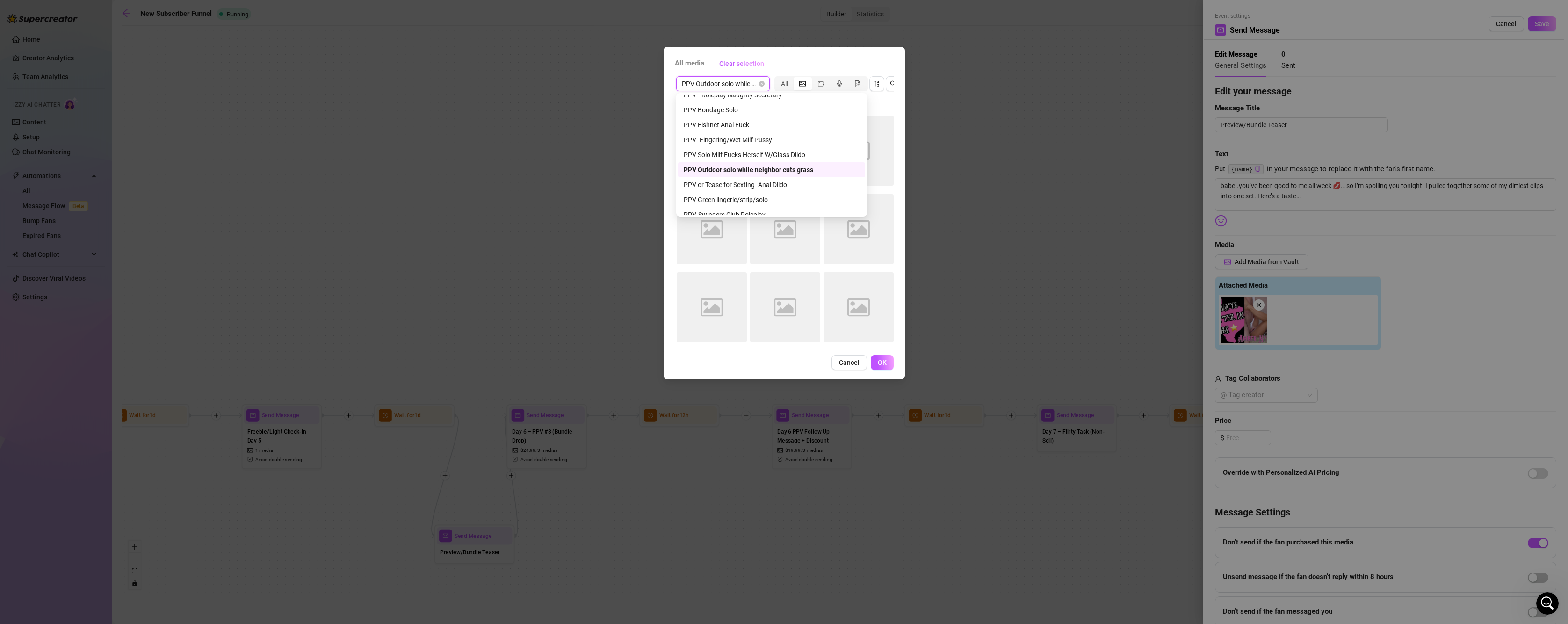
scroll to position [0, 0]
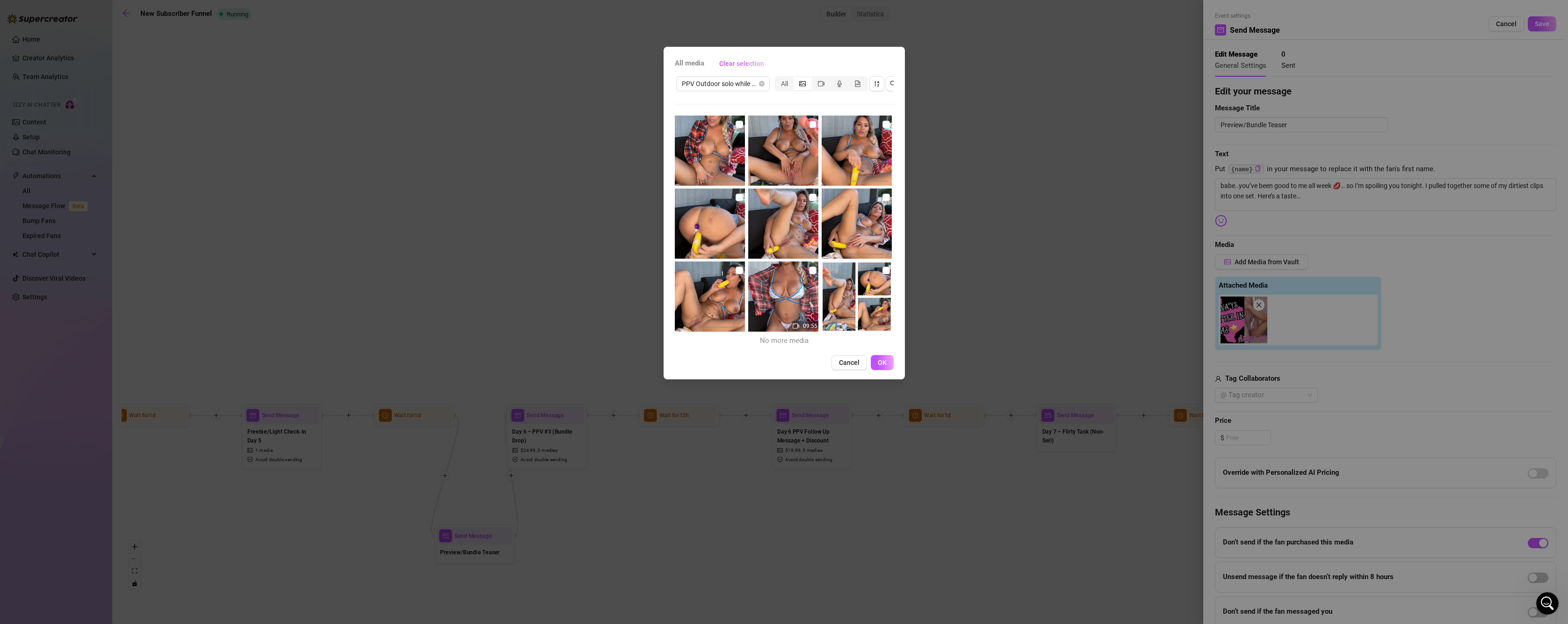
click at [809, 126] on input "checkbox" at bounding box center [813, 124] width 7 height 7
click at [882, 366] on span "OK" at bounding box center [882, 362] width 9 height 7
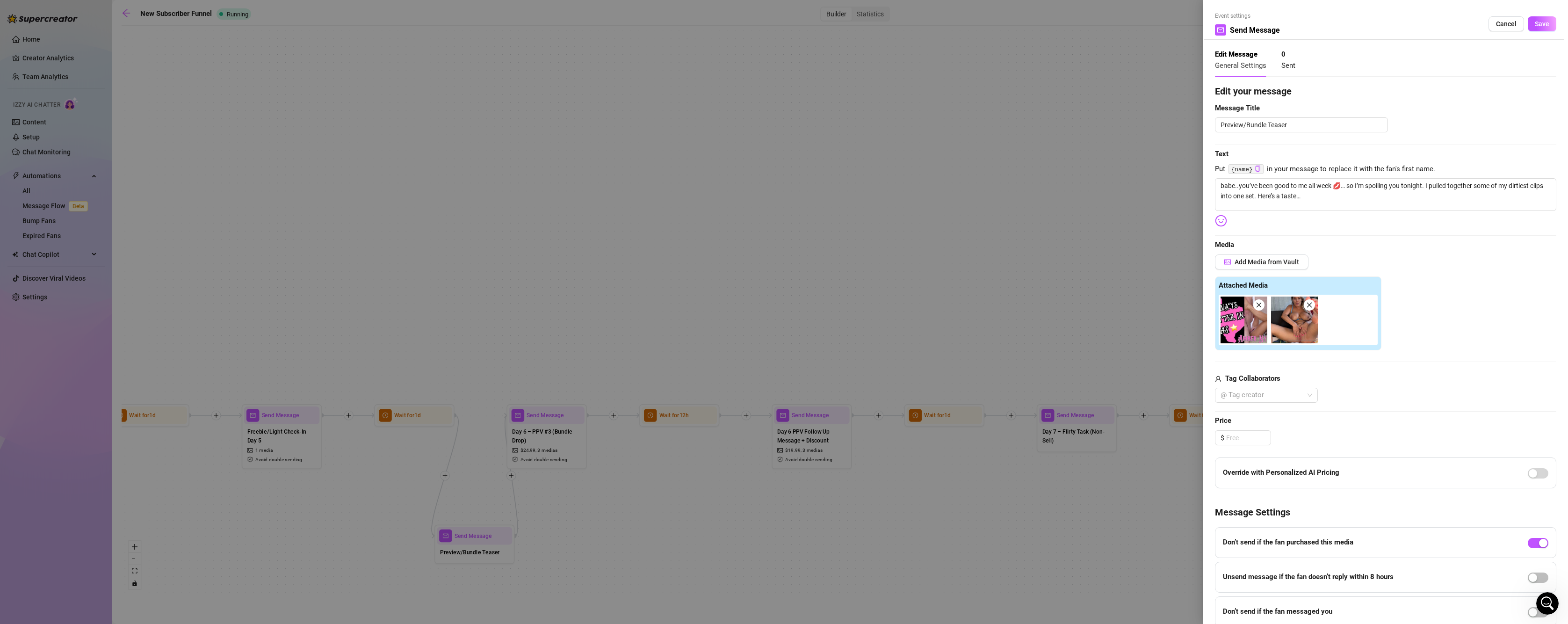
click at [1258, 307] on icon "close" at bounding box center [1259, 305] width 7 height 7
click at [819, 301] on div at bounding box center [784, 312] width 1568 height 624
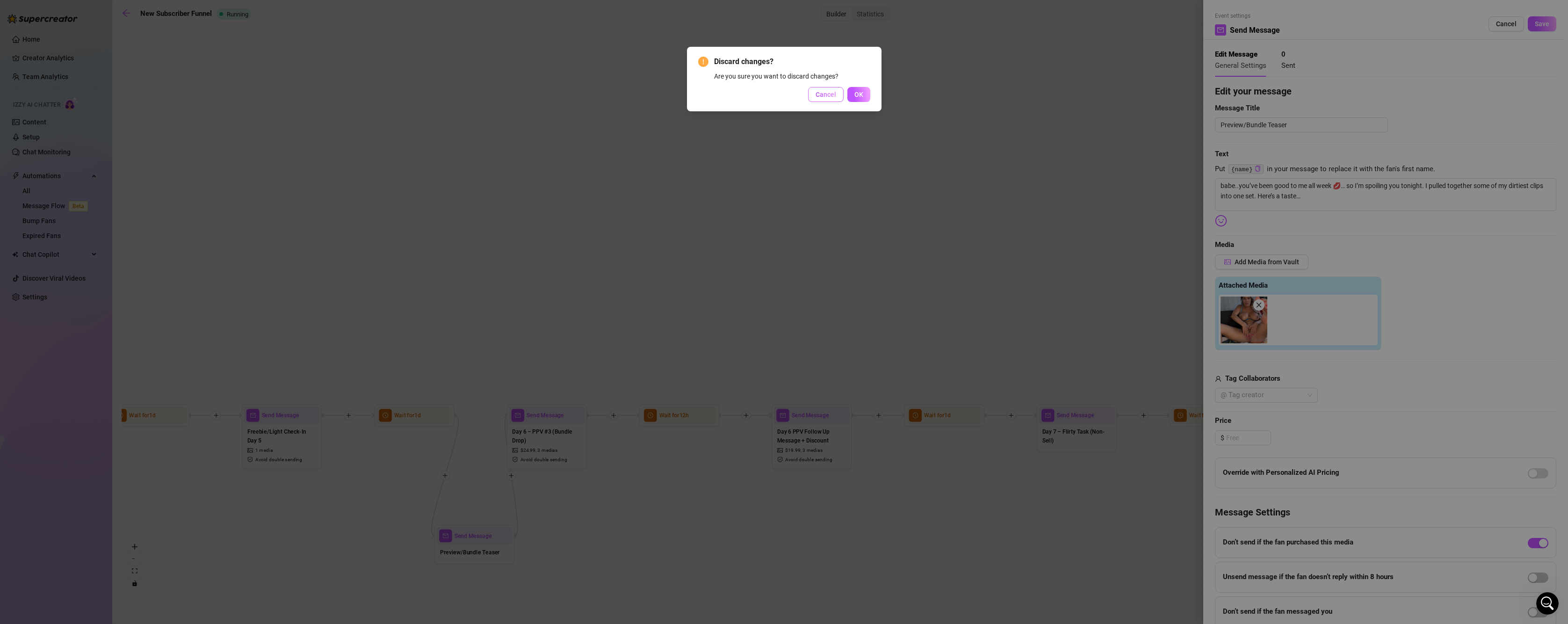
click at [827, 91] on span "Cancel" at bounding box center [826, 94] width 21 height 7
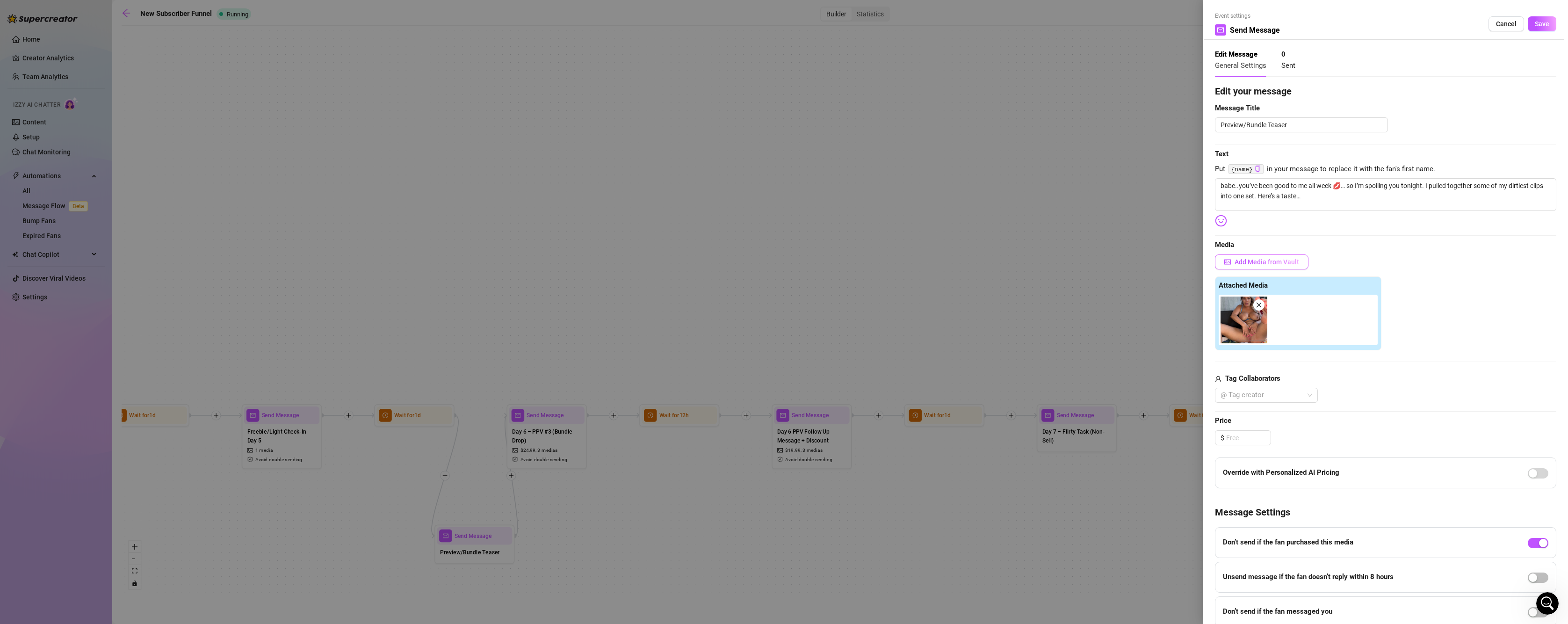
click at [1265, 264] on span "Add Media from Vault" at bounding box center [1267, 262] width 65 height 7
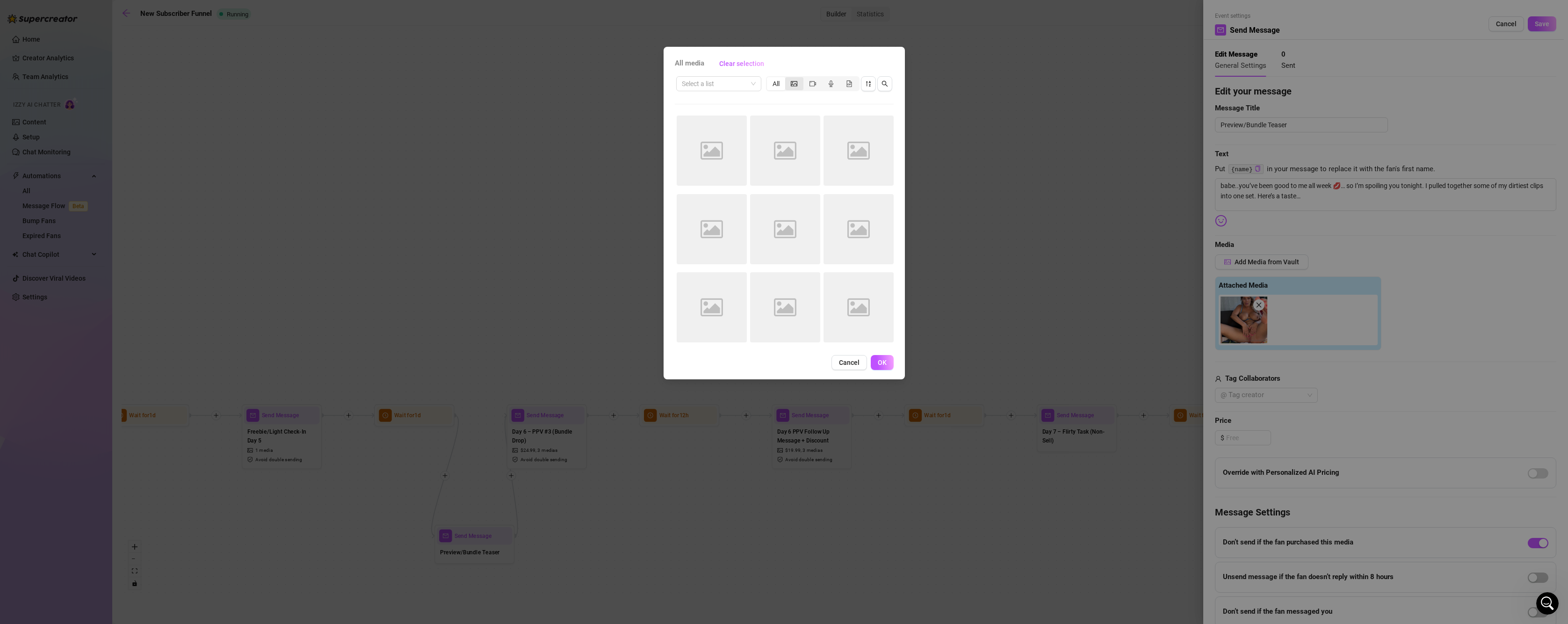
click at [795, 83] on icon "picture" at bounding box center [794, 83] width 7 height 5
click at [788, 79] on input "segmented control" at bounding box center [788, 79] width 0 height 0
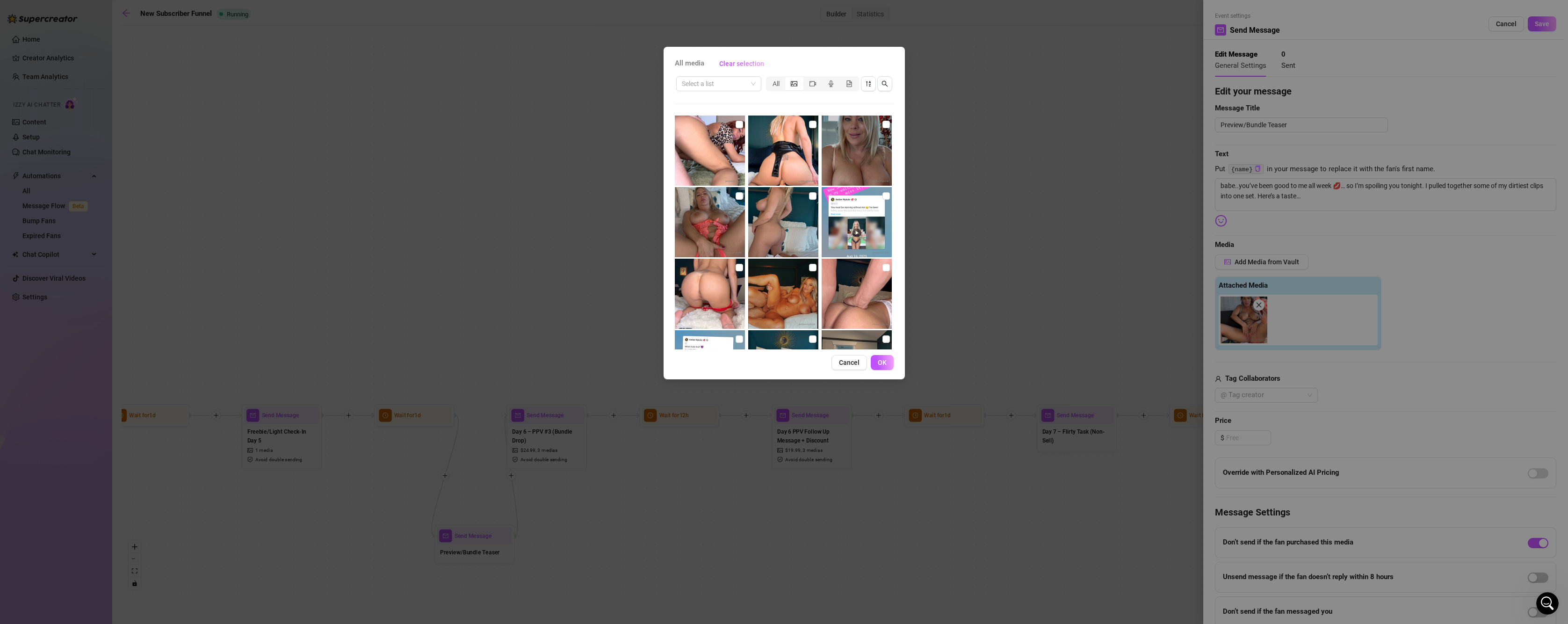
click at [813, 124] on img at bounding box center [783, 150] width 70 height 70
click at [810, 124] on input "checkbox" at bounding box center [813, 124] width 7 height 7
click at [738, 126] on input "checkbox" at bounding box center [739, 124] width 7 height 7
click at [880, 359] on span "OK" at bounding box center [882, 362] width 9 height 7
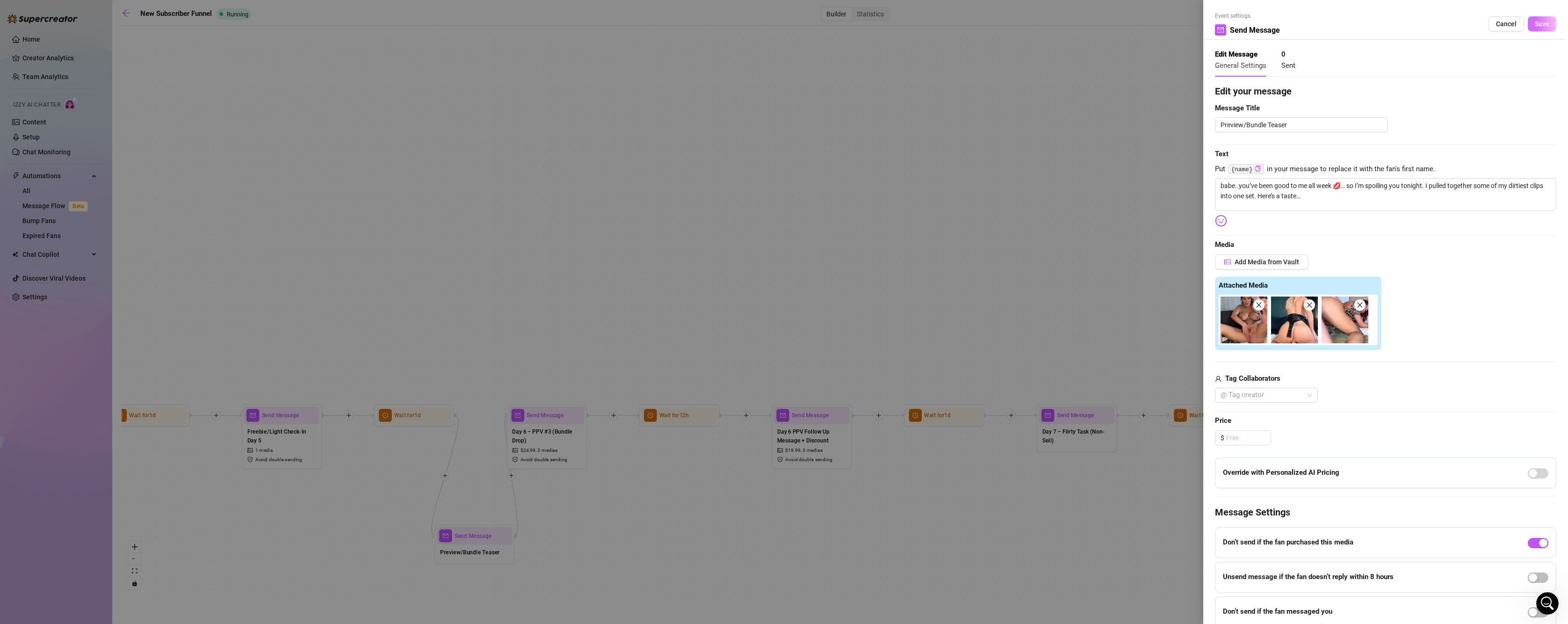
click at [1537, 21] on span "Save" at bounding box center [1542, 24] width 15 height 7
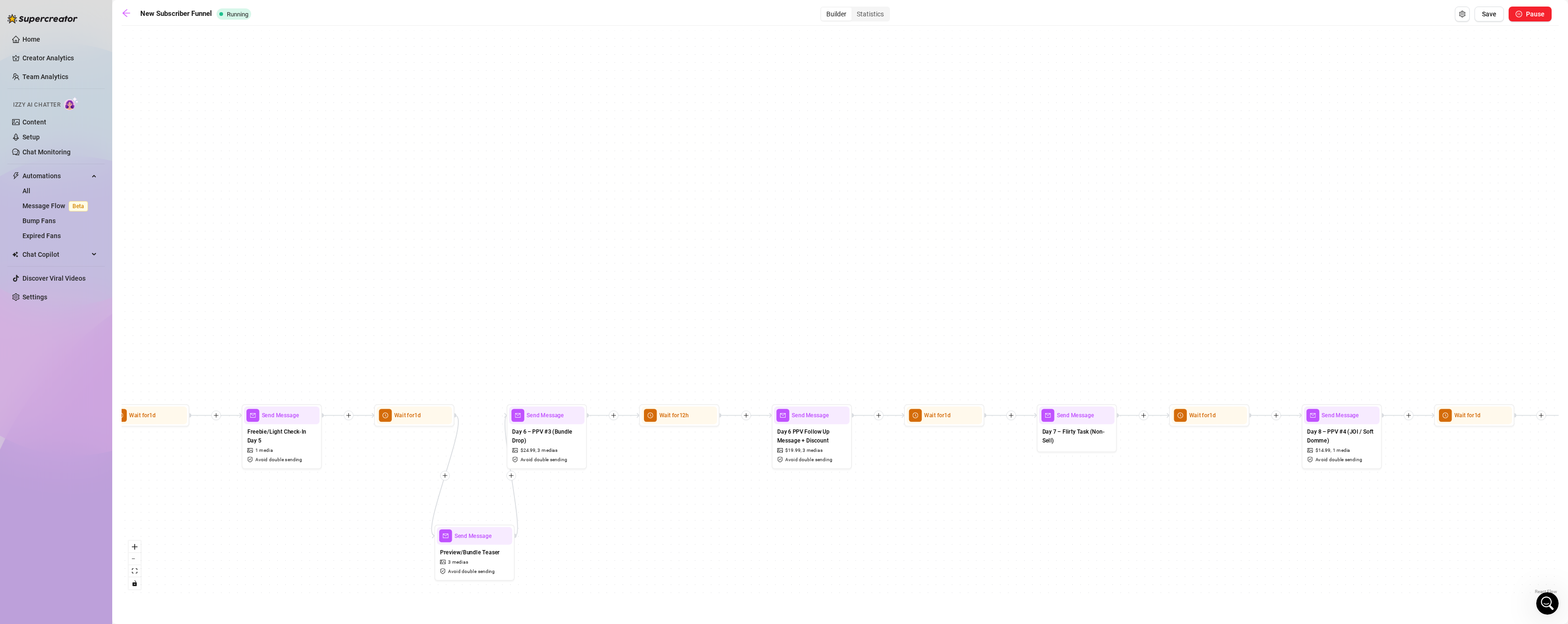
click at [511, 477] on icon "plus" at bounding box center [511, 475] width 5 height 5
click at [562, 471] on div "Time Delay" at bounding box center [550, 476] width 58 height 13
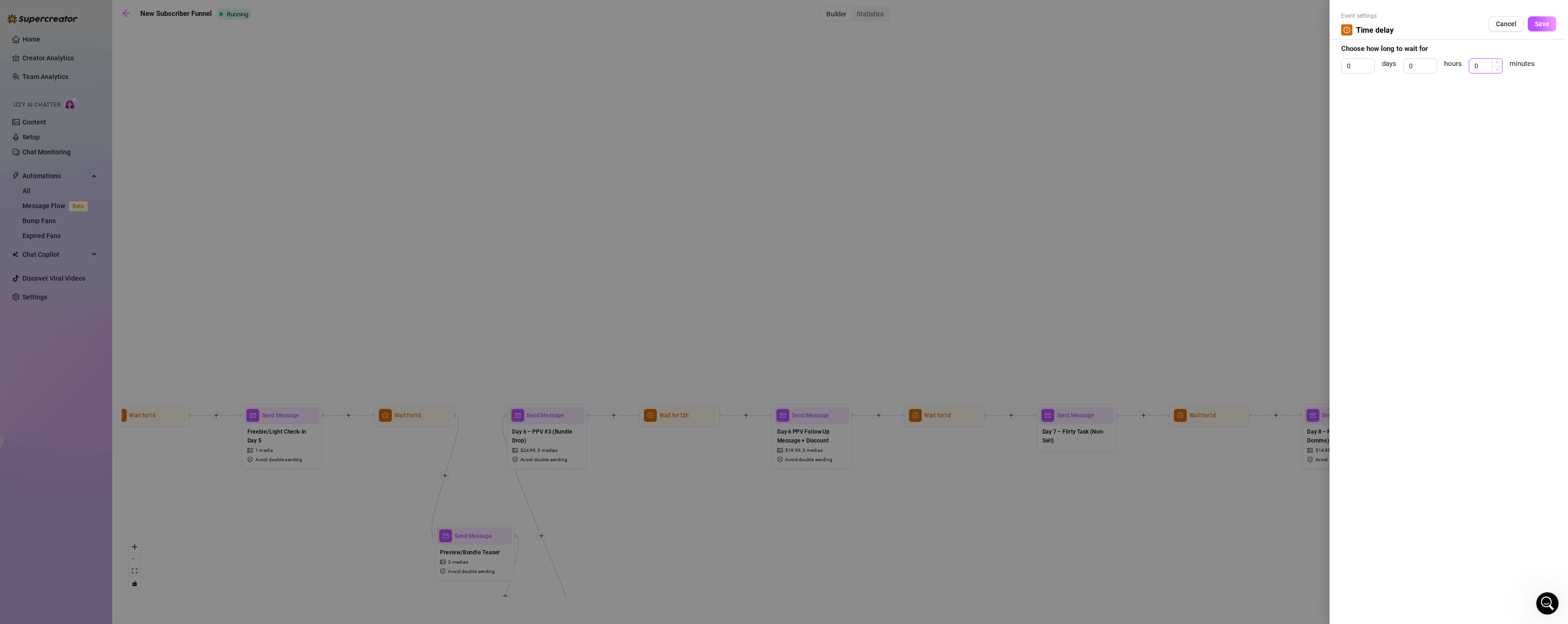
click at [1488, 66] on input "0" at bounding box center [1486, 66] width 33 height 14
click at [1494, 61] on span "Increase Value" at bounding box center [1497, 63] width 10 height 9
click at [1551, 20] on button "Save" at bounding box center [1542, 24] width 29 height 15
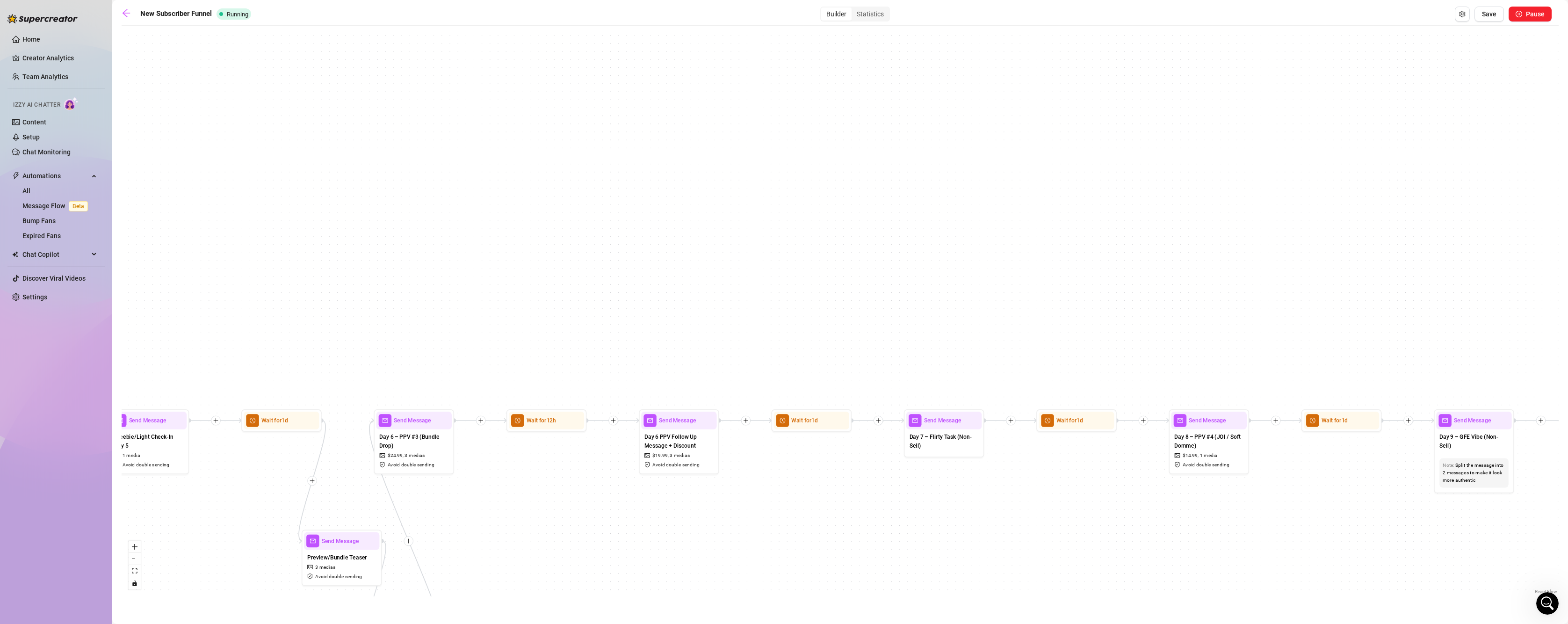
drag, startPoint x: 949, startPoint y: 535, endPoint x: 702, endPoint y: 524, distance: 247.2
click at [704, 524] on div "If True If False If True If False If True If False If True If False If True If …" at bounding box center [840, 314] width 1437 height 566
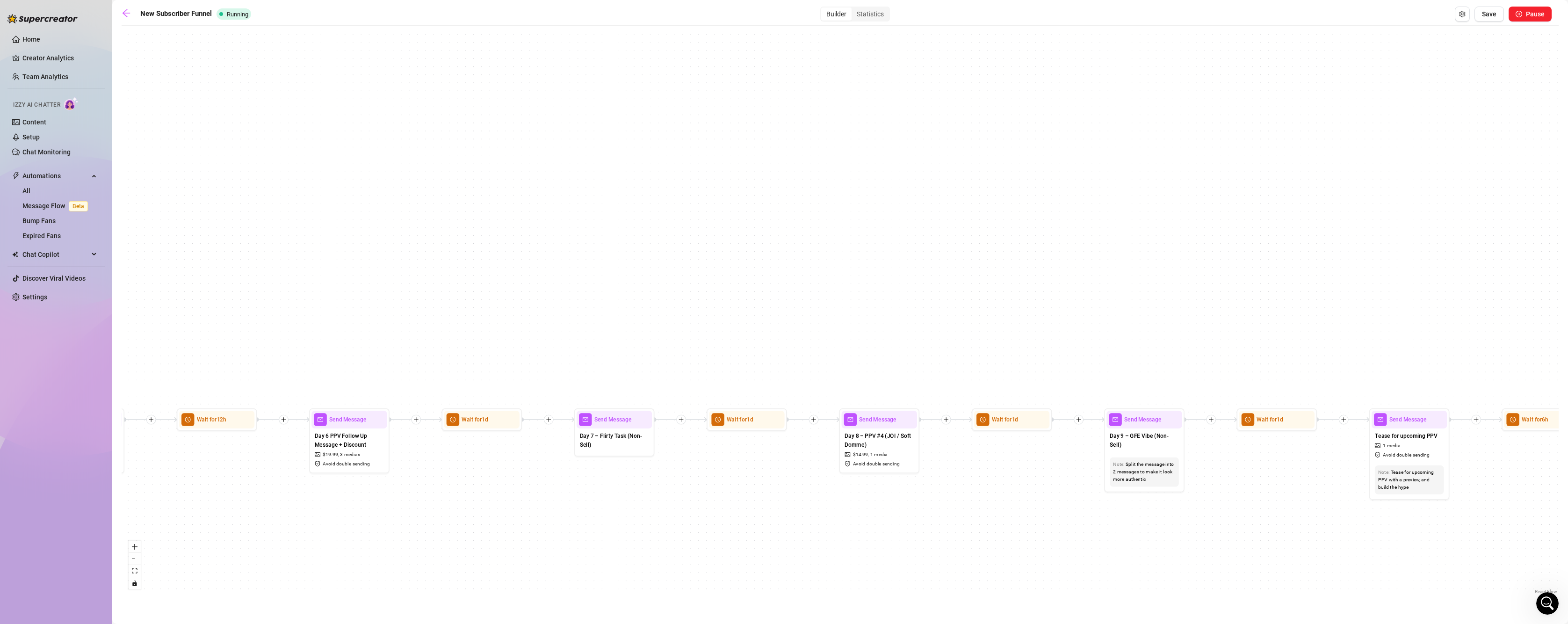
drag, startPoint x: 665, startPoint y: 524, endPoint x: 541, endPoint y: 526, distance: 124.0
click at [541, 526] on div "If True If False If True If False If True If False If True If False If True If …" at bounding box center [840, 314] width 1437 height 566
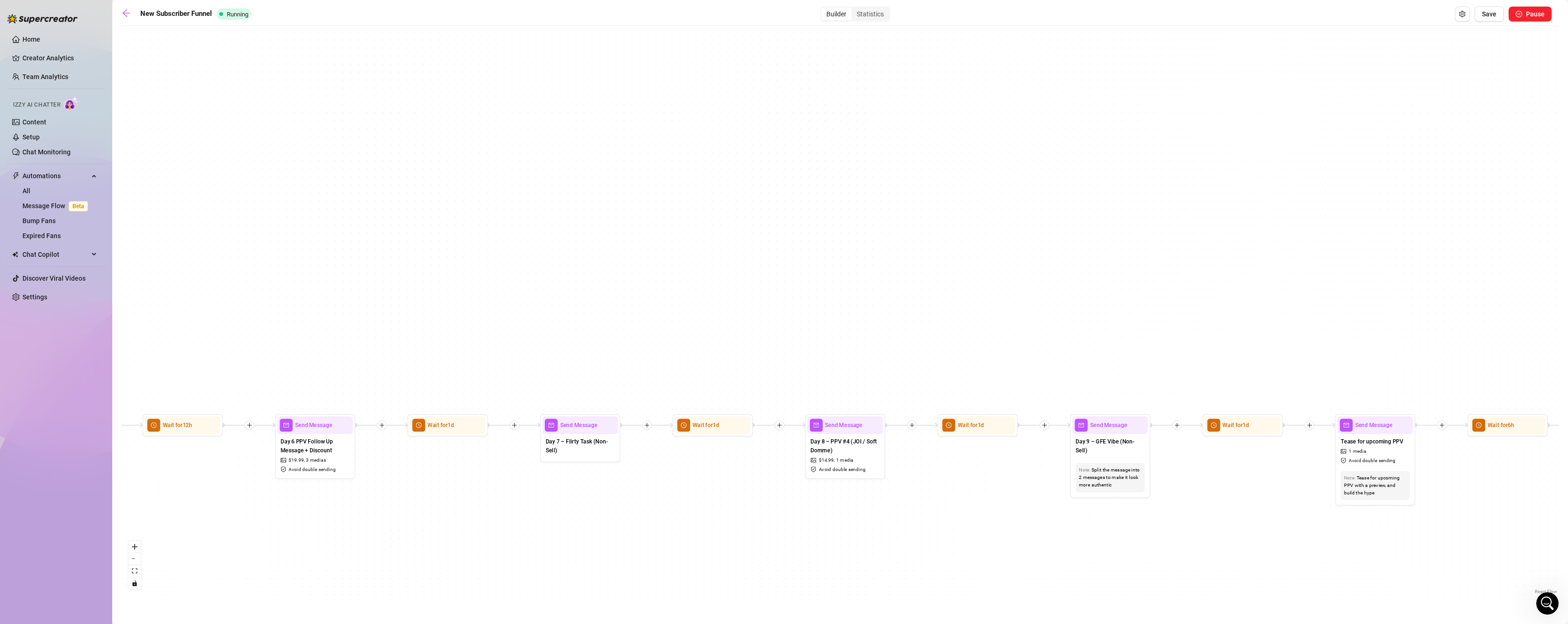
drag, startPoint x: 473, startPoint y: 529, endPoint x: 439, endPoint y: 535, distance: 34.5
click at [439, 535] on div "If True If False If True If False If True If False If True If False If True If …" at bounding box center [840, 314] width 1437 height 566
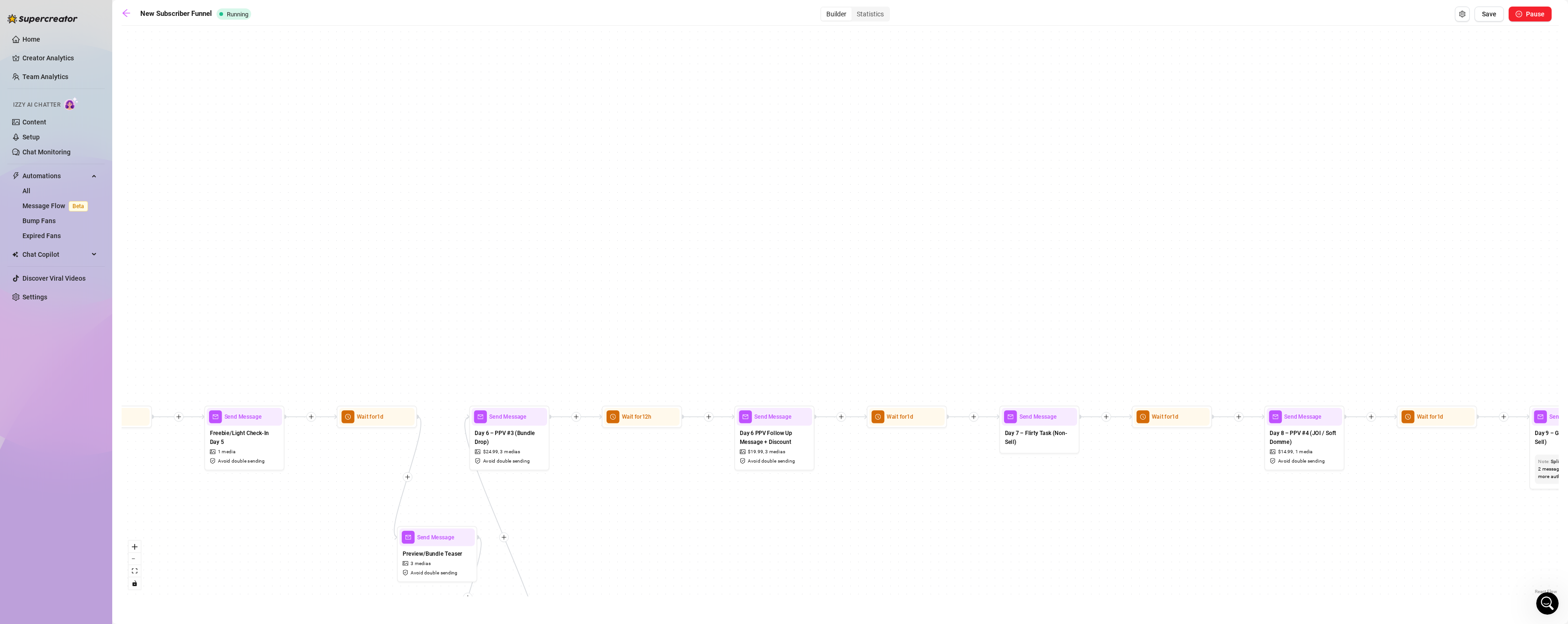
drag, startPoint x: 275, startPoint y: 544, endPoint x: 766, endPoint y: 536, distance: 491.1
click at [766, 536] on div "If True If False If True If False If True If False If True If False If True If …" at bounding box center [840, 314] width 1437 height 566
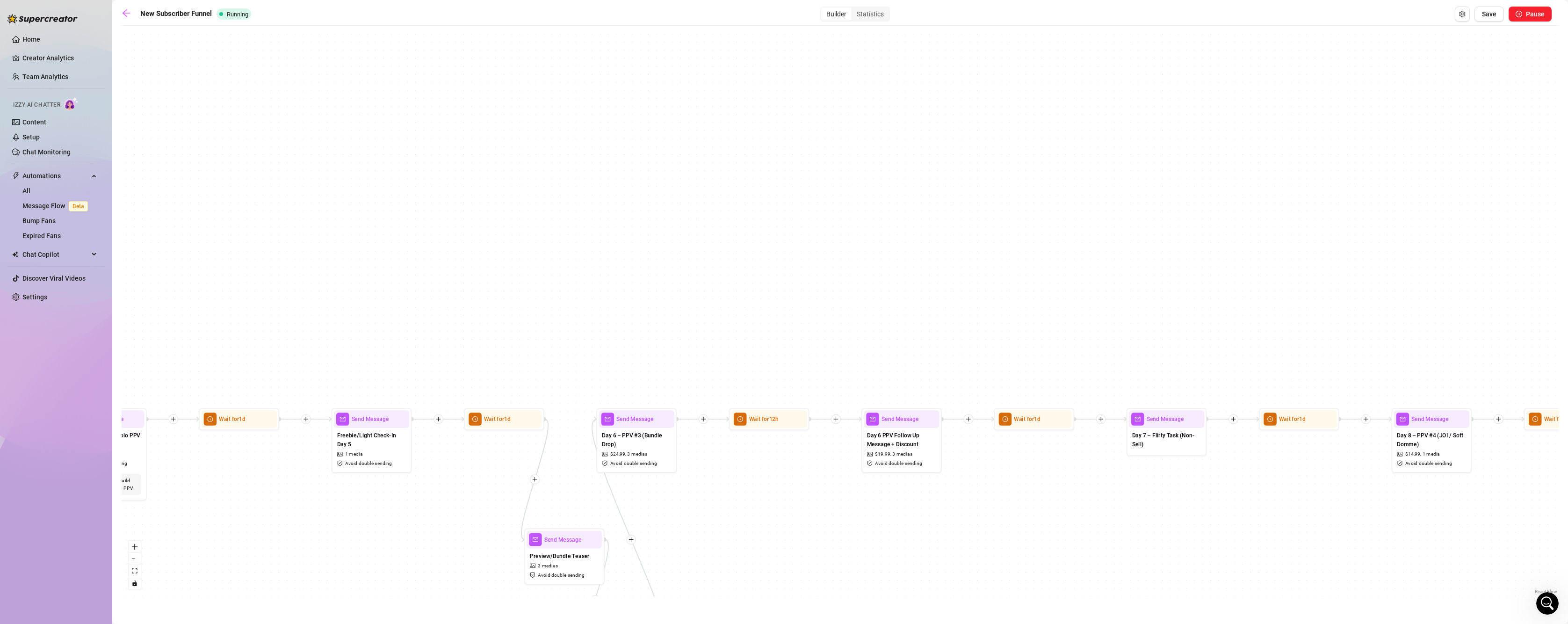
drag, startPoint x: 594, startPoint y: 535, endPoint x: 688, endPoint y: 538, distance: 94.0
click at [688, 538] on div "If True If False If True If False If True If False If True If False If True If …" at bounding box center [840, 314] width 1437 height 566
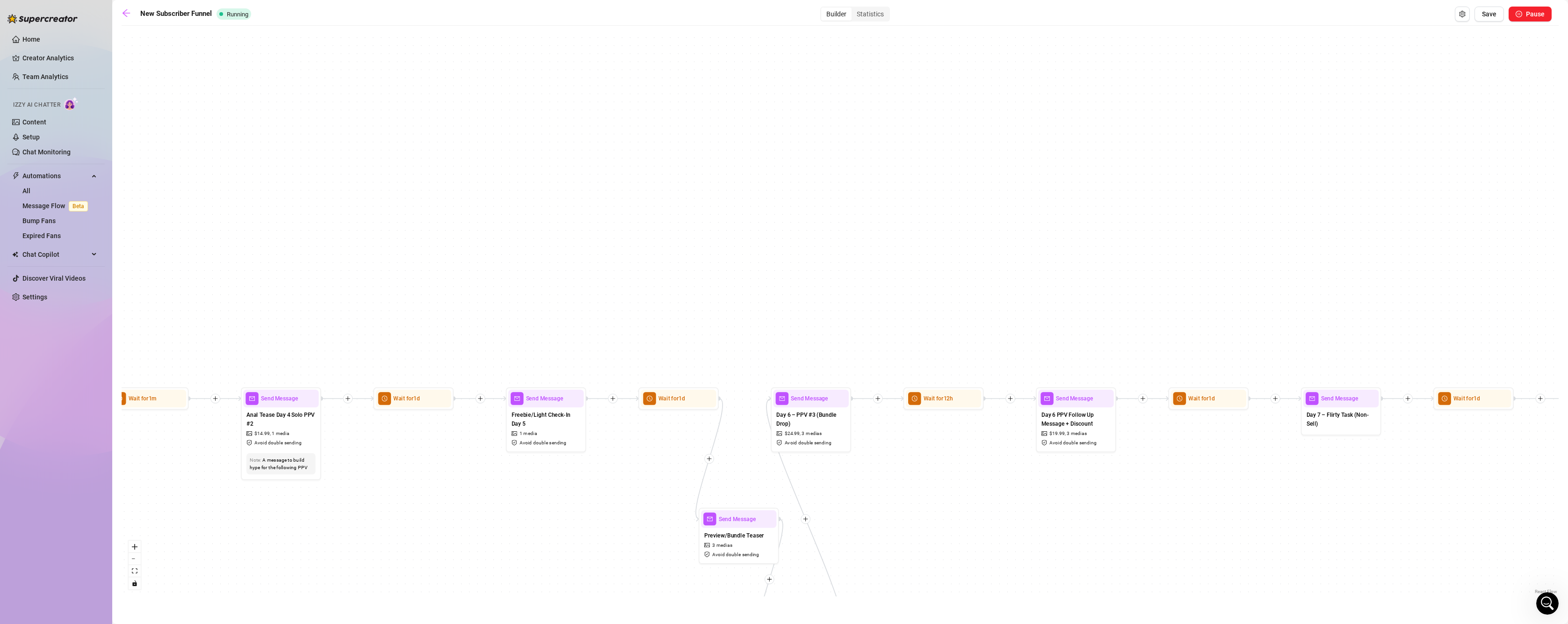
drag, startPoint x: 688, startPoint y: 538, endPoint x: 878, endPoint y: 513, distance: 191.6
click at [878, 513] on div "If True If False If True If False If True If False If True If False If True If …" at bounding box center [840, 314] width 1437 height 566
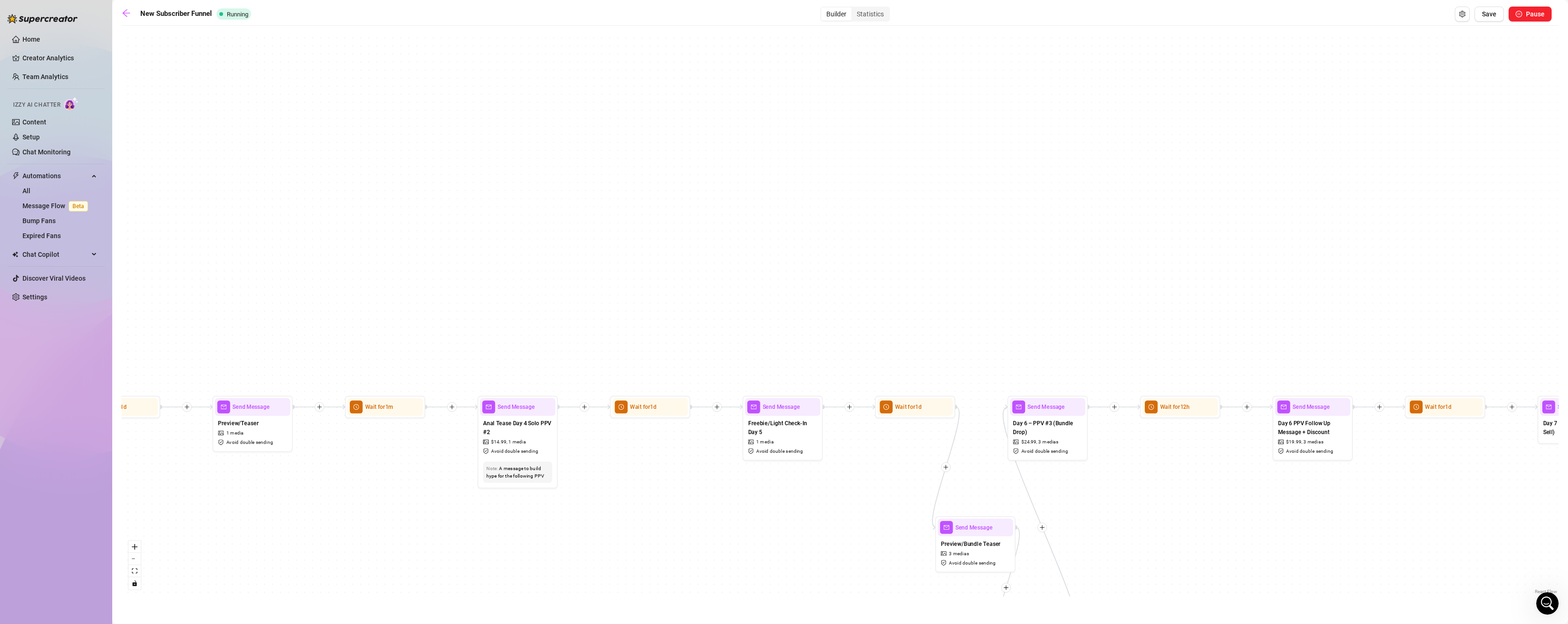
drag, startPoint x: 531, startPoint y: 497, endPoint x: 754, endPoint y: 510, distance: 223.4
click at [757, 510] on div "If True If False If True If False If True If False If True If False If True If …" at bounding box center [840, 314] width 1437 height 566
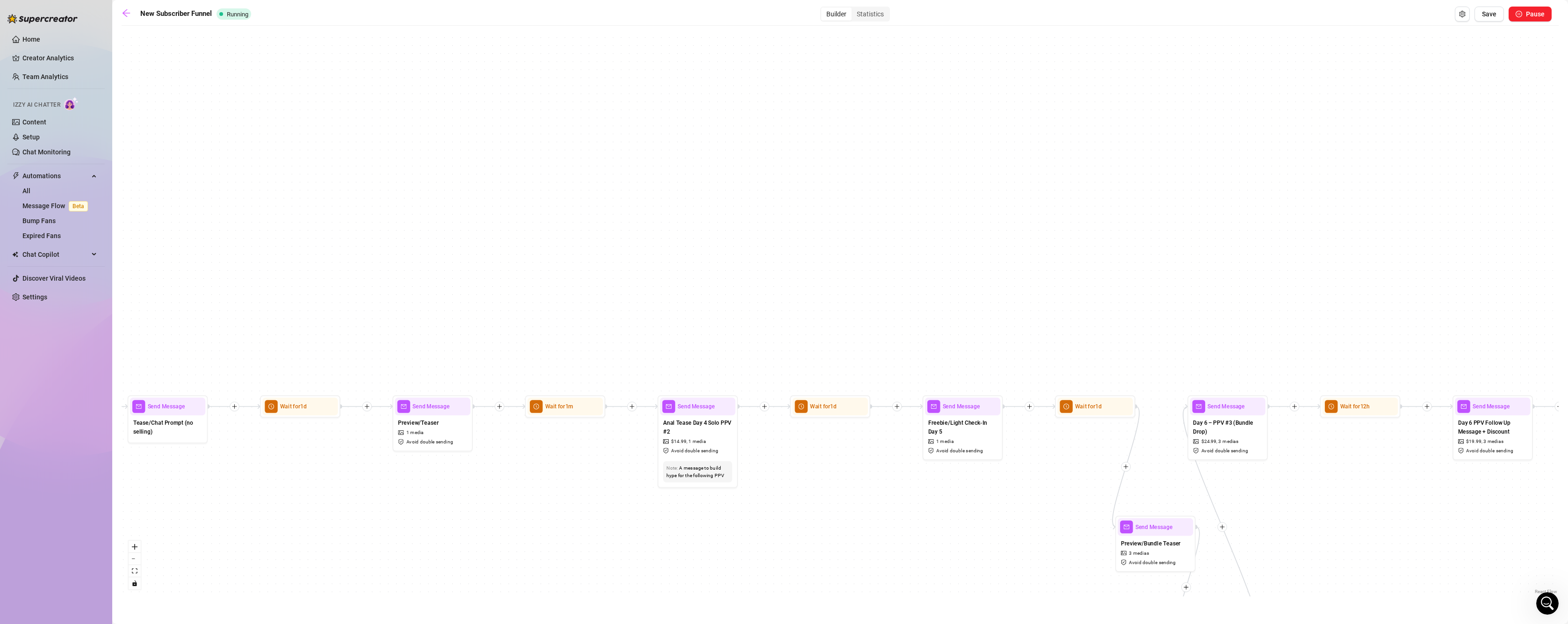
drag, startPoint x: 697, startPoint y: 509, endPoint x: 713, endPoint y: 509, distance: 16.0
click at [713, 509] on div "If True If False If True If False If True If False If True If False If True If …" at bounding box center [840, 314] width 1437 height 566
click at [703, 411] on div "Send Message" at bounding box center [699, 406] width 75 height 18
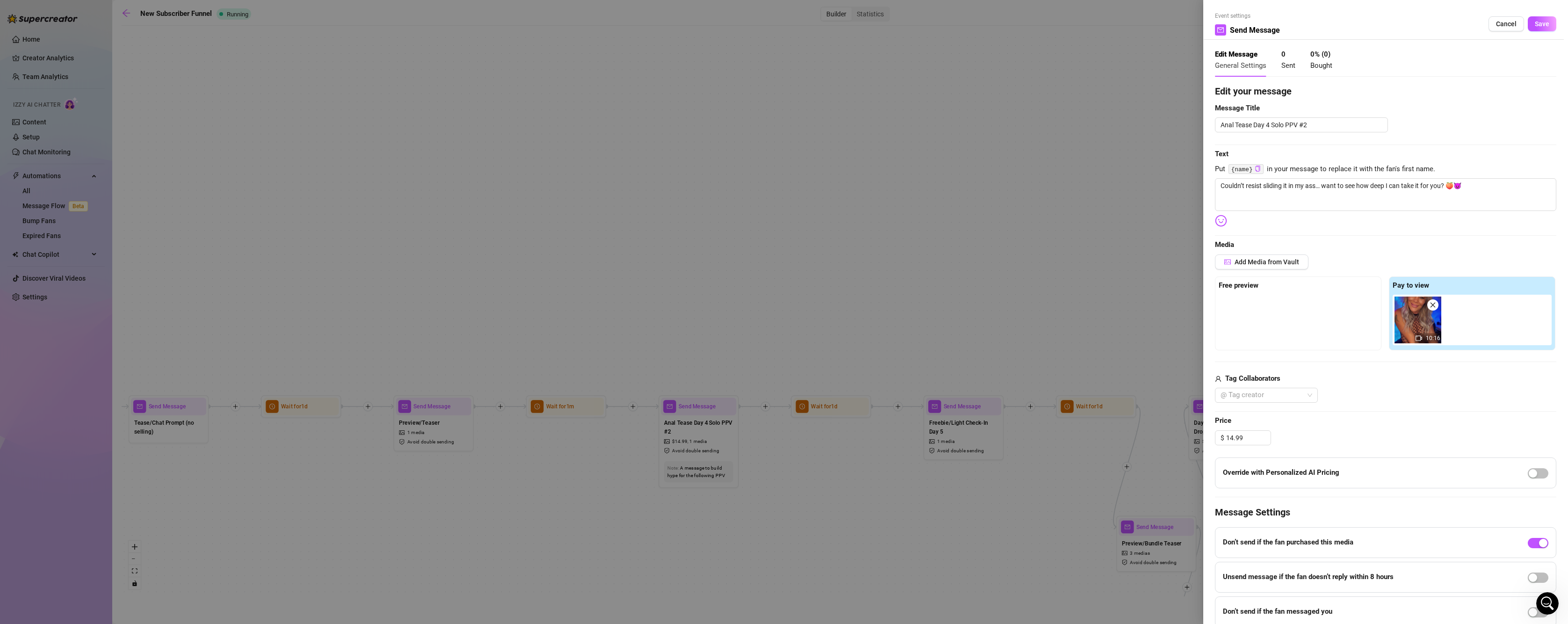
drag, startPoint x: 1496, startPoint y: 23, endPoint x: 1356, endPoint y: 68, distance: 147.1
click at [1496, 23] on span "Cancel" at bounding box center [1507, 24] width 21 height 7
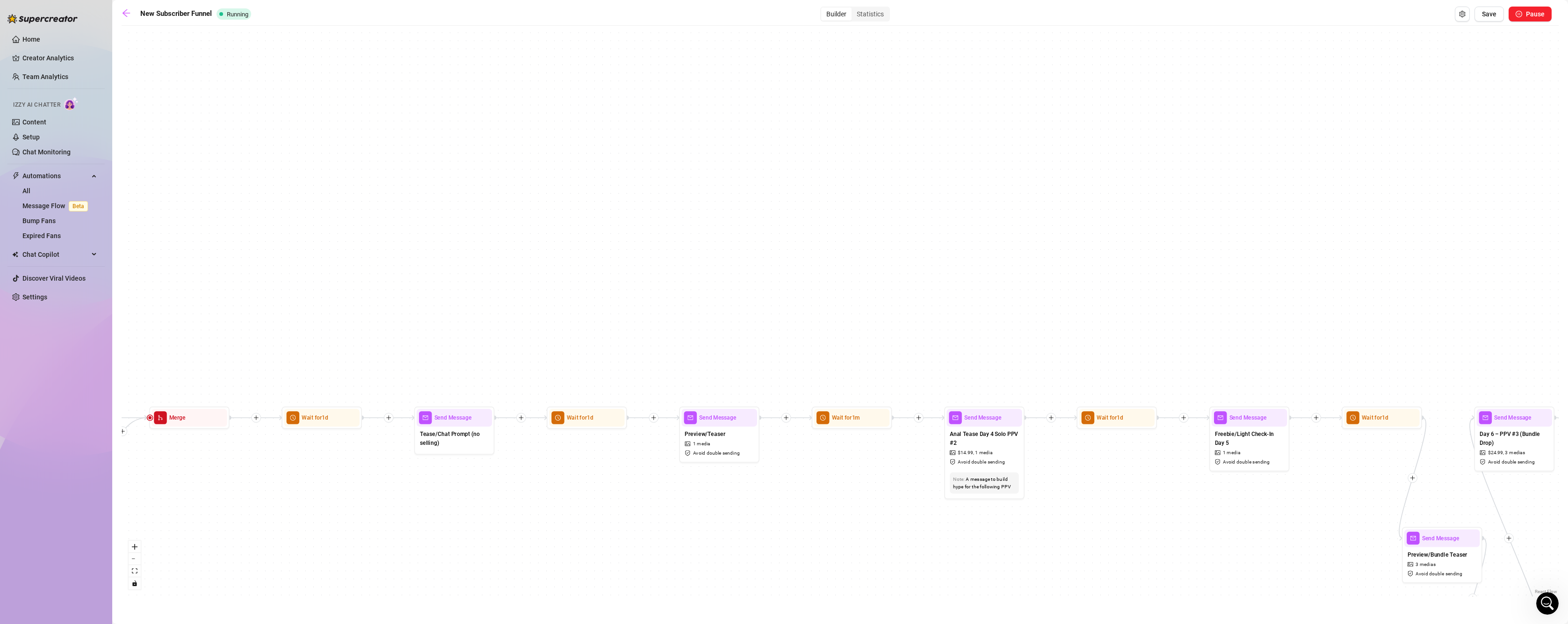
drag, startPoint x: 530, startPoint y: 530, endPoint x: 816, endPoint y: 542, distance: 286.3
click at [816, 542] on div "If True If False If True If False If True If False If True If False If True If …" at bounding box center [840, 314] width 1437 height 566
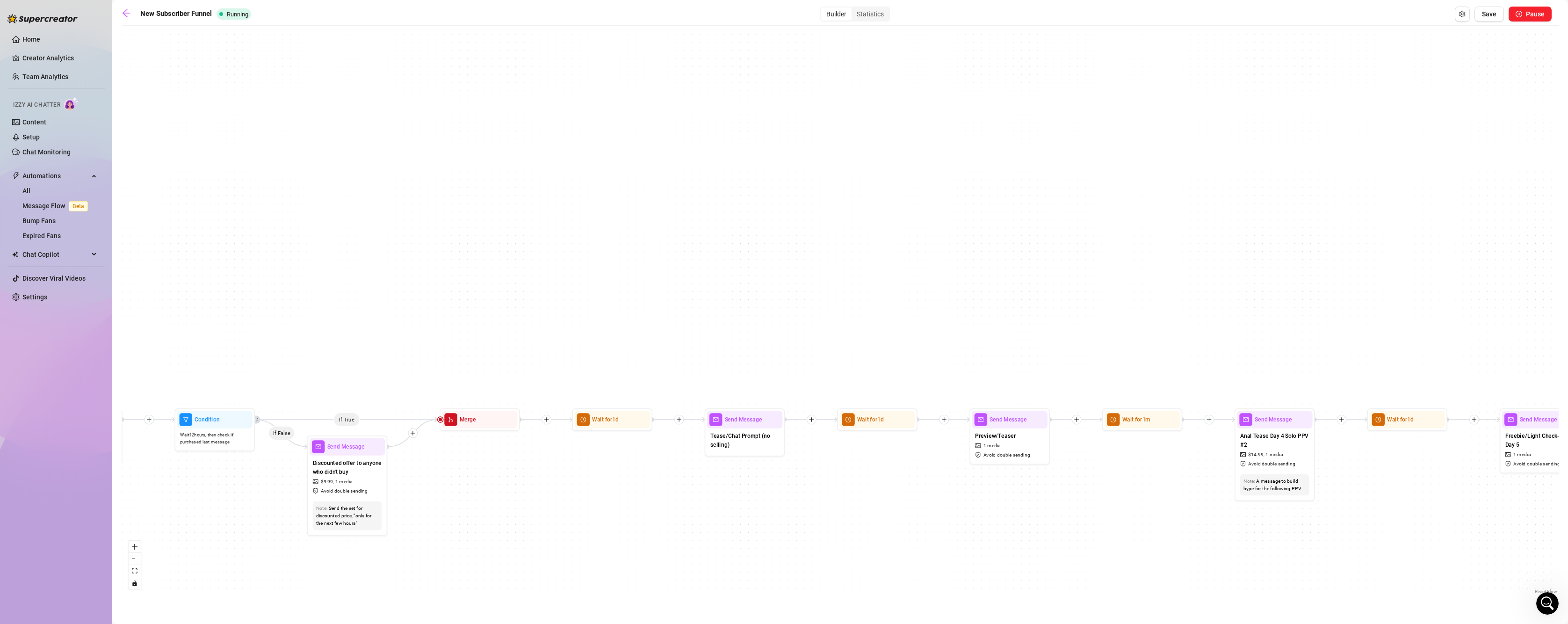
drag, startPoint x: 661, startPoint y: 546, endPoint x: 787, endPoint y: 542, distance: 126.1
click at [787, 542] on div "If True If False If True If False If True If False If True If False If True If …" at bounding box center [840, 314] width 1437 height 566
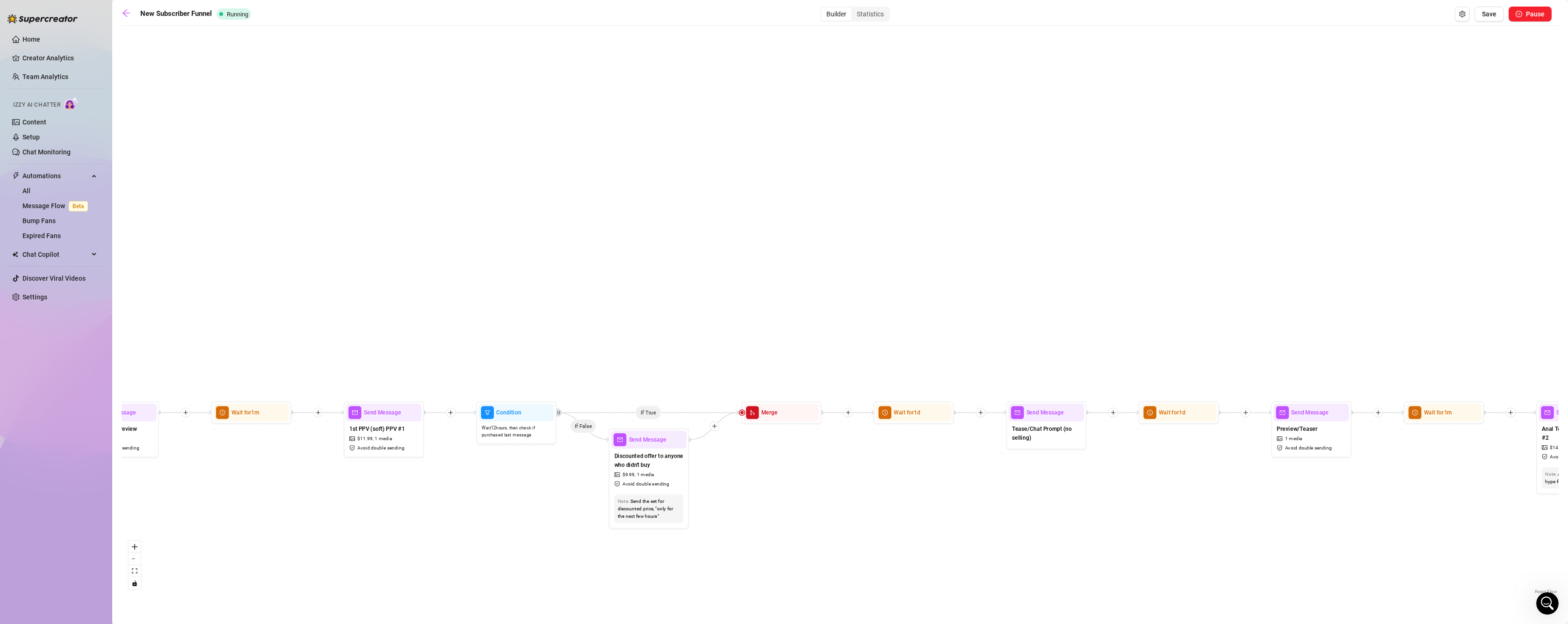
drag, startPoint x: 586, startPoint y: 538, endPoint x: 885, endPoint y: 531, distance: 299.1
click at [885, 531] on div "If True If False If True If False If True If False If True If False If True If …" at bounding box center [840, 314] width 1437 height 566
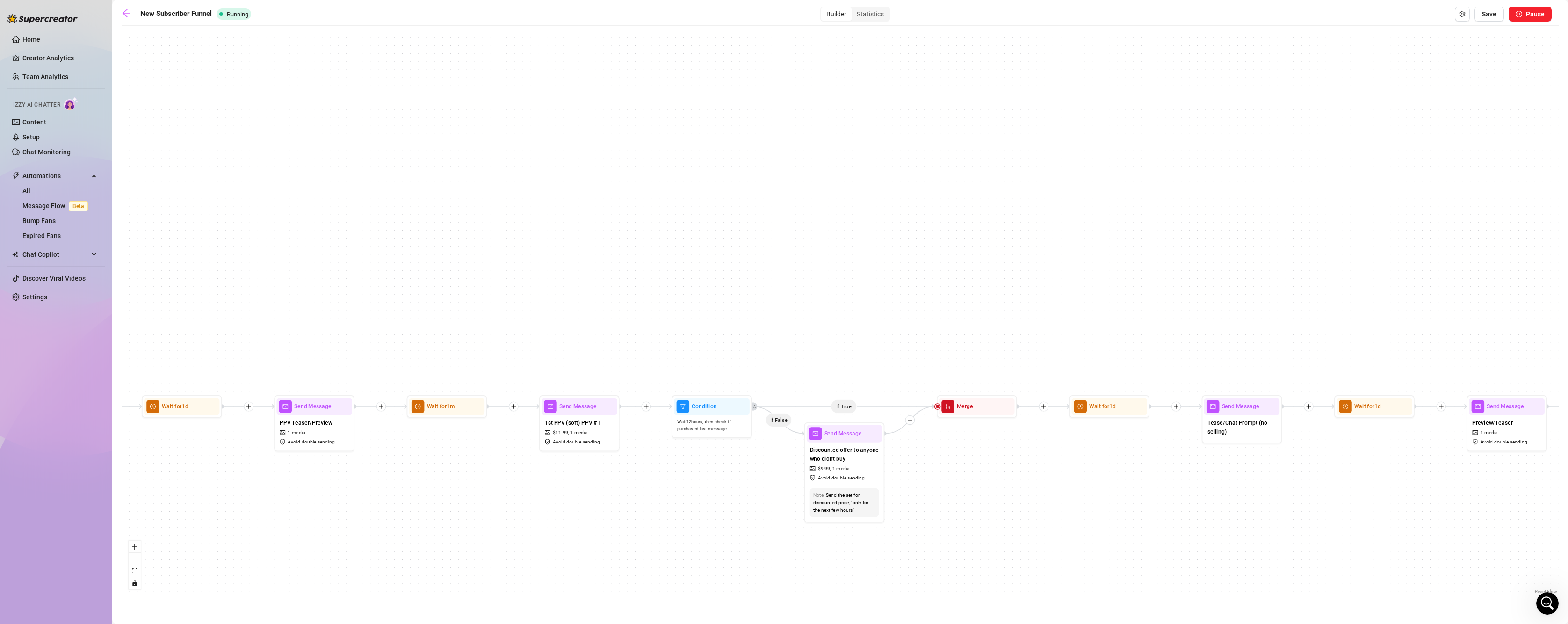
drag, startPoint x: 497, startPoint y: 549, endPoint x: 692, endPoint y: 543, distance: 195.1
click at [692, 543] on div "If True If False If True If False If True If False If True If False If True If …" at bounding box center [840, 314] width 1437 height 566
click at [580, 430] on span "1 media" at bounding box center [579, 433] width 18 height 7
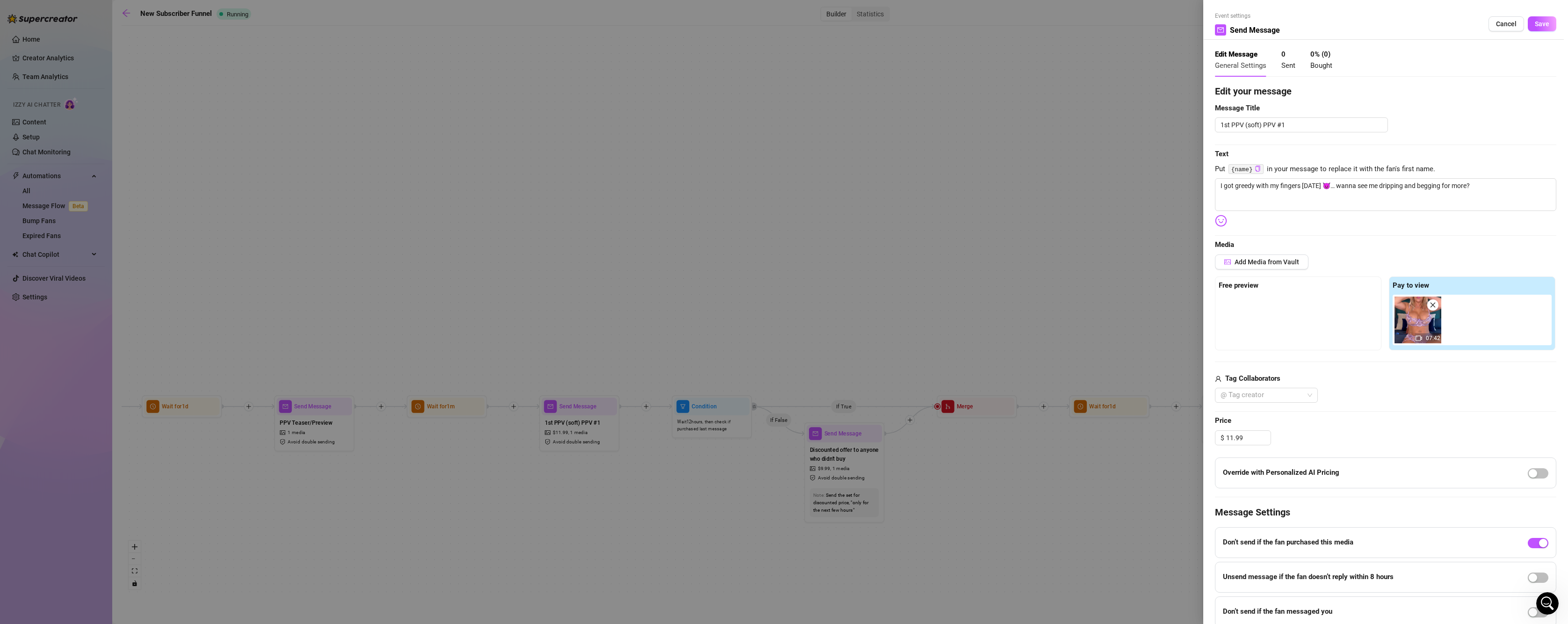
click at [978, 305] on div at bounding box center [784, 312] width 1568 height 624
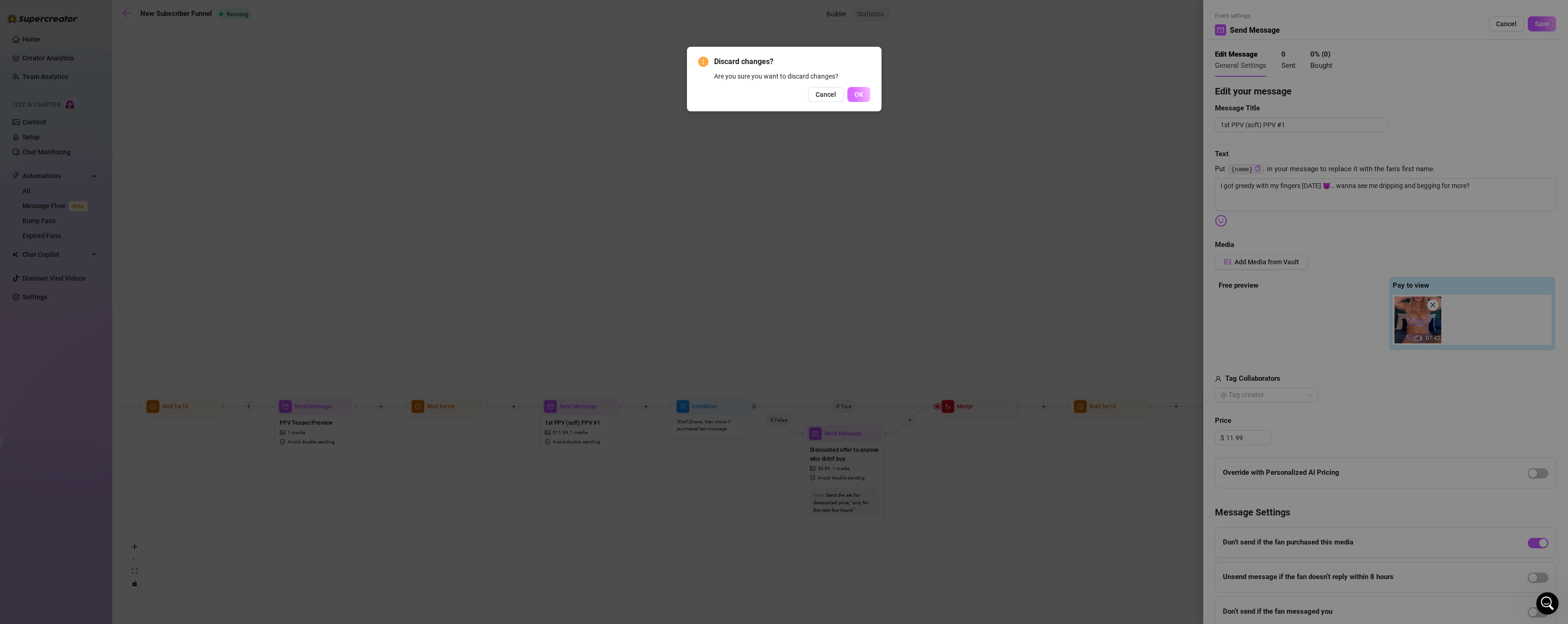
click at [852, 98] on button "OK" at bounding box center [859, 94] width 23 height 15
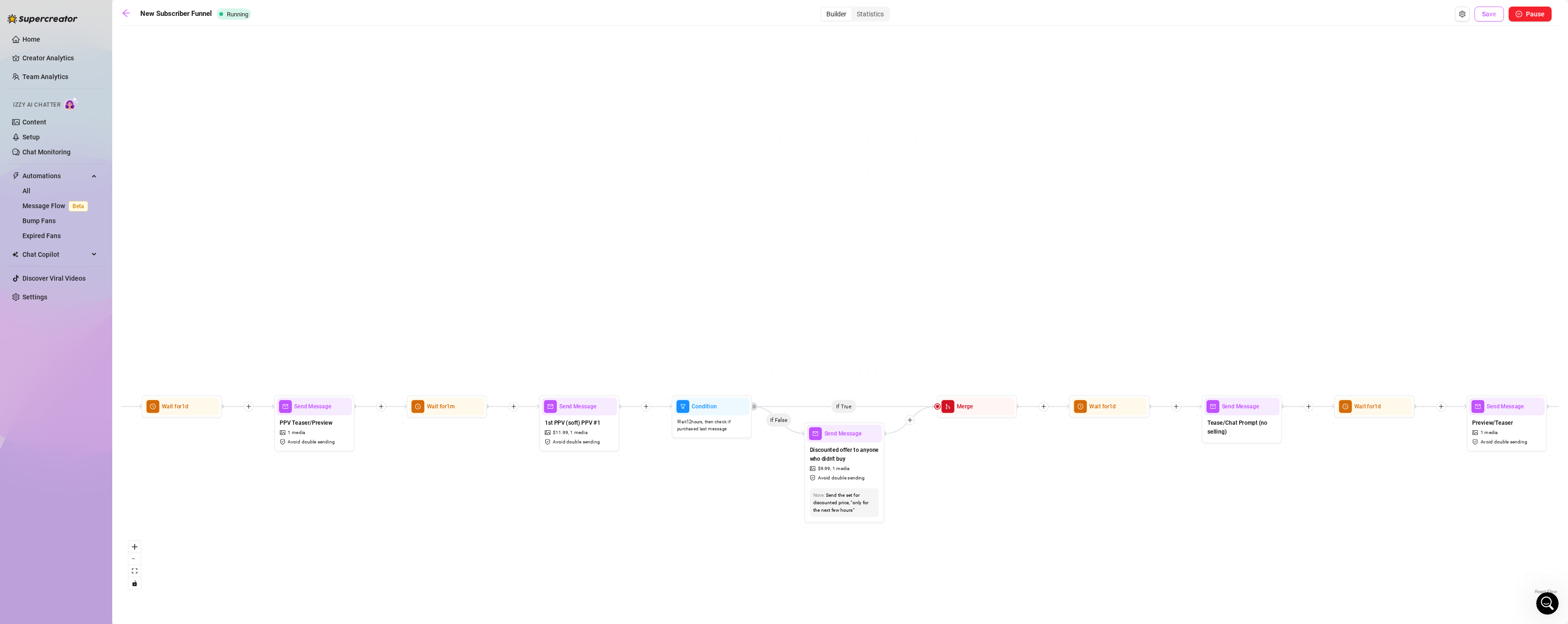
click at [1488, 13] on span "Save" at bounding box center [1489, 14] width 15 height 7
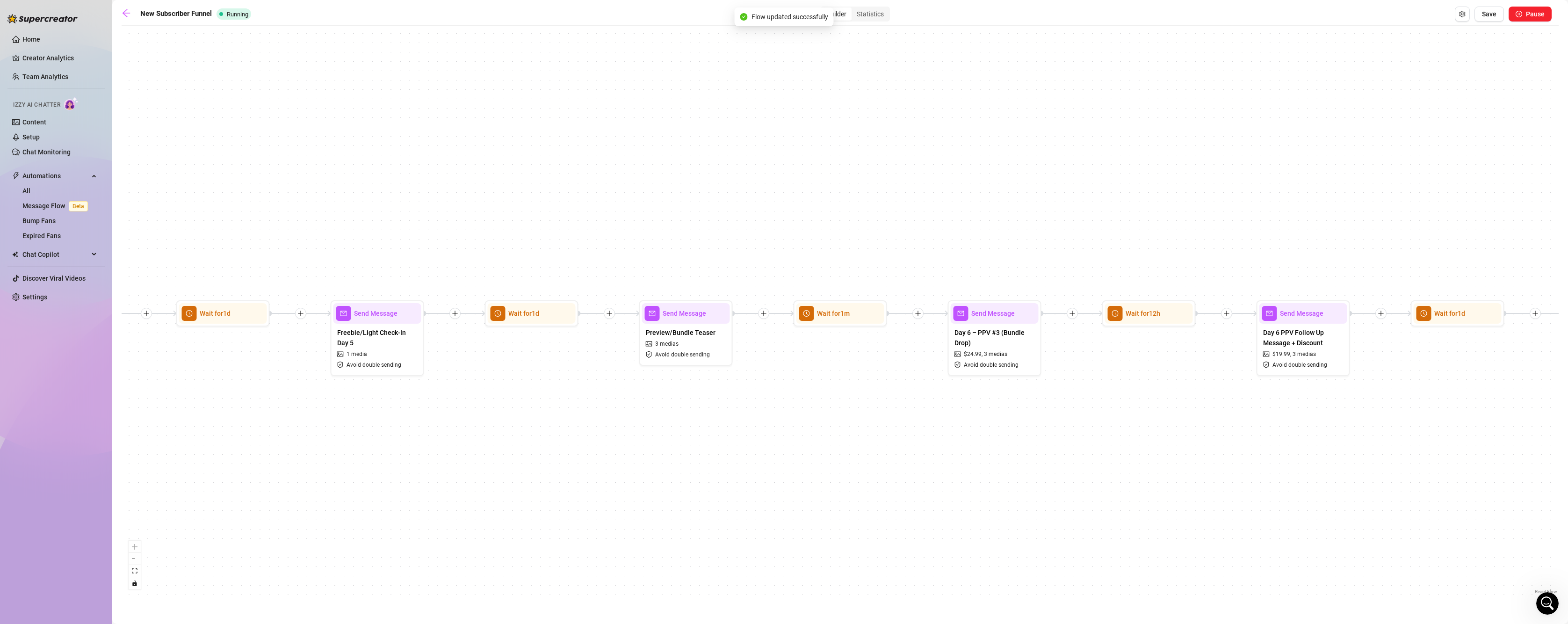
scroll to position [0, 2769]
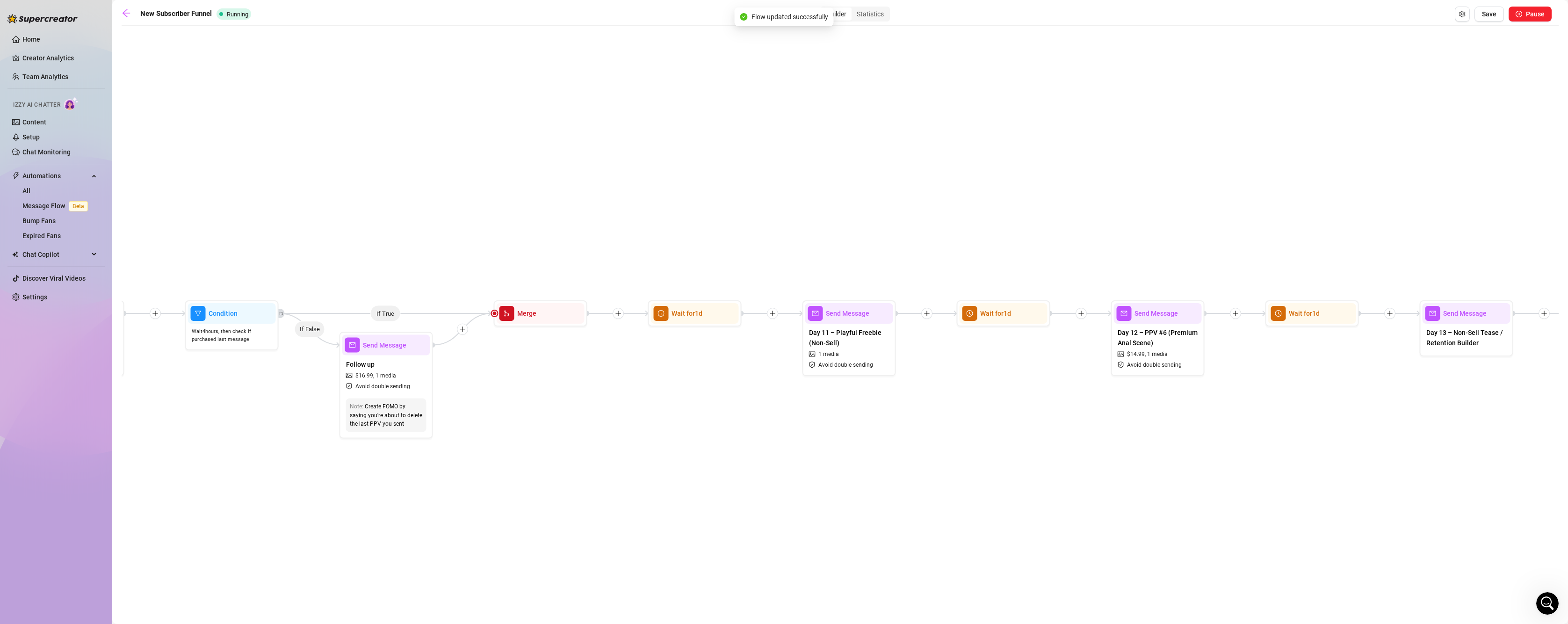
drag, startPoint x: 486, startPoint y: 480, endPoint x: 1224, endPoint y: 465, distance: 738.2
click at [1224, 465] on div "If True If False If True If False If True If False If True If False If True If …" at bounding box center [840, 314] width 1437 height 566
drag, startPoint x: 431, startPoint y: 484, endPoint x: 915, endPoint y: 458, distance: 484.7
click at [907, 460] on div "If True If False If True If False If True If False If True If False If True If …" at bounding box center [840, 314] width 1437 height 566
drag, startPoint x: 330, startPoint y: 284, endPoint x: 524, endPoint y: 283, distance: 194.0
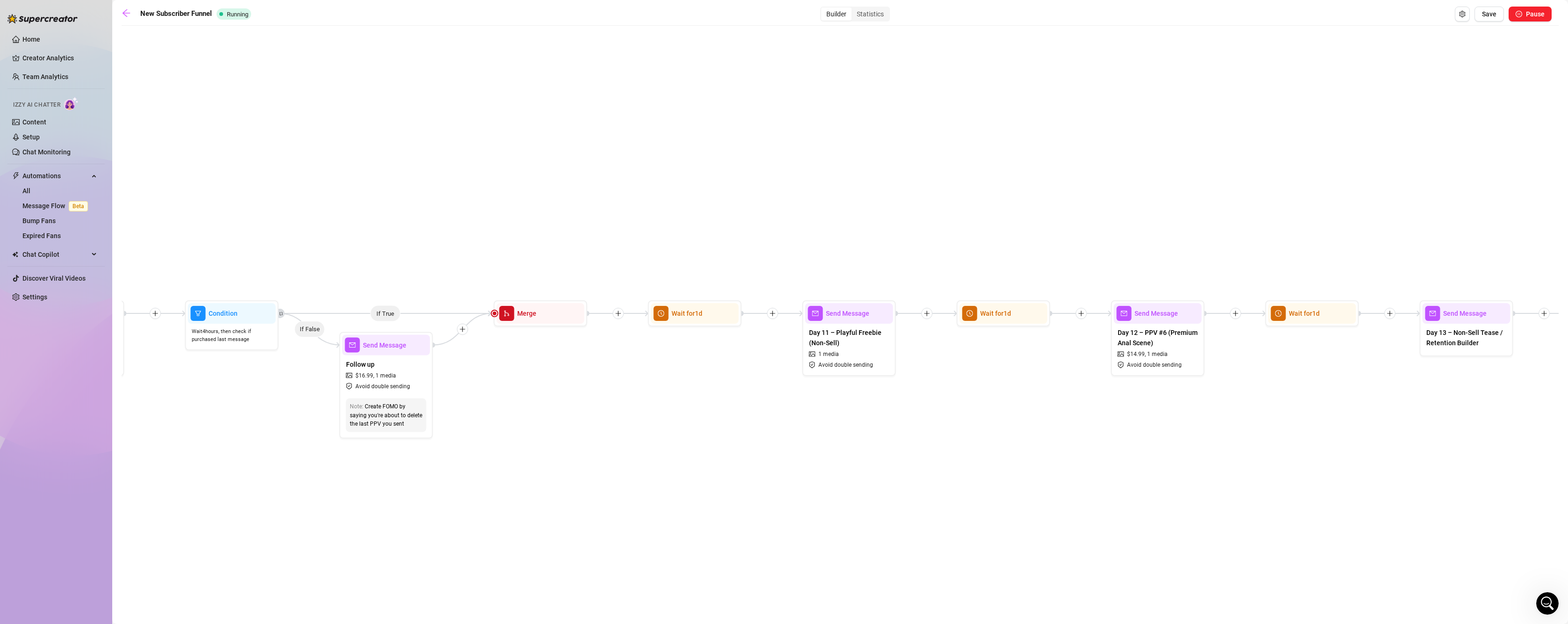
click at [521, 284] on div "If True If False If True If False If True If False If True If False If True If …" at bounding box center [840, 314] width 1437 height 566
click at [1489, 18] on span "Save" at bounding box center [1489, 14] width 15 height 7
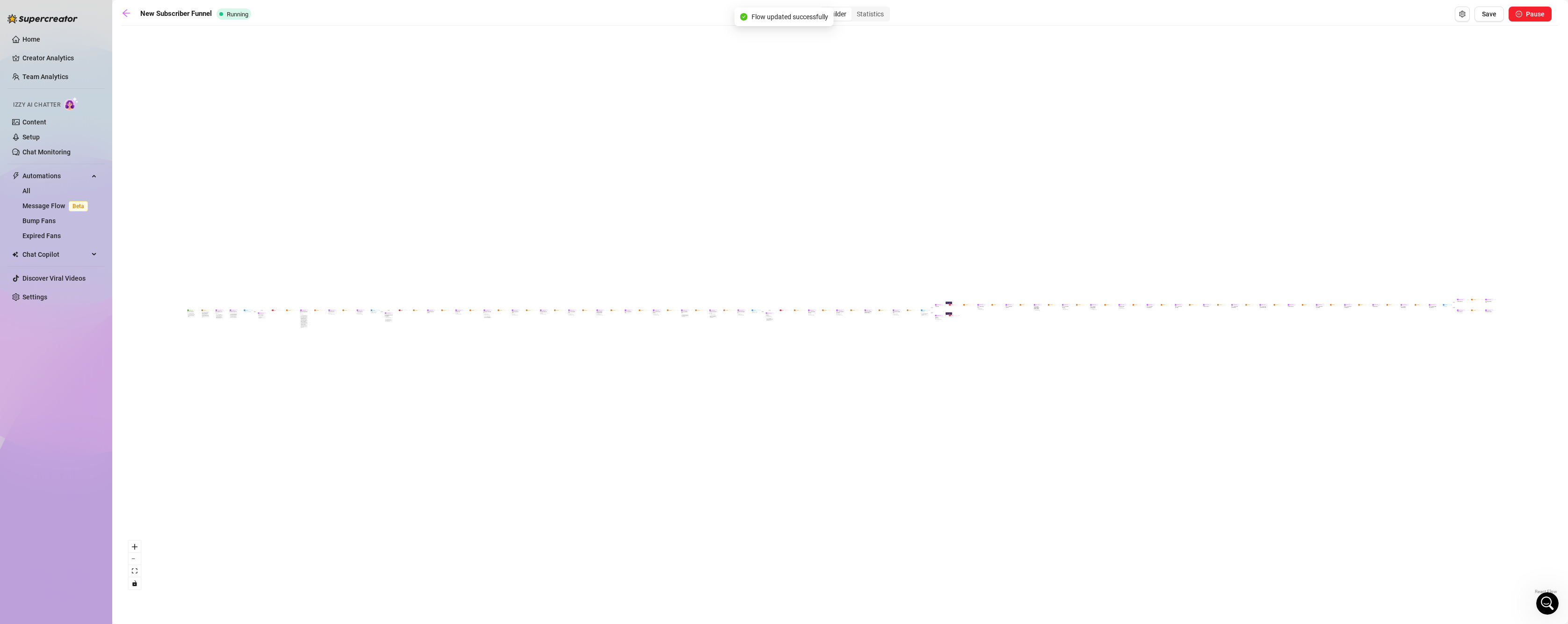
scroll to position [0, 0]
drag, startPoint x: 494, startPoint y: 414, endPoint x: 715, endPoint y: 425, distance: 221.3
click at [715, 425] on div "If True If False If True If False If True If False If True If False If True If …" at bounding box center [840, 314] width 1437 height 566
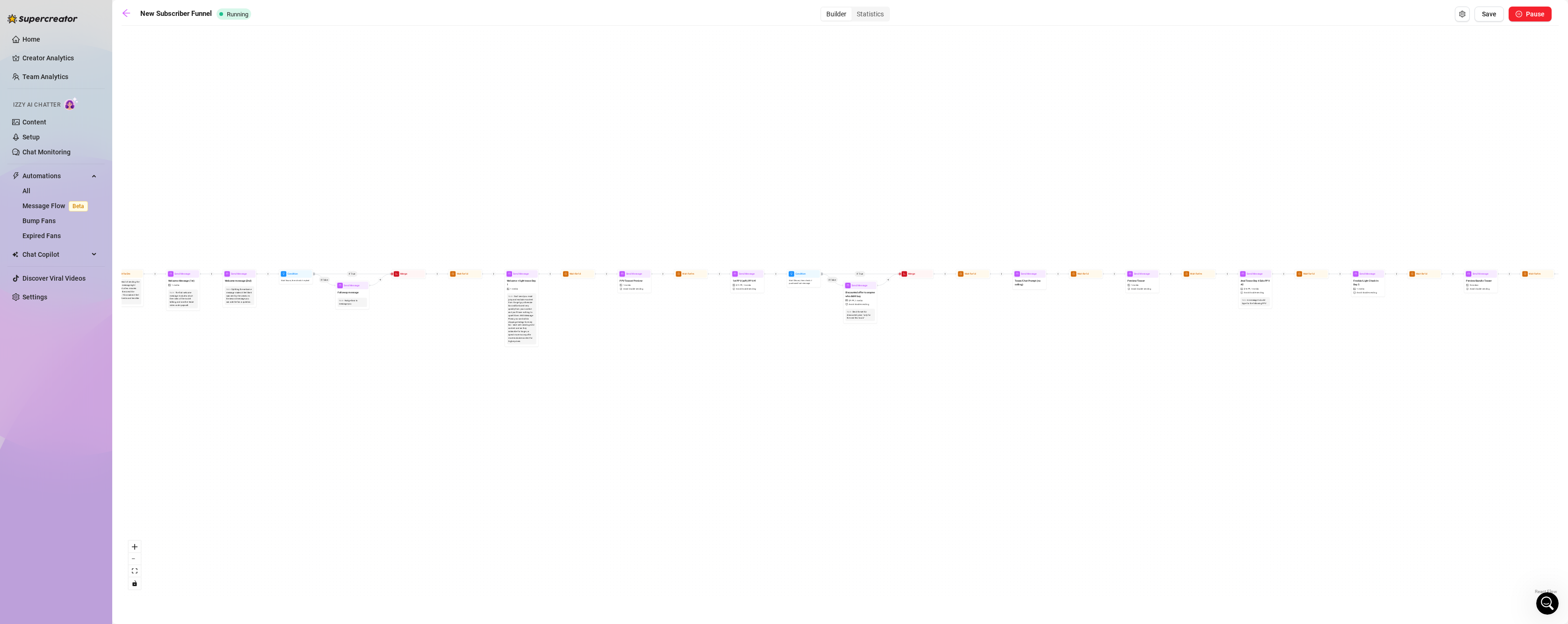
drag, startPoint x: 511, startPoint y: 459, endPoint x: 513, endPoint y: 626, distance: 167.0
click at [513, 623] on html "Home Creator Analytics Team Analytics Izzy AI Chatter Content Setup Chat Monito…" at bounding box center [784, 312] width 1568 height 624
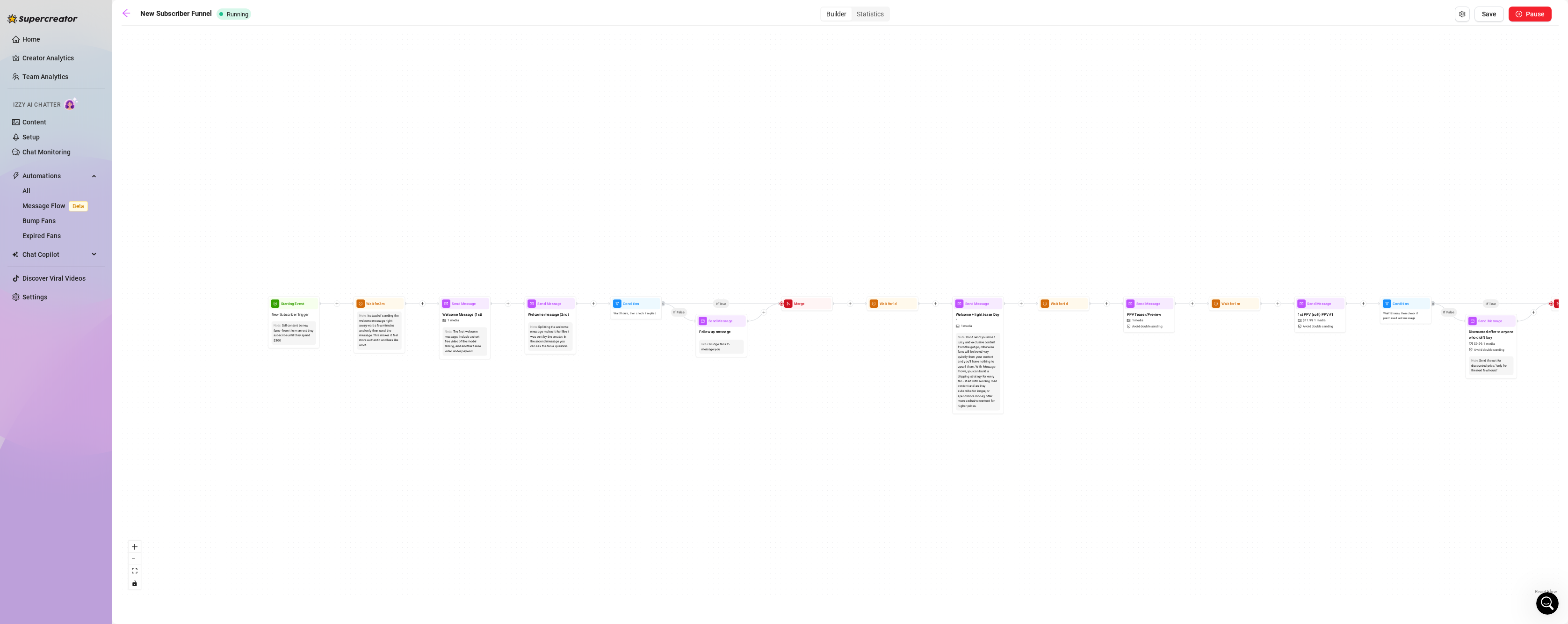
drag, startPoint x: 469, startPoint y: 394, endPoint x: 907, endPoint y: 518, distance: 455.2
click at [951, 526] on div "If True If False If True If False If True If False If True If False If True If …" at bounding box center [840, 314] width 1437 height 566
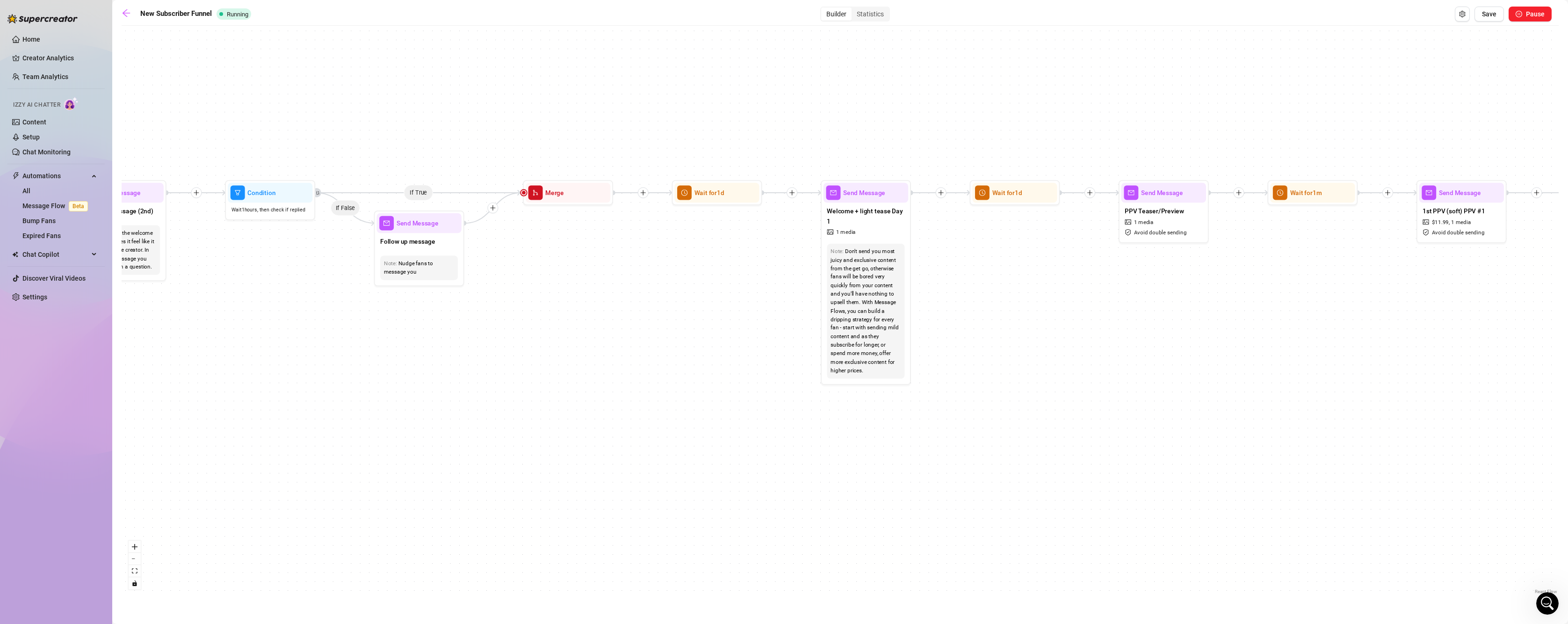
drag, startPoint x: 705, startPoint y: 510, endPoint x: 474, endPoint y: 536, distance: 232.5
click at [471, 536] on div "If True If False If True If False If True If False If True If False If True If …" at bounding box center [840, 314] width 1437 height 566
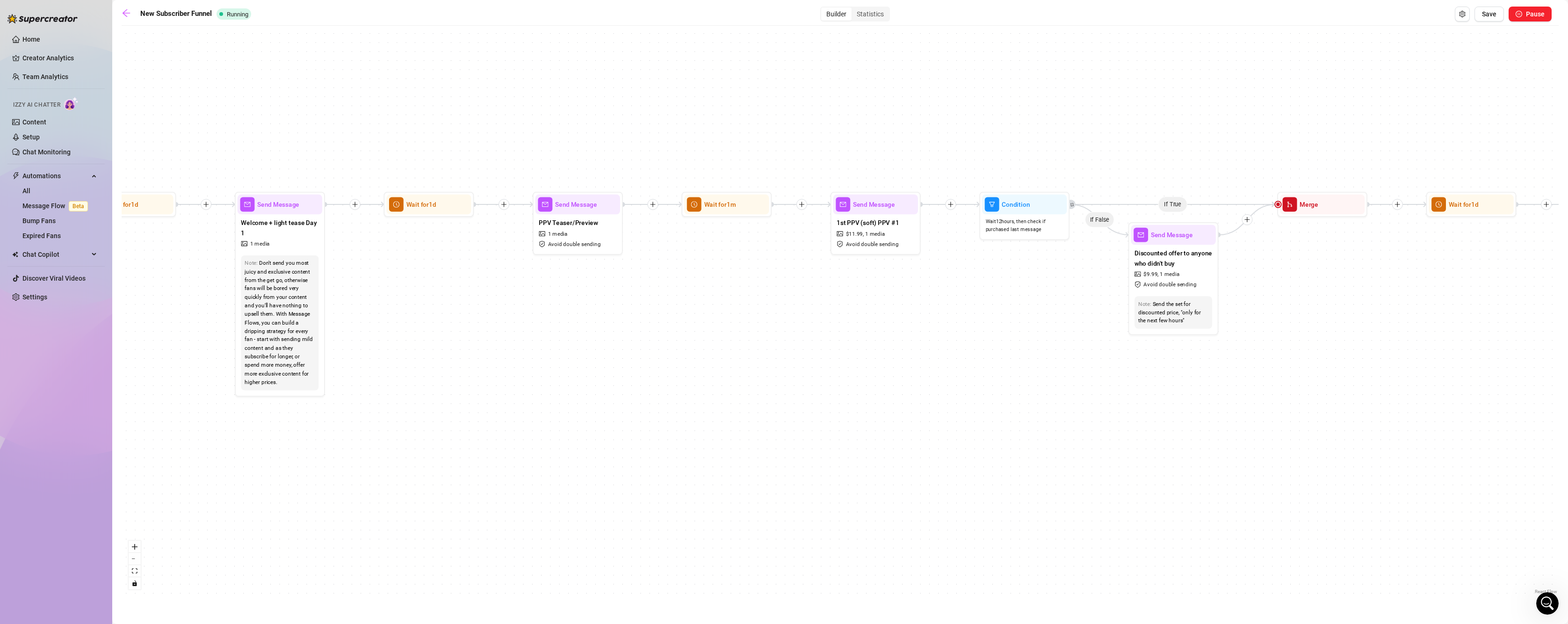
drag, startPoint x: 1153, startPoint y: 515, endPoint x: 675, endPoint y: 513, distance: 478.0
click at [668, 513] on div "If True If False If True If False If True If False If True If False If True If …" at bounding box center [840, 314] width 1437 height 566
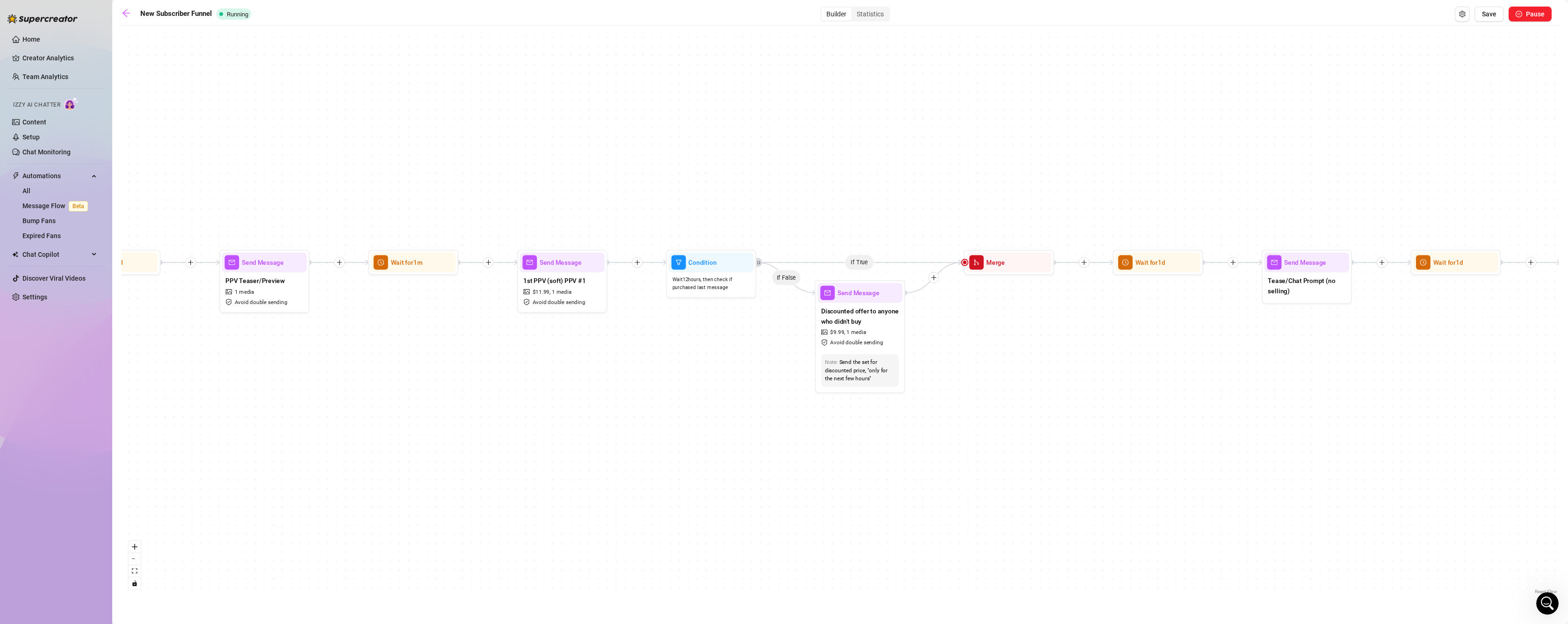
drag, startPoint x: 1099, startPoint y: 489, endPoint x: 815, endPoint y: 538, distance: 288.2
click at [798, 546] on div "If True If False If True If False If True If False If True If False If True If …" at bounding box center [840, 314] width 1437 height 566
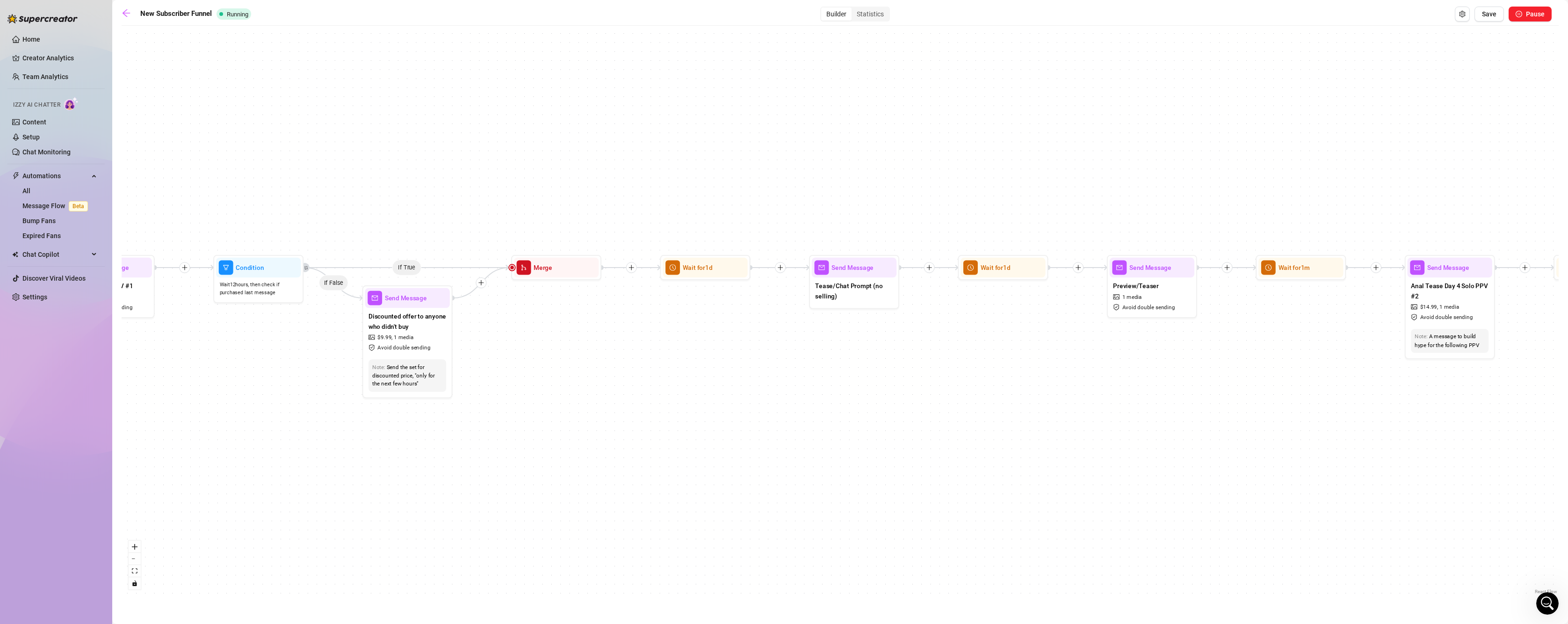
drag, startPoint x: 1379, startPoint y: 445, endPoint x: 927, endPoint y: 450, distance: 452.0
click at [927, 450] on div "If True If False If True If False If True If False If True If False If True If …" at bounding box center [840, 314] width 1437 height 566
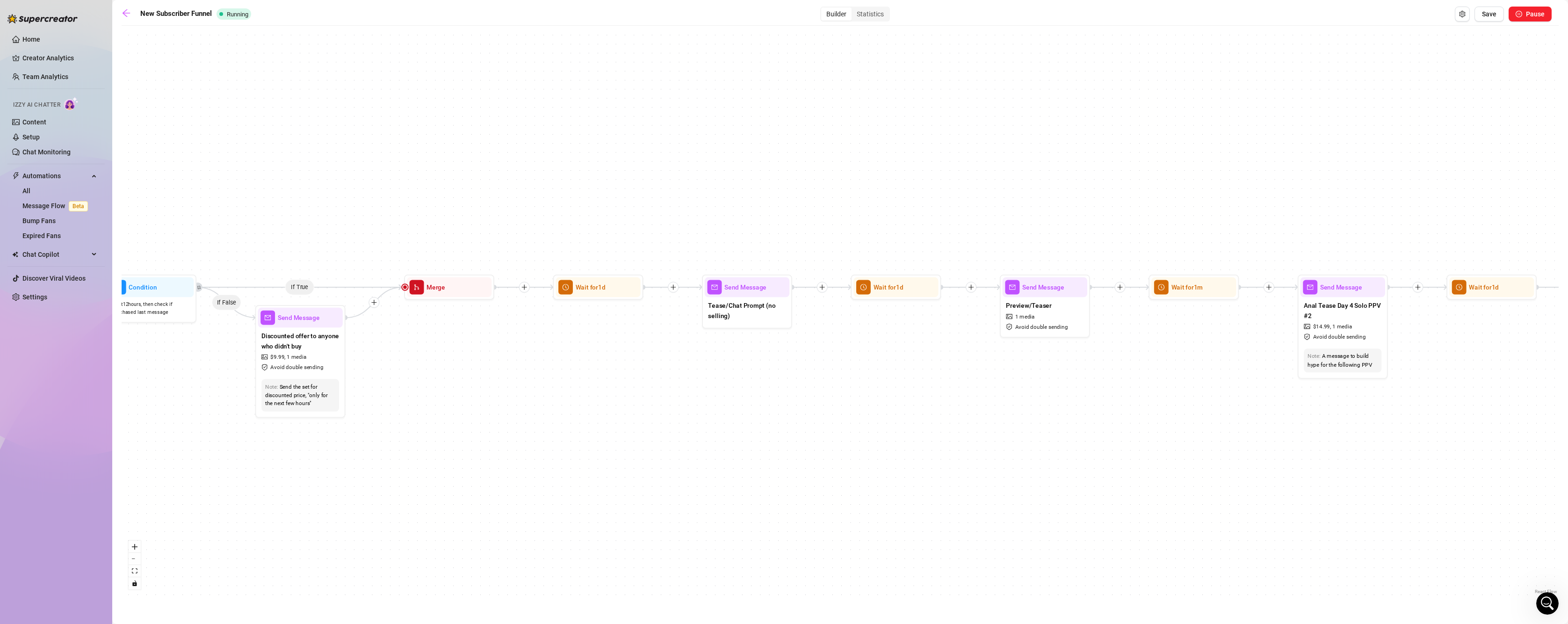
drag, startPoint x: 1216, startPoint y: 436, endPoint x: 1125, endPoint y: 452, distance: 92.4
click at [1125, 452] on div "If True If False If True If False If True If False If True If False If True If …" at bounding box center [840, 314] width 1437 height 566
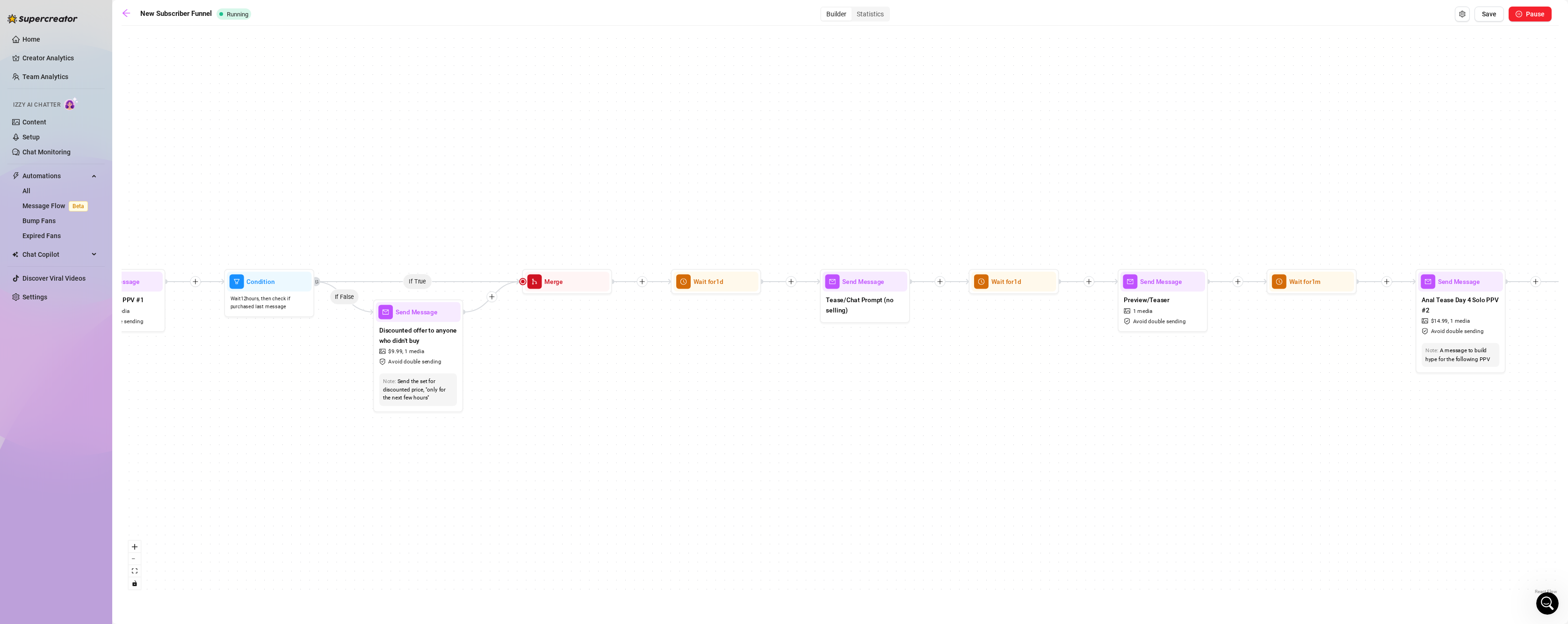
drag, startPoint x: 735, startPoint y: 443, endPoint x: 1072, endPoint y: 441, distance: 337.0
click at [1076, 440] on div "If True If False If True If False If True If False If True If False If True If …" at bounding box center [840, 314] width 1437 height 566
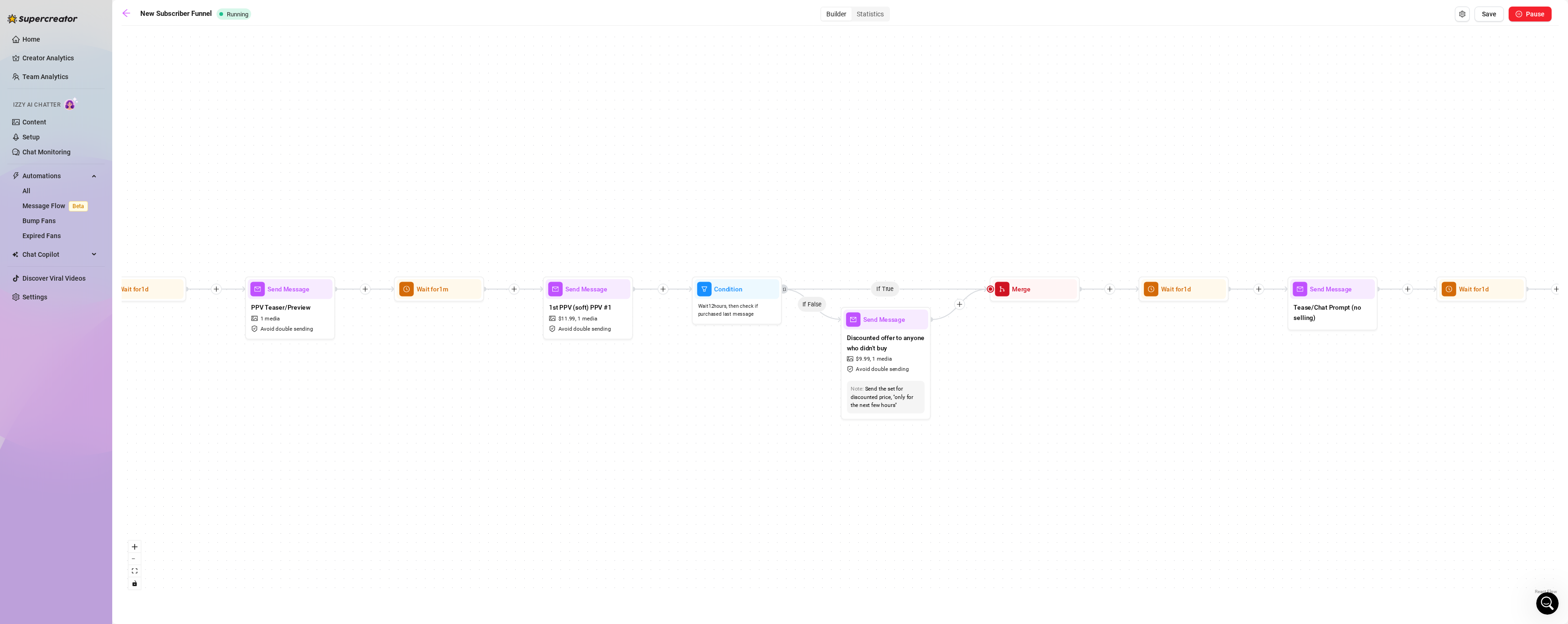
drag, startPoint x: 810, startPoint y: 433, endPoint x: 1055, endPoint y: 439, distance: 245.1
click at [1055, 439] on div "If True If False If True If False If True If False If True If False If True If …" at bounding box center [840, 314] width 1437 height 566
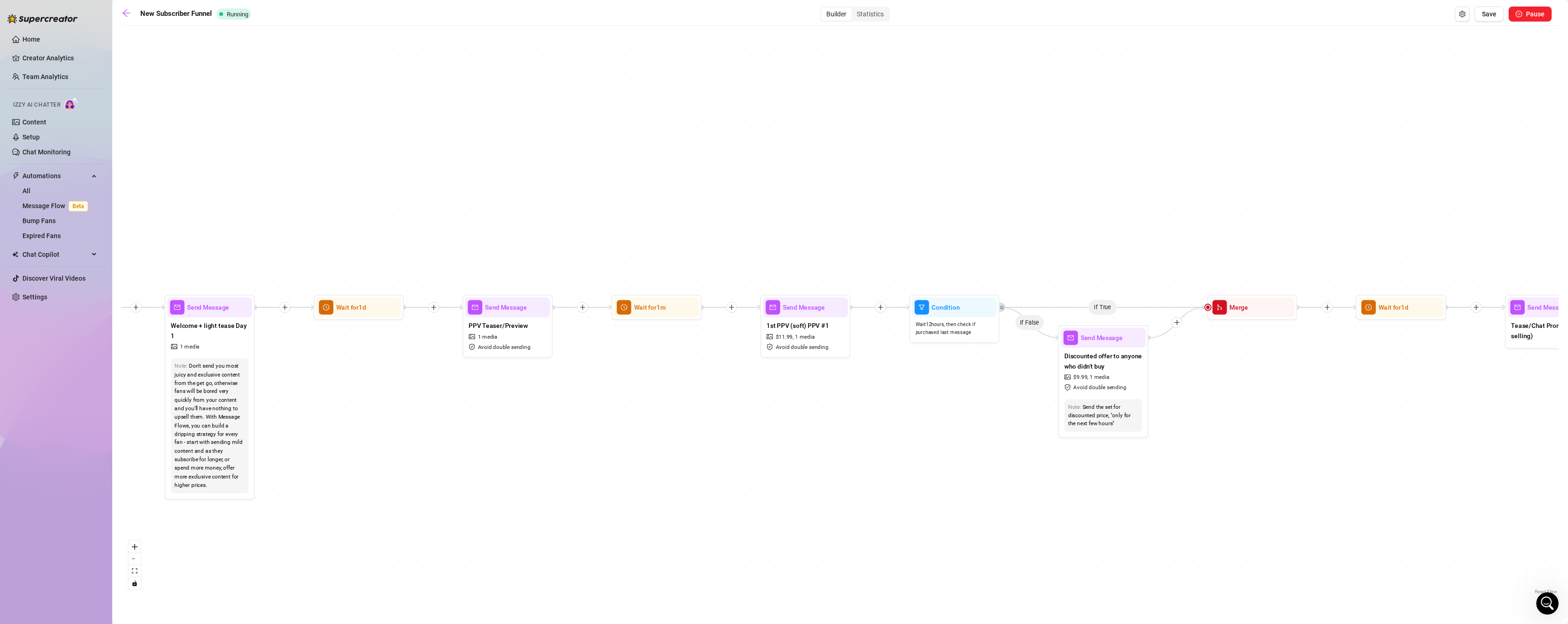
drag, startPoint x: 646, startPoint y: 441, endPoint x: 888, endPoint y: 464, distance: 243.1
click at [888, 464] on div "If True If False If True If False If True If False If True If False If True If …" at bounding box center [840, 314] width 1437 height 566
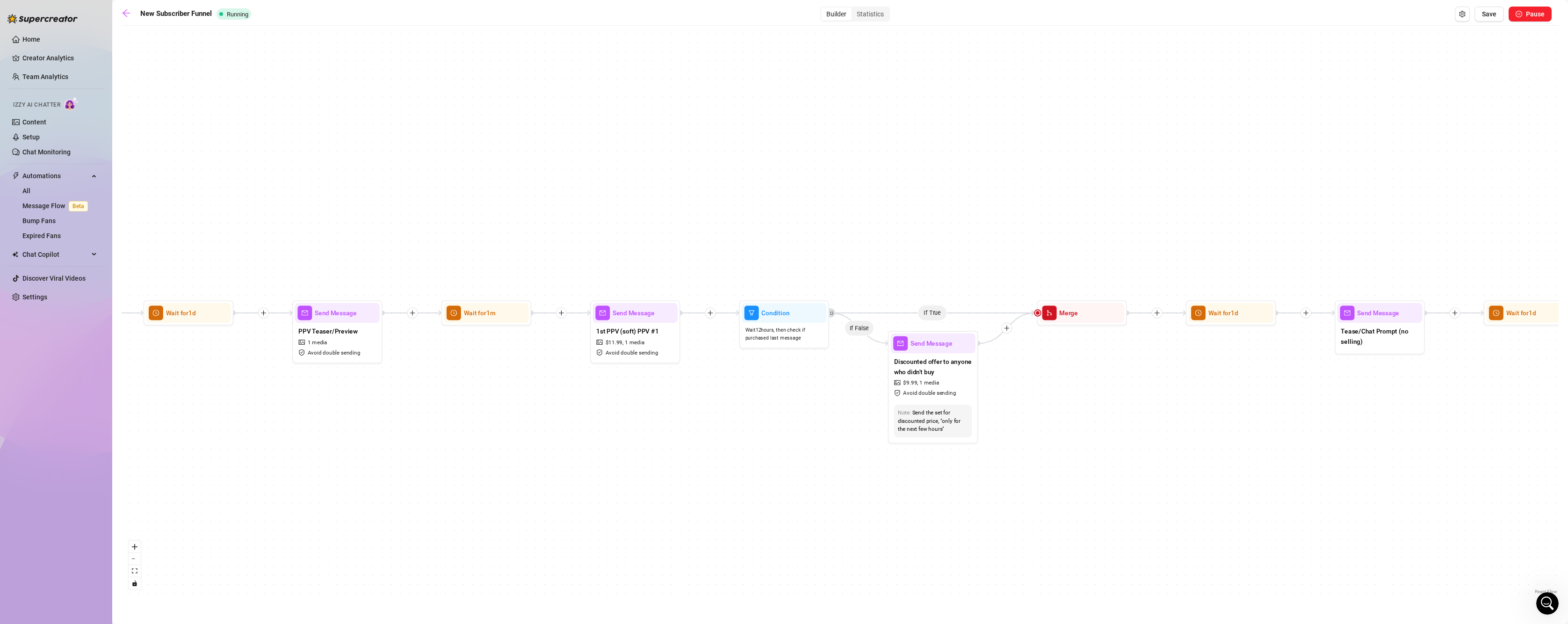
drag, startPoint x: 881, startPoint y: 438, endPoint x: 687, endPoint y: 438, distance: 194.0
click at [687, 438] on div "If True If False If True If False If True If False If True If False If True If …" at bounding box center [840, 314] width 1437 height 566
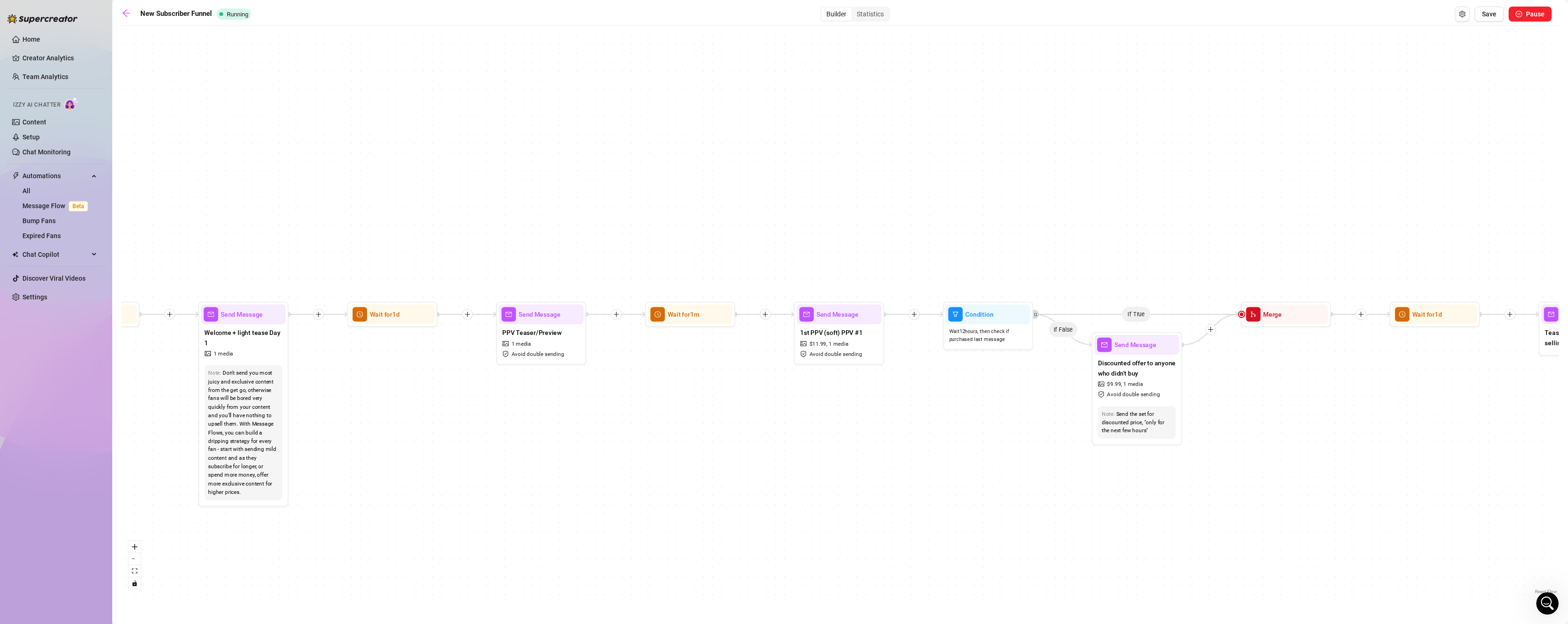
drag, startPoint x: 547, startPoint y: 409, endPoint x: 751, endPoint y: 411, distance: 204.0
click at [751, 411] on div "If True If False If True If False If True If False If True If False If True If …" at bounding box center [840, 314] width 1437 height 566
click at [562, 318] on div at bounding box center [565, 298] width 40 height 46
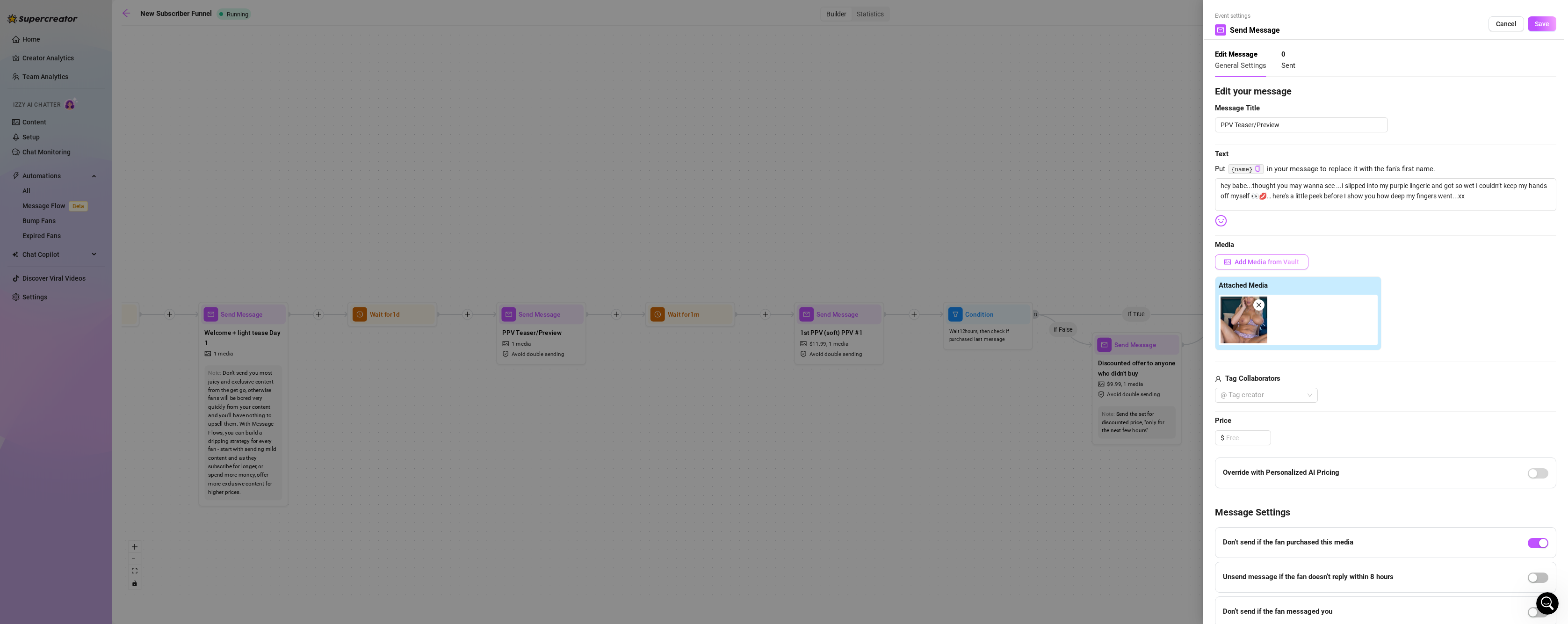
click at [1281, 265] on span "Add Media from Vault" at bounding box center [1267, 262] width 65 height 7
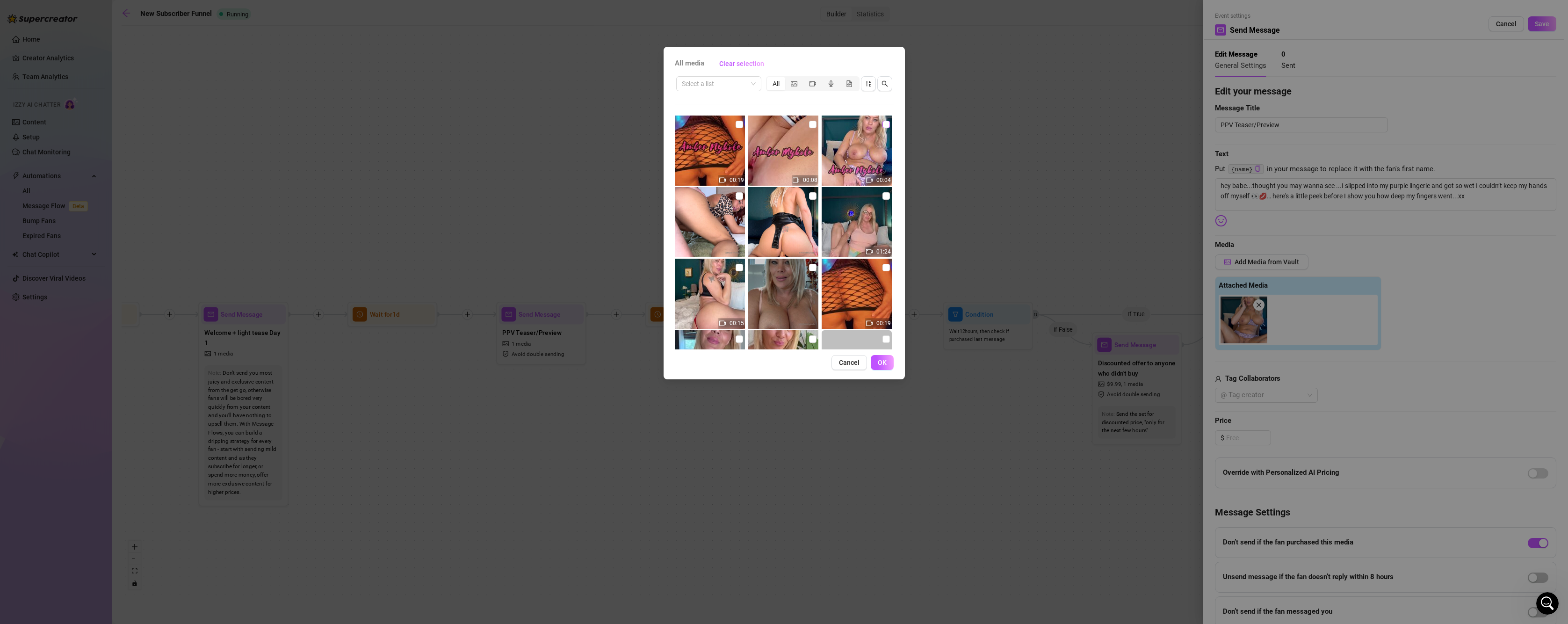
click at [883, 125] on input "checkbox" at bounding box center [886, 124] width 7 height 7
click at [875, 366] on button "OK" at bounding box center [883, 362] width 23 height 15
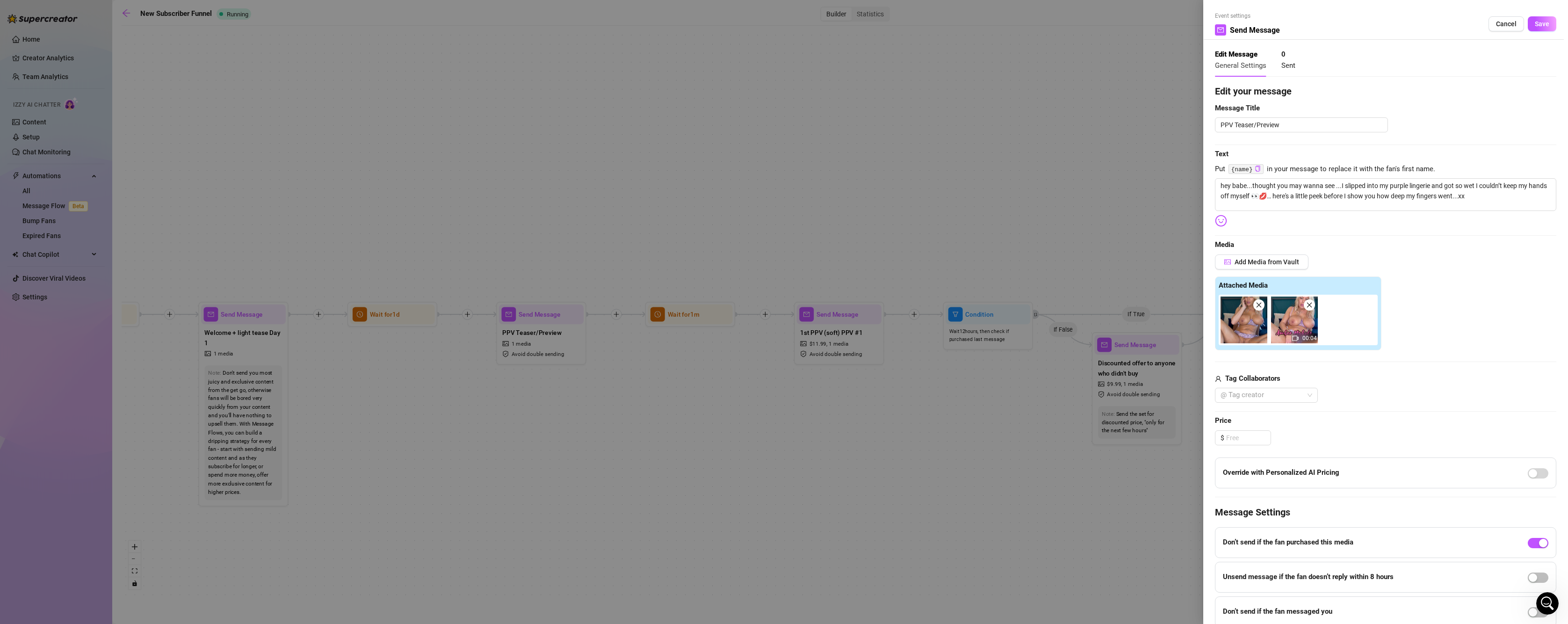
click at [1262, 305] on span at bounding box center [1259, 305] width 11 height 11
click at [1543, 29] on button "Save" at bounding box center [1542, 24] width 29 height 15
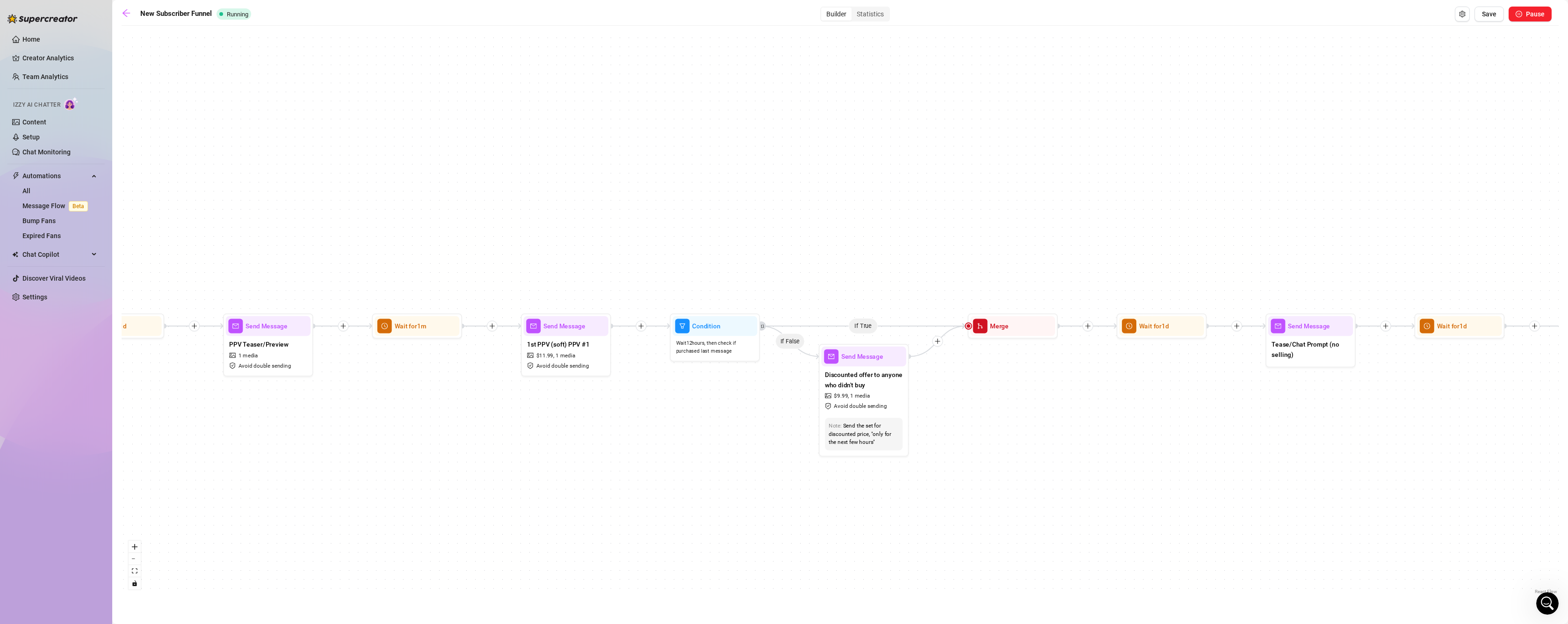
drag, startPoint x: 866, startPoint y: 448, endPoint x: 590, endPoint y: 460, distance: 276.3
click at [590, 460] on div "If True If False If True If False If True If False If True If False If True If …" at bounding box center [840, 314] width 1437 height 566
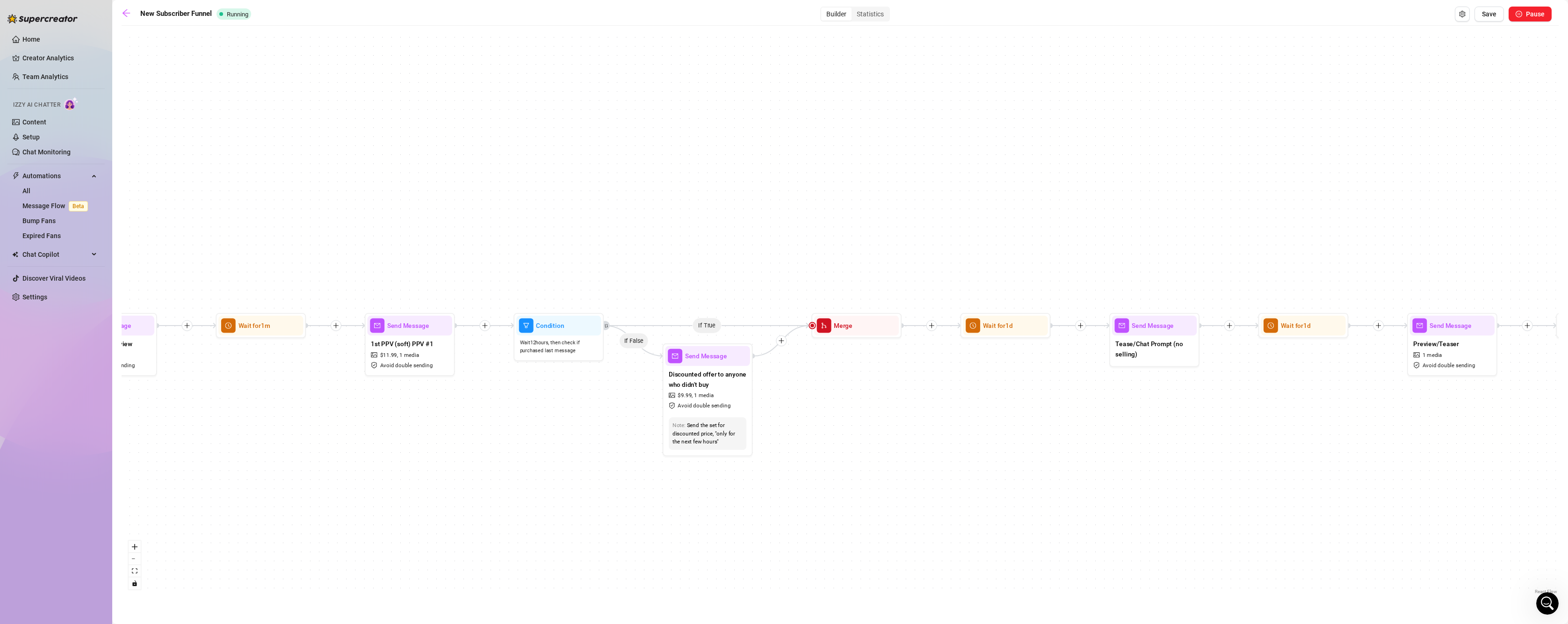
drag, startPoint x: 718, startPoint y: 457, endPoint x: 563, endPoint y: 457, distance: 155.0
click at [563, 457] on div "If True If False If True If False If True If False If True If False If True If …" at bounding box center [840, 314] width 1437 height 566
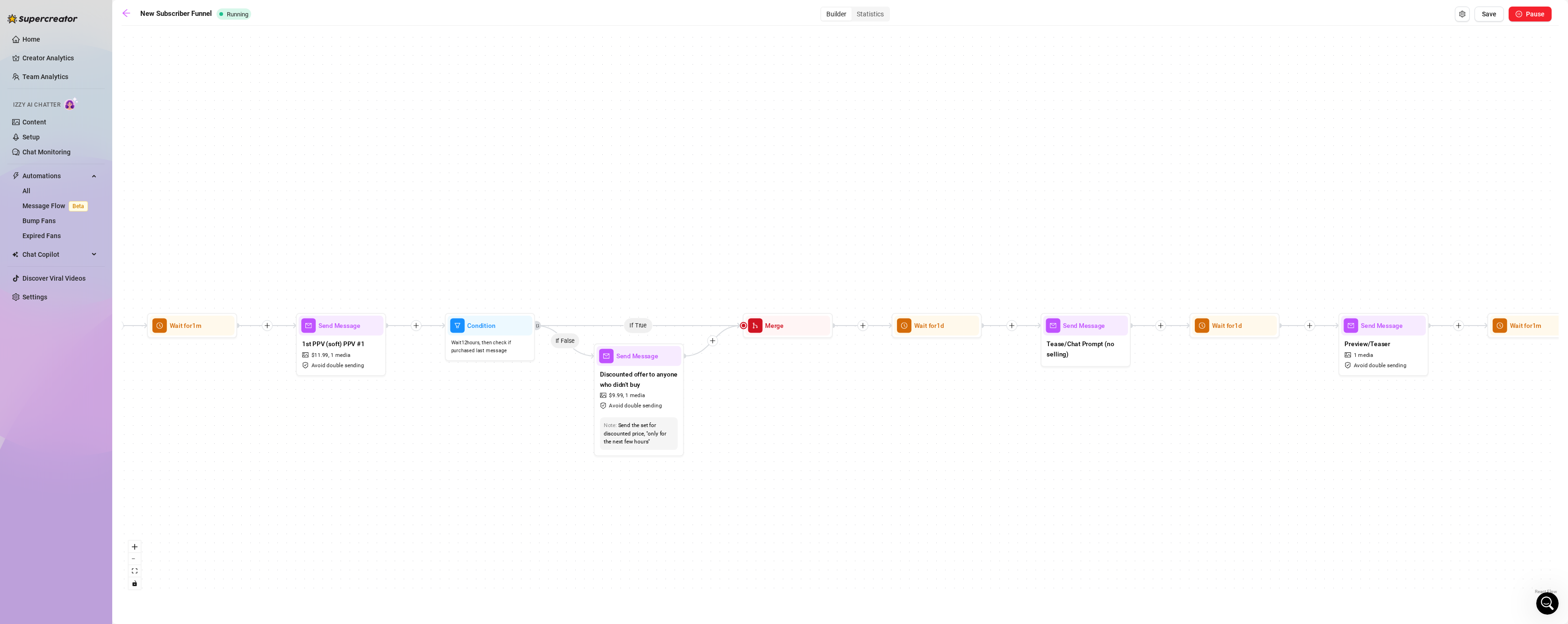
drag, startPoint x: 896, startPoint y: 441, endPoint x: 827, endPoint y: 441, distance: 69.0
click at [827, 441] on div "If True If False If True If False If True If False If True If False If True If …" at bounding box center [840, 314] width 1437 height 566
drag, startPoint x: 618, startPoint y: 371, endPoint x: 620, endPoint y: 382, distance: 11.2
click at [620, 382] on span "Discounted offer to anyone who didn't buy" at bounding box center [639, 386] width 78 height 19
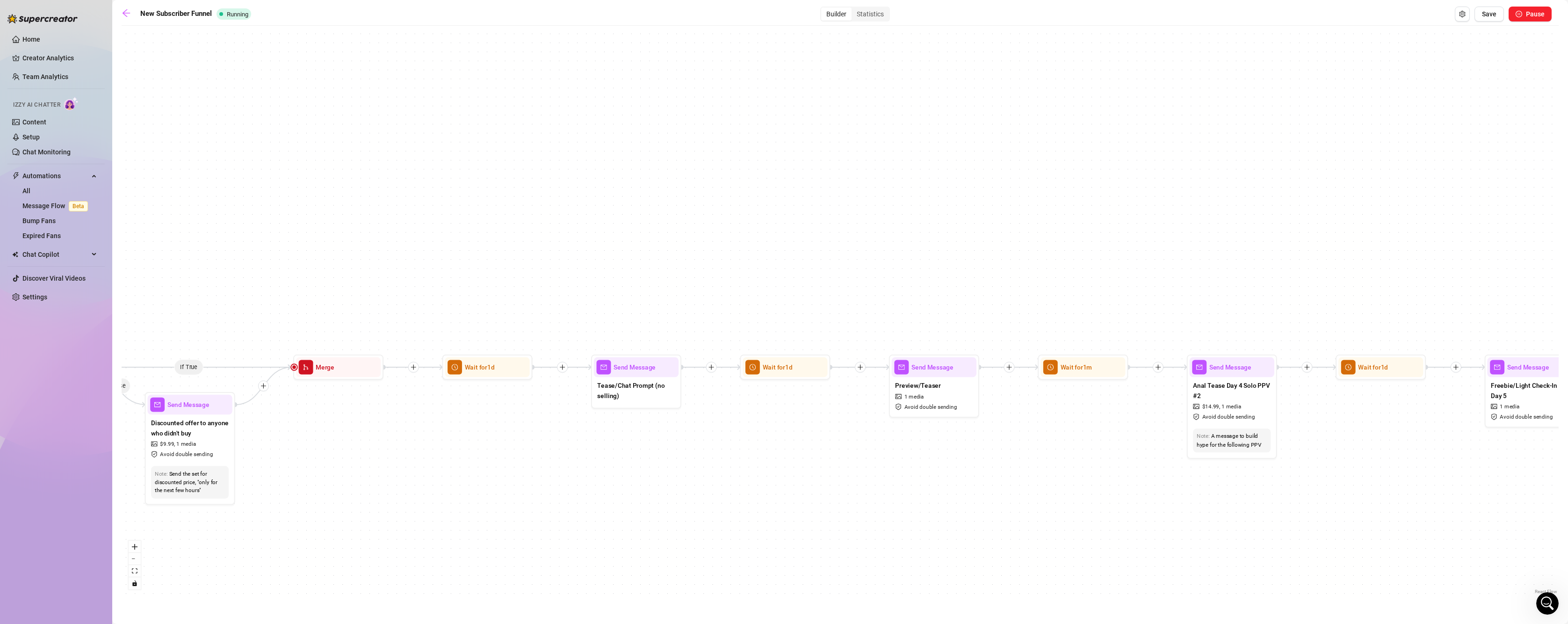
drag, startPoint x: 1018, startPoint y: 402, endPoint x: 564, endPoint y: 445, distance: 456.0
click at [564, 445] on div "If True If False If True If False If True If False If True If False If True If …" at bounding box center [840, 314] width 1437 height 566
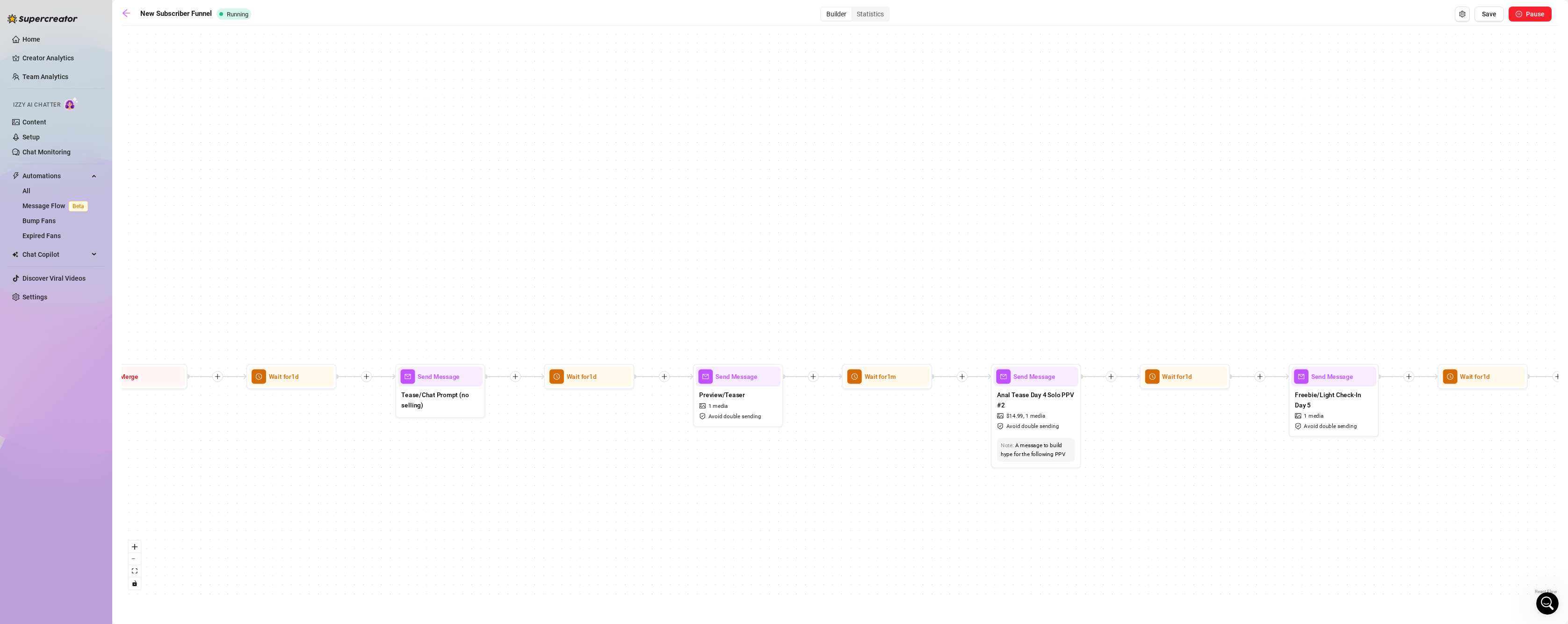
drag, startPoint x: 797, startPoint y: 450, endPoint x: 578, endPoint y: 455, distance: 219.1
click at [574, 459] on div "If True If False If True If False If True If False If True If False If True If …" at bounding box center [840, 314] width 1437 height 566
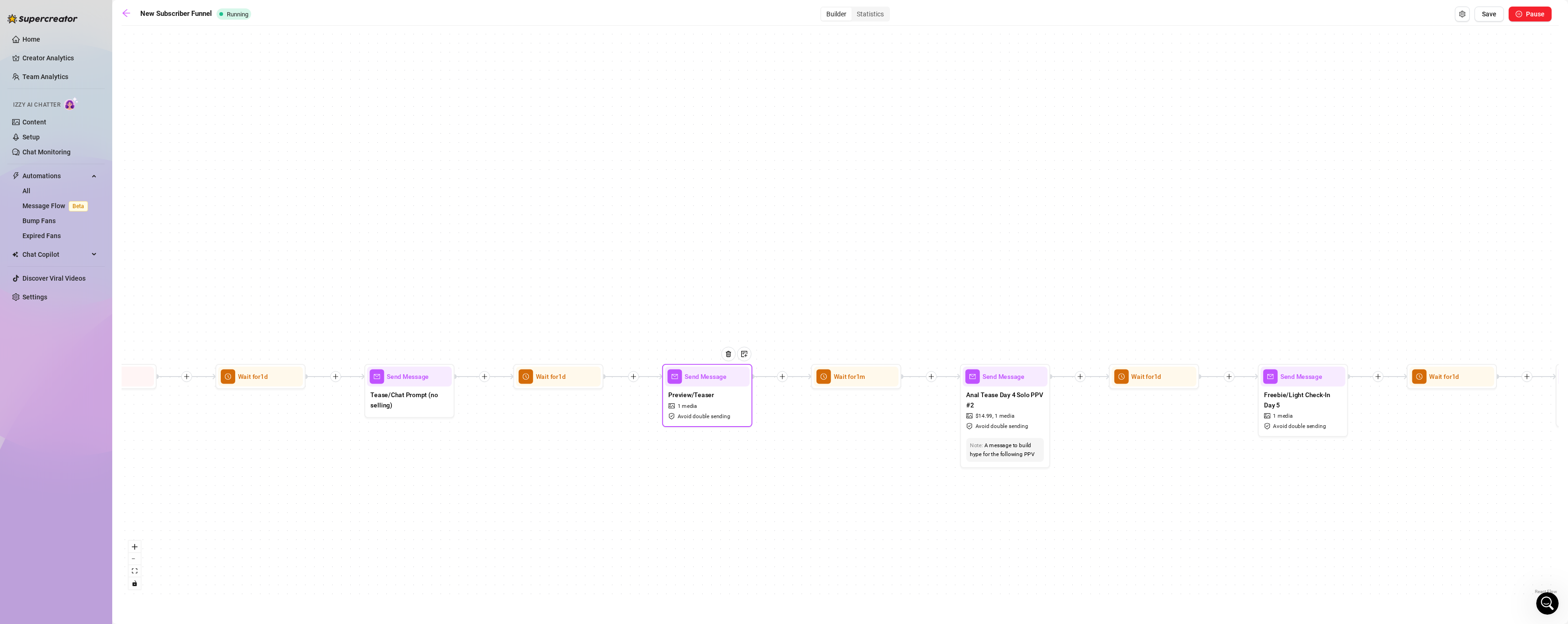
click at [691, 384] on div "Send Message" at bounding box center [707, 376] width 85 height 19
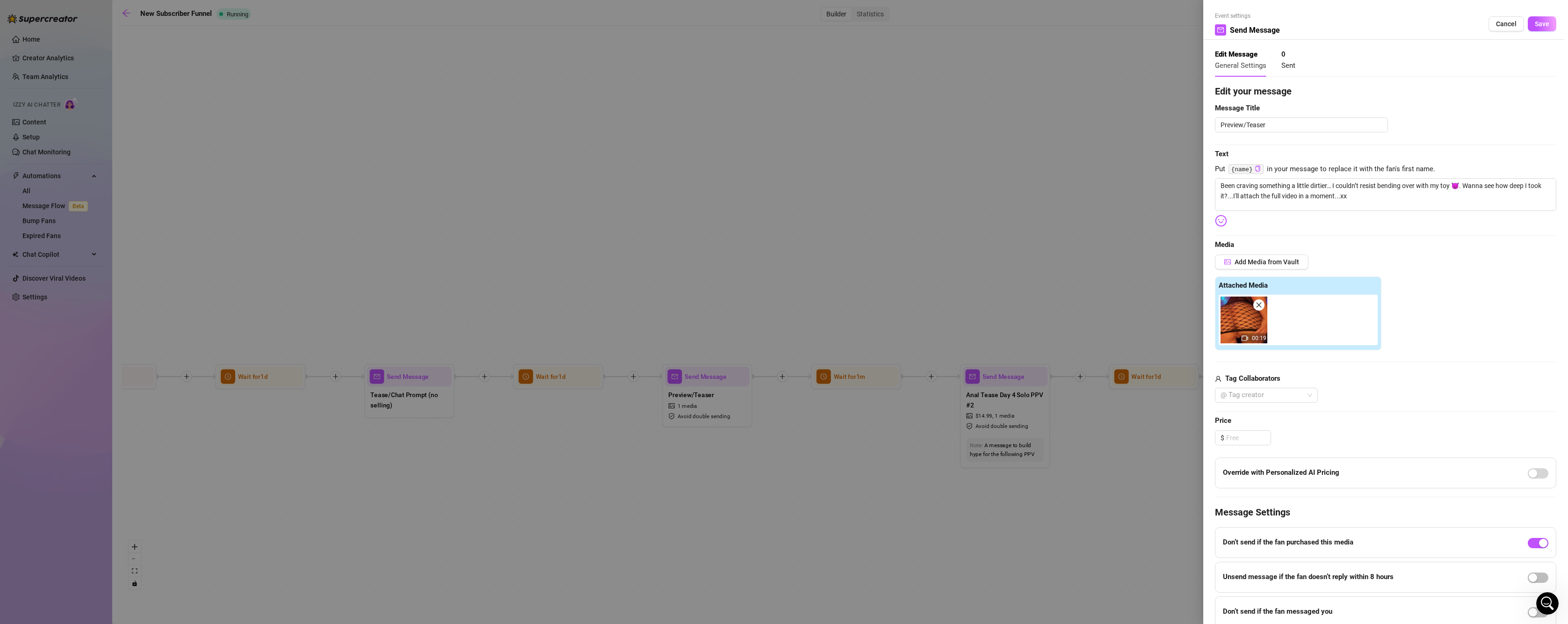
click at [1262, 307] on span at bounding box center [1259, 305] width 11 height 11
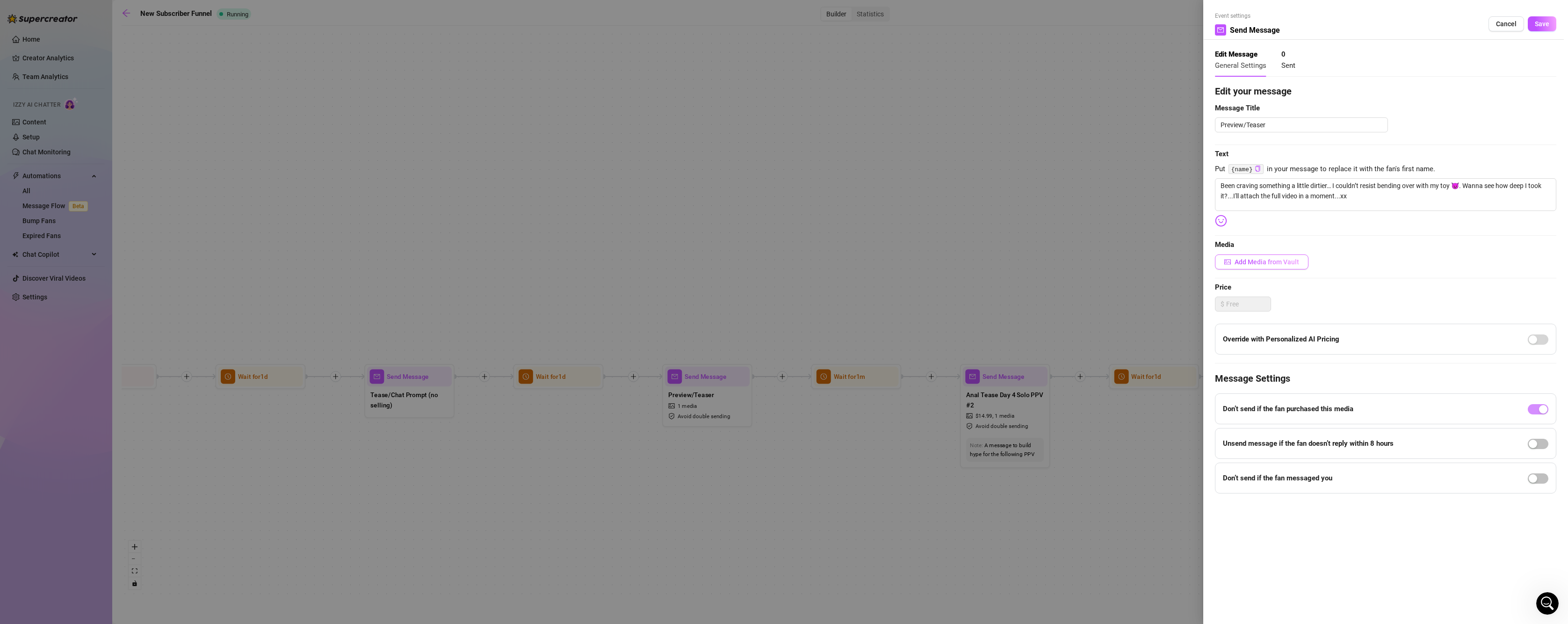
click at [1265, 262] on span "Add Media from Vault" at bounding box center [1267, 262] width 65 height 7
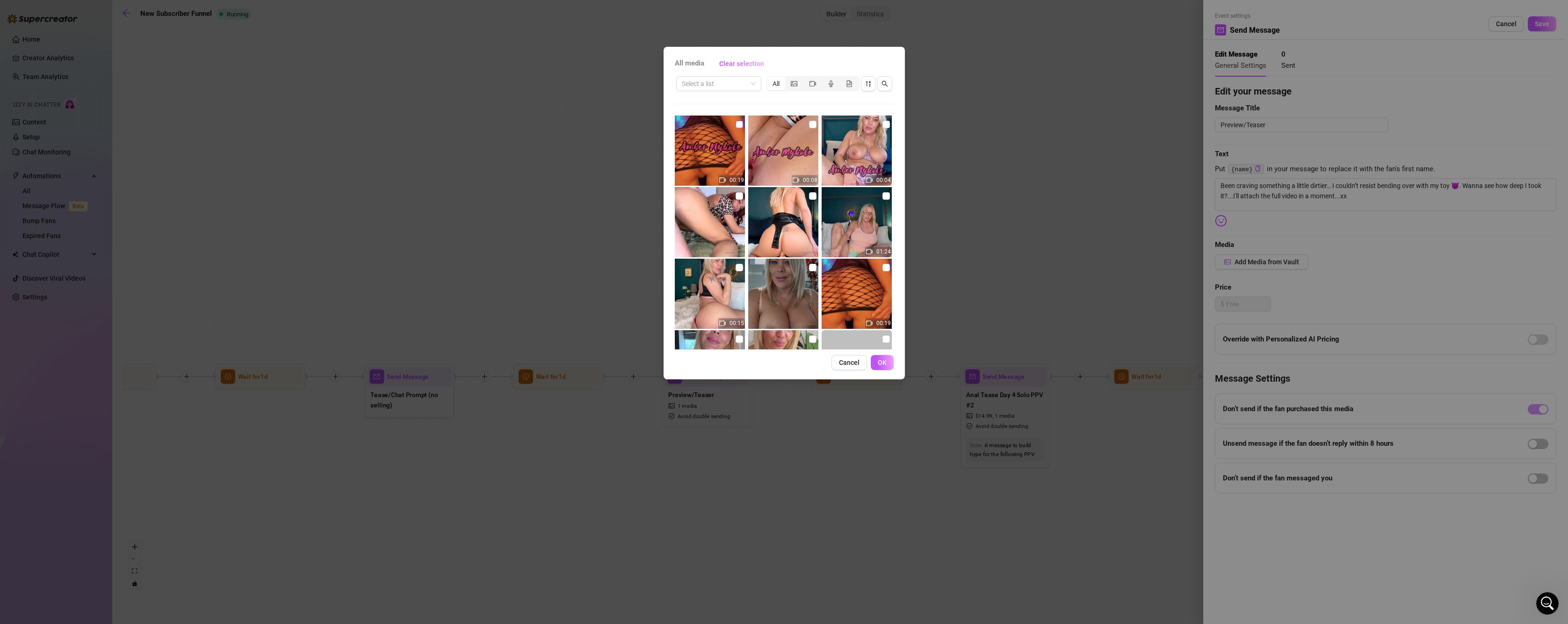
click at [740, 124] on input "checkbox" at bounding box center [739, 124] width 7 height 7
click at [890, 358] on button "OK" at bounding box center [883, 362] width 23 height 15
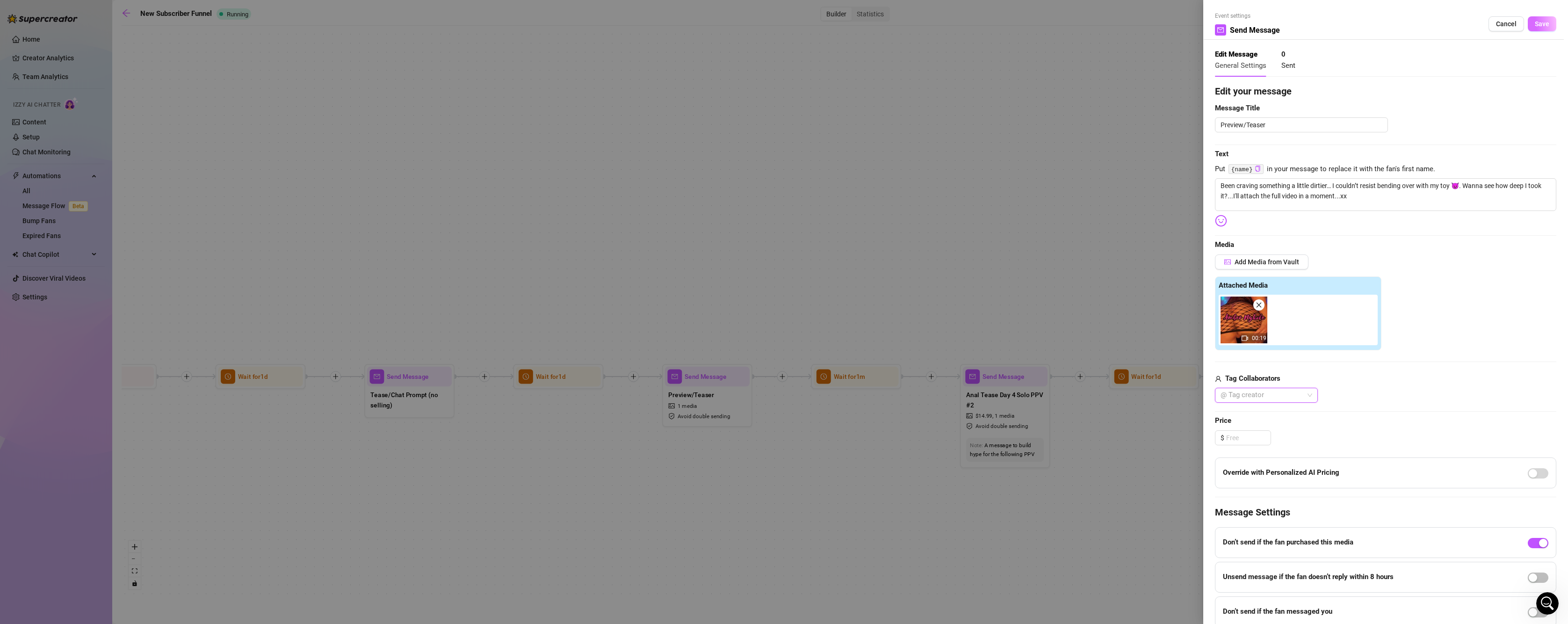
click at [1535, 22] on span "Save" at bounding box center [1542, 24] width 15 height 7
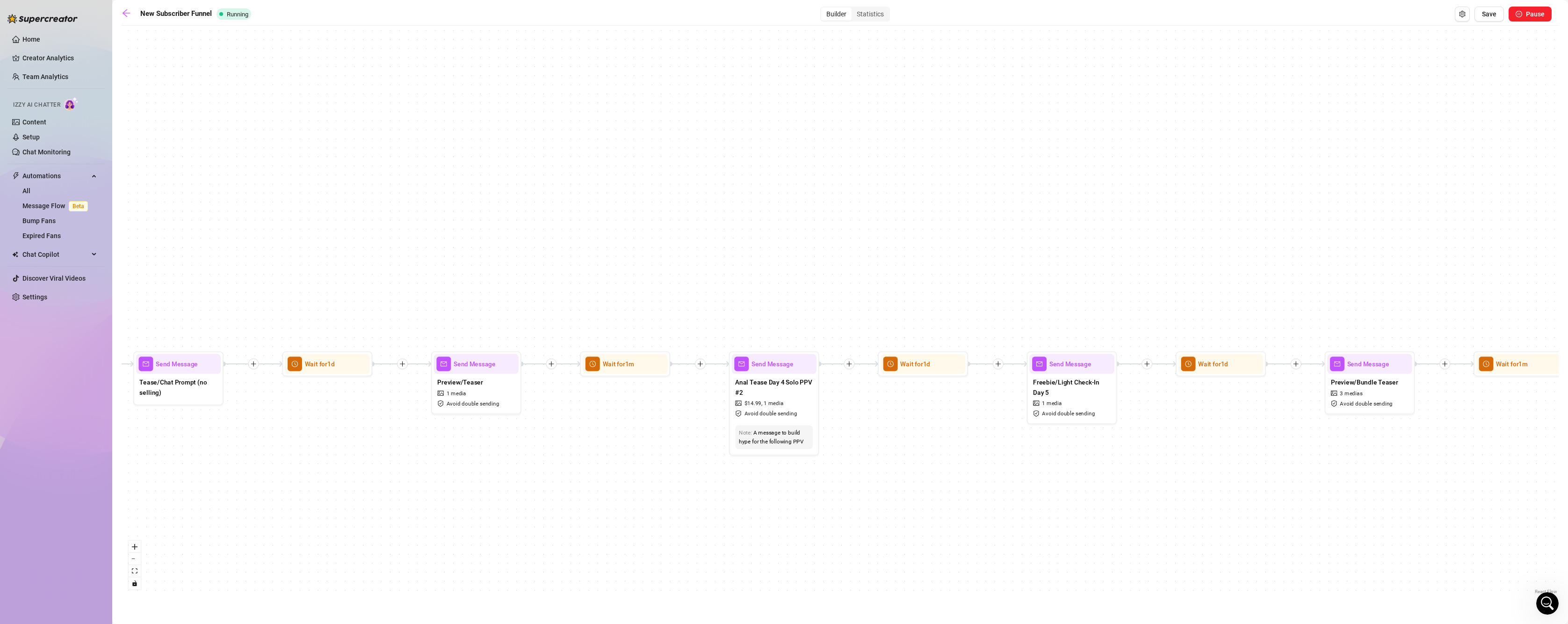
drag, startPoint x: 987, startPoint y: 547, endPoint x: 661, endPoint y: 533, distance: 326.3
click at [661, 533] on div "If True If False If True If False If True If False If True If False If True If …" at bounding box center [840, 314] width 1437 height 566
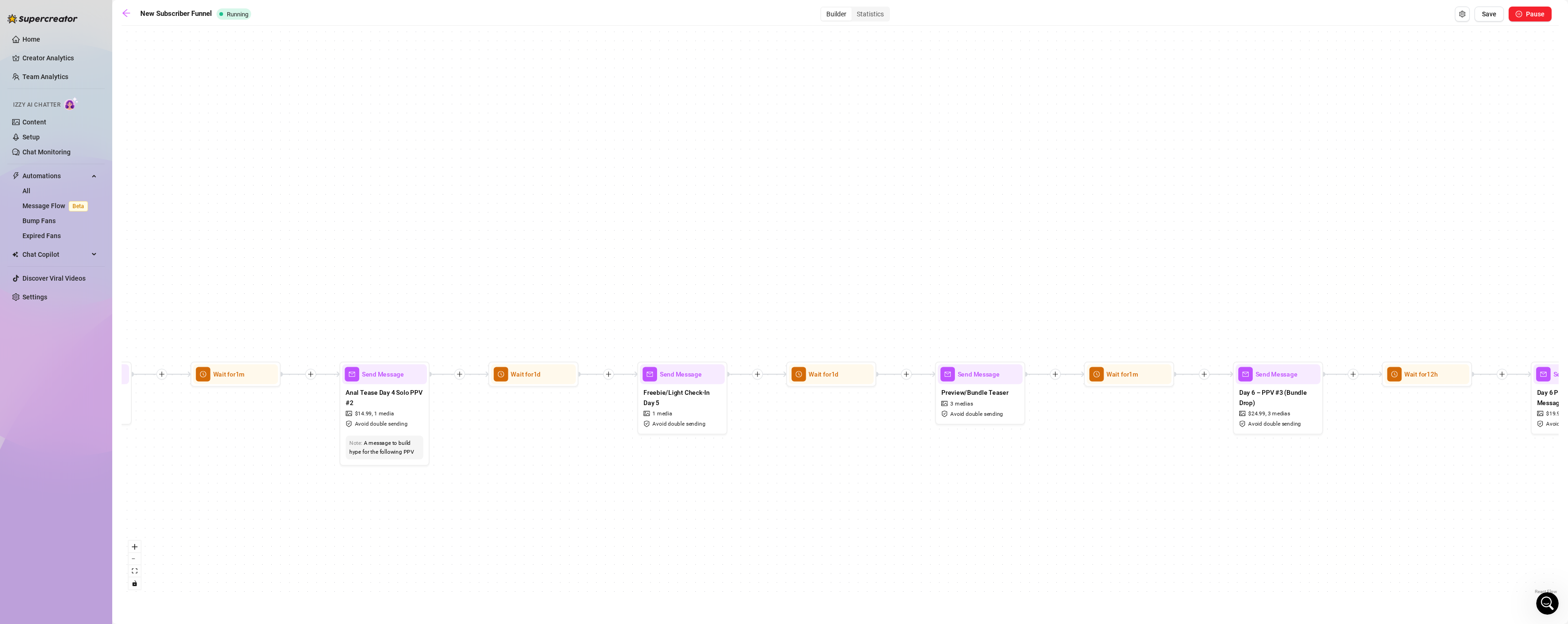
drag, startPoint x: 1006, startPoint y: 511, endPoint x: 699, endPoint y: 525, distance: 307.3
click at [696, 525] on div "If True If False If True If False If True If False If True If False If True If …" at bounding box center [840, 314] width 1437 height 566
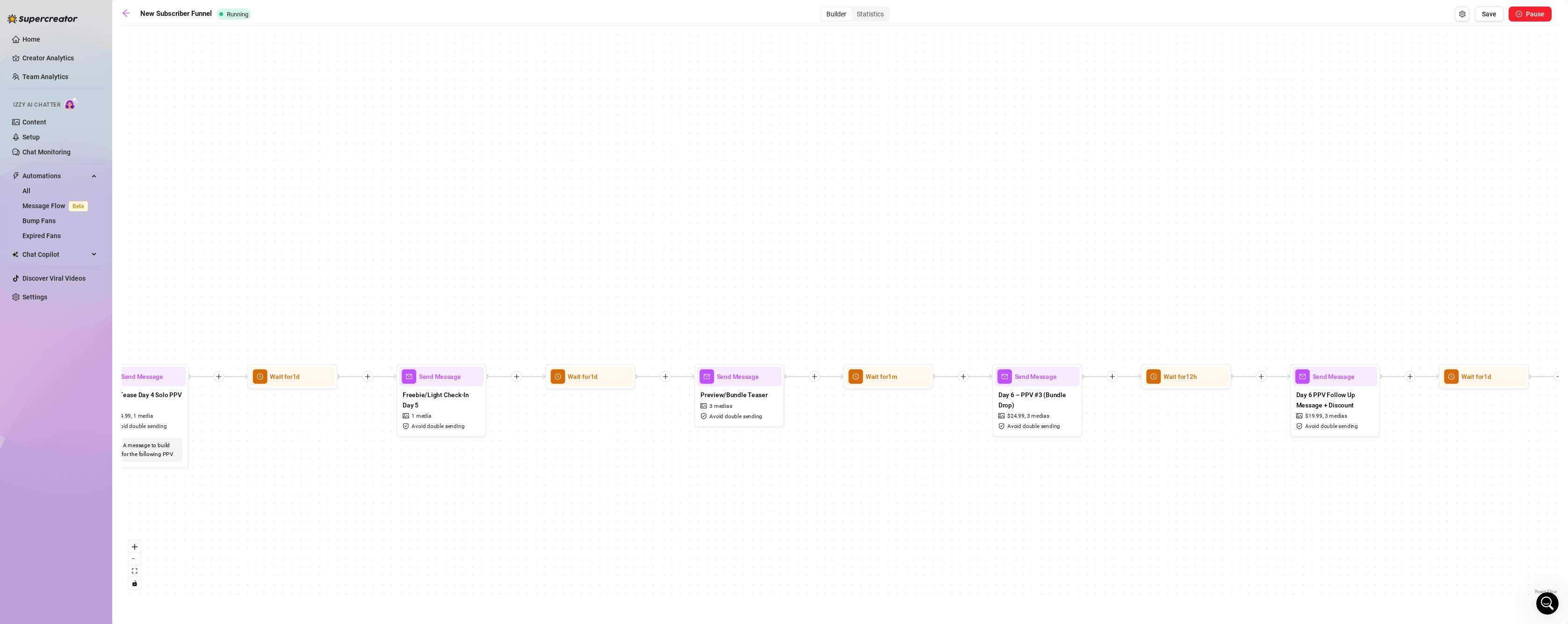
drag, startPoint x: 996, startPoint y: 507, endPoint x: 673, endPoint y: 511, distance: 323.0
click at [673, 511] on div "If True If False If True If False If True If False If True If False If True If …" at bounding box center [840, 314] width 1437 height 566
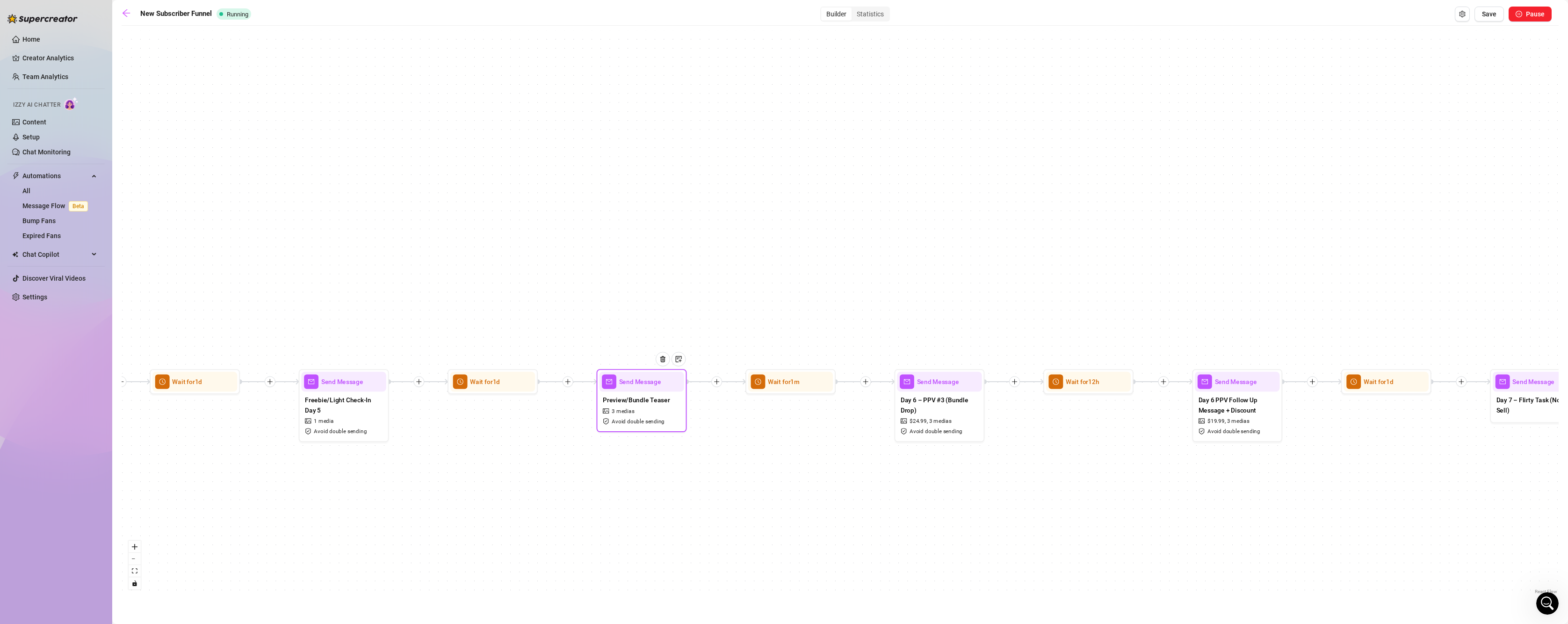
click at [633, 380] on span "Send Message" at bounding box center [640, 381] width 42 height 10
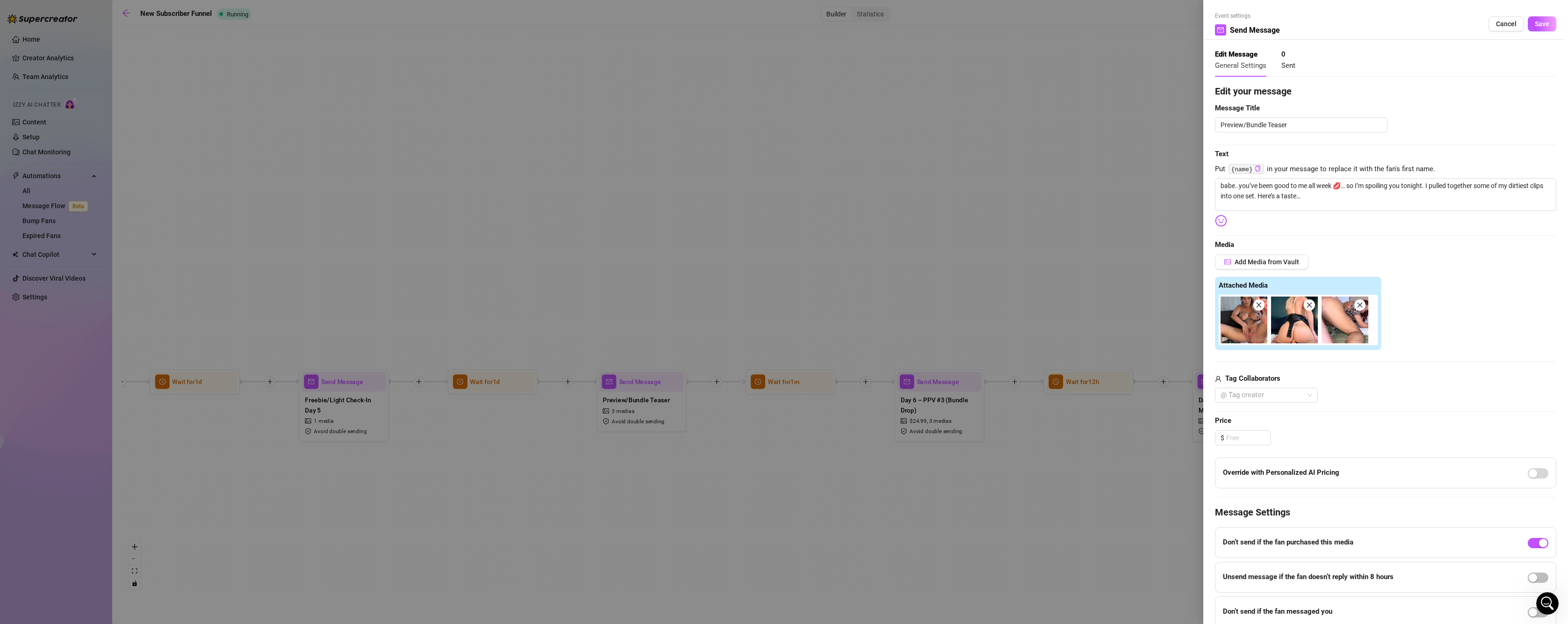
click at [1257, 306] on icon "close" at bounding box center [1259, 305] width 7 height 7
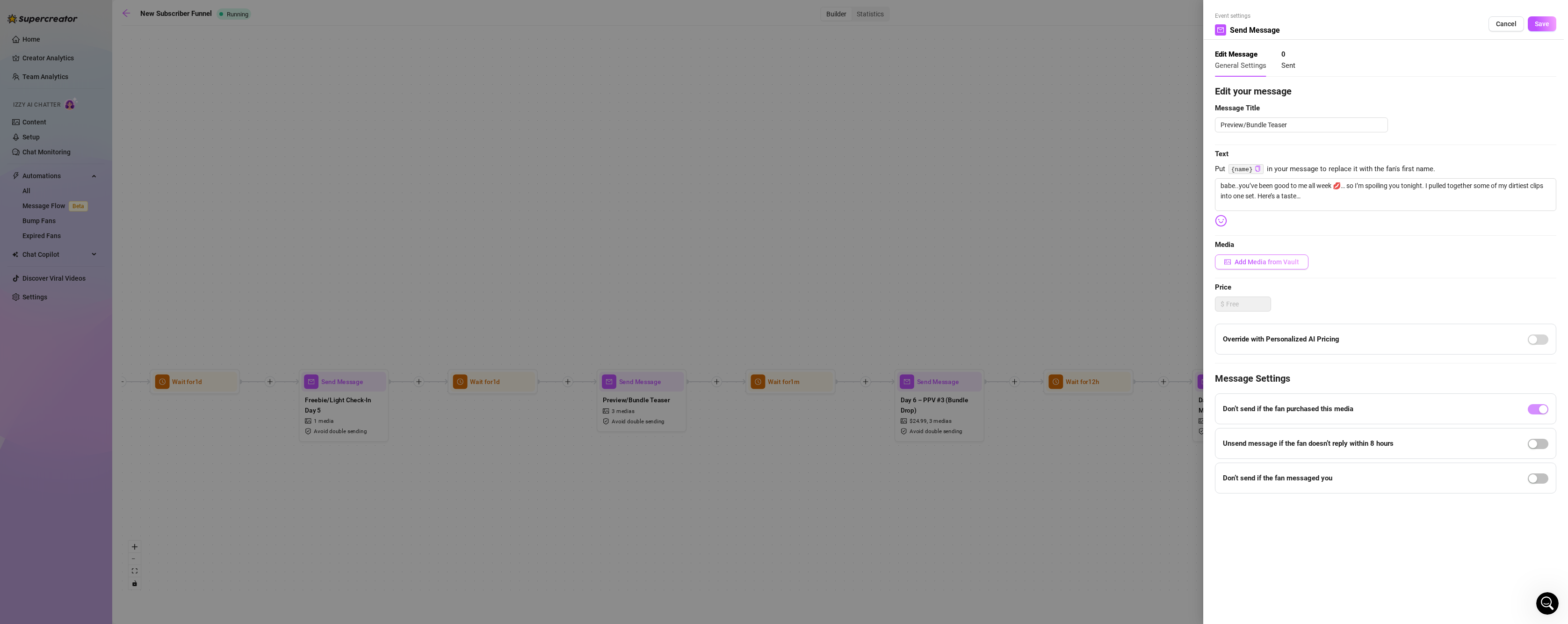
click at [1275, 267] on button "Add Media from Vault" at bounding box center [1262, 262] width 94 height 15
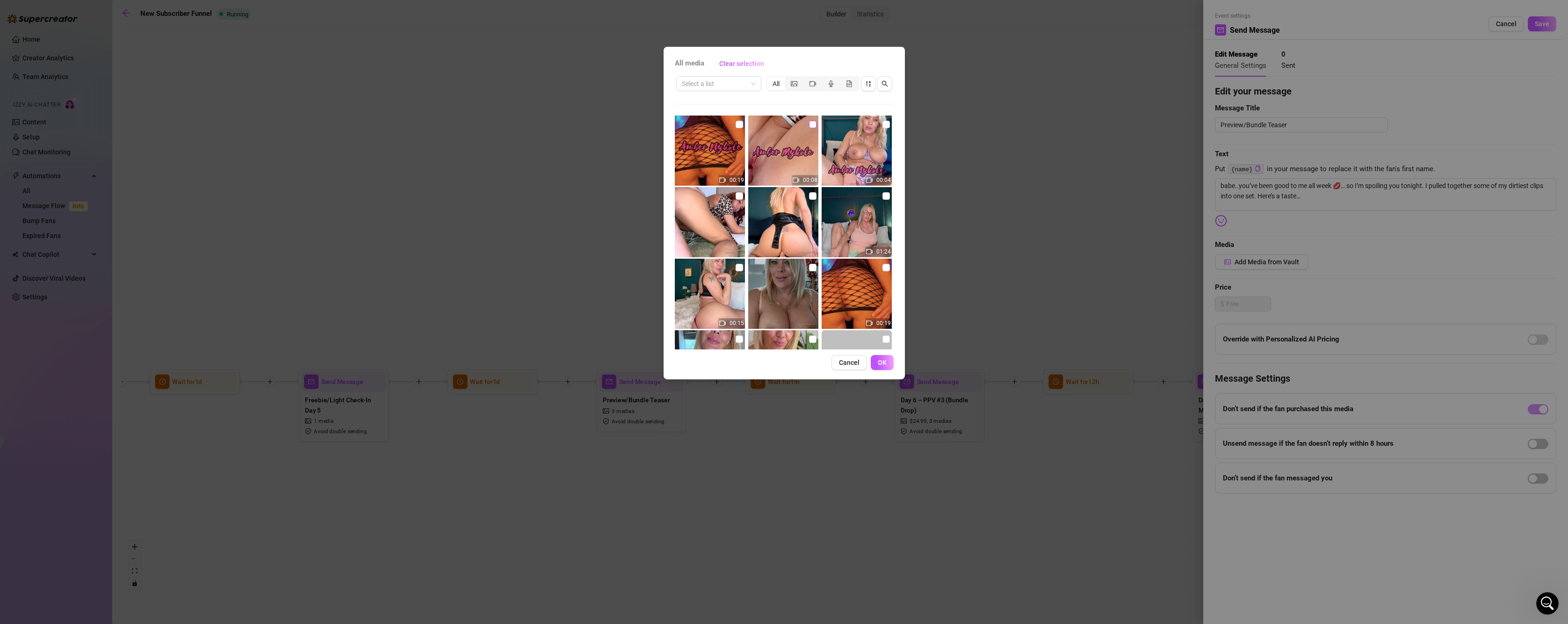
click at [809, 125] on input "checkbox" at bounding box center [813, 124] width 7 height 7
drag, startPoint x: 883, startPoint y: 358, endPoint x: 893, endPoint y: 389, distance: 32.6
click at [883, 358] on button "OK" at bounding box center [883, 362] width 23 height 15
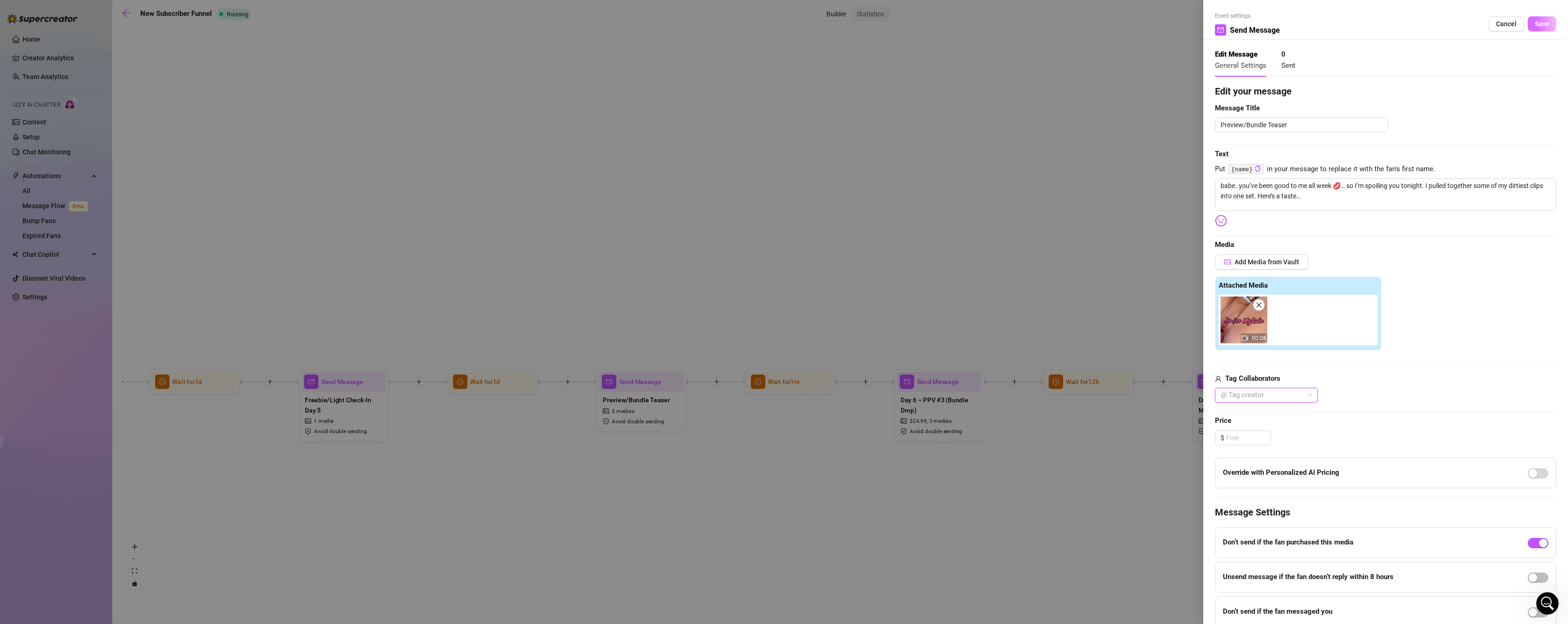
click at [1539, 21] on span "Save" at bounding box center [1542, 24] width 15 height 7
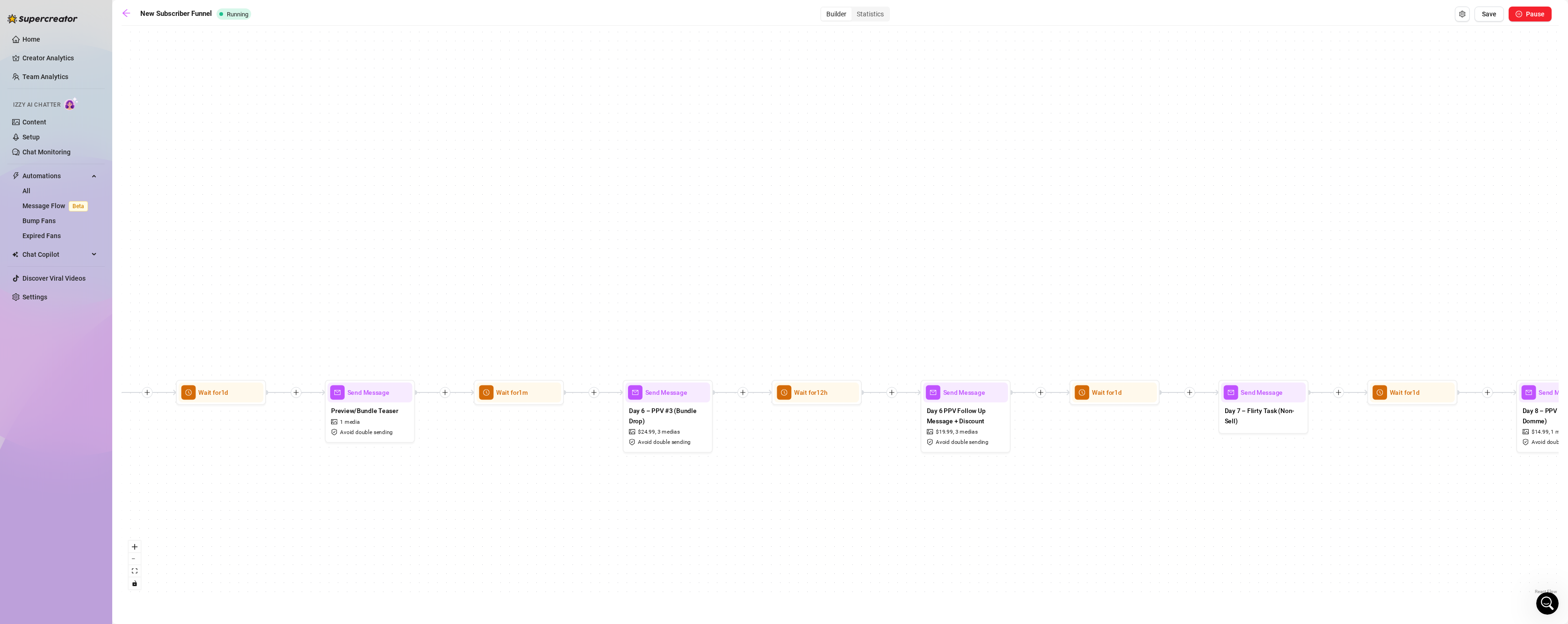
drag, startPoint x: 1177, startPoint y: 502, endPoint x: 903, endPoint y: 513, distance: 274.2
click at [903, 513] on div "If True If False If True If False If True If False If True If False If True If …" at bounding box center [840, 314] width 1437 height 566
click at [889, 396] on div at bounding box center [890, 393] width 11 height 11
click at [913, 422] on div "Message" at bounding box center [934, 424] width 66 height 15
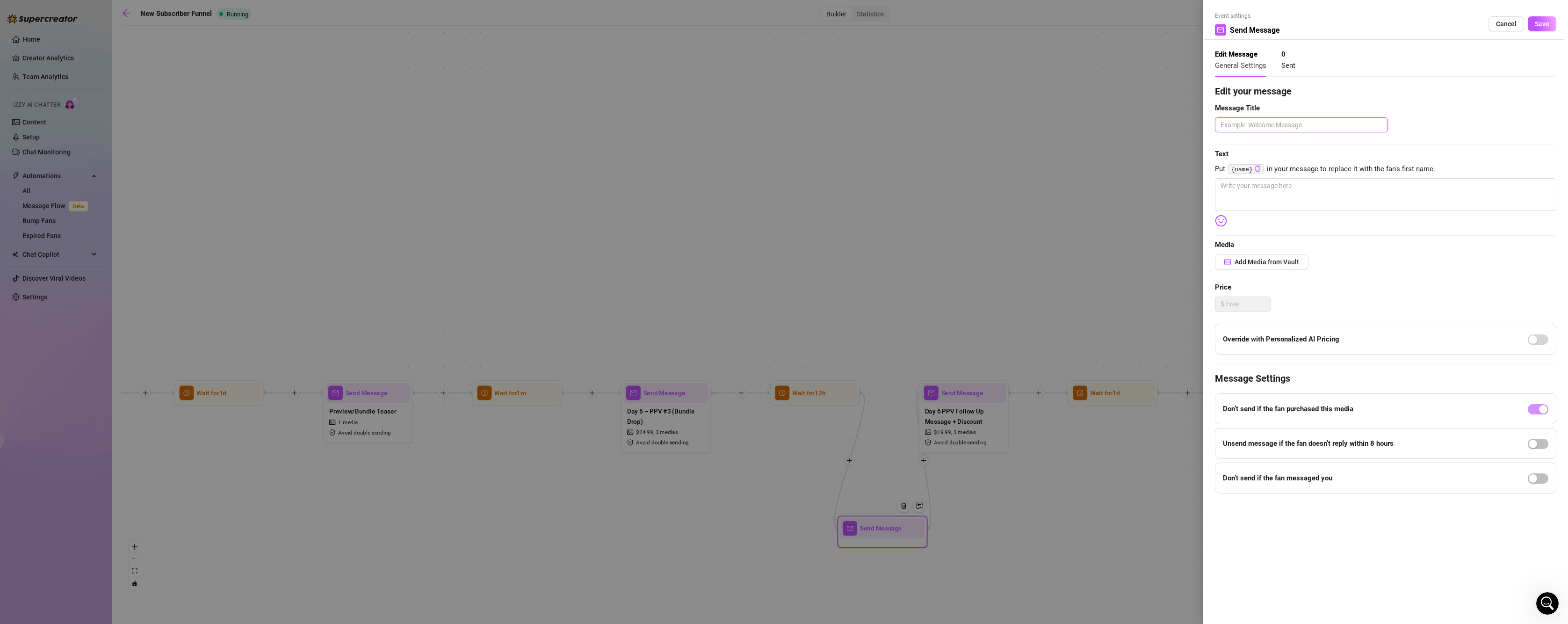
click at [1264, 132] on textarea at bounding box center [1301, 125] width 173 height 15
click at [1219, 221] on img at bounding box center [1221, 221] width 12 height 12
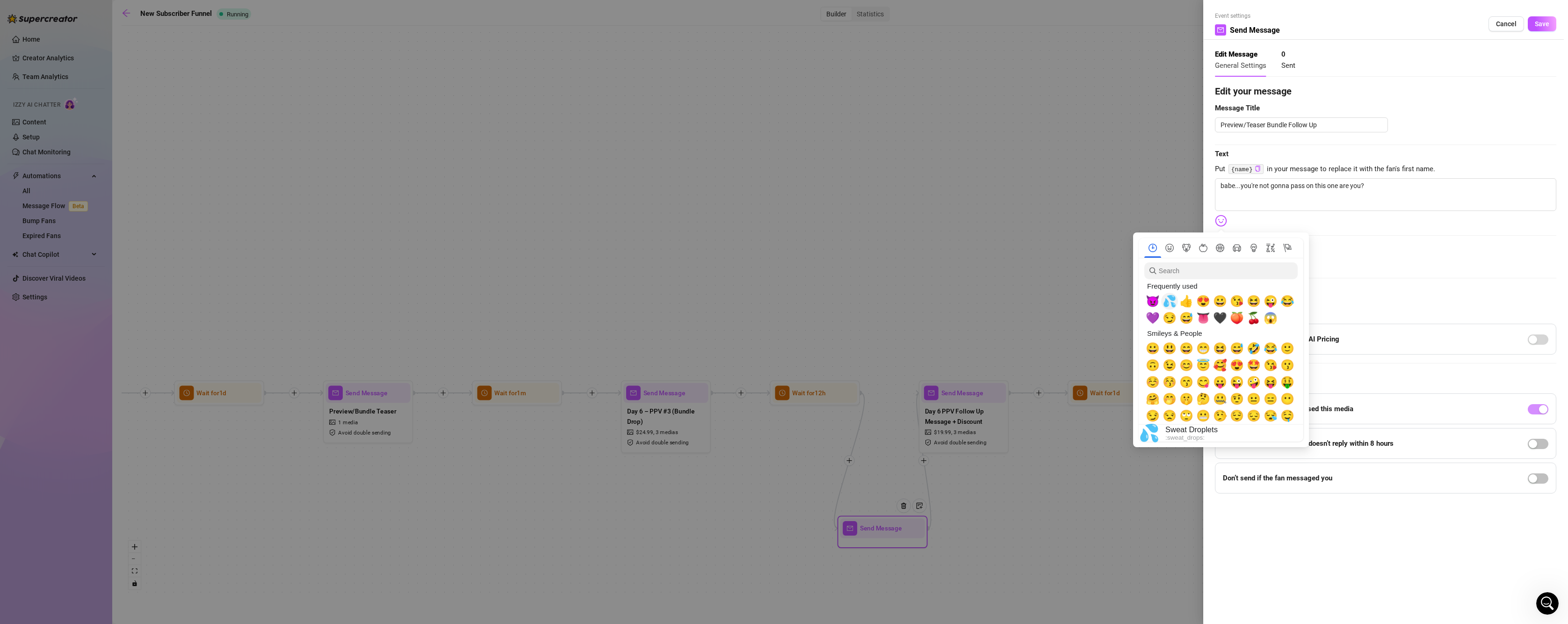
click at [1167, 302] on span "💦" at bounding box center [1169, 301] width 14 height 13
click at [1155, 312] on span "💜" at bounding box center [1152, 318] width 14 height 13
click at [1318, 251] on div "Edit your message Message Title Preview/Teaser Bundle Follow Up Text Put {name}…" at bounding box center [1385, 289] width 341 height 409
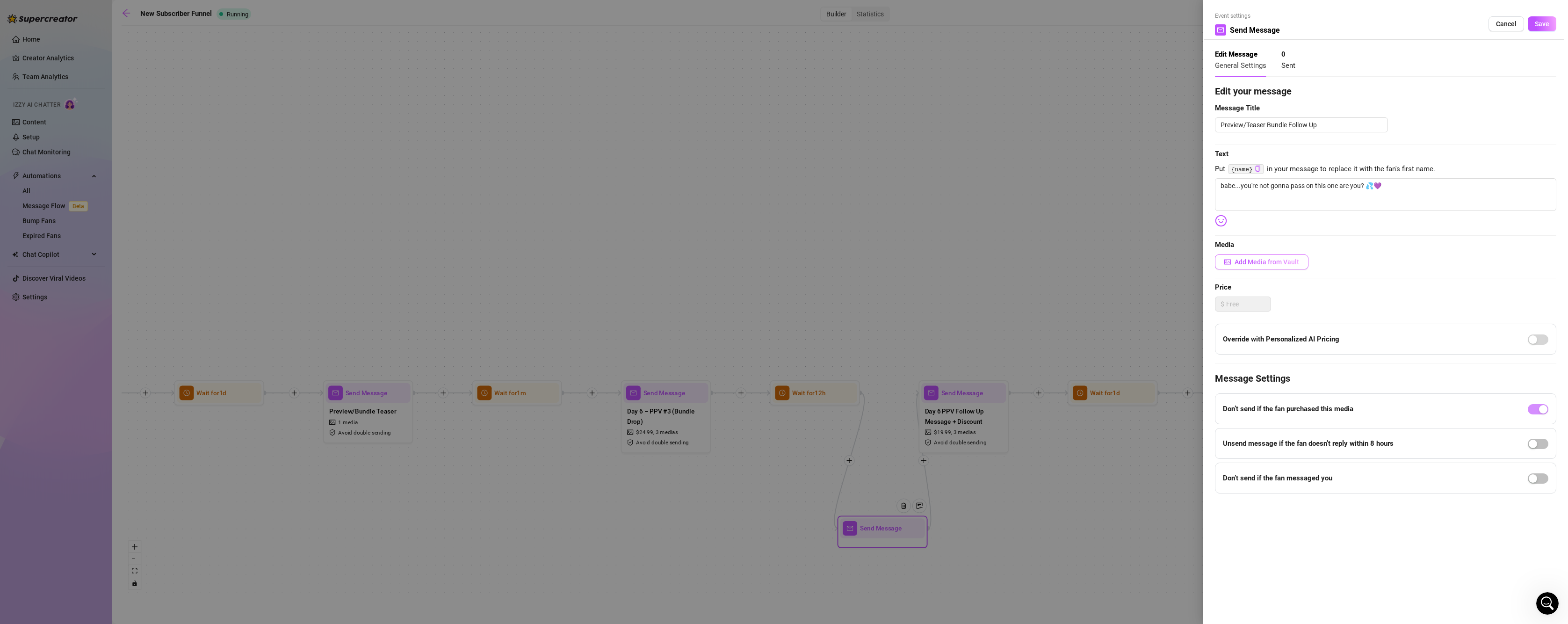
click at [1238, 259] on span "Add Media from Vault" at bounding box center [1267, 262] width 65 height 7
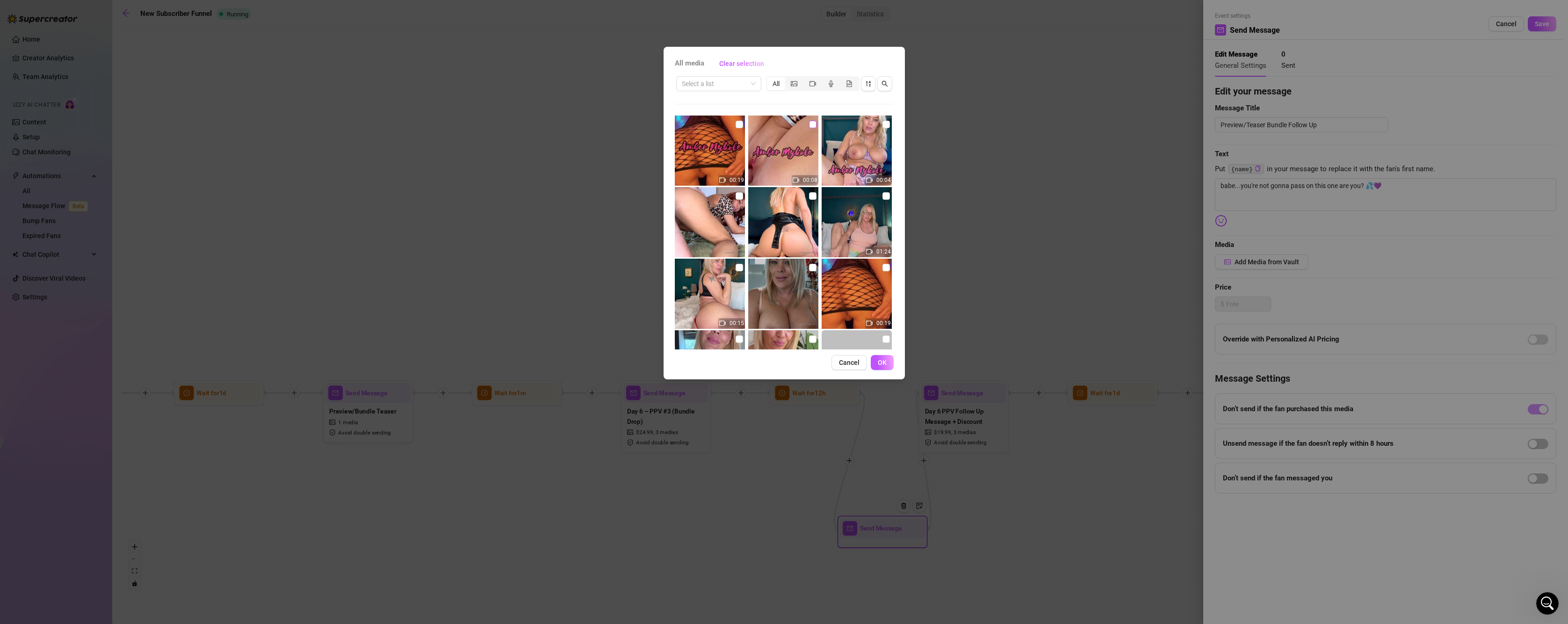
click at [810, 124] on input "checkbox" at bounding box center [813, 124] width 7 height 7
click at [883, 362] on span "OK" at bounding box center [882, 362] width 9 height 7
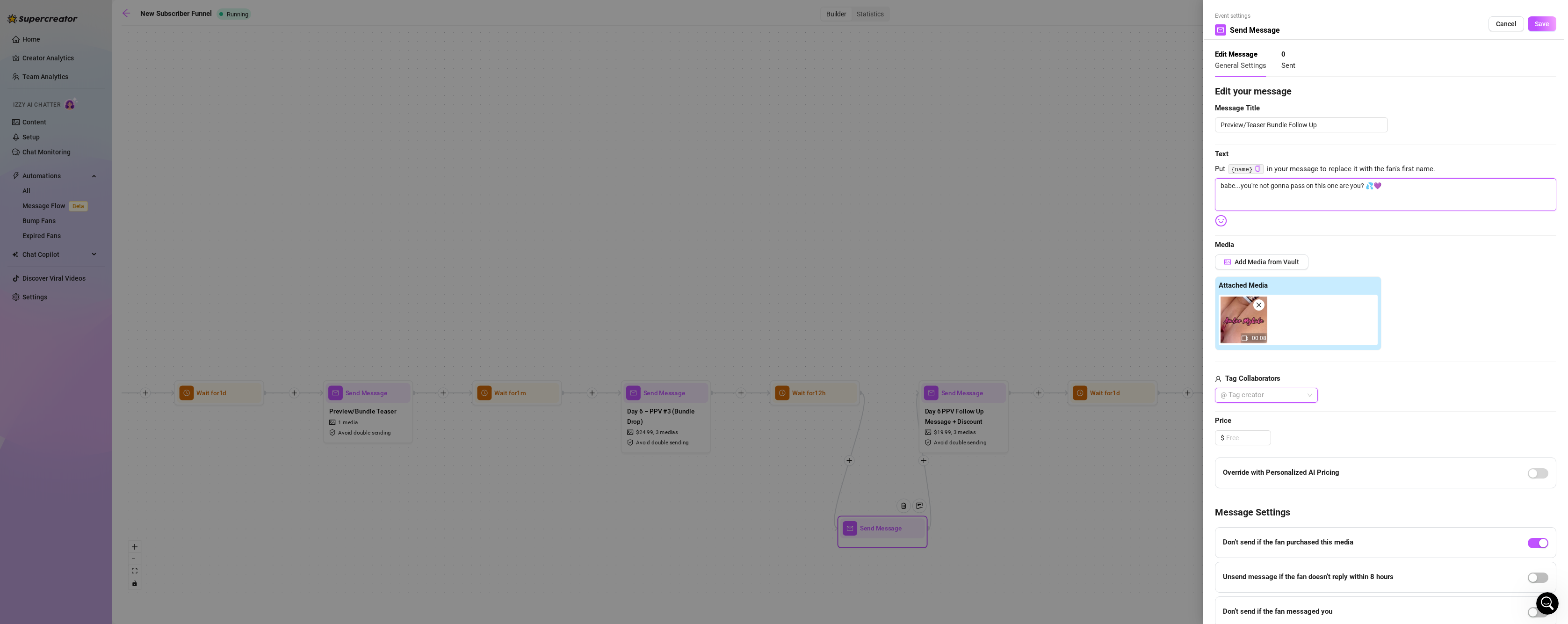
click at [1405, 190] on textarea "babe...you're not gonna pass on this one are you? 💦💜" at bounding box center [1385, 195] width 341 height 33
click at [1528, 25] on button "Save" at bounding box center [1542, 24] width 29 height 15
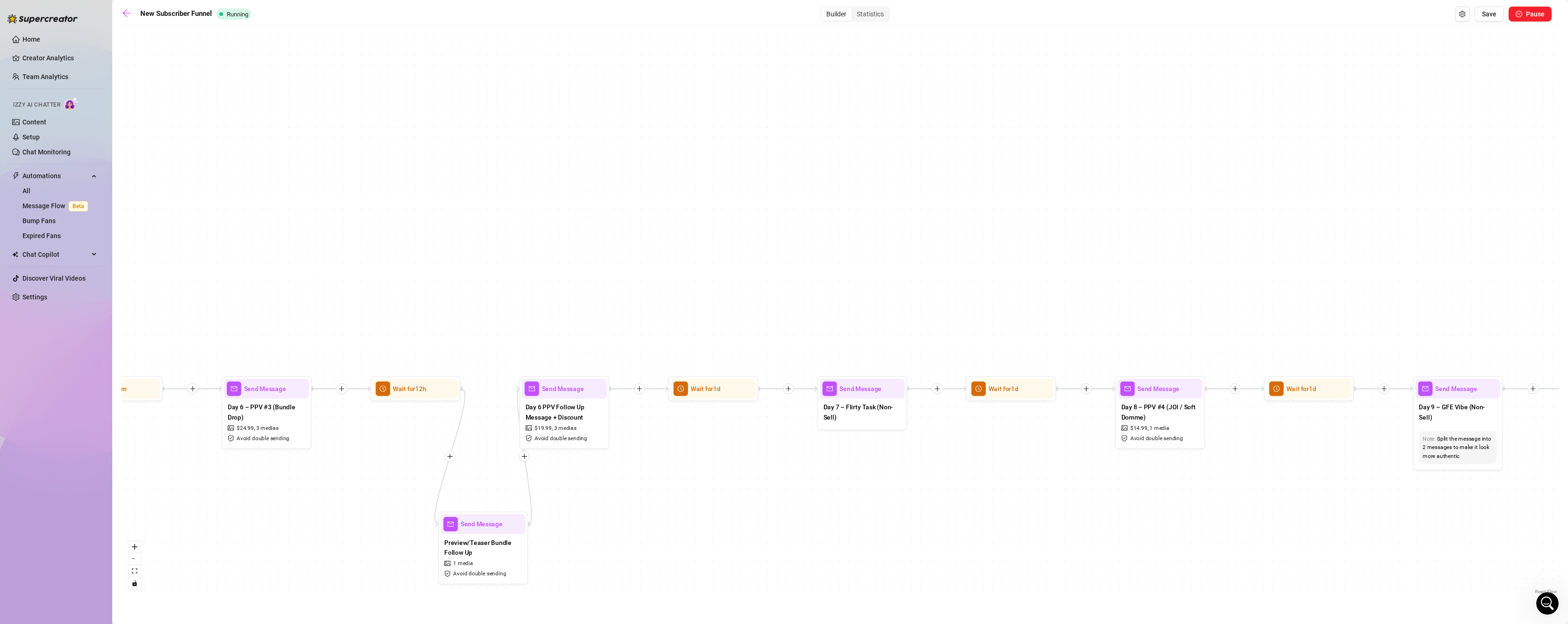
drag, startPoint x: 1200, startPoint y: 349, endPoint x: 665, endPoint y: 345, distance: 535.0
click at [665, 345] on div "If True If False If True If False If True If False If True If False If True If …" at bounding box center [840, 314] width 1437 height 566
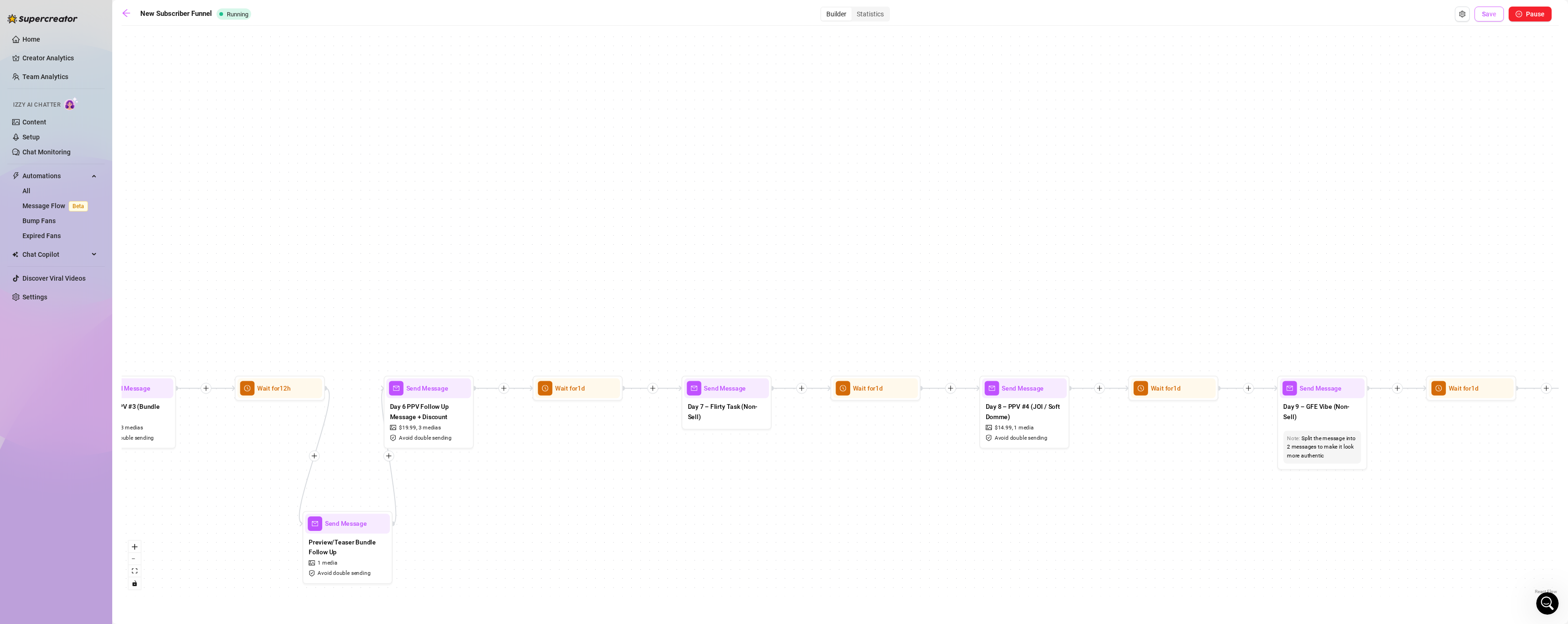
click at [1488, 9] on button "Save" at bounding box center [1489, 14] width 29 height 15
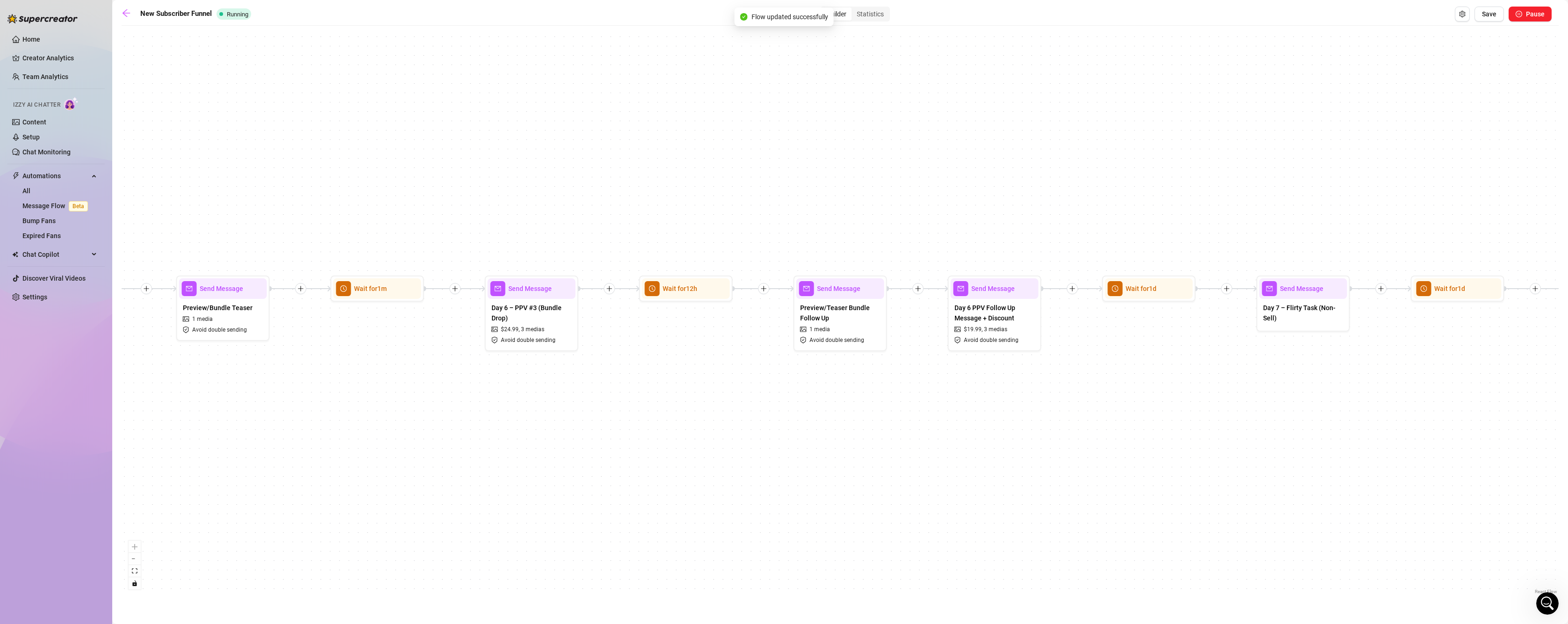
scroll to position [0, 760]
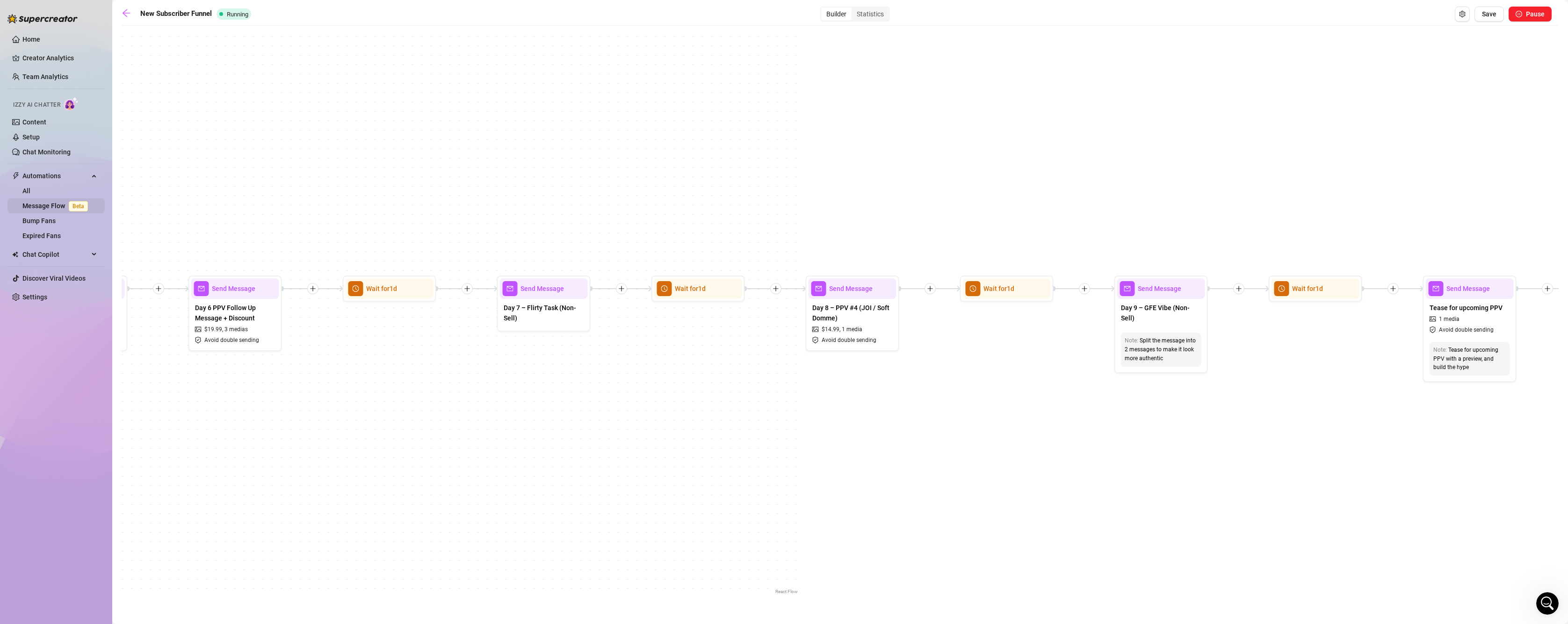
click at [52, 204] on link "Message Flow Beta" at bounding box center [57, 206] width 69 height 7
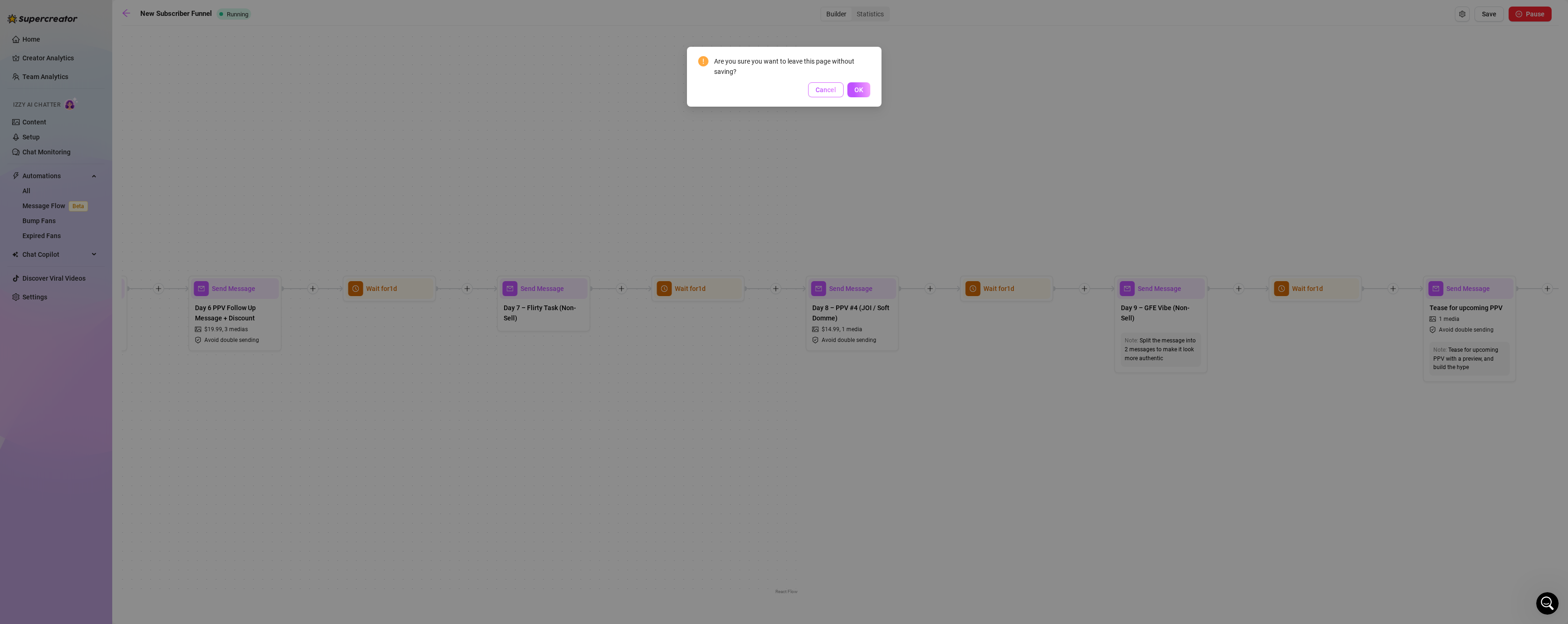
click at [827, 88] on span "Cancel" at bounding box center [826, 89] width 21 height 7
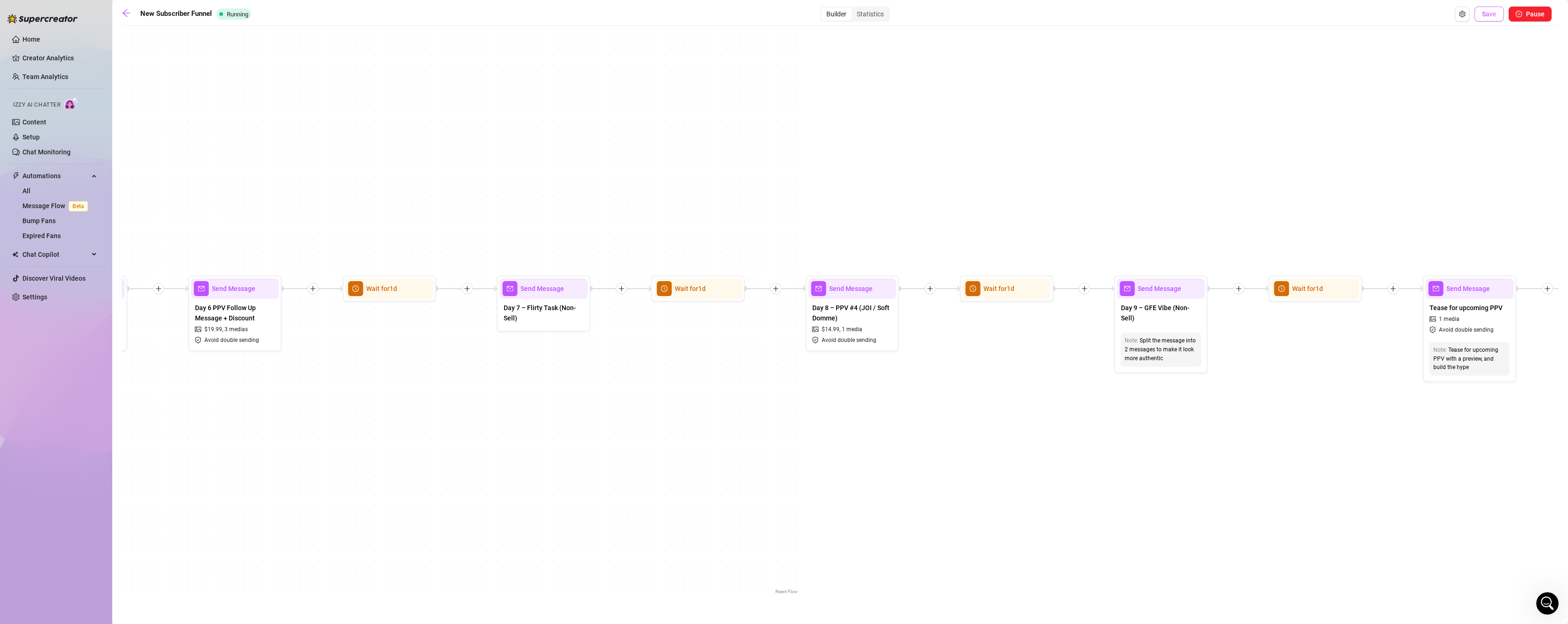
click at [1489, 12] on span "Save" at bounding box center [1489, 14] width 15 height 7
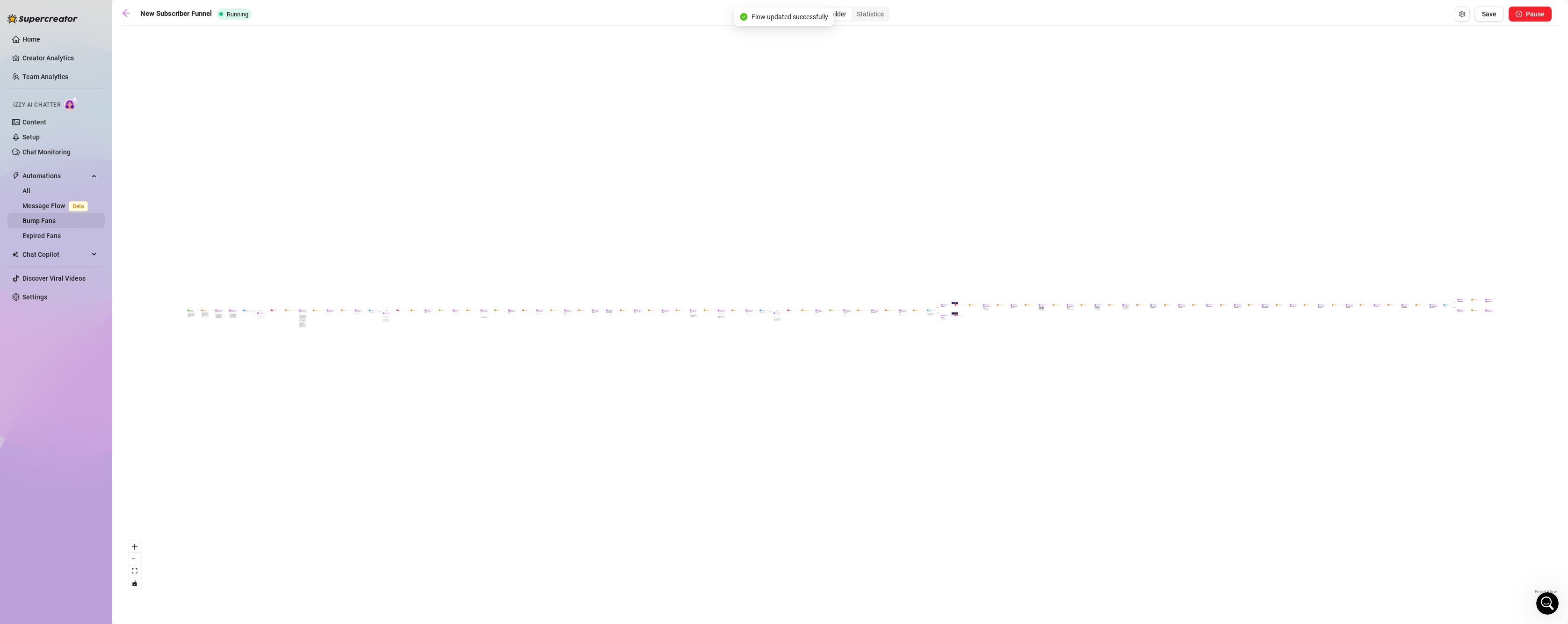
scroll to position [0, 0]
click at [60, 205] on link "Message Flow Beta" at bounding box center [57, 206] width 69 height 7
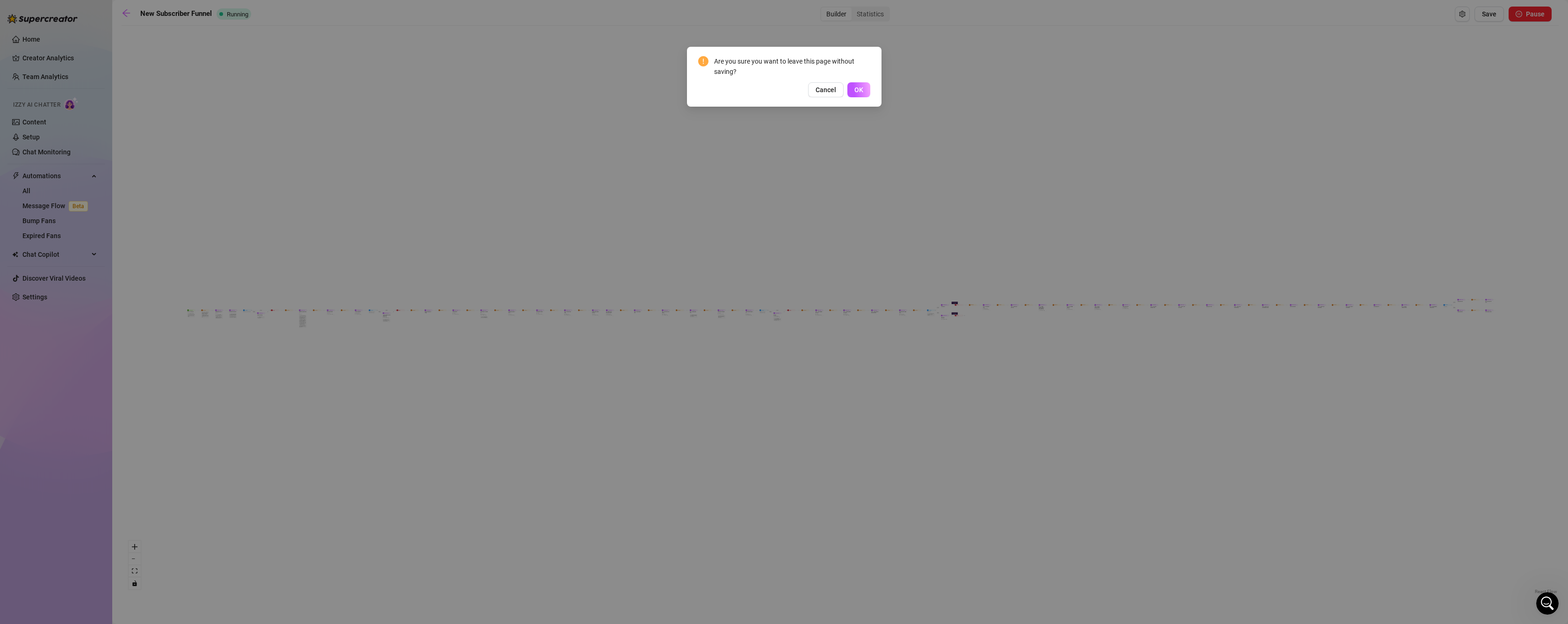
click at [866, 82] on div "Are you sure you want to leave this page without saving? Cancel OK" at bounding box center [784, 77] width 172 height 41
click at [861, 88] on span "OK" at bounding box center [859, 89] width 9 height 7
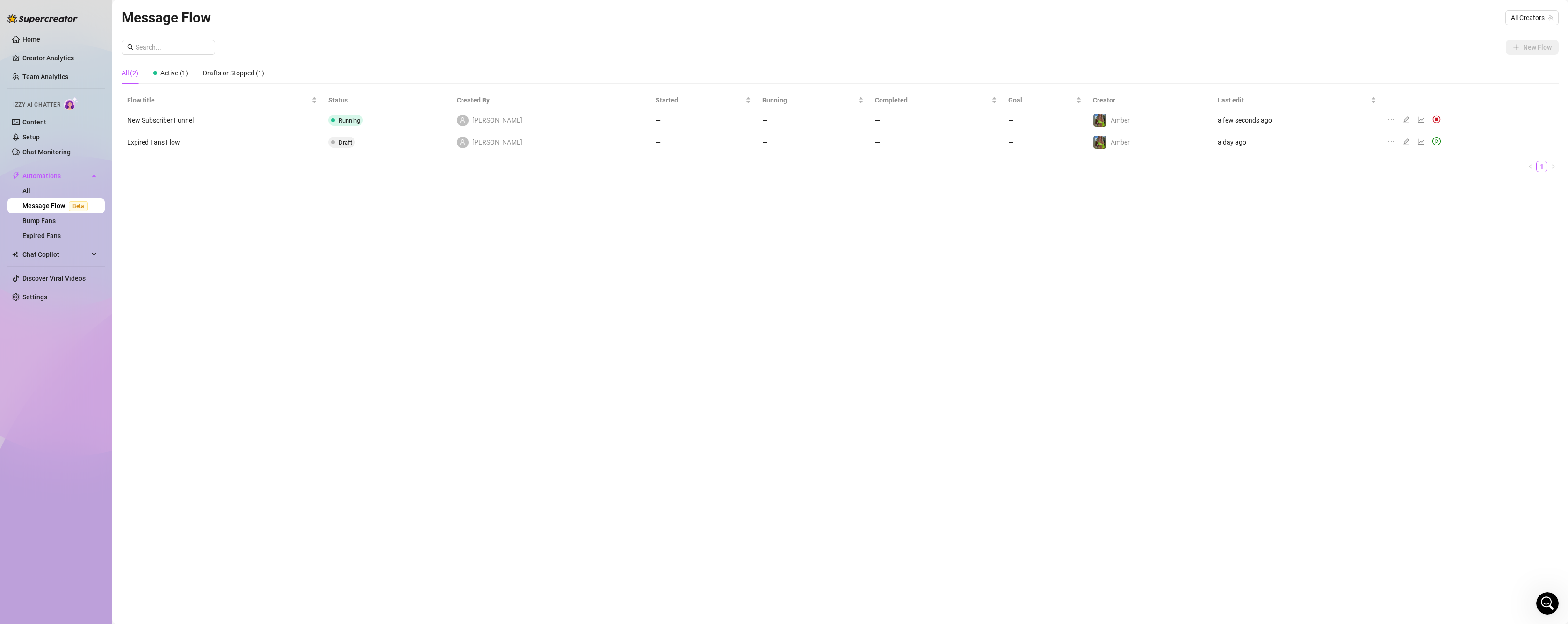
click at [890, 241] on div "Message Flow All Creators New Flow All (2) Active (1) Drafts or Stopped (1) Flo…" at bounding box center [840, 301] width 1437 height 589
